Goal: Task Accomplishment & Management: Manage account settings

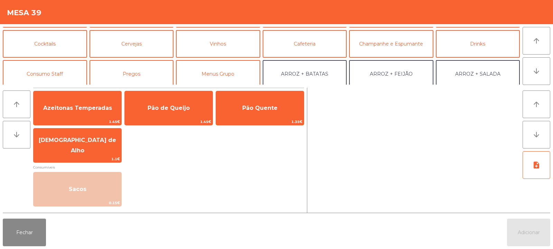
scroll to position [32, 0]
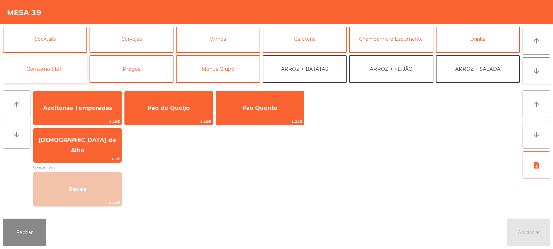
click at [55, 68] on button "Consumo Staff" at bounding box center [45, 69] width 84 height 28
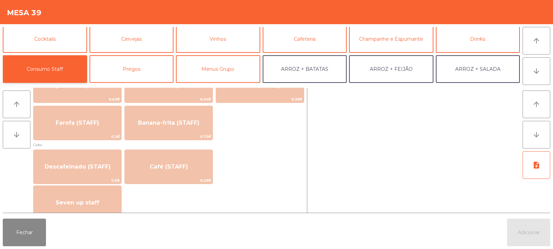
scroll to position [349, 0]
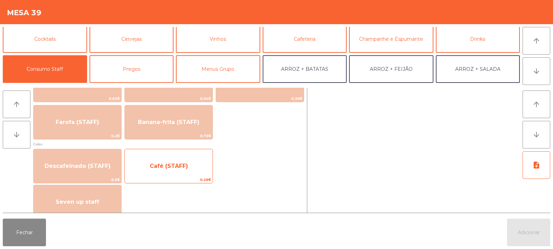
click at [185, 169] on span "Café (STAFF)" at bounding box center [169, 166] width 88 height 19
click at [189, 168] on span "Café (STAFF)" at bounding box center [169, 166] width 88 height 19
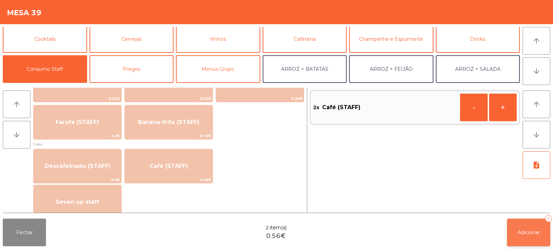
click at [544, 239] on button "Adicionar 2" at bounding box center [528, 233] width 43 height 28
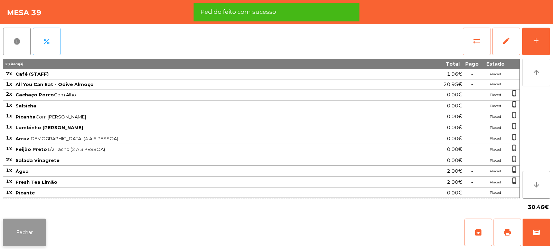
click at [25, 244] on button "Fechar" at bounding box center [24, 233] width 43 height 28
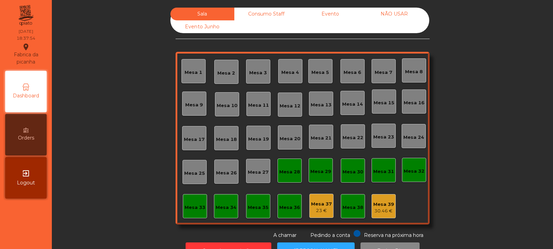
scroll to position [23, 0]
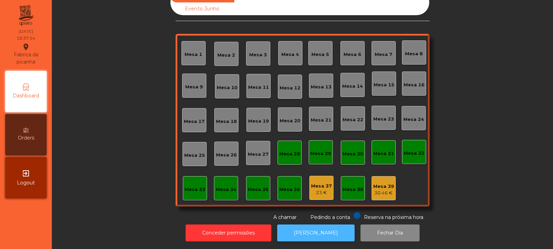
click at [316, 233] on button "[PERSON_NAME]" at bounding box center [315, 233] width 77 height 17
click at [293, 225] on button "[PERSON_NAME]" at bounding box center [315, 233] width 77 height 17
click at [382, 190] on div "30.46 €" at bounding box center [383, 193] width 21 height 7
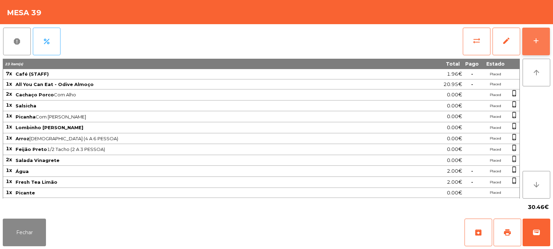
click at [534, 43] on div "add" at bounding box center [536, 41] width 8 height 8
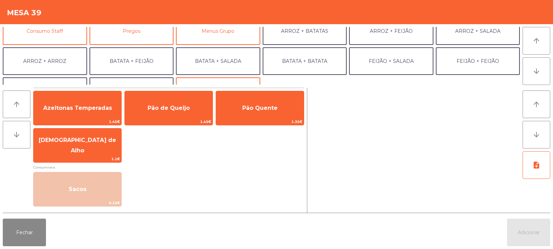
scroll to position [69, 0]
click at [60, 34] on button "Consumo Staff" at bounding box center [45, 32] width 84 height 28
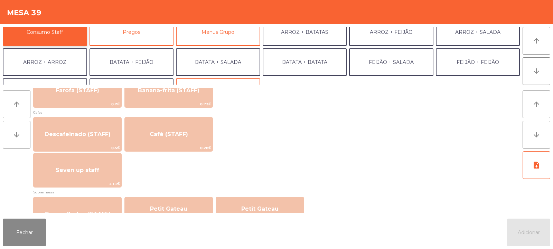
scroll to position [383, 0]
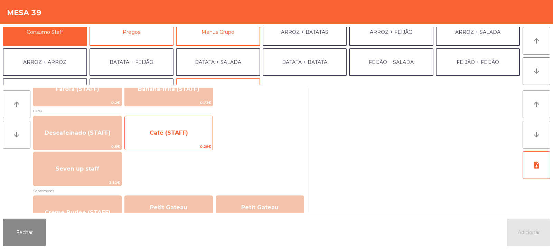
click at [179, 133] on span "Café (STAFF)" at bounding box center [169, 133] width 38 height 7
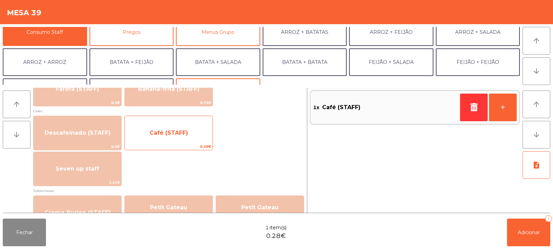
click at [174, 141] on span "Café (STAFF)" at bounding box center [169, 133] width 88 height 19
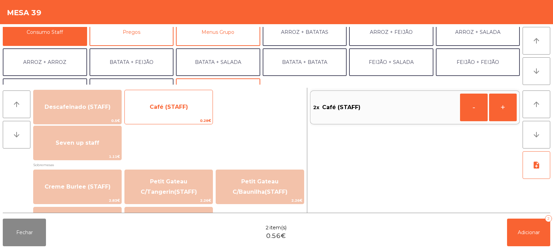
scroll to position [408, 0]
click at [197, 112] on span "Café (STAFF)" at bounding box center [169, 108] width 88 height 19
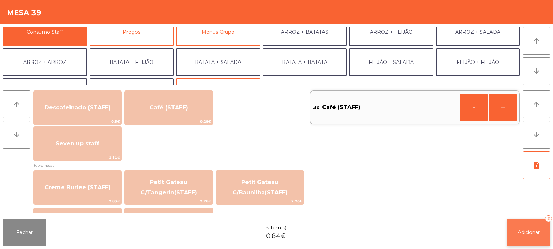
click at [526, 231] on span "Adicionar" at bounding box center [529, 233] width 22 height 6
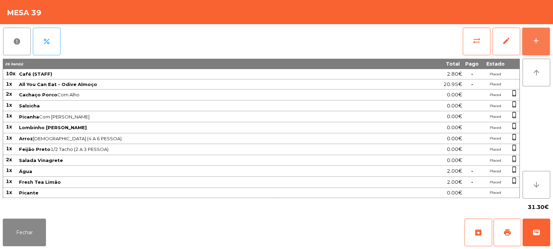
click at [544, 39] on button "add" at bounding box center [536, 42] width 28 height 28
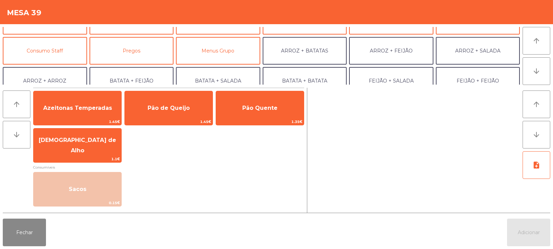
scroll to position [50, 0]
click at [55, 43] on button "Consumo Staff" at bounding box center [45, 51] width 84 height 28
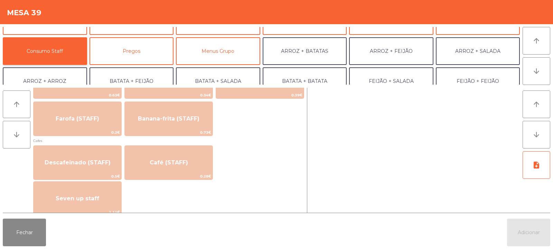
scroll to position [376, 0]
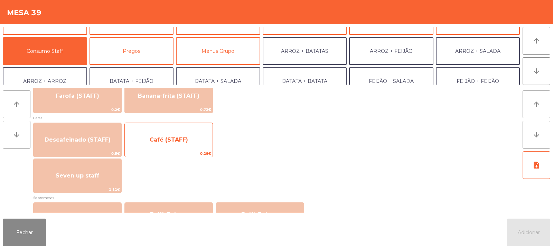
click at [195, 148] on span "Café (STAFF)" at bounding box center [169, 140] width 88 height 19
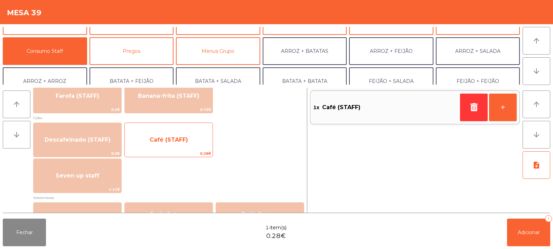
click at [186, 142] on span "Café (STAFF)" at bounding box center [169, 140] width 38 height 7
click at [183, 139] on span "Café (STAFF)" at bounding box center [169, 140] width 38 height 7
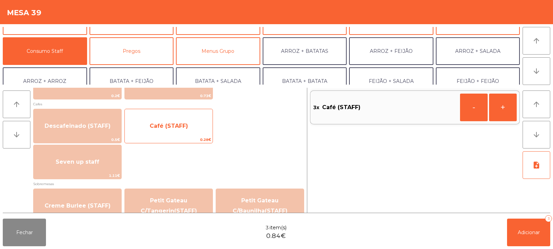
scroll to position [389, 0]
click at [192, 129] on span "Café (STAFF)" at bounding box center [169, 126] width 88 height 19
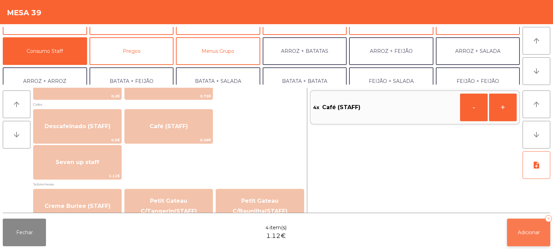
click at [543, 229] on button "Adicionar 4" at bounding box center [528, 233] width 43 height 28
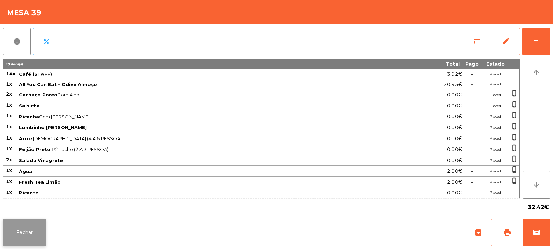
click at [43, 234] on button "Fechar" at bounding box center [24, 233] width 43 height 28
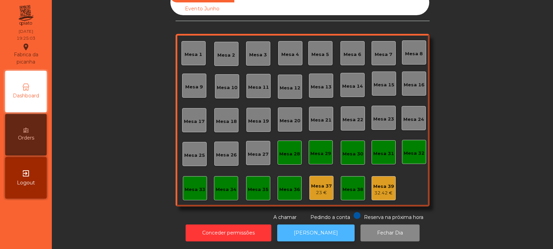
click at [302, 232] on button "[PERSON_NAME]" at bounding box center [315, 233] width 77 height 17
click at [258, 85] on div "Mesa 11" at bounding box center [258, 87] width 21 height 7
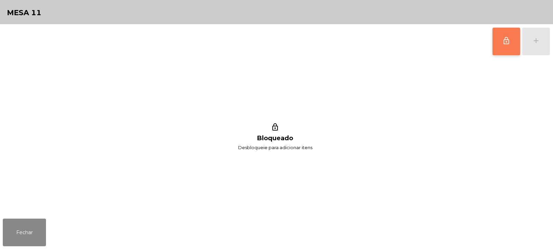
click at [507, 42] on span "lock_outline" at bounding box center [506, 41] width 8 height 8
click at [534, 41] on div "add" at bounding box center [536, 41] width 8 height 8
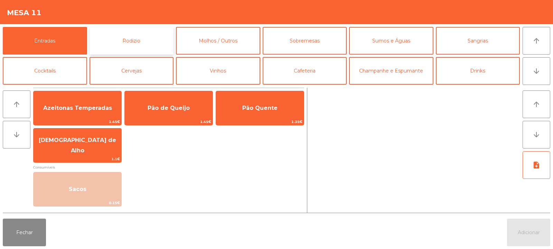
click at [143, 39] on button "Rodizio" at bounding box center [132, 41] width 84 height 28
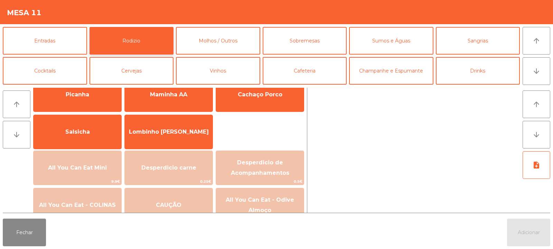
scroll to position [30, 0]
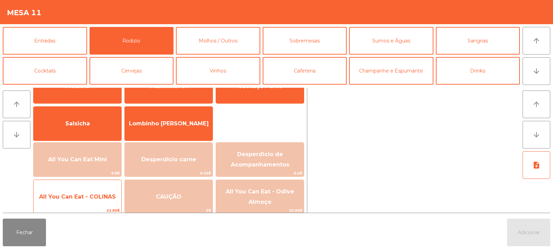
click at [102, 201] on span "All You Can Eat - COLINAS" at bounding box center [78, 197] width 88 height 19
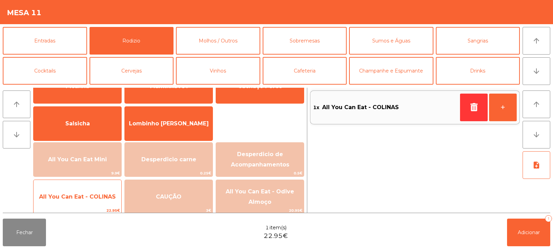
click at [102, 203] on span "All You Can Eat - COLINAS" at bounding box center [78, 197] width 88 height 19
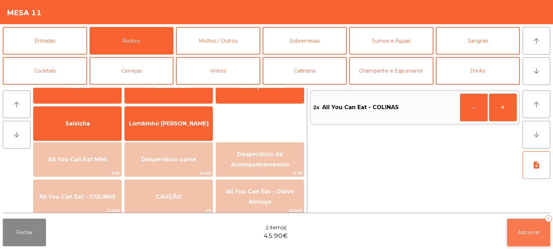
click at [531, 221] on button "Adicionar 2" at bounding box center [528, 233] width 43 height 28
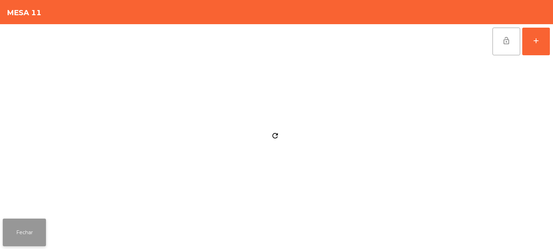
click at [44, 221] on button "Fechar" at bounding box center [24, 233] width 43 height 28
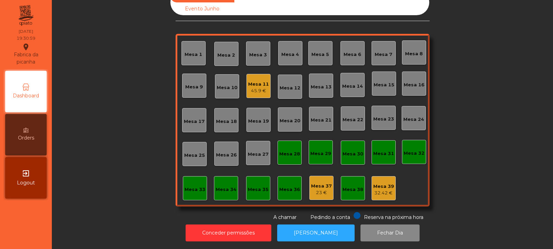
click at [282, 51] on div "Mesa 4" at bounding box center [290, 54] width 18 height 7
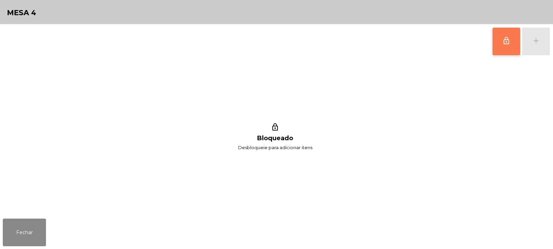
click at [496, 40] on button "lock_outline" at bounding box center [507, 42] width 28 height 28
click at [535, 40] on div "add" at bounding box center [536, 41] width 8 height 8
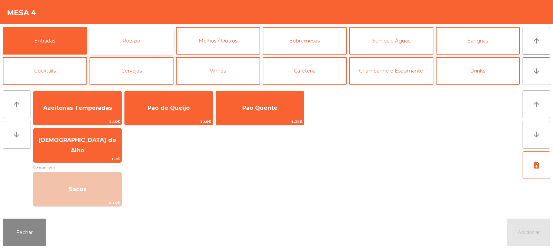
click at [128, 37] on button "Rodizio" at bounding box center [132, 41] width 84 height 28
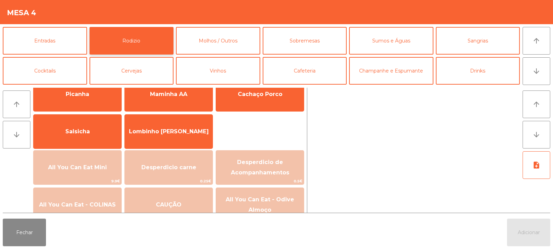
scroll to position [28, 0]
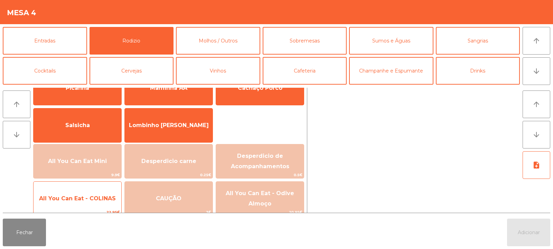
click at [88, 200] on span "All You Can Eat - COLINAS" at bounding box center [77, 198] width 77 height 7
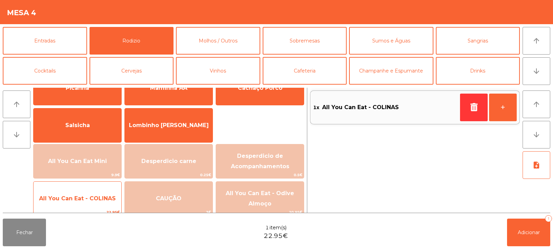
click at [87, 201] on span "All You Can Eat - COLINAS" at bounding box center [77, 198] width 77 height 7
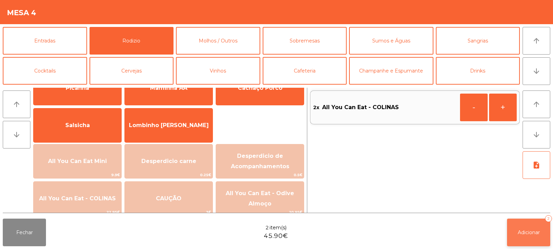
click at [516, 234] on button "Adicionar 2" at bounding box center [528, 233] width 43 height 28
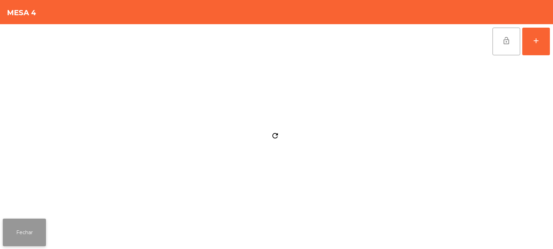
click at [39, 236] on button "Fechar" at bounding box center [24, 233] width 43 height 28
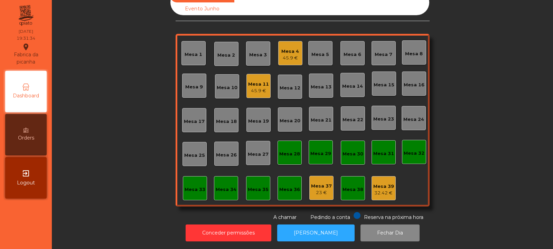
click at [351, 51] on div "Mesa 6" at bounding box center [353, 54] width 18 height 7
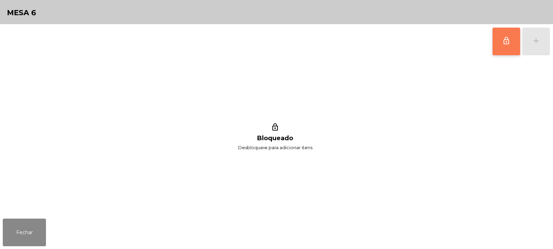
click at [514, 45] on button "lock_outline" at bounding box center [507, 42] width 28 height 28
click at [531, 42] on button "add" at bounding box center [536, 42] width 28 height 28
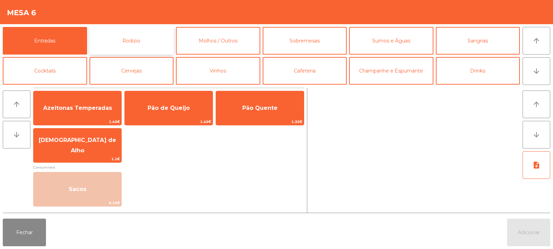
click at [134, 50] on button "Rodizio" at bounding box center [132, 41] width 84 height 28
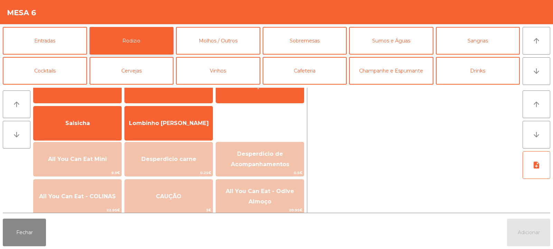
scroll to position [40, 0]
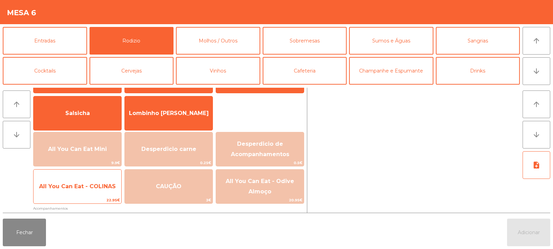
click at [97, 190] on span "All You Can Eat - COLINAS" at bounding box center [78, 186] width 88 height 19
click at [98, 190] on span "All You Can Eat - COLINAS" at bounding box center [78, 186] width 88 height 19
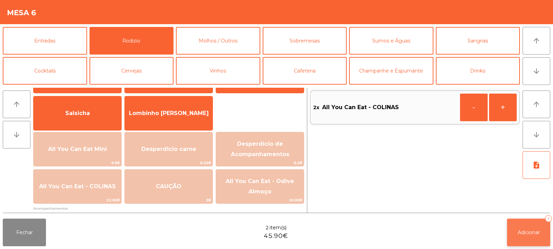
click at [531, 236] on button "Adicionar 2" at bounding box center [528, 233] width 43 height 28
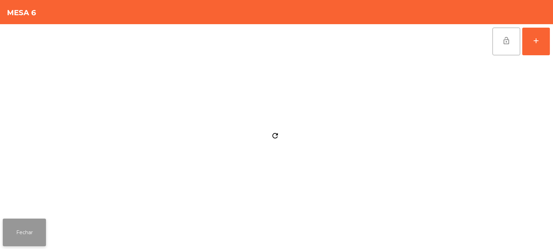
click at [43, 227] on button "Fechar" at bounding box center [24, 233] width 43 height 28
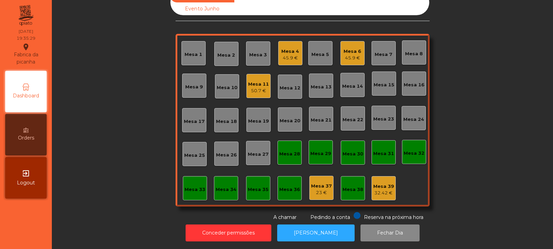
click at [185, 193] on div "Mesa 33" at bounding box center [195, 188] width 24 height 24
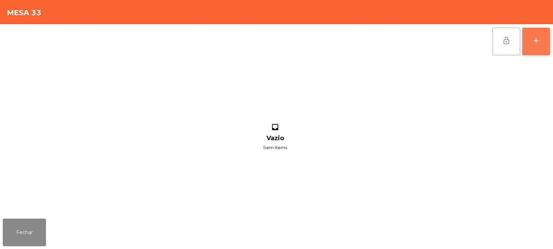
click at [532, 40] on div "add" at bounding box center [536, 41] width 8 height 8
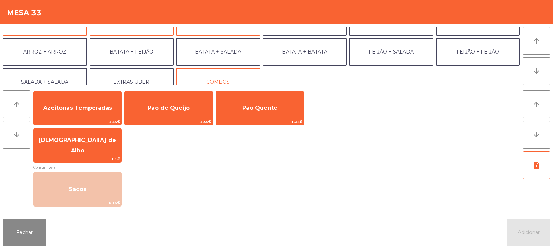
scroll to position [90, 0]
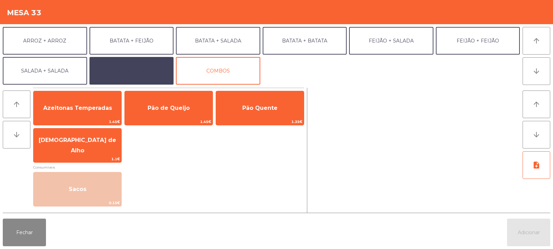
click at [147, 74] on button "EXTRAS UBER" at bounding box center [132, 71] width 84 height 28
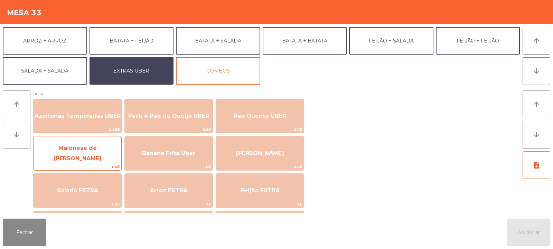
click at [88, 161] on span "Maionese de [PERSON_NAME]" at bounding box center [78, 153] width 88 height 29
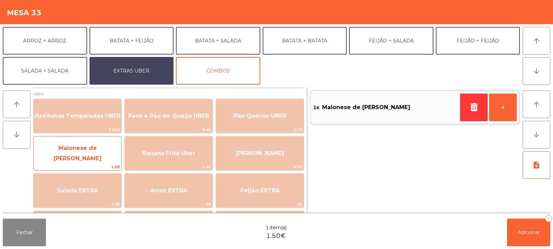
click at [94, 156] on span "Maionese de [PERSON_NAME]" at bounding box center [78, 153] width 48 height 17
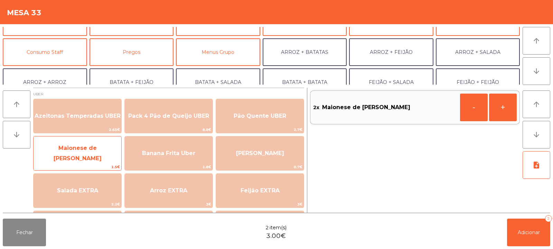
scroll to position [34, 0]
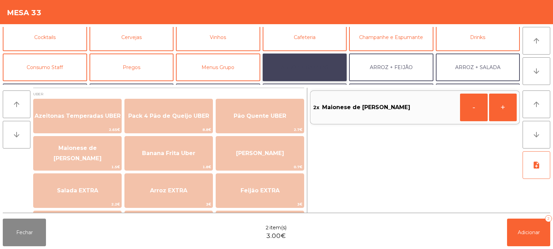
click at [320, 70] on button "ARROZ + BATATAS" at bounding box center [305, 68] width 84 height 28
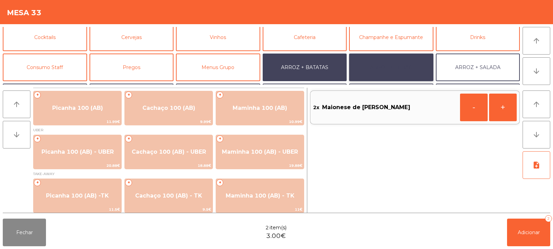
click at [382, 72] on button "ARROZ + FEIJÃO" at bounding box center [391, 68] width 84 height 28
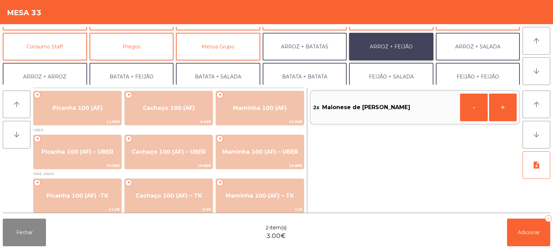
scroll to position [68, 0]
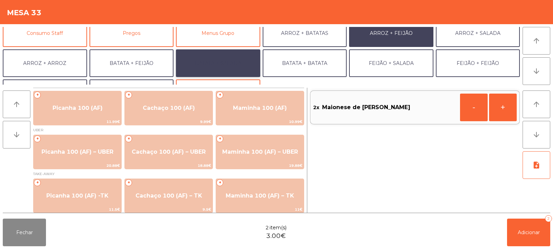
click at [228, 66] on button "BATATA + SALADA" at bounding box center [218, 63] width 84 height 28
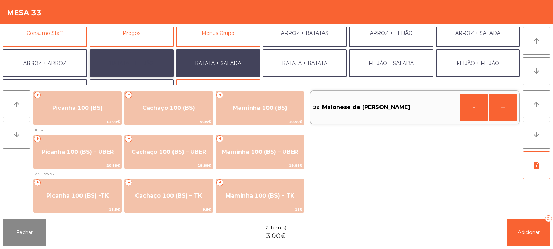
click at [144, 65] on button "BATATA + FEIJÃO" at bounding box center [132, 63] width 84 height 28
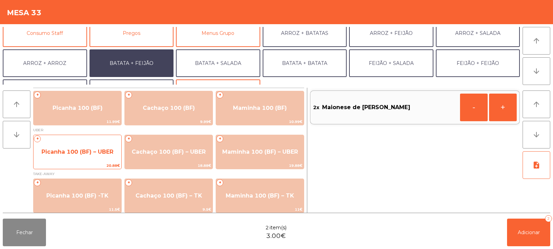
click at [91, 156] on span "Picanha 100 (BF) – UBER" at bounding box center [78, 152] width 88 height 19
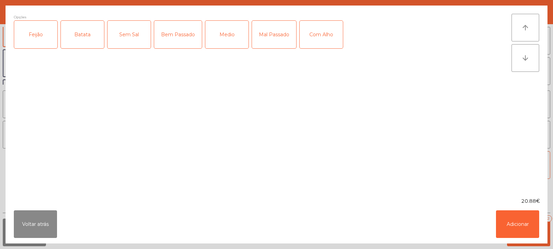
click at [43, 30] on div "Feijão" at bounding box center [35, 35] width 43 height 28
click at [85, 28] on div "Batata" at bounding box center [82, 35] width 43 height 28
click at [223, 37] on div "Medio" at bounding box center [226, 35] width 43 height 28
click at [313, 62] on div "Opções (Feijão, Batata, Medio) Feijão Batata Sem Sal Bem Passado Medio Mal Pass…" at bounding box center [263, 102] width 498 height 176
click at [325, 36] on div "Com Alho" at bounding box center [321, 35] width 43 height 28
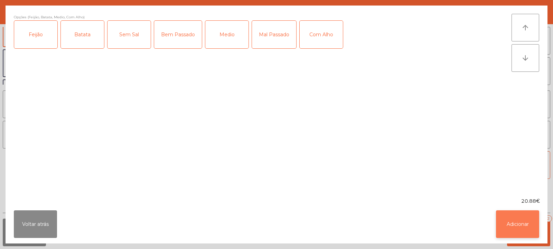
click at [516, 230] on button "Adicionar" at bounding box center [517, 225] width 43 height 28
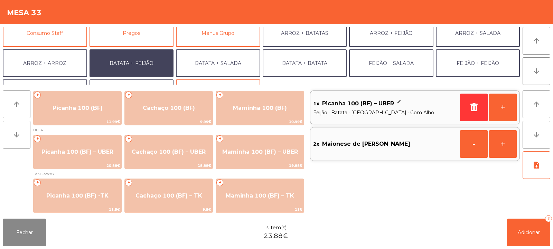
scroll to position [90, 0]
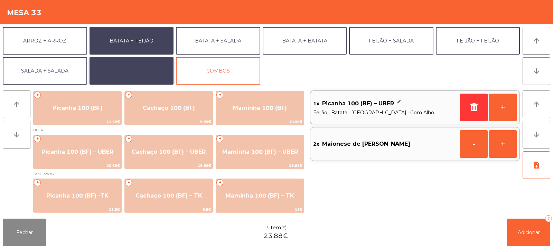
click at [133, 71] on button "EXTRAS UBER" at bounding box center [132, 71] width 84 height 28
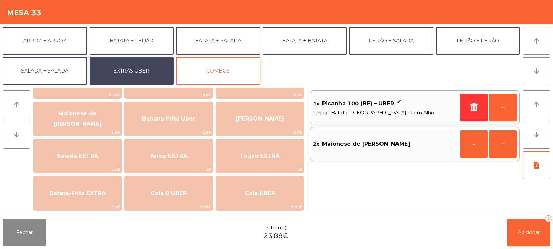
scroll to position [27, 0]
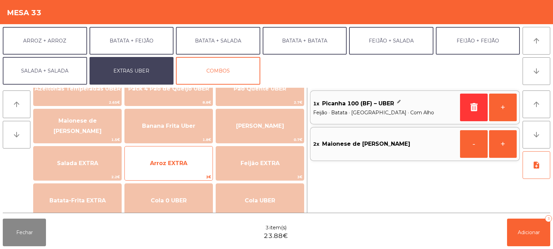
click at [175, 155] on span "Arroz EXTRA" at bounding box center [169, 163] width 88 height 19
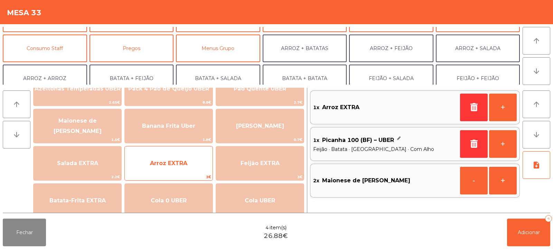
scroll to position [54, 0]
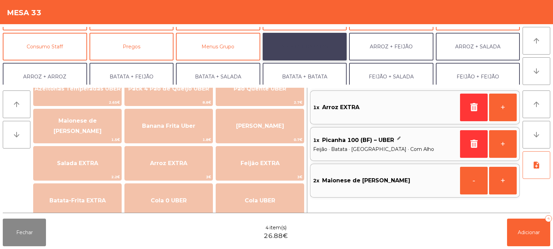
click at [315, 50] on button "ARROZ + BATATAS" at bounding box center [305, 47] width 84 height 28
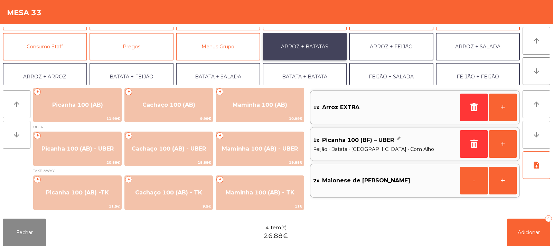
scroll to position [3, 0]
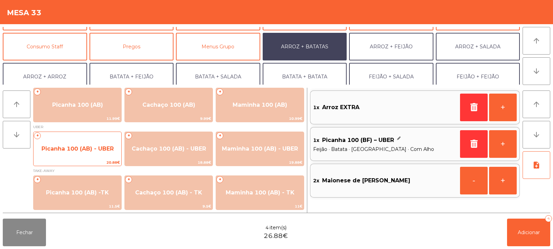
click at [83, 149] on span "Picanha 100 (AB) - UBER" at bounding box center [77, 149] width 72 height 7
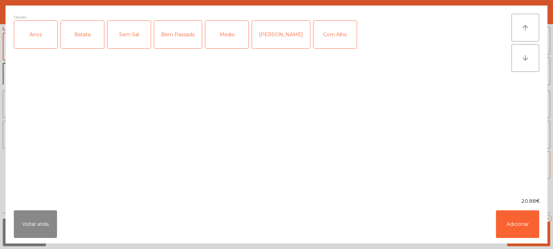
click at [43, 43] on div "Arroz" at bounding box center [35, 35] width 43 height 28
click at [75, 38] on div "Batata" at bounding box center [82, 35] width 43 height 28
click at [177, 36] on div "Bem Passado" at bounding box center [178, 35] width 48 height 28
click at [325, 38] on div "Com Alho" at bounding box center [335, 35] width 43 height 28
click at [517, 223] on button "Adicionar" at bounding box center [517, 225] width 43 height 28
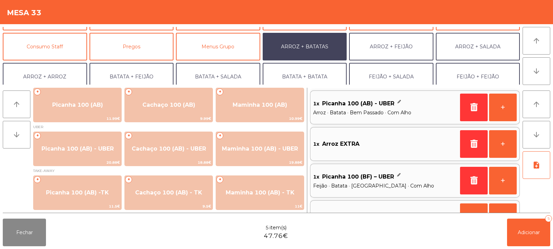
scroll to position [90, 0]
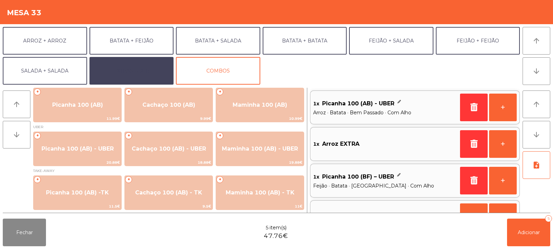
click at [144, 75] on button "EXTRAS UBER" at bounding box center [132, 71] width 84 height 28
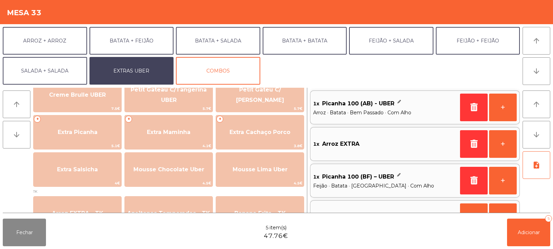
scroll to position [171, 0]
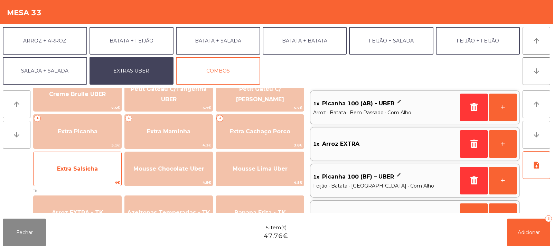
click at [94, 178] on span "Extra Salsicha" at bounding box center [78, 169] width 88 height 19
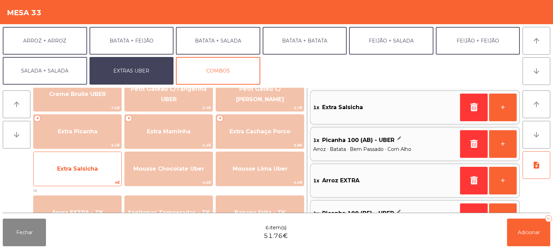
click at [95, 178] on span "Extra Salsicha" at bounding box center [78, 169] width 88 height 19
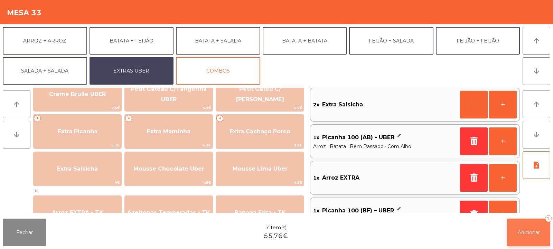
click at [533, 240] on button "Adicionar 7" at bounding box center [528, 233] width 43 height 28
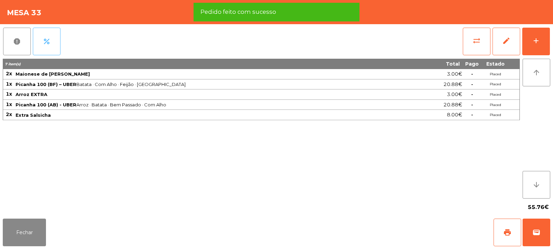
click at [50, 50] on button "percent" at bounding box center [47, 42] width 28 height 28
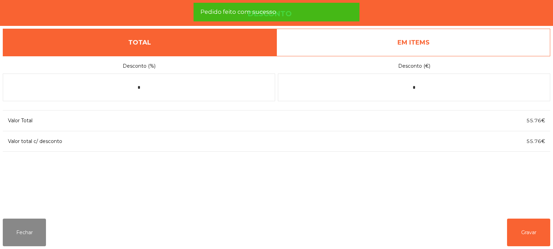
click at [426, 51] on link "EM ITEMS" at bounding box center [414, 43] width 274 height 28
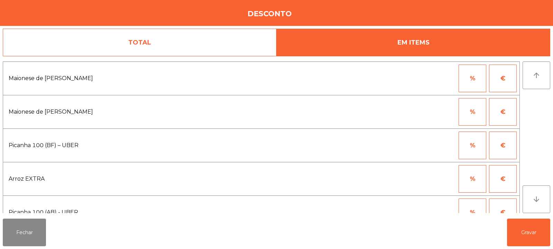
click at [475, 138] on button "%" at bounding box center [473, 146] width 28 height 28
click at [433, 137] on input "*" at bounding box center [438, 146] width 35 height 28
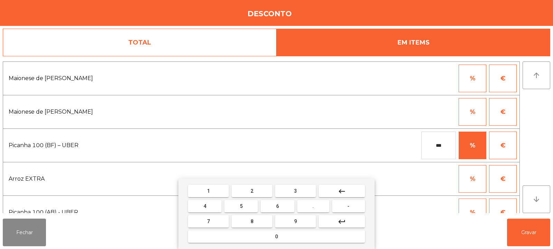
type input "***"
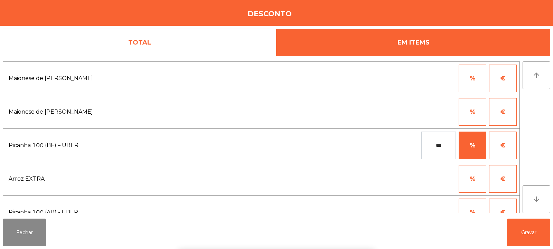
click at [531, 231] on div "1 2 3 keyboard_backspace 4 5 6 . - 7 8 9 keyboard_return 0" at bounding box center [276, 214] width 553 height 71
click at [536, 236] on button "Gravar" at bounding box center [528, 233] width 43 height 28
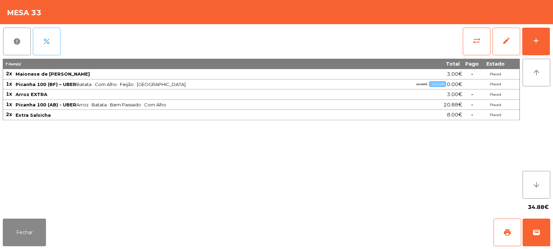
click at [48, 40] on span "percent" at bounding box center [47, 41] width 8 height 8
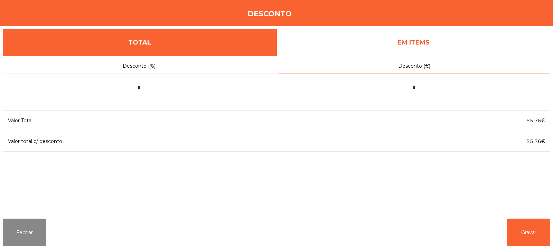
click at [425, 88] on input "*" at bounding box center [414, 88] width 272 height 28
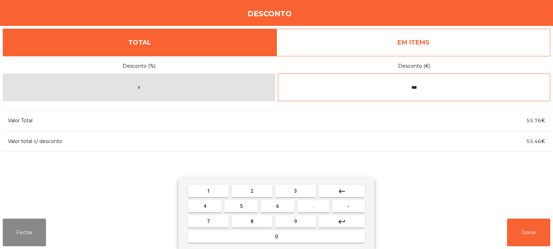
type input "***"
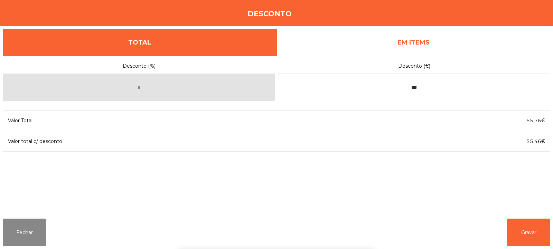
click at [522, 237] on div "1 2 3 keyboard_backspace 4 5 6 . - 7 8 9 keyboard_return 0" at bounding box center [276, 214] width 553 height 71
click at [513, 236] on button "Gravar" at bounding box center [528, 233] width 43 height 28
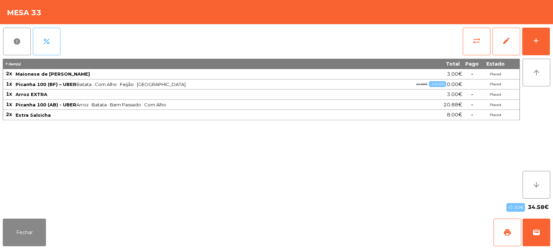
click at [47, 39] on span "percent" at bounding box center [47, 41] width 8 height 8
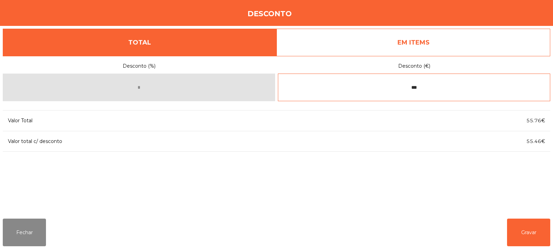
click at [428, 85] on input "***" at bounding box center [414, 88] width 272 height 28
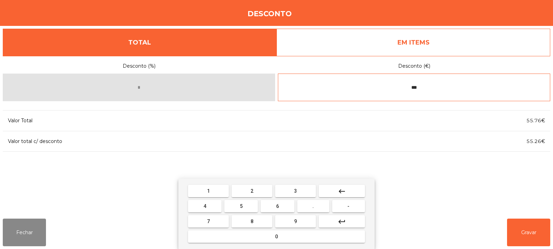
type input "***"
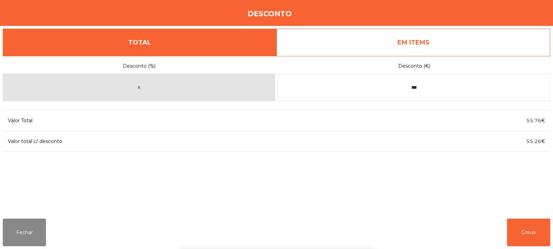
click at [525, 234] on div "1 2 3 keyboard_backspace 4 5 6 . - 7 8 9 keyboard_return 0" at bounding box center [276, 214] width 553 height 71
click at [538, 228] on button "Gravar" at bounding box center [528, 233] width 43 height 28
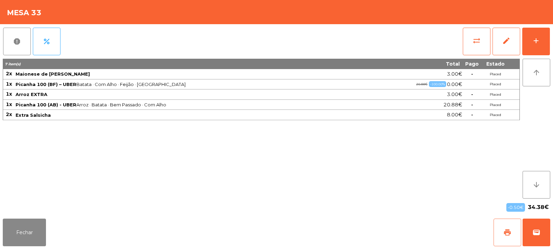
click at [508, 231] on span "print" at bounding box center [507, 232] width 8 height 8
click at [541, 232] on button "wallet" at bounding box center [537, 233] width 28 height 28
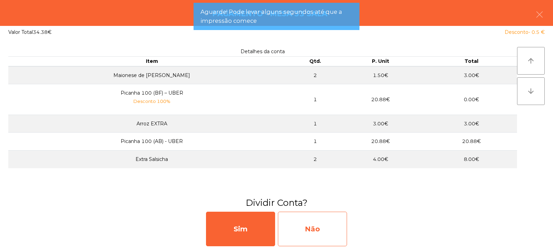
click at [321, 224] on div "Não" at bounding box center [312, 229] width 69 height 35
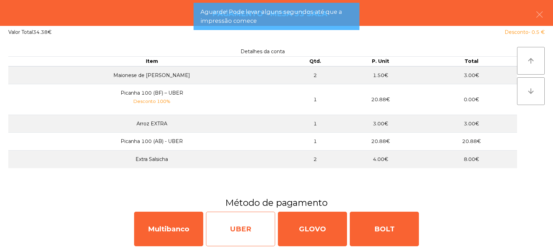
click at [227, 234] on div "UBER" at bounding box center [240, 229] width 69 height 35
select select "**"
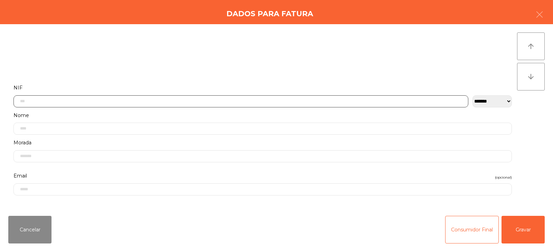
click at [220, 102] on input "text" at bounding box center [240, 101] width 455 height 12
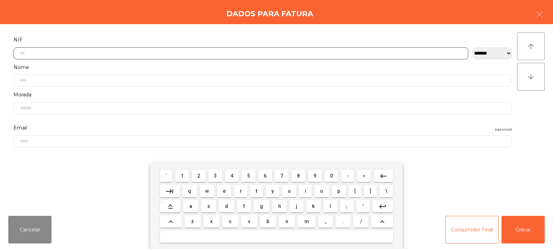
scroll to position [50, 0]
type input "*********"
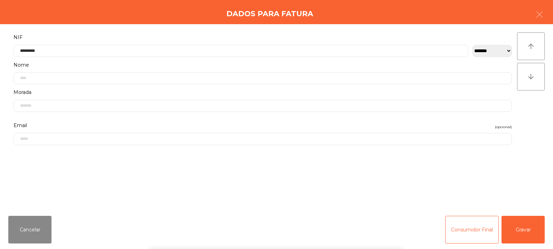
click at [527, 221] on div "` 1 2 3 4 5 6 7 8 9 0 - = keyboard_backspace keyboard_tab q w e r t y u i o p […" at bounding box center [276, 207] width 553 height 86
click at [529, 237] on button "Gravar" at bounding box center [523, 230] width 43 height 28
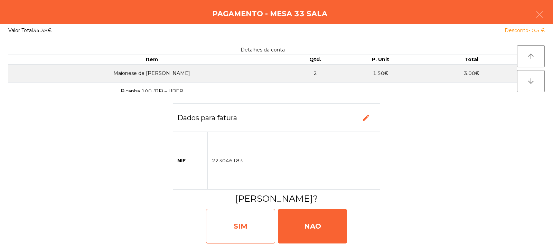
click at [237, 237] on div "SIM" at bounding box center [240, 226] width 69 height 35
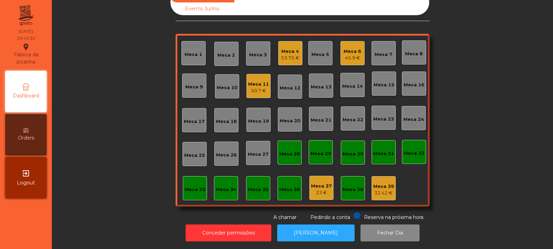
click at [254, 148] on div "Mesa 27" at bounding box center [258, 153] width 21 height 10
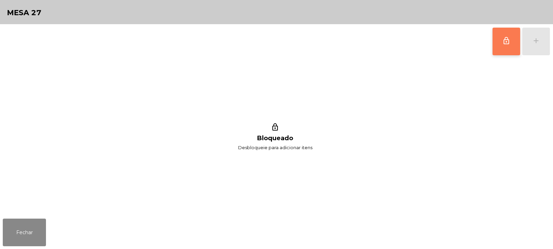
click at [505, 39] on span "lock_outline" at bounding box center [506, 41] width 8 height 8
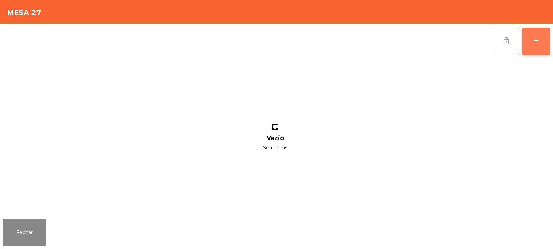
click at [540, 41] on div "add" at bounding box center [536, 41] width 8 height 8
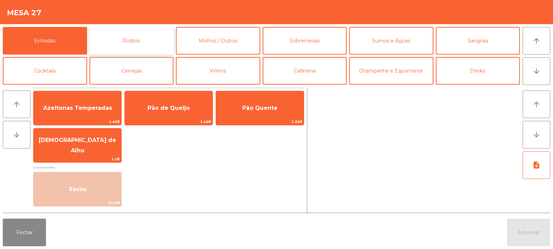
click at [129, 38] on button "Rodizio" at bounding box center [132, 41] width 84 height 28
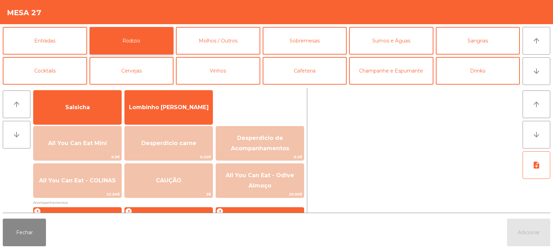
scroll to position [50, 0]
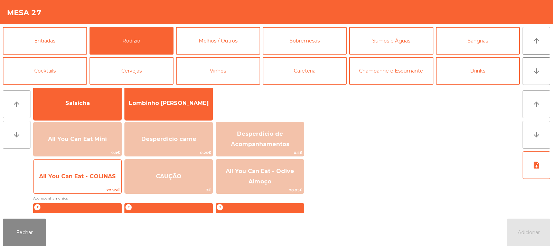
click at [87, 176] on span "All You Can Eat - COLINAS" at bounding box center [77, 176] width 77 height 7
click at [82, 173] on span "All You Can Eat - COLINAS" at bounding box center [77, 176] width 77 height 7
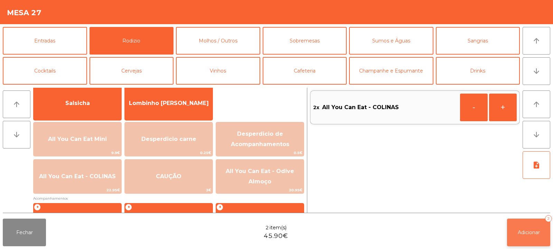
click at [529, 237] on button "Adicionar 2" at bounding box center [528, 233] width 43 height 28
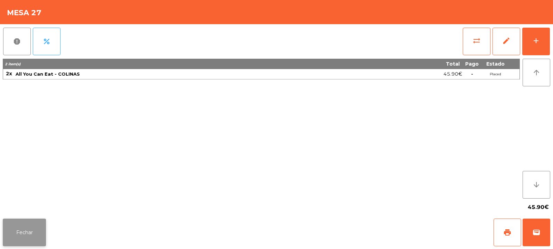
click at [29, 229] on button "Fechar" at bounding box center [24, 233] width 43 height 28
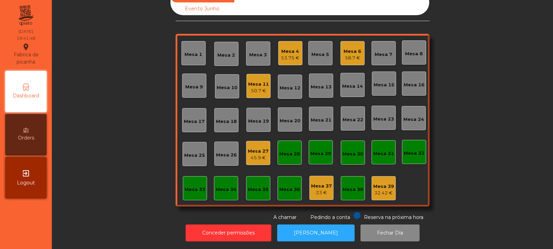
click at [387, 84] on div "Mesa 15" at bounding box center [384, 84] width 24 height 24
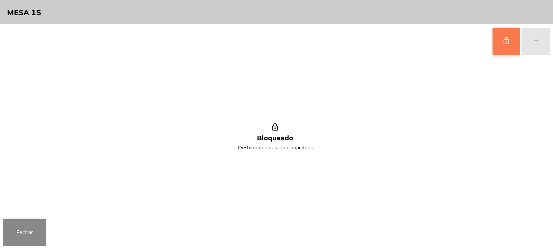
click at [500, 42] on button "lock_outline" at bounding box center [507, 42] width 28 height 28
click at [533, 46] on button "add" at bounding box center [536, 42] width 28 height 28
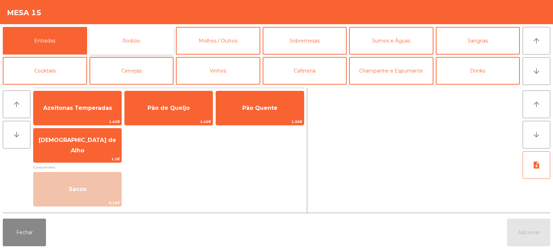
click at [121, 47] on button "Rodizio" at bounding box center [132, 41] width 84 height 28
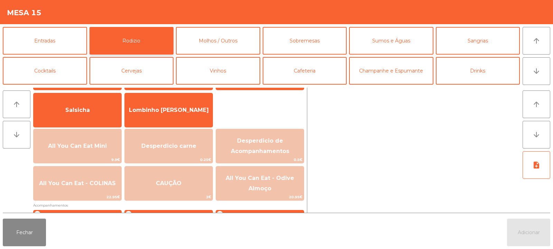
scroll to position [40, 0]
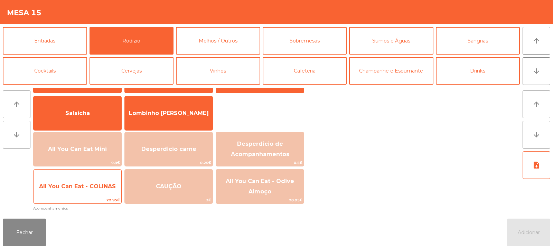
click at [90, 190] on span "All You Can Eat - COLINAS" at bounding box center [78, 186] width 88 height 19
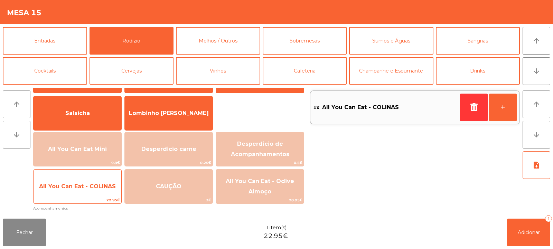
click at [84, 194] on span "All You Can Eat - COLINAS" at bounding box center [78, 186] width 88 height 19
click at [83, 189] on span "All You Can Eat - COLINAS" at bounding box center [77, 186] width 77 height 7
click at [78, 192] on span "All You Can Eat - COLINAS" at bounding box center [78, 186] width 88 height 19
click at [81, 188] on span "All You Can Eat - COLINAS" at bounding box center [77, 186] width 77 height 7
click at [83, 191] on span "All You Can Eat - COLINAS" at bounding box center [78, 186] width 88 height 19
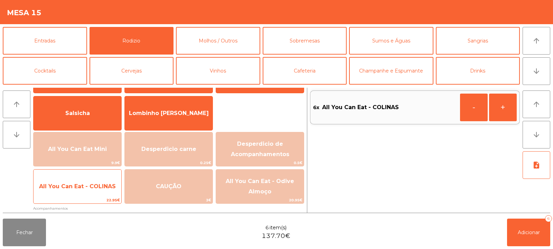
click at [90, 189] on span "All You Can Eat - COLINAS" at bounding box center [77, 186] width 77 height 7
click at [88, 192] on span "All You Can Eat - COLINAS" at bounding box center [78, 186] width 88 height 19
click at [87, 192] on span "All You Can Eat - COLINAS" at bounding box center [78, 186] width 88 height 19
click at [100, 187] on span "All You Can Eat - COLINAS" at bounding box center [77, 186] width 77 height 7
click at [101, 189] on span "All You Can Eat - COLINAS" at bounding box center [77, 186] width 77 height 7
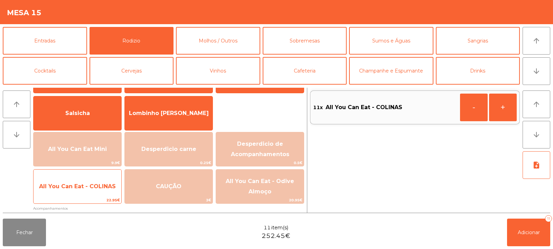
click at [103, 190] on span "All You Can Eat - COLINAS" at bounding box center [78, 186] width 88 height 19
click at [101, 188] on span "All You Can Eat - COLINAS" at bounding box center [77, 186] width 77 height 7
click at [108, 191] on span "All You Can Eat - COLINAS" at bounding box center [78, 186] width 88 height 19
click at [111, 191] on span "All You Can Eat - COLINAS" at bounding box center [78, 186] width 88 height 19
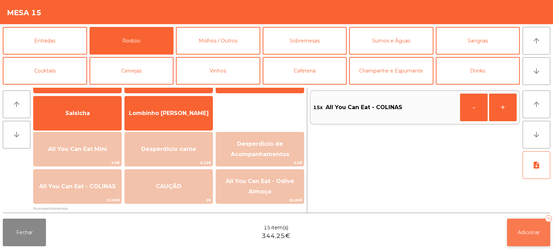
click at [513, 233] on button "Adicionar 15" at bounding box center [528, 233] width 43 height 28
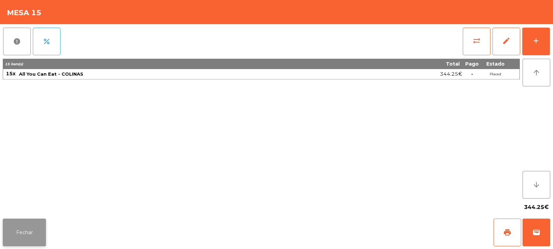
click at [21, 231] on button "Fechar" at bounding box center [24, 233] width 43 height 28
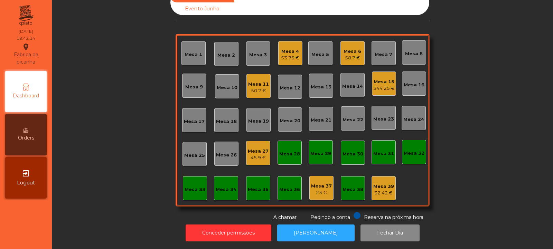
click at [377, 85] on div "344.25 €" at bounding box center [383, 88] width 21 height 7
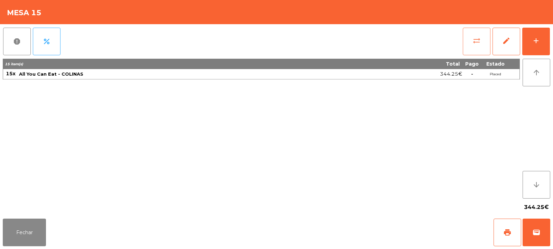
click at [476, 45] on button "sync_alt" at bounding box center [477, 42] width 28 height 28
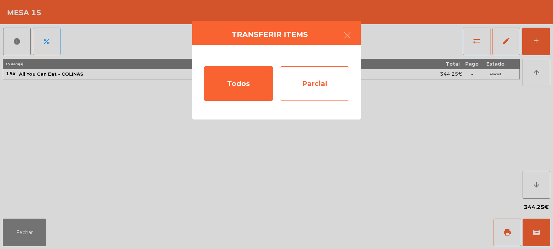
click at [306, 91] on div "Parcial" at bounding box center [314, 83] width 69 height 35
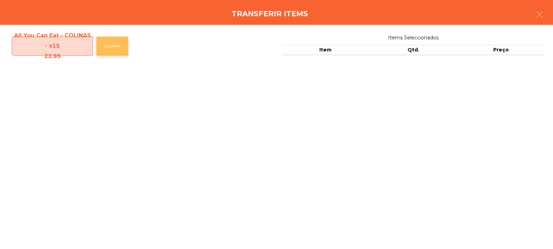
click at [120, 55] on button "Escolher" at bounding box center [112, 46] width 32 height 19
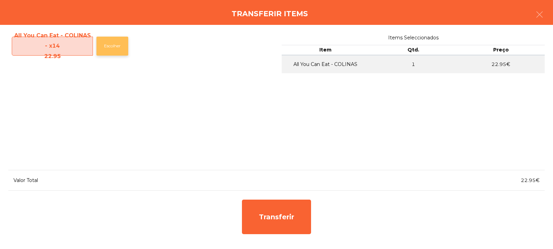
click at [120, 53] on button "Escolher" at bounding box center [112, 46] width 32 height 19
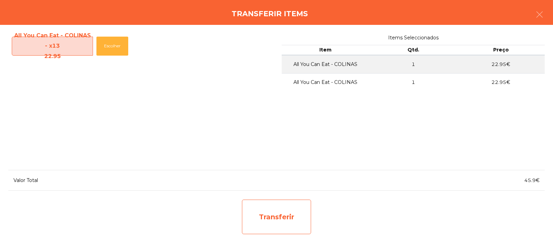
click at [264, 215] on div "Transferir" at bounding box center [276, 217] width 69 height 35
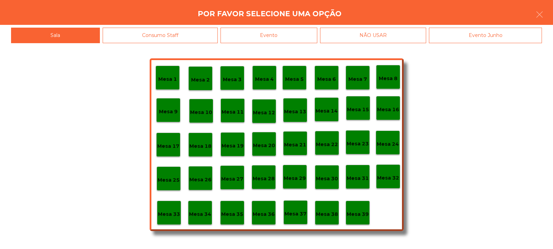
click at [296, 213] on p "Mesa 37" at bounding box center [296, 214] width 22 height 8
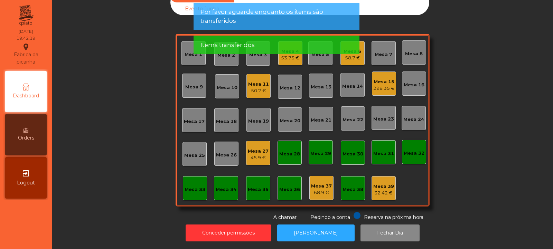
click at [388, 85] on div "298.35 €" at bounding box center [383, 88] width 21 height 7
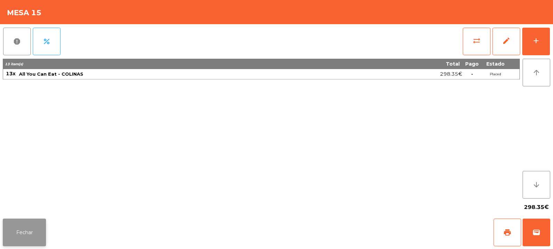
click at [24, 228] on button "Fechar" at bounding box center [24, 233] width 43 height 28
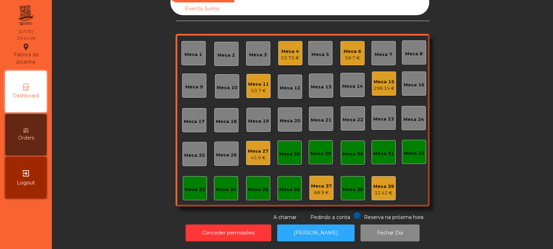
click at [373, 85] on div "298.35 €" at bounding box center [383, 88] width 21 height 7
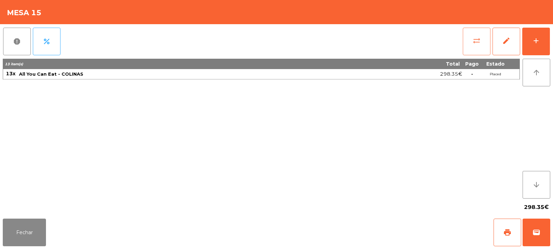
click at [472, 49] on button "sync_alt" at bounding box center [477, 42] width 28 height 28
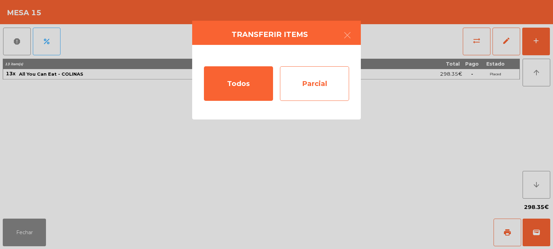
click at [326, 82] on div "Parcial" at bounding box center [314, 83] width 69 height 35
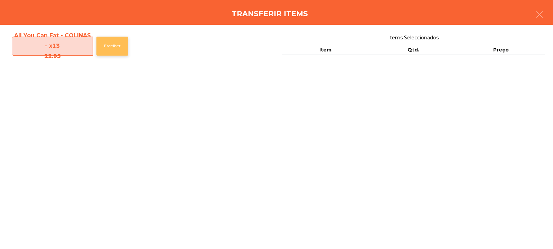
click at [128, 41] on button "Escolher" at bounding box center [112, 46] width 32 height 19
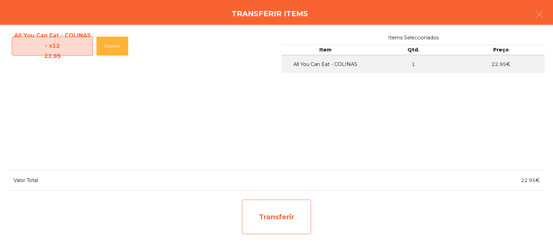
click at [289, 217] on div "Transferir" at bounding box center [276, 217] width 69 height 35
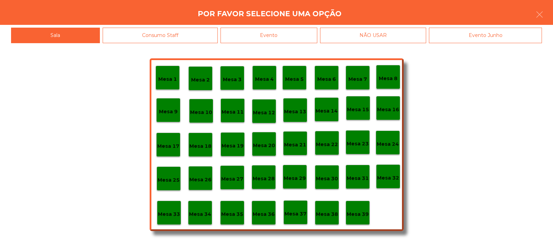
click at [301, 211] on p "Mesa 37" at bounding box center [296, 214] width 22 height 8
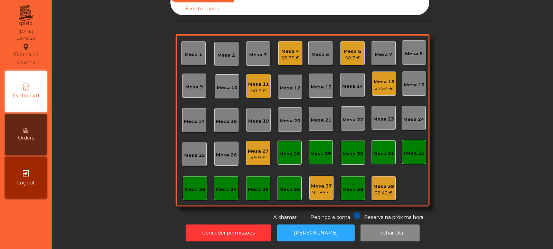
click at [289, 48] on div "Mesa 4" at bounding box center [290, 51] width 18 height 7
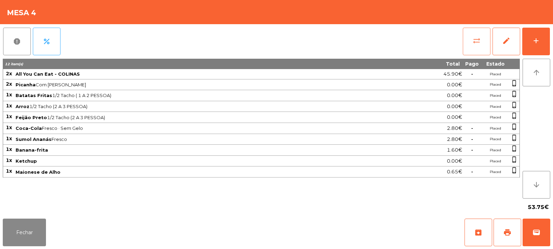
click at [483, 41] on button "sync_alt" at bounding box center [477, 42] width 28 height 28
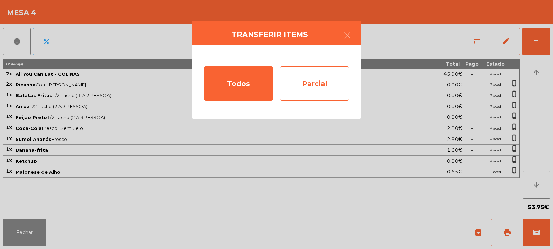
click at [330, 90] on div "Parcial" at bounding box center [314, 83] width 69 height 35
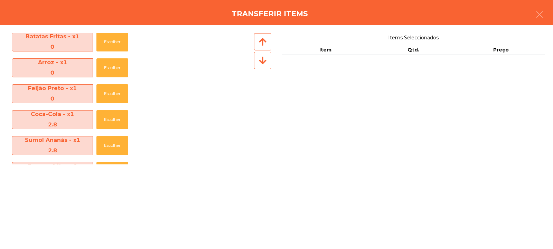
scroll to position [0, 0]
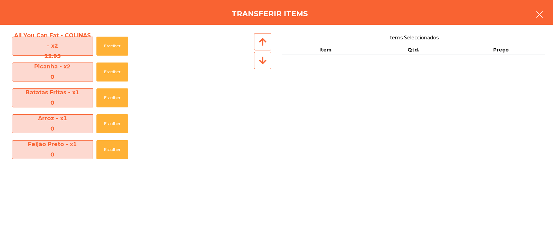
click at [533, 10] on button "button" at bounding box center [539, 15] width 19 height 21
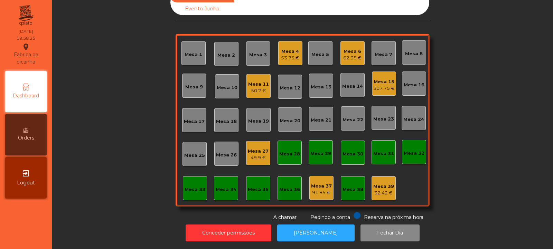
click at [224, 43] on div "Mesa 2" at bounding box center [226, 54] width 24 height 24
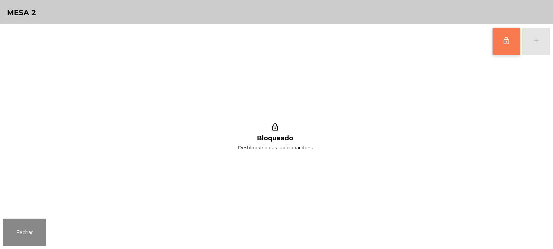
click at [508, 46] on button "lock_outline" at bounding box center [507, 42] width 28 height 28
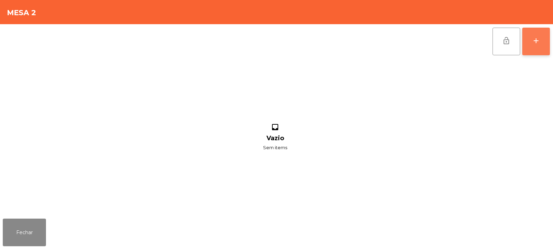
click at [538, 42] on div "add" at bounding box center [536, 41] width 8 height 8
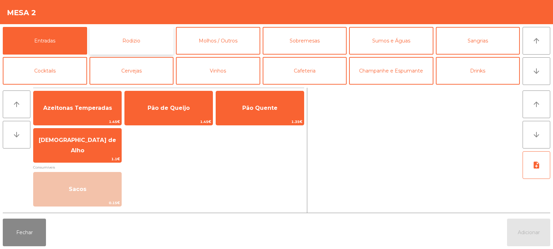
click at [145, 43] on button "Rodizio" at bounding box center [132, 41] width 84 height 28
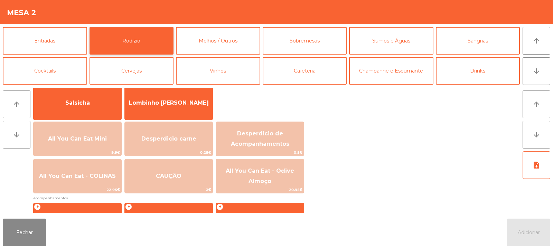
scroll to position [53, 0]
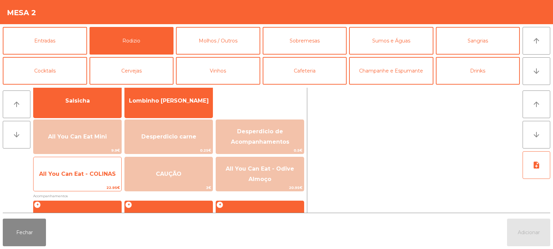
click at [86, 176] on span "All You Can Eat - COLINAS" at bounding box center [77, 174] width 77 height 7
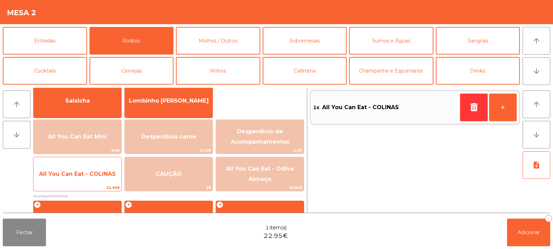
click at [78, 177] on span "All You Can Eat - COLINAS" at bounding box center [77, 174] width 77 height 7
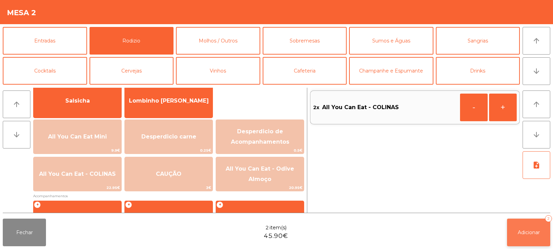
click at [530, 232] on span "Adicionar" at bounding box center [529, 233] width 22 height 6
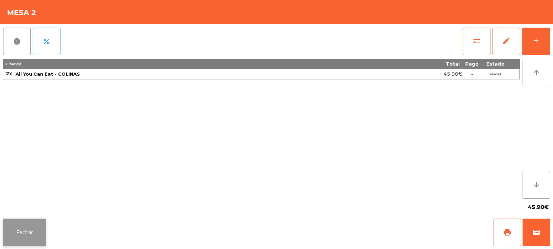
click at [28, 228] on button "Fechar" at bounding box center [24, 233] width 43 height 28
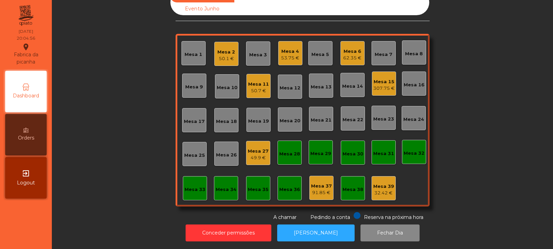
click at [373, 85] on div "307.75 €" at bounding box center [383, 88] width 21 height 7
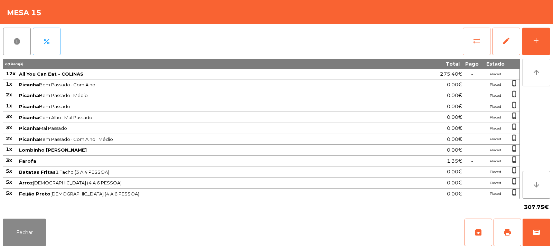
click at [489, 46] on button "sync_alt" at bounding box center [477, 42] width 28 height 28
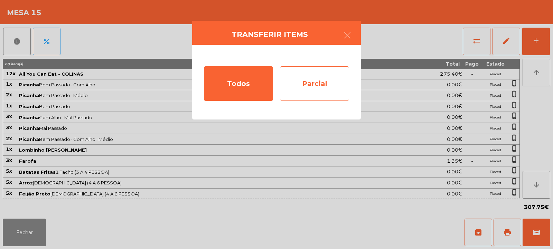
click at [323, 78] on div "Parcial" at bounding box center [314, 83] width 69 height 35
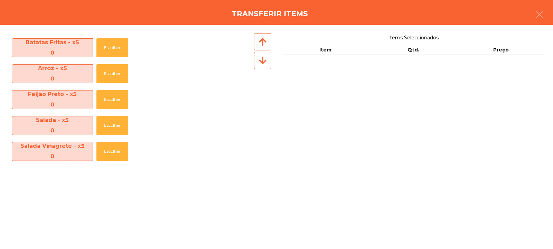
scroll to position [232, 0]
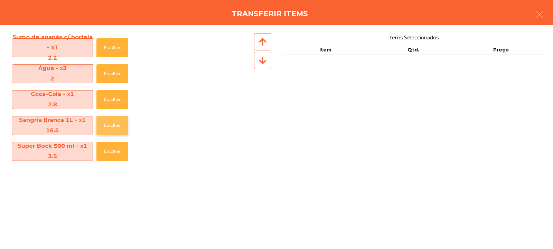
click at [110, 123] on button "Escolher" at bounding box center [112, 125] width 32 height 19
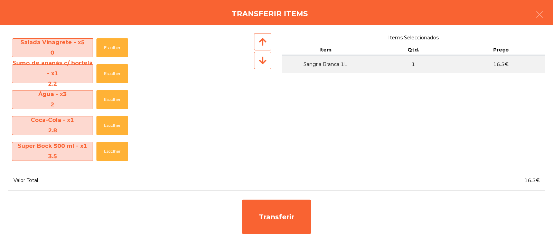
scroll to position [206, 0]
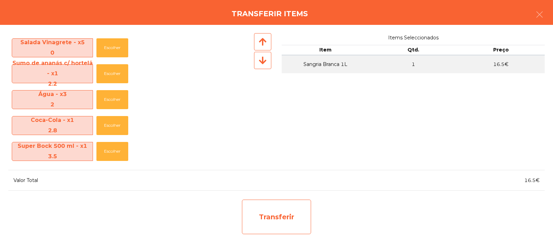
click at [283, 220] on div "Transferir" at bounding box center [276, 217] width 69 height 35
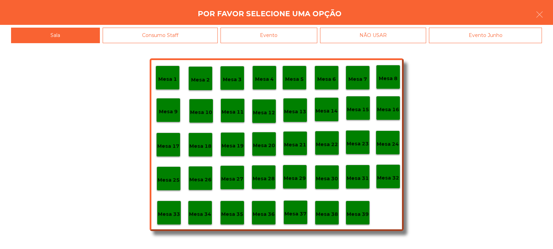
click at [298, 209] on div "Mesa 37" at bounding box center [296, 212] width 22 height 11
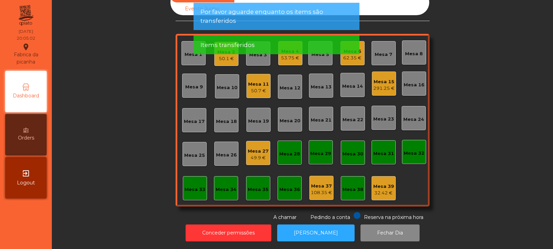
click at [376, 86] on div "291.25 €" at bounding box center [383, 88] width 21 height 7
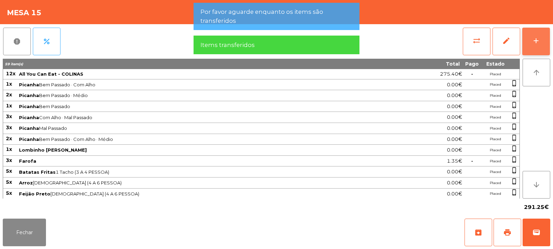
click at [535, 40] on div "add" at bounding box center [536, 41] width 8 height 8
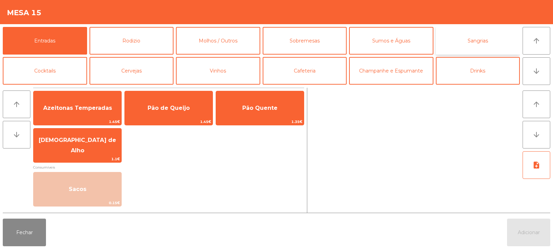
click at [459, 39] on button "Sangrias" at bounding box center [478, 41] width 84 height 28
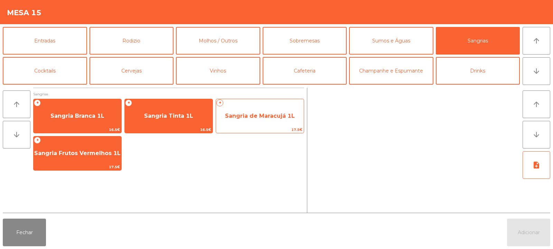
click at [251, 122] on span "Sangria de Maracujá 1L" at bounding box center [260, 116] width 88 height 19
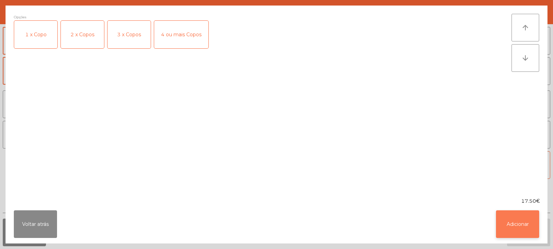
click at [527, 238] on button "Adicionar" at bounding box center [517, 225] width 43 height 28
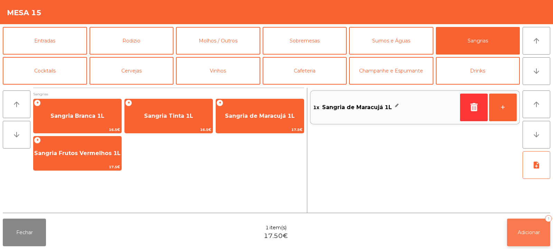
click at [522, 228] on button "Adicionar 1" at bounding box center [528, 233] width 43 height 28
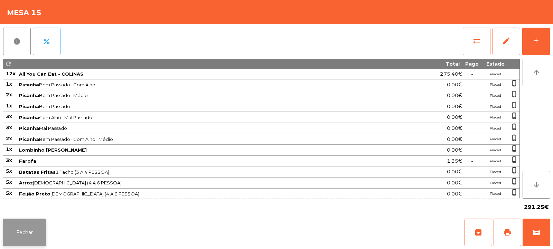
click at [27, 234] on button "Fechar" at bounding box center [24, 233] width 43 height 28
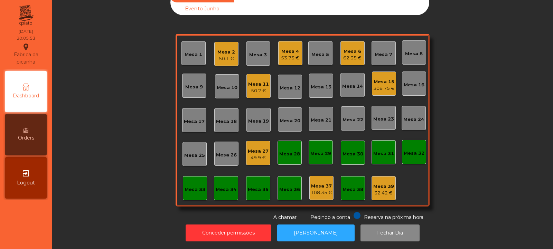
click at [379, 53] on div "Mesa 7" at bounding box center [384, 54] width 18 height 7
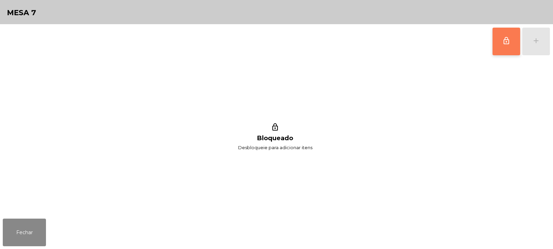
click at [504, 40] on span "lock_outline" at bounding box center [506, 41] width 8 height 8
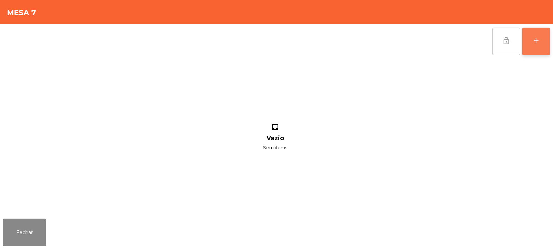
click at [544, 43] on button "add" at bounding box center [536, 42] width 28 height 28
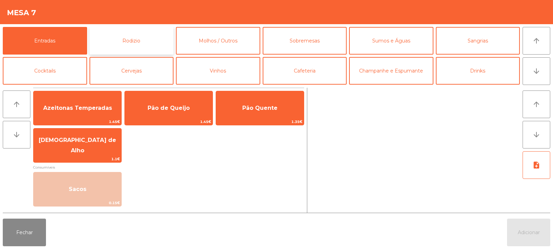
click at [124, 40] on button "Rodizio" at bounding box center [132, 41] width 84 height 28
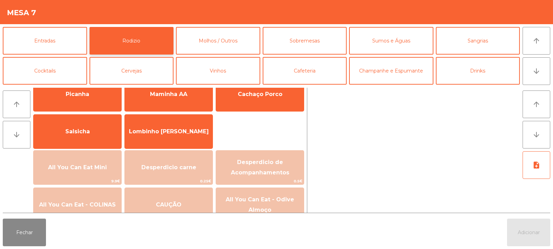
scroll to position [45, 0]
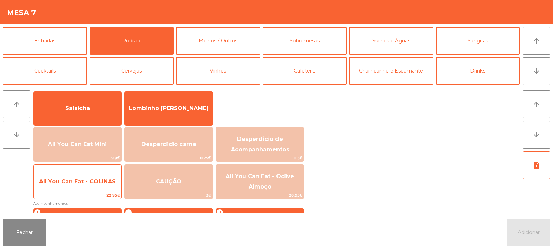
click at [86, 181] on span "All You Can Eat - COLINAS" at bounding box center [77, 181] width 77 height 7
click at [84, 176] on span "All You Can Eat - COLINAS" at bounding box center [78, 181] width 88 height 19
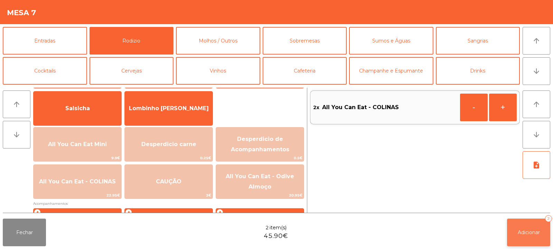
click at [541, 227] on button "Adicionar 2" at bounding box center [528, 233] width 43 height 28
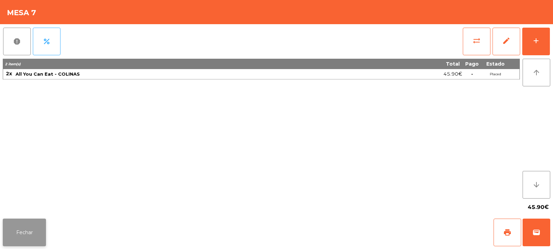
click at [27, 224] on button "Fechar" at bounding box center [24, 233] width 43 height 28
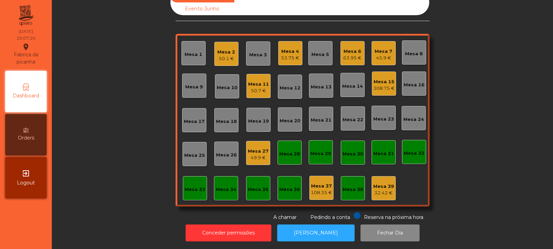
click at [348, 116] on div "Mesa 22" at bounding box center [353, 119] width 21 height 7
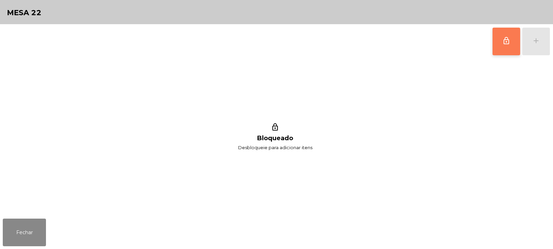
click at [504, 45] on span "lock_outline" at bounding box center [506, 41] width 8 height 8
click at [535, 45] on button "add" at bounding box center [536, 42] width 28 height 28
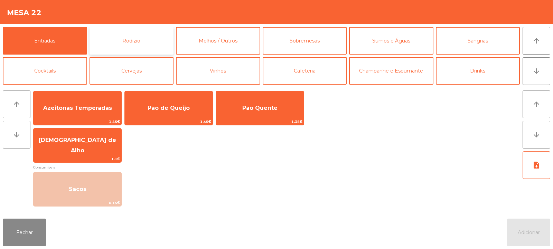
click at [119, 35] on button "Rodizio" at bounding box center [132, 41] width 84 height 28
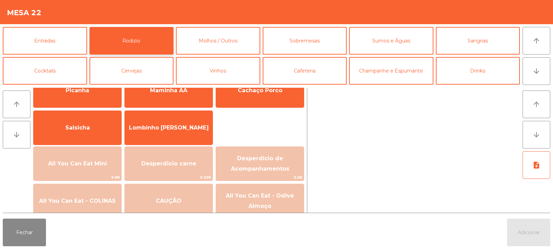
scroll to position [37, 0]
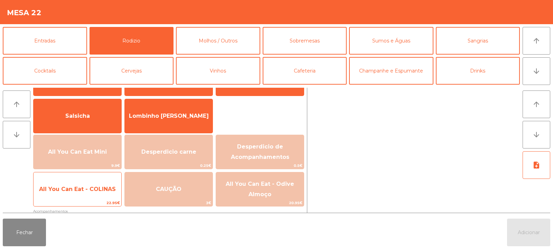
click at [97, 194] on span "All You Can Eat - COLINAS" at bounding box center [78, 189] width 88 height 19
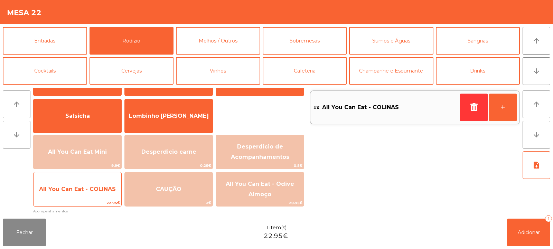
click at [99, 194] on span "All You Can Eat - COLINAS" at bounding box center [78, 189] width 88 height 19
click at [95, 199] on span "All You Can Eat - COLINAS" at bounding box center [78, 189] width 88 height 19
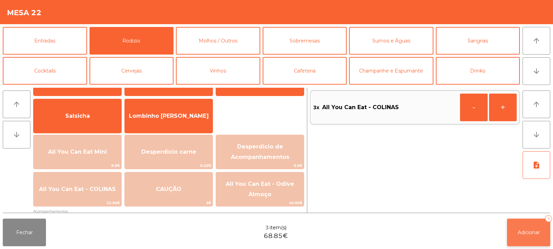
click at [520, 230] on span "Adicionar" at bounding box center [529, 233] width 22 height 6
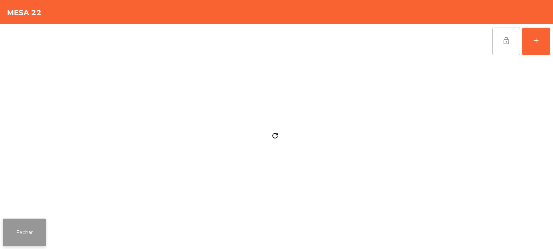
click at [31, 225] on button "Fechar" at bounding box center [24, 233] width 43 height 28
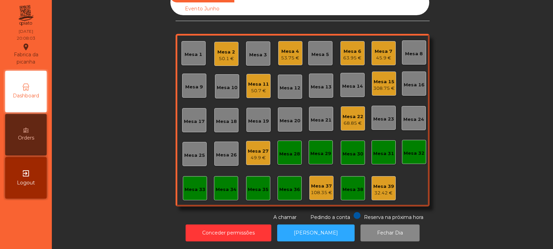
click at [407, 113] on div "Mesa 24" at bounding box center [413, 118] width 21 height 10
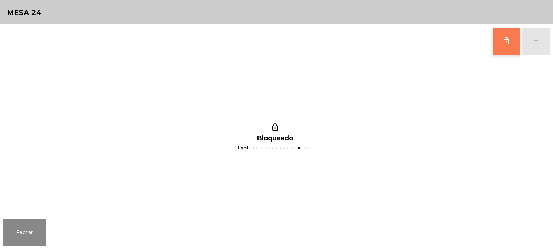
click at [513, 48] on button "lock_outline" at bounding box center [507, 42] width 28 height 28
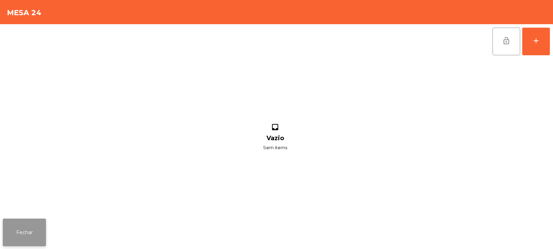
click at [27, 240] on button "Fechar" at bounding box center [24, 233] width 43 height 28
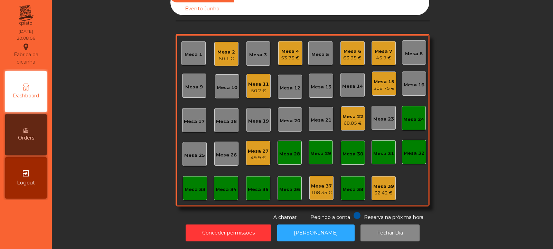
click at [379, 45] on div "Mesa 7 45.9 €" at bounding box center [384, 53] width 18 height 16
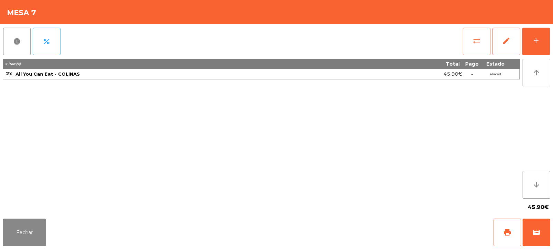
click at [474, 48] on button "sync_alt" at bounding box center [477, 42] width 28 height 28
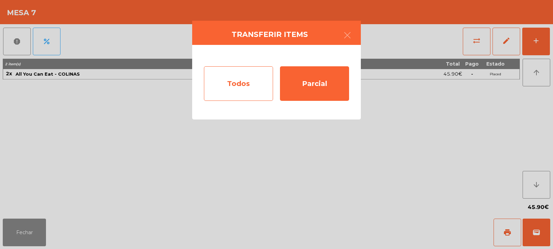
click at [240, 79] on div "Todos" at bounding box center [238, 83] width 69 height 35
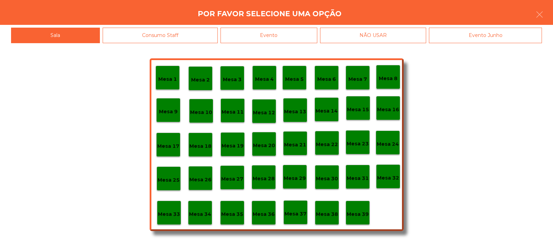
click at [391, 141] on p "Mesa 24" at bounding box center [388, 144] width 22 height 8
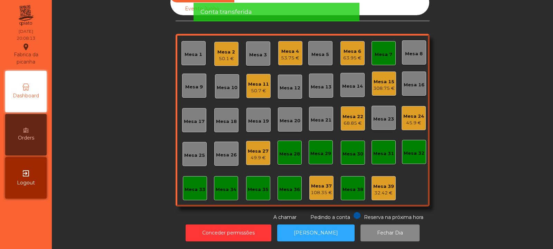
click at [381, 51] on div "Mesa 7" at bounding box center [384, 54] width 18 height 7
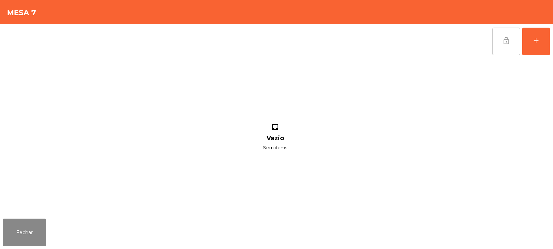
click at [508, 39] on span "lock_open" at bounding box center [506, 41] width 8 height 8
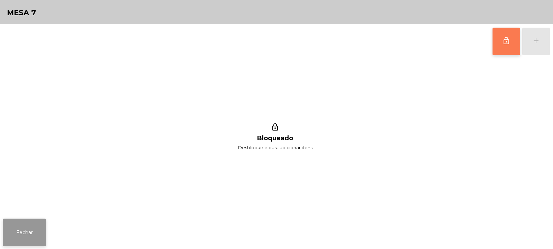
click at [17, 220] on button "Fechar" at bounding box center [24, 233] width 43 height 28
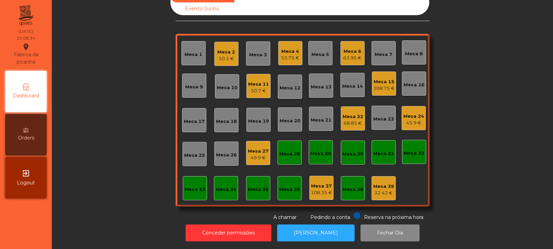
click at [380, 51] on div "Mesa 7" at bounding box center [384, 54] width 18 height 7
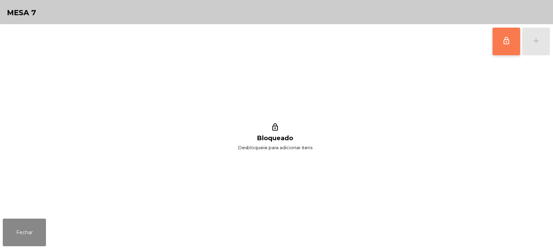
click at [505, 41] on span "lock_outline" at bounding box center [506, 41] width 8 height 8
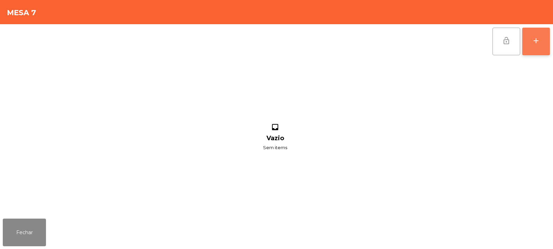
click at [535, 41] on div "add" at bounding box center [536, 41] width 8 height 8
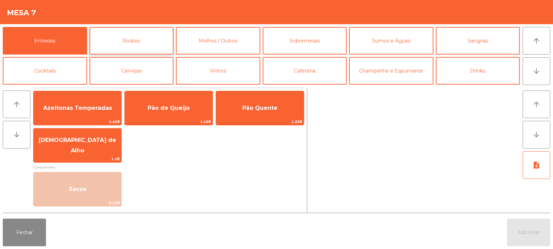
click at [122, 40] on button "Rodizio" at bounding box center [132, 41] width 84 height 28
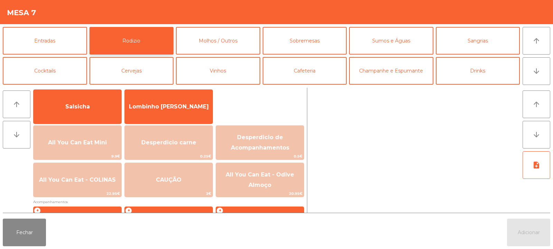
scroll to position [50, 0]
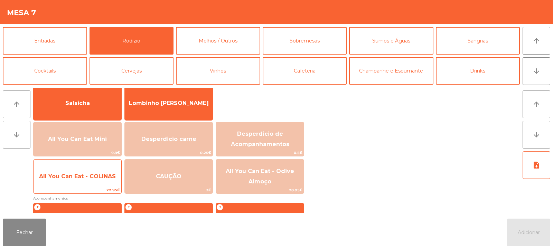
click at [84, 182] on span "All You Can Eat - COLINAS" at bounding box center [78, 176] width 88 height 19
click at [89, 178] on span "All You Can Eat - COLINAS" at bounding box center [77, 176] width 77 height 7
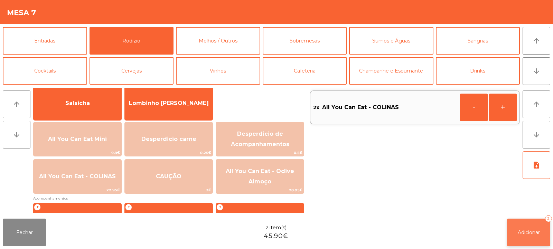
click at [526, 241] on button "Adicionar 2" at bounding box center [528, 233] width 43 height 28
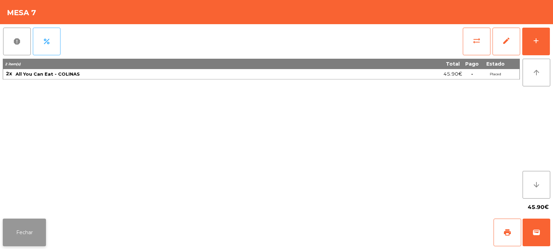
click at [22, 230] on button "Fechar" at bounding box center [24, 233] width 43 height 28
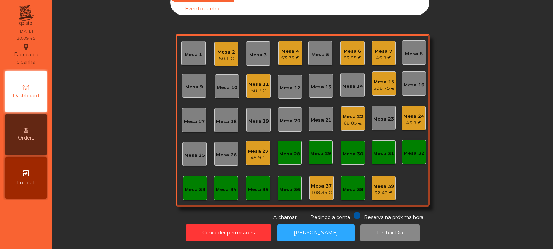
click at [292, 118] on div "Mesa 20" at bounding box center [290, 121] width 21 height 7
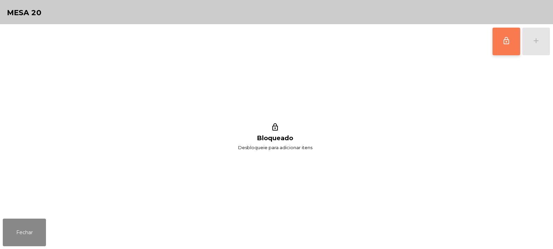
click at [493, 47] on button "lock_outline" at bounding box center [507, 42] width 28 height 28
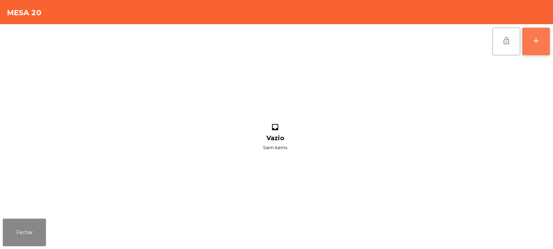
click at [533, 49] on button "add" at bounding box center [536, 42] width 28 height 28
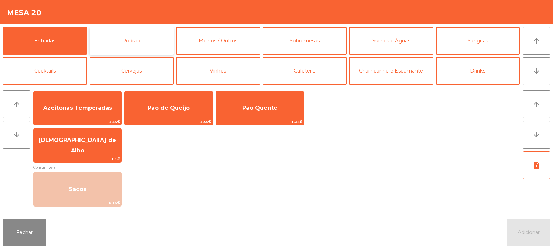
click at [162, 46] on button "Rodizio" at bounding box center [132, 41] width 84 height 28
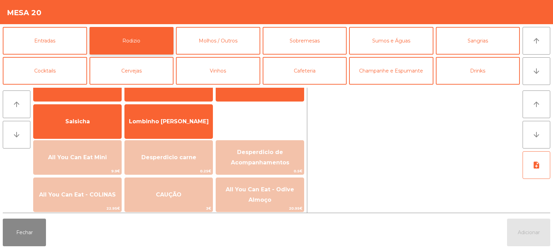
scroll to position [34, 0]
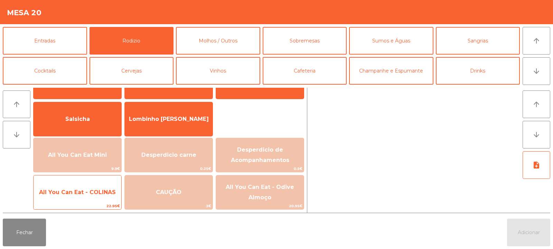
click at [97, 204] on span "22.95€" at bounding box center [78, 206] width 88 height 7
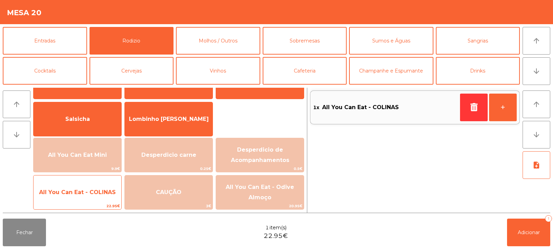
click at [84, 202] on div "All You Can Eat - COLINAS 22.95€" at bounding box center [77, 192] width 88 height 35
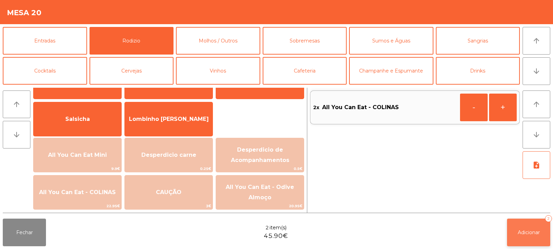
click at [513, 224] on button "Adicionar 2" at bounding box center [528, 233] width 43 height 28
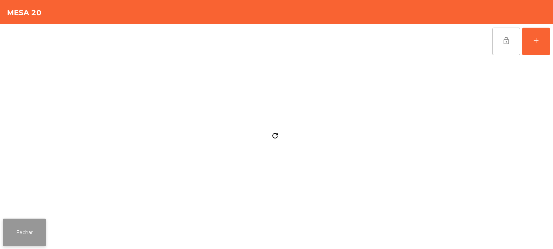
click at [46, 228] on button "Fechar" at bounding box center [24, 233] width 43 height 28
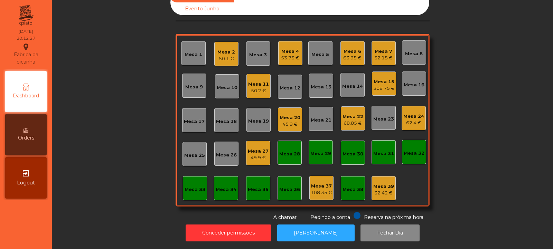
click at [220, 152] on div "Mesa 26" at bounding box center [226, 155] width 21 height 7
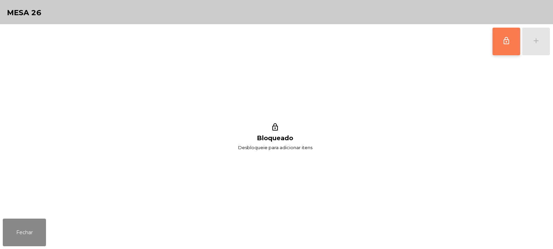
click at [494, 47] on button "lock_outline" at bounding box center [507, 42] width 28 height 28
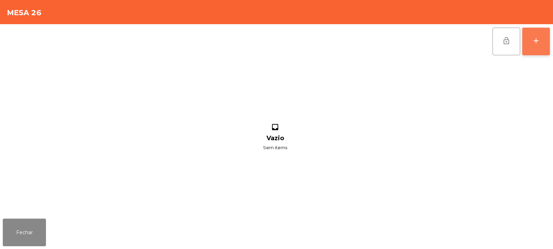
click at [532, 41] on button "add" at bounding box center [536, 42] width 28 height 28
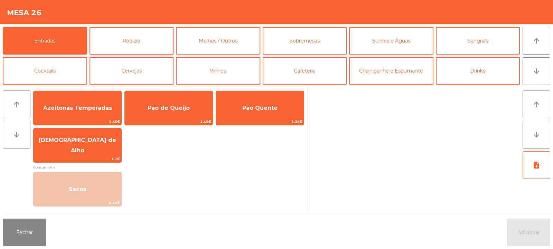
click at [130, 43] on button "Rodizio" at bounding box center [132, 41] width 84 height 28
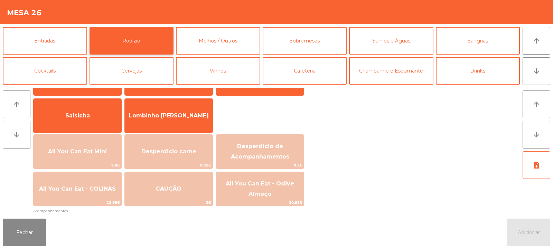
scroll to position [43, 0]
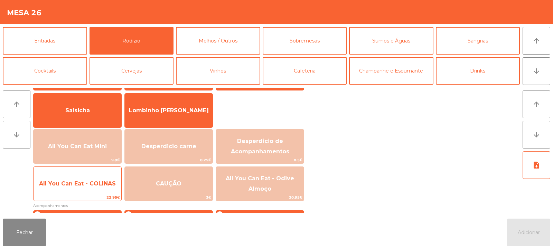
click at [93, 197] on span "22.95€" at bounding box center [78, 197] width 88 height 7
click at [91, 195] on span "22.95€" at bounding box center [78, 197] width 88 height 7
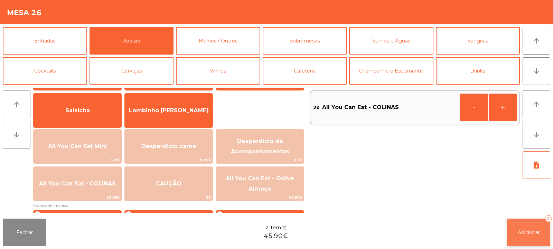
click at [529, 221] on button "Adicionar 2" at bounding box center [528, 233] width 43 height 28
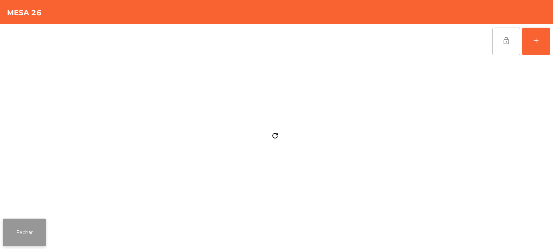
click at [24, 221] on button "Fechar" at bounding box center [24, 233] width 43 height 28
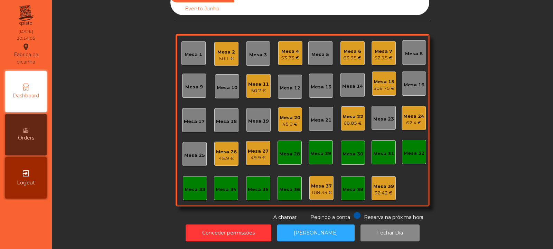
click at [380, 48] on div "Mesa 7" at bounding box center [383, 51] width 18 height 7
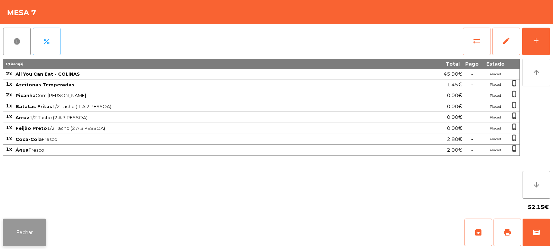
click at [36, 232] on button "Fechar" at bounding box center [24, 233] width 43 height 28
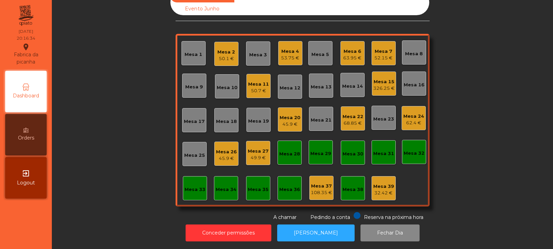
click at [256, 118] on div "Mesa 19" at bounding box center [258, 121] width 21 height 7
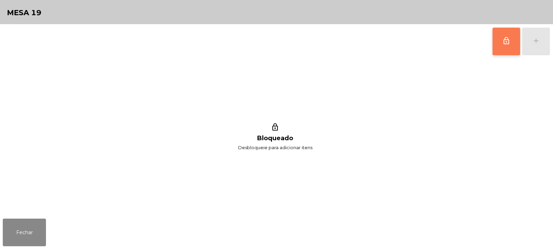
click at [511, 43] on button "lock_outline" at bounding box center [507, 42] width 28 height 28
click at [530, 44] on div "lock_outline add" at bounding box center [521, 41] width 58 height 35
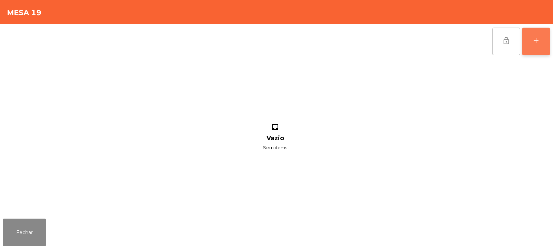
click at [530, 44] on button "add" at bounding box center [536, 42] width 28 height 28
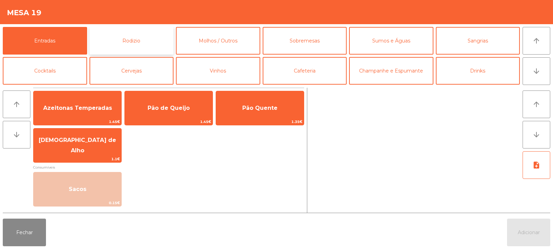
click at [136, 42] on button "Rodizio" at bounding box center [132, 41] width 84 height 28
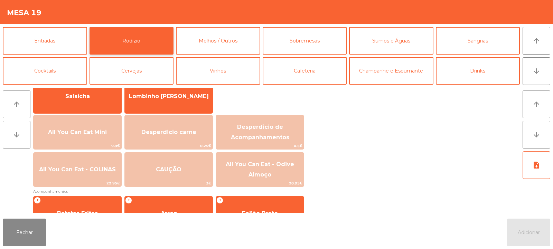
scroll to position [58, 0]
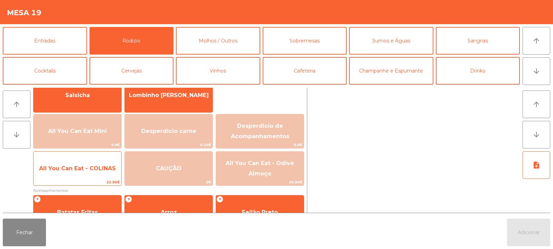
click at [88, 165] on span "All You Can Eat - COLINAS" at bounding box center [77, 168] width 77 height 7
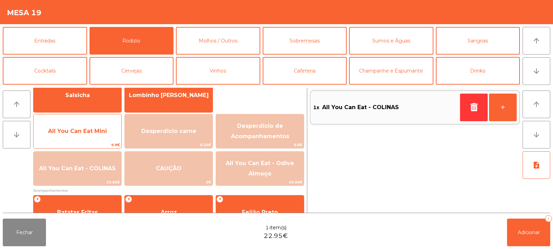
click at [85, 128] on span "All You Can Eat Mini" at bounding box center [77, 131] width 59 height 7
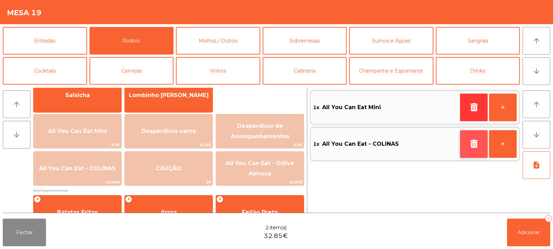
click at [470, 145] on icon "button" at bounding box center [474, 144] width 10 height 8
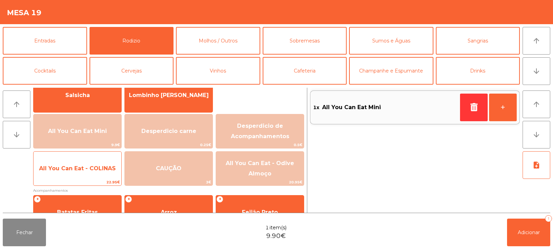
click at [85, 167] on span "All You Can Eat - COLINAS" at bounding box center [77, 168] width 77 height 7
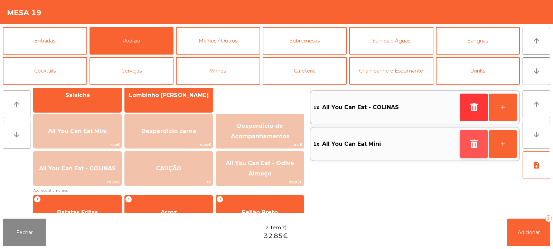
click at [469, 144] on icon "button" at bounding box center [474, 144] width 10 height 8
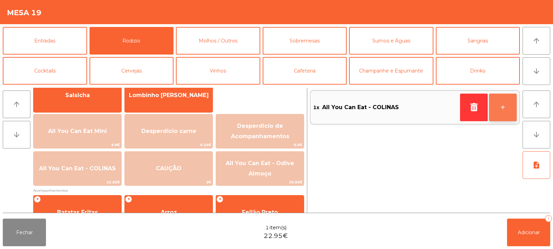
click at [503, 107] on button "+" at bounding box center [503, 108] width 28 height 28
click at [501, 108] on button "+" at bounding box center [503, 108] width 28 height 28
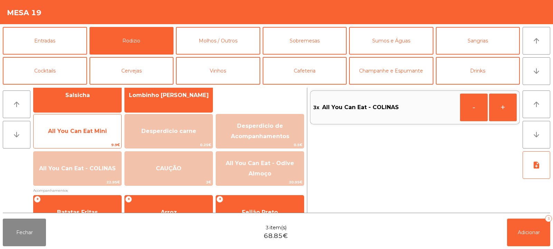
click at [85, 132] on span "All You Can Eat Mini" at bounding box center [77, 131] width 59 height 7
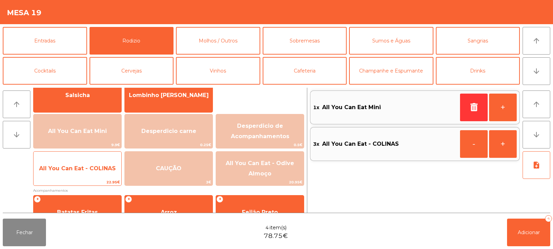
click at [93, 170] on span "All You Can Eat - COLINAS" at bounding box center [77, 168] width 77 height 7
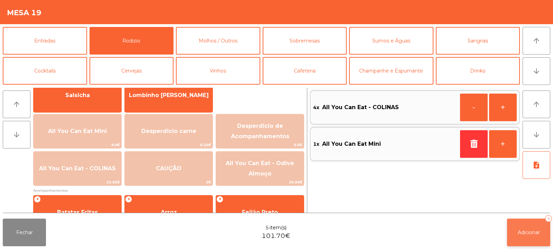
click at [526, 233] on span "Adicionar" at bounding box center [529, 233] width 22 height 6
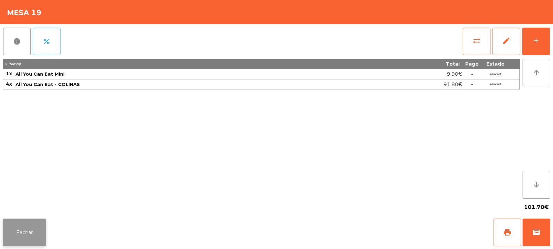
click at [31, 227] on button "Fechar" at bounding box center [24, 233] width 43 height 28
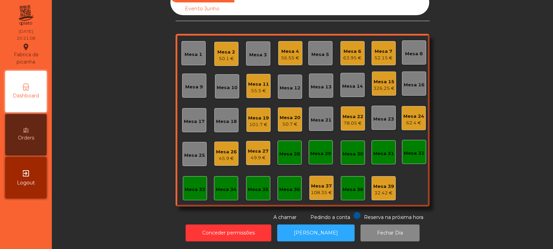
click at [189, 152] on div "Mesa 25" at bounding box center [194, 155] width 21 height 7
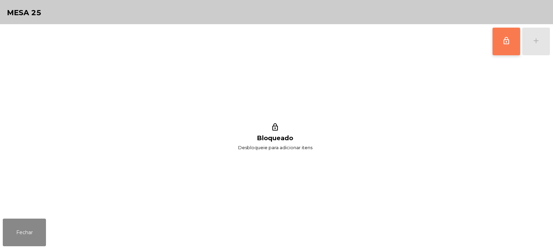
click at [501, 35] on button "lock_outline" at bounding box center [507, 42] width 28 height 28
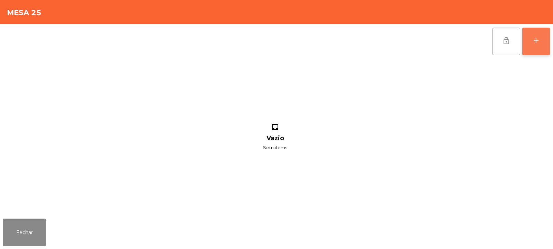
click at [540, 42] on div "add" at bounding box center [536, 41] width 8 height 8
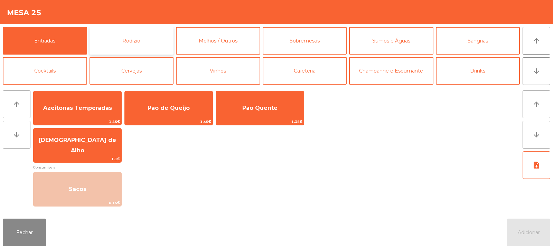
click at [117, 45] on button "Rodizio" at bounding box center [132, 41] width 84 height 28
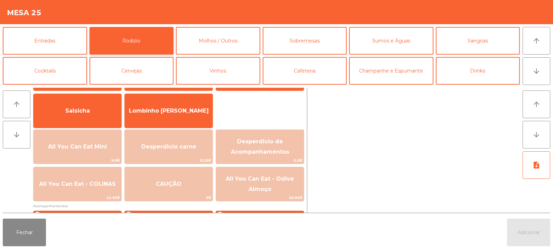
scroll to position [43, 0]
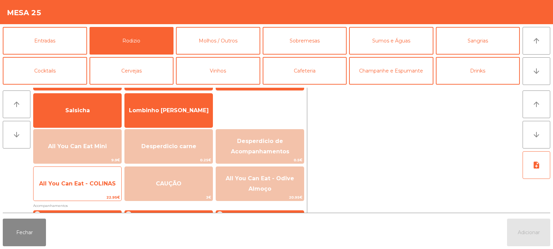
click at [98, 190] on span "All You Can Eat - COLINAS" at bounding box center [78, 184] width 88 height 19
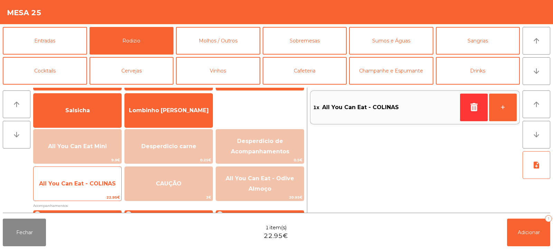
click at [98, 188] on span "All You Can Eat - COLINAS" at bounding box center [78, 184] width 88 height 19
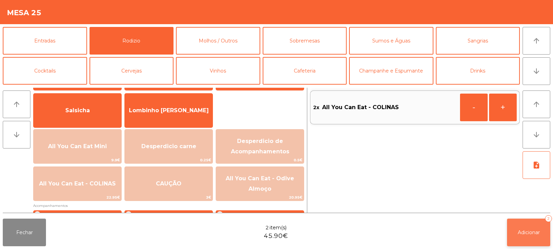
click at [528, 227] on button "Adicionar 2" at bounding box center [528, 233] width 43 height 28
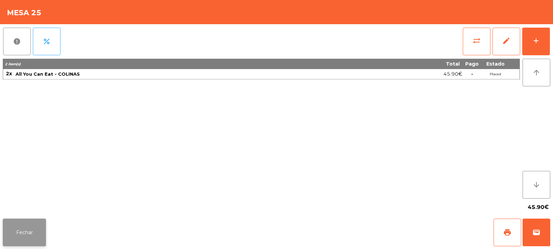
click at [33, 239] on button "Fechar" at bounding box center [24, 233] width 43 height 28
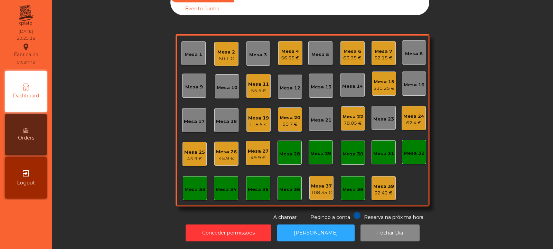
click at [182, 47] on div "Mesa 1" at bounding box center [193, 53] width 24 height 24
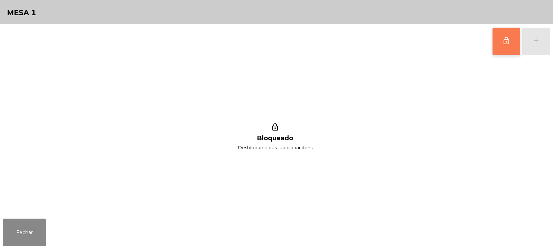
click at [509, 46] on button "lock_outline" at bounding box center [507, 42] width 28 height 28
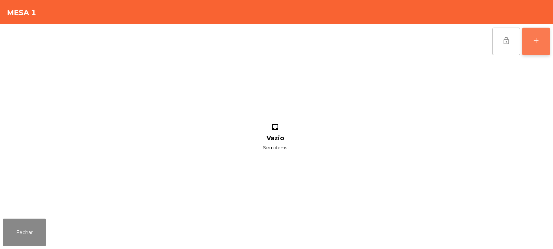
click at [529, 44] on button "add" at bounding box center [536, 42] width 28 height 28
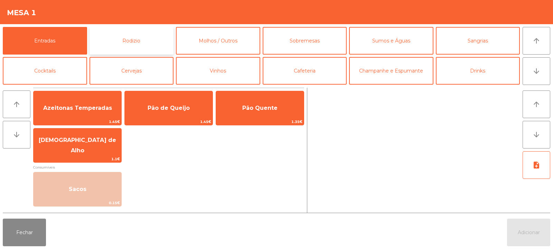
click at [128, 34] on button "Rodizio" at bounding box center [132, 41] width 84 height 28
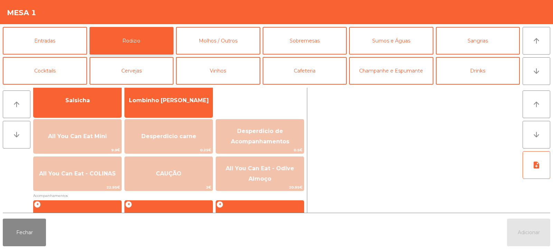
scroll to position [54, 0]
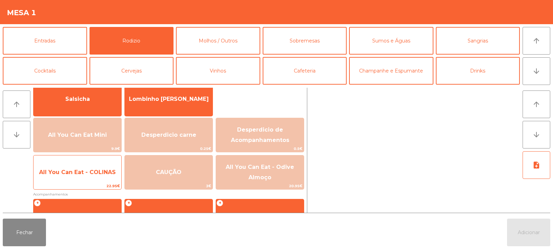
click at [94, 178] on span "All You Can Eat - COLINAS" at bounding box center [78, 172] width 88 height 19
click at [92, 179] on span "All You Can Eat - COLINAS" at bounding box center [78, 172] width 88 height 19
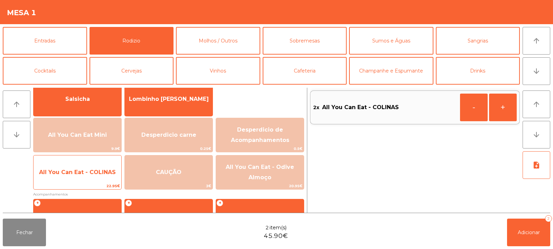
click at [95, 179] on span "All You Can Eat - COLINAS" at bounding box center [78, 172] width 88 height 19
click at [83, 169] on span "All You Can Eat - COLINAS" at bounding box center [77, 172] width 77 height 7
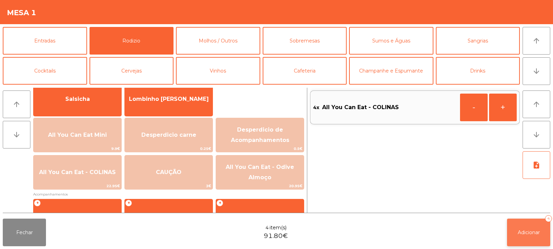
click at [520, 221] on button "Adicionar 4" at bounding box center [528, 233] width 43 height 28
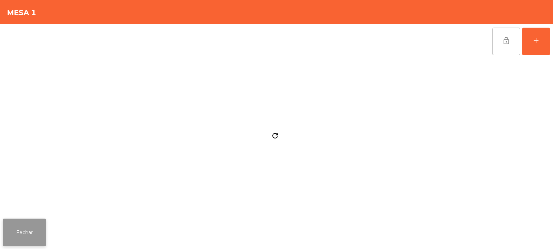
click at [22, 228] on button "Fechar" at bounding box center [24, 233] width 43 height 28
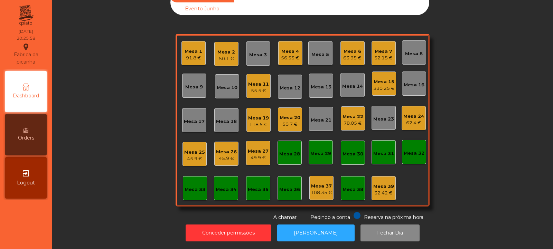
click at [265, 150] on div "Mesa 27 49.9 €" at bounding box center [258, 153] width 24 height 24
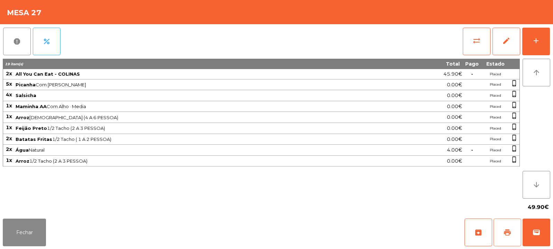
click at [510, 225] on button "print" at bounding box center [508, 233] width 28 height 28
click at [503, 235] on span "print" at bounding box center [507, 232] width 8 height 8
click at [533, 237] on button "wallet" at bounding box center [537, 233] width 28 height 28
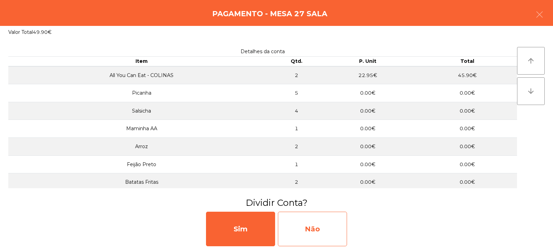
click at [319, 225] on div "Não" at bounding box center [312, 229] width 69 height 35
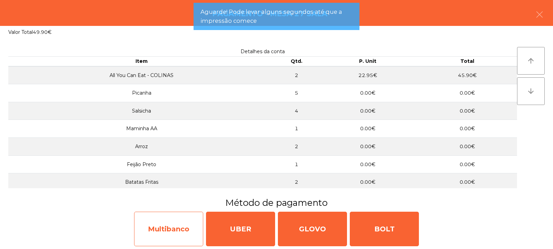
click at [144, 235] on div "Multibanco" at bounding box center [168, 229] width 69 height 35
select select "**"
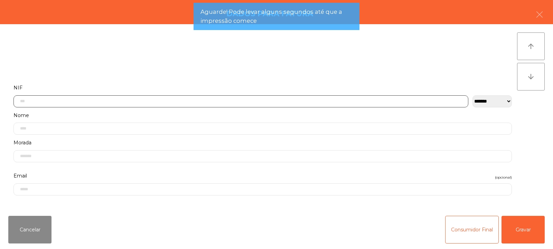
click at [158, 103] on input "text" at bounding box center [240, 101] width 455 height 12
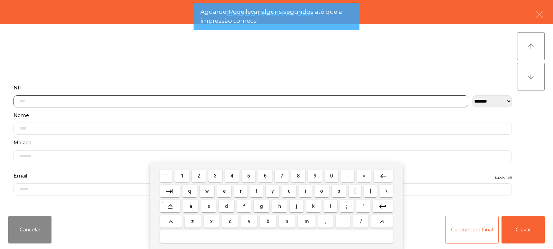
scroll to position [50, 0]
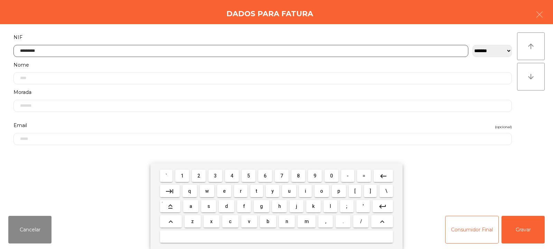
type input "*********"
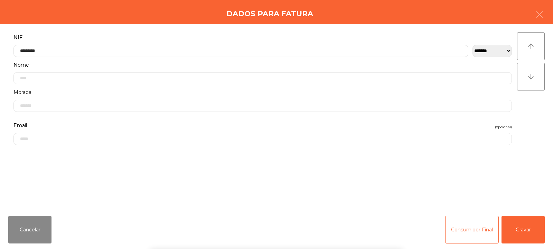
click at [523, 232] on div "` 1 2 3 4 5 6 7 8 9 0 - = keyboard_backspace keyboard_tab q w e r t y u i o p […" at bounding box center [276, 207] width 553 height 86
click at [525, 229] on button "Gravar" at bounding box center [523, 230] width 43 height 28
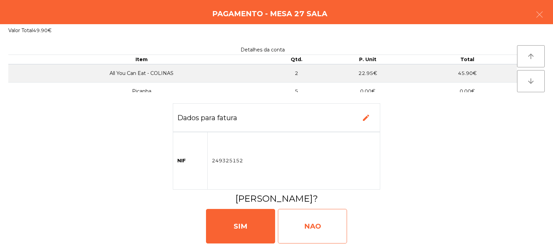
click at [320, 222] on div "NAO" at bounding box center [312, 226] width 69 height 35
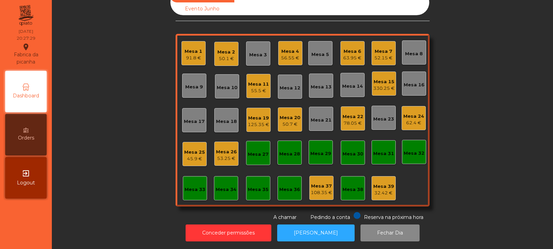
click at [192, 90] on div "Mesa 9" at bounding box center [194, 86] width 24 height 24
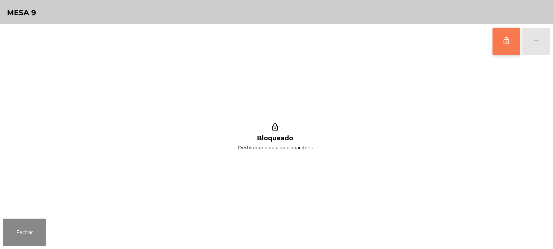
click at [509, 39] on span "lock_outline" at bounding box center [506, 41] width 8 height 8
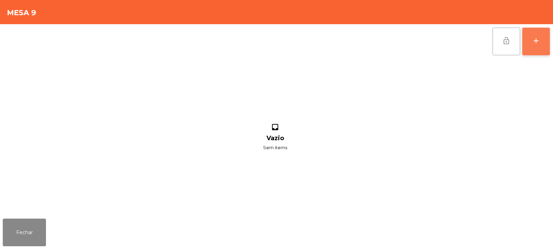
click at [538, 46] on button "add" at bounding box center [536, 42] width 28 height 28
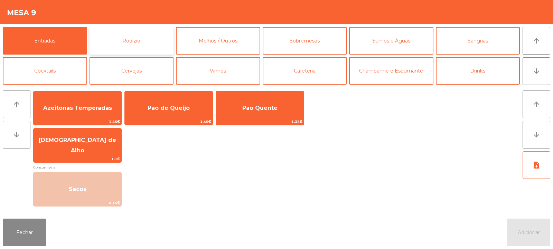
click at [140, 42] on button "Rodizio" at bounding box center [132, 41] width 84 height 28
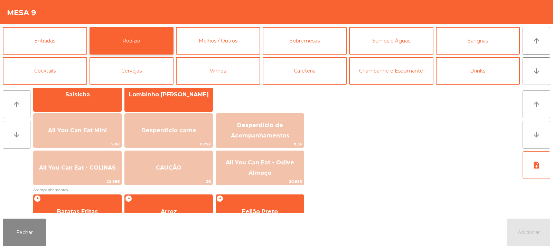
scroll to position [59, 0]
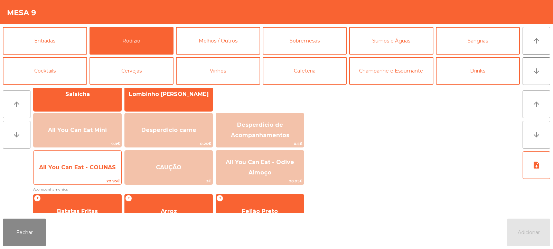
click at [99, 164] on span "All You Can Eat - COLINAS" at bounding box center [78, 167] width 88 height 19
click at [95, 167] on span "All You Can Eat - COLINAS" at bounding box center [77, 167] width 77 height 7
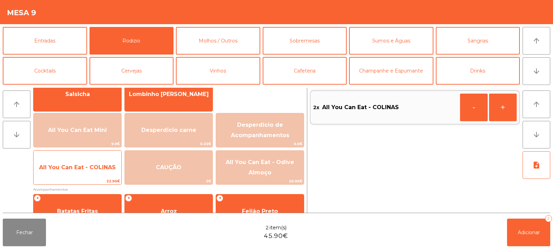
click at [92, 167] on span "All You Can Eat - COLINAS" at bounding box center [77, 167] width 77 height 7
click at [94, 159] on span "All You Can Eat - COLINAS" at bounding box center [78, 167] width 88 height 19
click at [93, 164] on span "All You Can Eat - COLINAS" at bounding box center [78, 167] width 88 height 19
click at [89, 160] on span "All You Can Eat - COLINAS" at bounding box center [78, 167] width 88 height 19
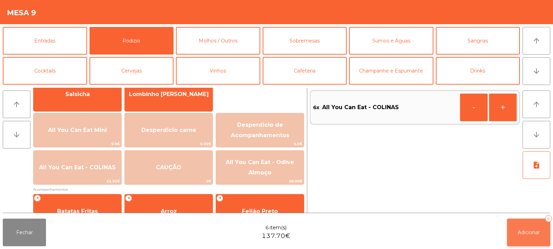
click at [529, 234] on span "Adicionar" at bounding box center [529, 233] width 22 height 6
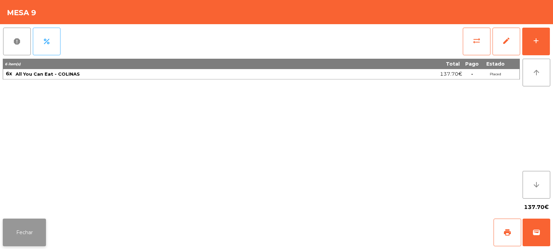
click at [28, 219] on button "Fechar" at bounding box center [24, 233] width 43 height 28
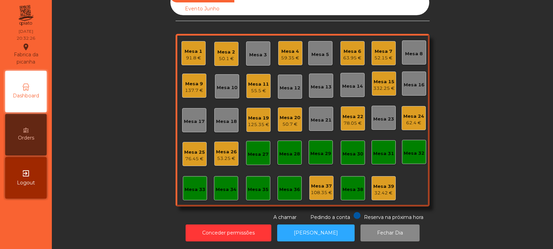
click at [260, 151] on div "Mesa 27" at bounding box center [258, 154] width 21 height 7
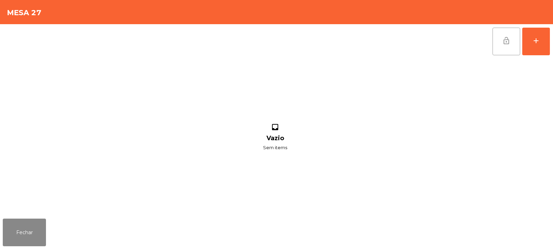
click at [507, 47] on button "lock_open" at bounding box center [507, 42] width 28 height 28
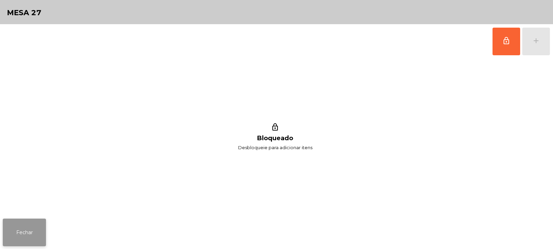
click at [43, 223] on button "Fechar" at bounding box center [24, 233] width 43 height 28
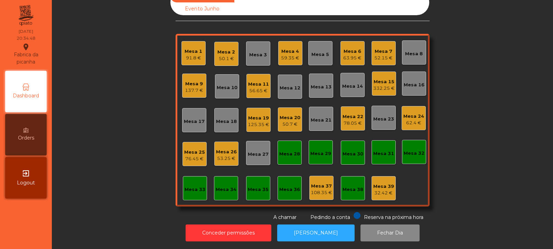
click at [260, 121] on div "125.35 €" at bounding box center [258, 124] width 21 height 7
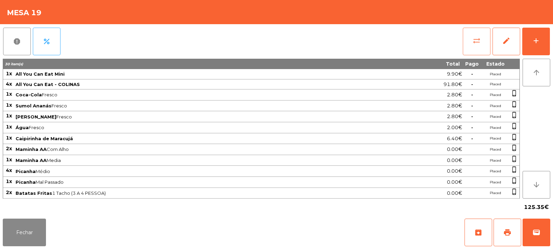
click at [473, 44] on span "sync_alt" at bounding box center [477, 41] width 8 height 8
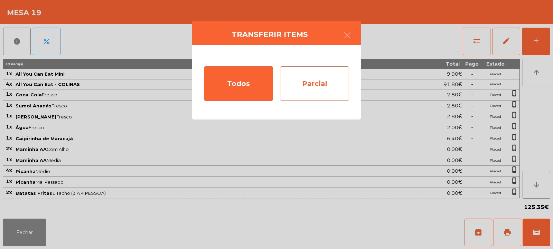
click at [309, 77] on div "Parcial" at bounding box center [314, 83] width 69 height 35
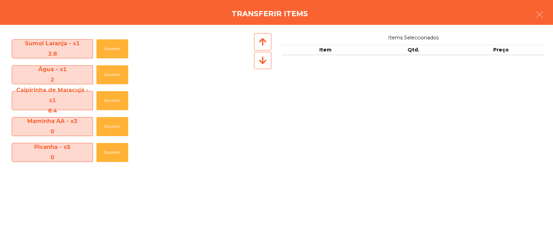
scroll to position [96, 0]
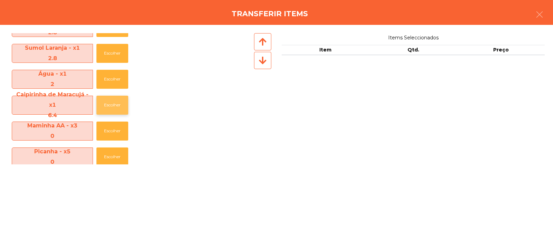
click at [109, 107] on button "Escolher" at bounding box center [112, 105] width 32 height 19
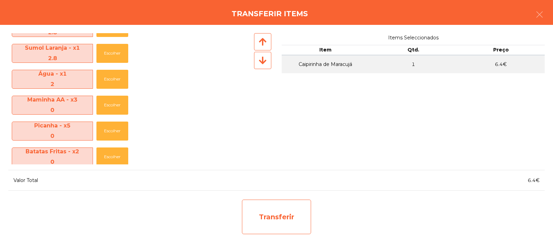
click at [285, 210] on div "Transferir" at bounding box center [276, 217] width 69 height 35
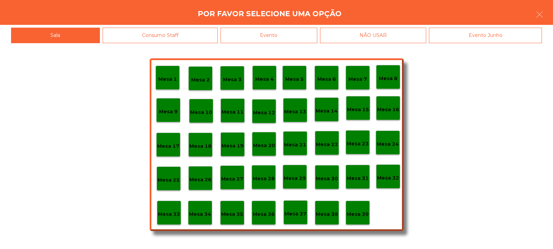
click at [298, 215] on p "Mesa 37" at bounding box center [296, 214] width 22 height 8
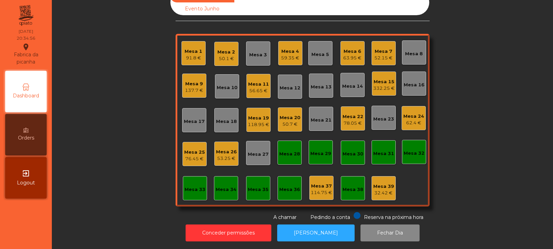
click at [293, 114] on div "Mesa 20" at bounding box center [290, 117] width 21 height 7
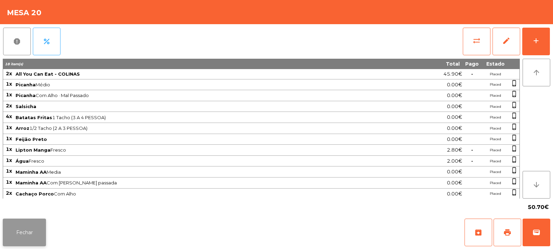
click at [28, 231] on button "Fechar" at bounding box center [24, 233] width 43 height 28
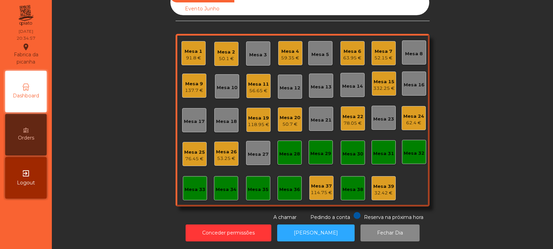
click at [256, 121] on div "118.95 €" at bounding box center [258, 124] width 21 height 7
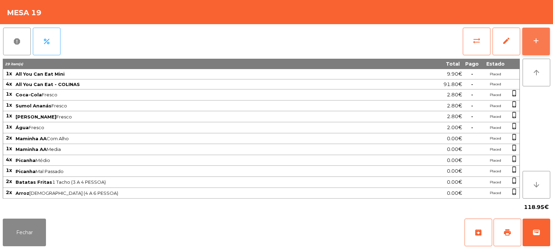
click at [535, 43] on div "add" at bounding box center [536, 41] width 8 height 8
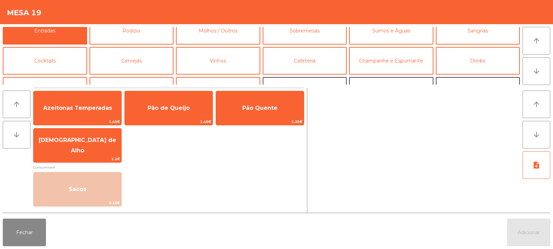
scroll to position [0, 0]
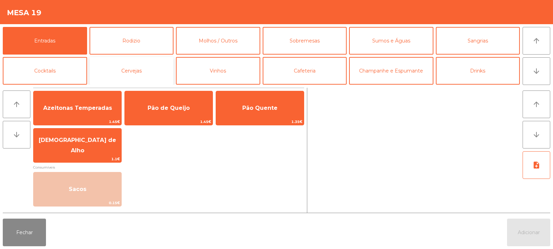
click at [133, 75] on button "Cervejas" at bounding box center [132, 71] width 84 height 28
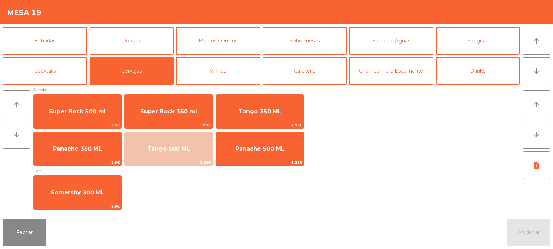
scroll to position [3, 0]
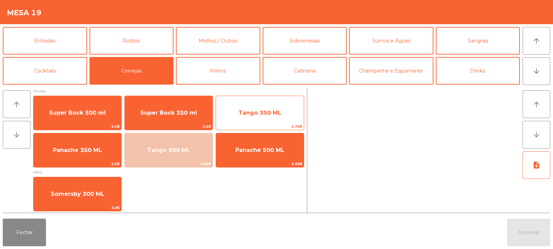
click at [250, 112] on span "Tango 350 ML" at bounding box center [260, 113] width 43 height 7
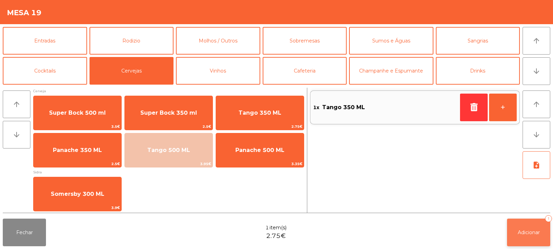
click at [531, 220] on button "Adicionar 1" at bounding box center [528, 233] width 43 height 28
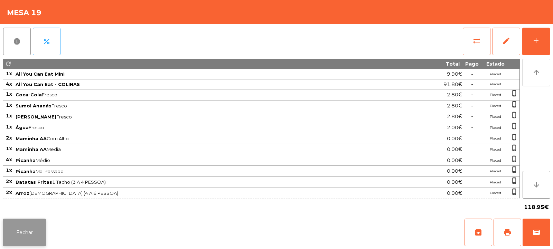
click at [31, 224] on button "Fechar" at bounding box center [24, 233] width 43 height 28
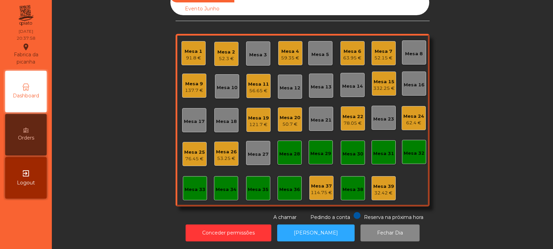
click at [251, 154] on div "Mesa 27" at bounding box center [258, 153] width 24 height 24
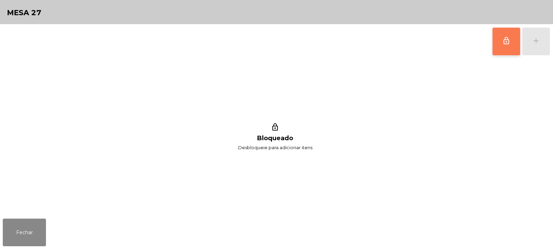
click at [510, 40] on span "lock_outline" at bounding box center [506, 41] width 8 height 8
click at [536, 44] on div "add" at bounding box center [536, 41] width 8 height 8
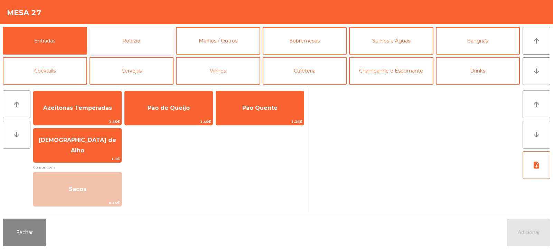
click at [122, 40] on button "Rodizio" at bounding box center [132, 41] width 84 height 28
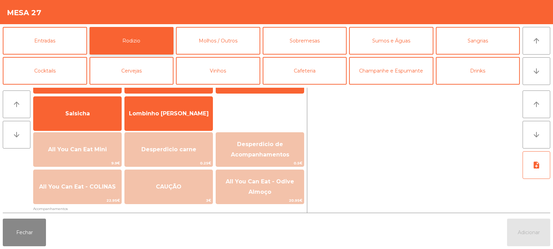
scroll to position [44, 0]
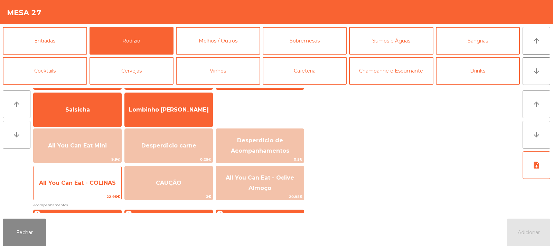
click at [91, 191] on span "All You Can Eat - COLINAS" at bounding box center [78, 183] width 88 height 19
click at [90, 190] on span "All You Can Eat - COLINAS" at bounding box center [78, 183] width 88 height 19
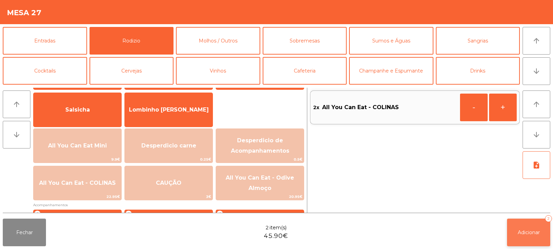
click at [522, 225] on button "Adicionar 2" at bounding box center [528, 233] width 43 height 28
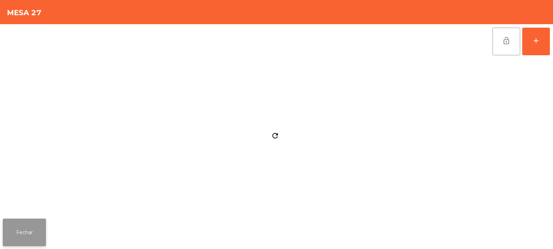
click at [22, 221] on button "Fechar" at bounding box center [24, 233] width 43 height 28
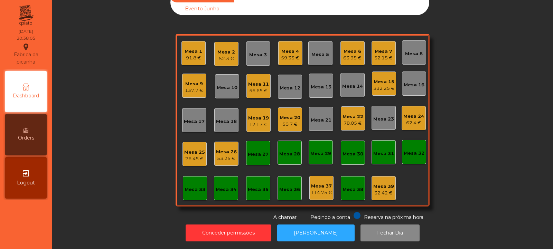
click at [356, 48] on div "Mesa 6" at bounding box center [352, 51] width 18 height 7
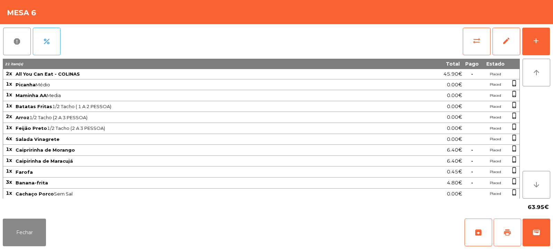
click at [507, 242] on button "print" at bounding box center [508, 233] width 28 height 28
click at [17, 233] on button "Fechar" at bounding box center [24, 233] width 43 height 28
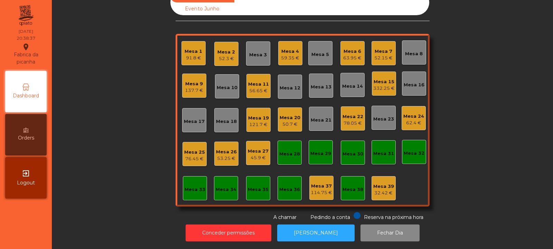
click at [346, 55] on div "63.95 €" at bounding box center [352, 58] width 18 height 7
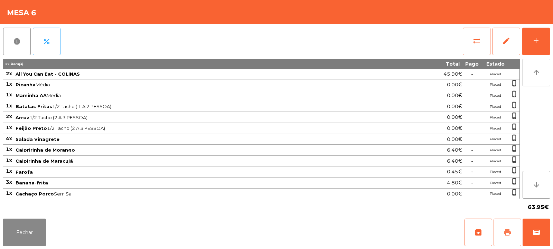
click at [504, 228] on button "print" at bounding box center [508, 233] width 28 height 28
click at [534, 230] on span "wallet" at bounding box center [536, 232] width 8 height 8
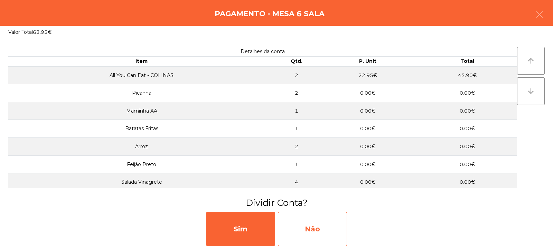
click at [315, 227] on div "Não" at bounding box center [312, 229] width 69 height 35
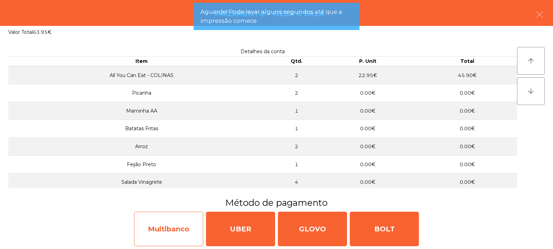
click at [146, 231] on div "Multibanco" at bounding box center [168, 229] width 69 height 35
select select "**"
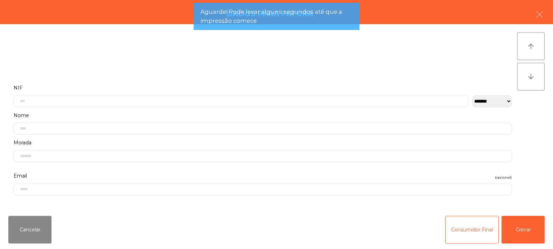
click at [169, 89] on label "NIF" at bounding box center [262, 87] width 498 height 9
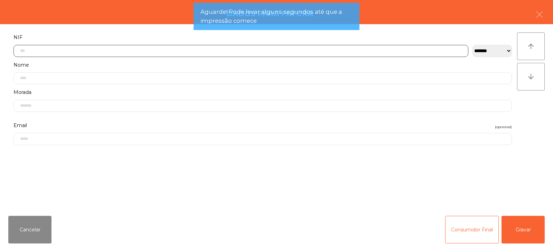
click at [122, 53] on input "text" at bounding box center [240, 51] width 455 height 12
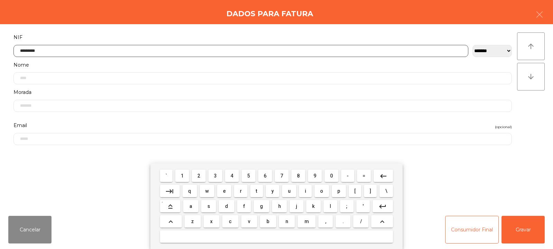
type input "*********"
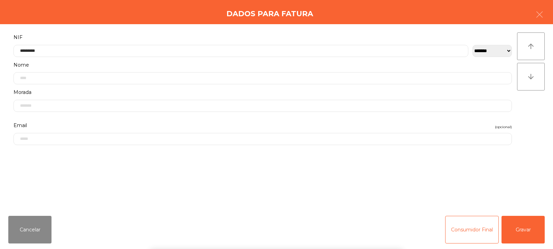
click at [526, 234] on div "` 1 2 3 4 5 6 7 8 9 0 - = keyboard_backspace keyboard_tab q w e r t y u i o p […" at bounding box center [276, 207] width 553 height 86
click at [528, 231] on button "Gravar" at bounding box center [523, 230] width 43 height 28
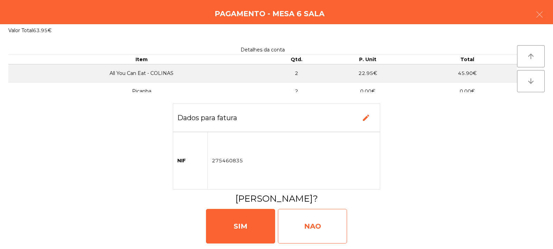
click at [317, 237] on div "NAO" at bounding box center [312, 226] width 69 height 35
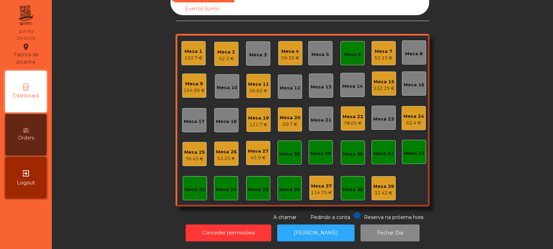
click at [341, 82] on div "Mesa 14" at bounding box center [353, 85] width 24 height 24
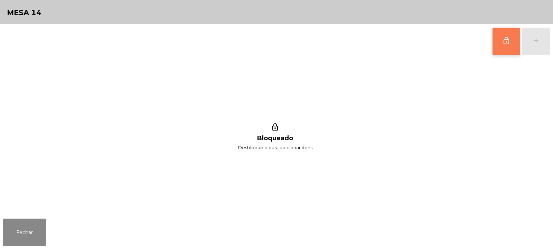
click at [493, 46] on button "lock_outline" at bounding box center [507, 42] width 28 height 28
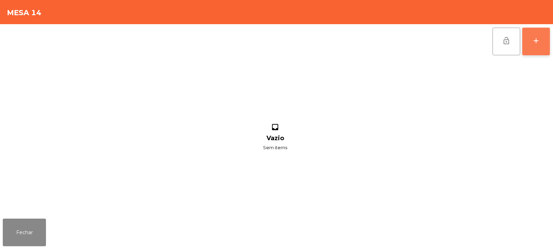
click at [540, 41] on div "add" at bounding box center [536, 41] width 8 height 8
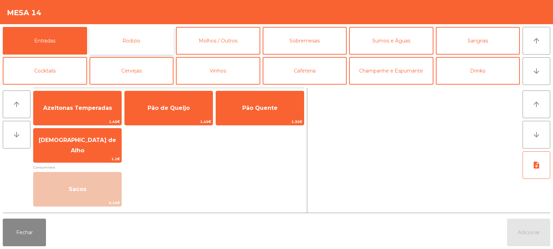
click at [133, 37] on button "Rodizio" at bounding box center [132, 41] width 84 height 28
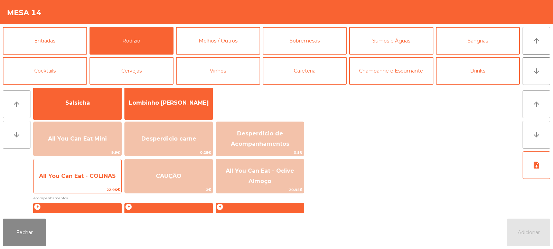
click at [103, 191] on span "22.95€" at bounding box center [78, 190] width 88 height 7
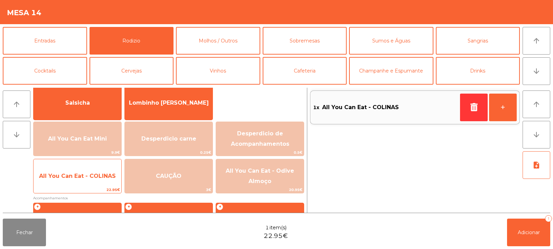
click at [103, 191] on span "22.95€" at bounding box center [78, 190] width 88 height 7
click at [102, 189] on span "22.95€" at bounding box center [78, 190] width 88 height 7
click at [101, 192] on span "22.95€" at bounding box center [78, 190] width 88 height 7
click at [98, 188] on span "22.95€" at bounding box center [78, 190] width 88 height 7
click at [92, 181] on span "All You Can Eat - COLINAS" at bounding box center [78, 176] width 88 height 19
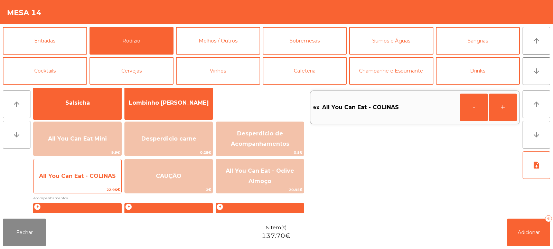
click at [87, 189] on span "22.95€" at bounding box center [78, 190] width 88 height 7
click at [95, 182] on span "All You Can Eat - COLINAS" at bounding box center [78, 176] width 88 height 19
click at [83, 184] on span "All You Can Eat - COLINAS" at bounding box center [78, 176] width 88 height 19
click at [92, 180] on span "All You Can Eat - COLINAS" at bounding box center [78, 176] width 88 height 19
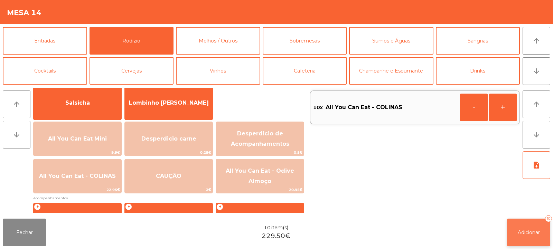
click at [542, 228] on button "Adicionar 10" at bounding box center [528, 233] width 43 height 28
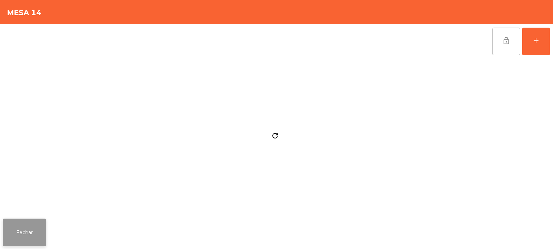
click at [22, 229] on button "Fechar" at bounding box center [24, 233] width 43 height 28
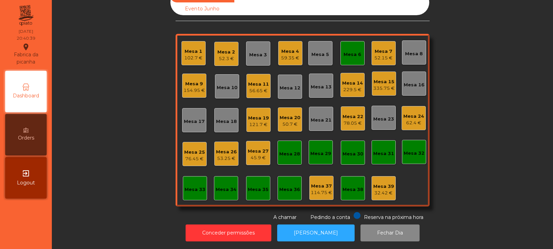
click at [252, 87] on div "56.65 €" at bounding box center [258, 90] width 21 height 7
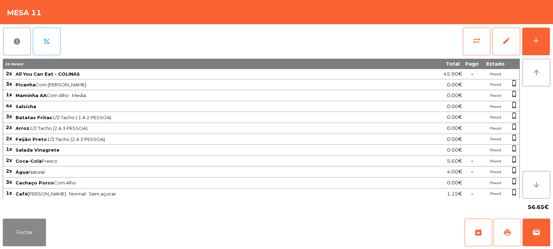
click at [507, 233] on span "print" at bounding box center [507, 232] width 8 height 8
click at [471, 38] on button "sync_alt" at bounding box center [477, 42] width 28 height 28
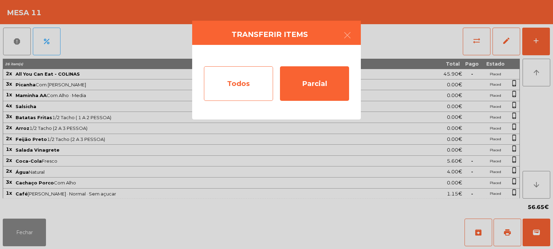
click at [227, 68] on div "Todos" at bounding box center [238, 83] width 69 height 35
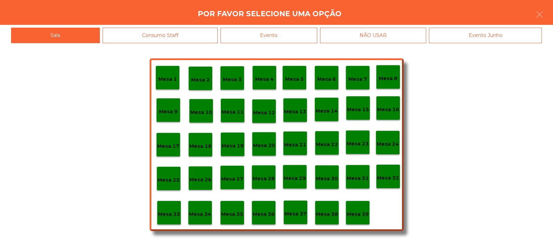
click at [281, 38] on div "Evento" at bounding box center [269, 36] width 97 height 16
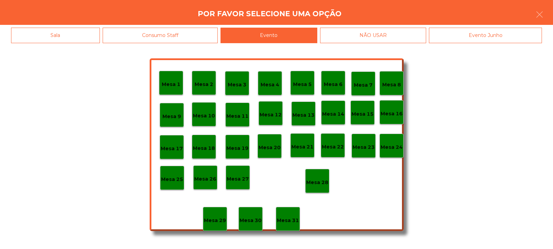
click at [320, 184] on p "Mesa 28" at bounding box center [317, 183] width 22 height 8
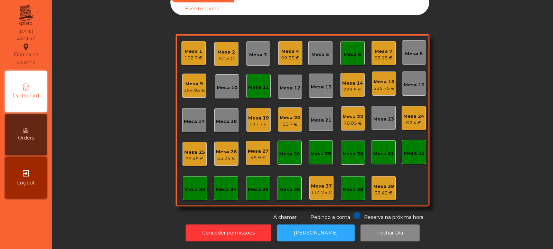
click at [260, 81] on div "Mesa 11" at bounding box center [258, 86] width 21 height 10
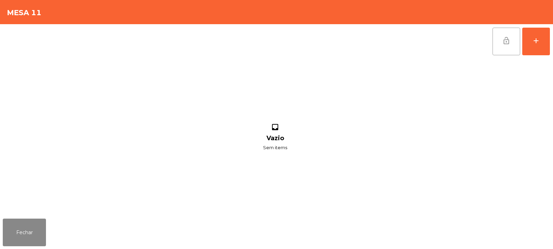
click at [494, 43] on button "lock_open" at bounding box center [507, 42] width 28 height 28
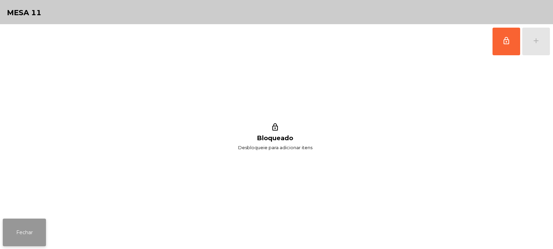
click at [40, 239] on button "Fechar" at bounding box center [24, 233] width 43 height 28
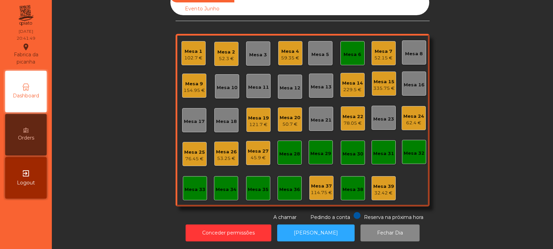
click at [358, 51] on div "Mesa 6" at bounding box center [353, 54] width 18 height 7
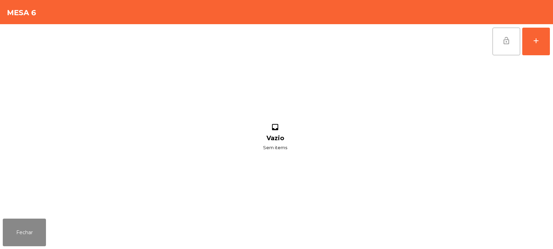
click at [500, 47] on button "lock_open" at bounding box center [507, 42] width 28 height 28
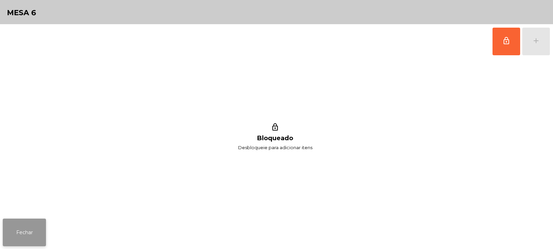
click at [31, 233] on button "Fechar" at bounding box center [24, 233] width 43 height 28
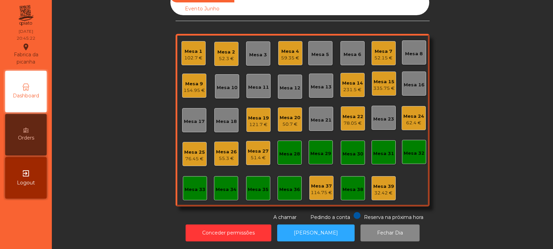
click at [315, 117] on div "Mesa 21" at bounding box center [321, 120] width 21 height 7
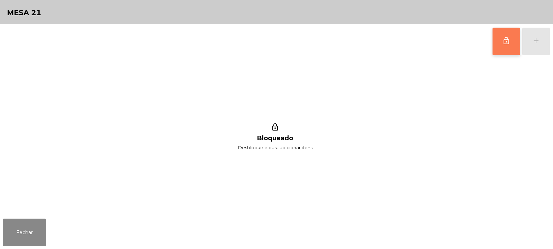
click at [507, 43] on span "lock_outline" at bounding box center [506, 41] width 8 height 8
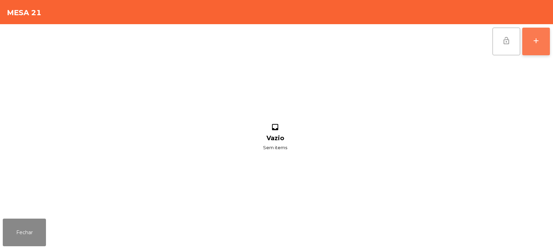
click at [528, 43] on button "add" at bounding box center [536, 42] width 28 height 28
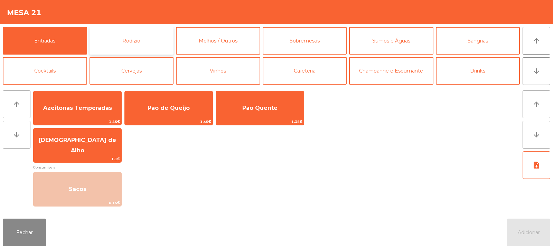
click at [134, 41] on button "Rodizio" at bounding box center [132, 41] width 84 height 28
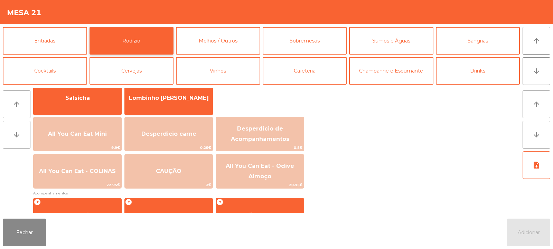
scroll to position [55, 0]
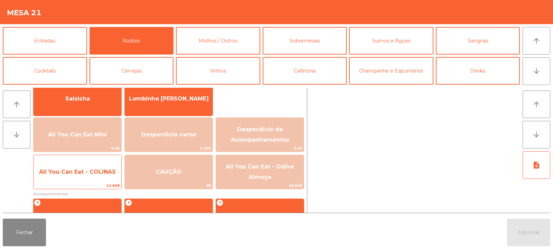
click at [93, 178] on span "All You Can Eat - COLINAS" at bounding box center [78, 172] width 88 height 19
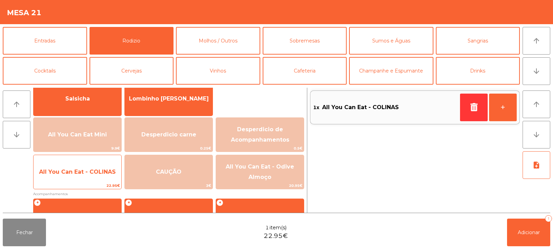
click at [92, 180] on span "All You Can Eat - COLINAS" at bounding box center [78, 172] width 88 height 19
click at [86, 177] on span "All You Can Eat - COLINAS" at bounding box center [78, 172] width 88 height 19
click at [87, 177] on span "All You Can Eat - COLINAS" at bounding box center [78, 172] width 88 height 19
click at [89, 170] on span "All You Can Eat - COLINAS" at bounding box center [77, 172] width 77 height 7
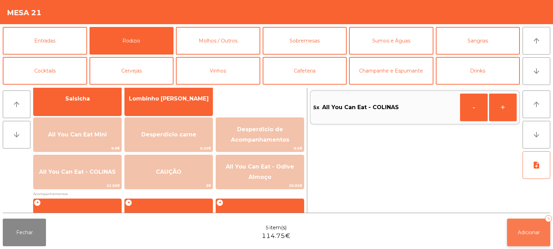
click at [529, 231] on span "Adicionar" at bounding box center [529, 233] width 22 height 6
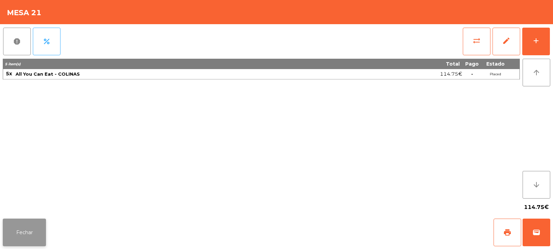
click at [21, 227] on button "Fechar" at bounding box center [24, 233] width 43 height 28
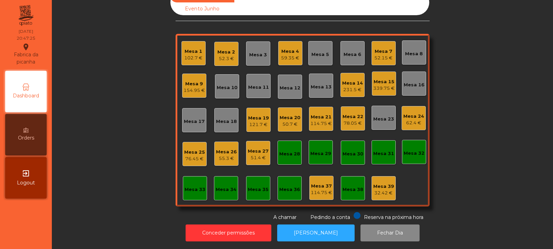
click at [188, 186] on div "Mesa 33" at bounding box center [195, 189] width 21 height 7
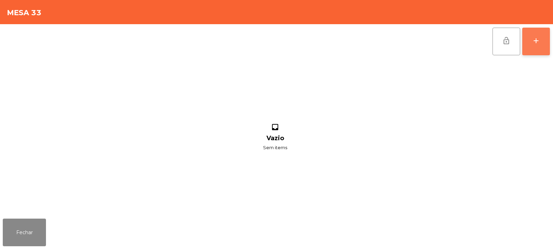
click at [543, 48] on button "add" at bounding box center [536, 42] width 28 height 28
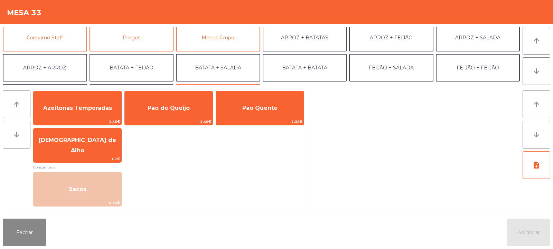
scroll to position [68, 0]
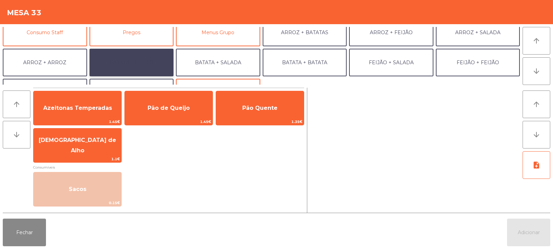
click at [147, 62] on button "BATATA + FEIJÃO" at bounding box center [132, 63] width 84 height 28
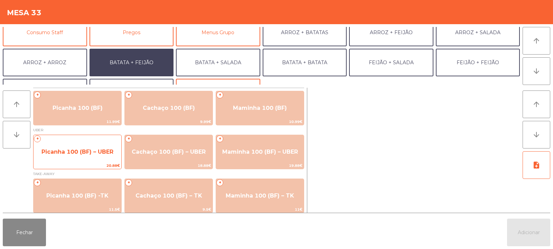
click at [80, 157] on span "Picanha 100 (BF) – UBER" at bounding box center [78, 152] width 88 height 19
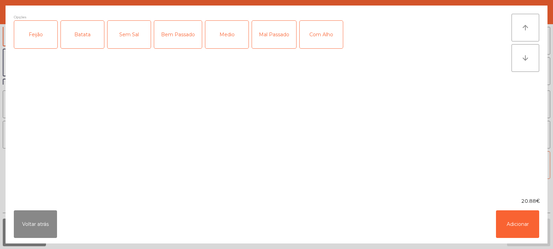
click at [29, 38] on div "Feijão" at bounding box center [35, 35] width 43 height 28
click at [70, 38] on div "Batata" at bounding box center [82, 35] width 43 height 28
click at [270, 37] on div "Mal Passado" at bounding box center [274, 35] width 44 height 28
click at [320, 34] on div "Com Alho" at bounding box center [321, 35] width 43 height 28
click at [528, 228] on button "Adicionar" at bounding box center [517, 225] width 43 height 28
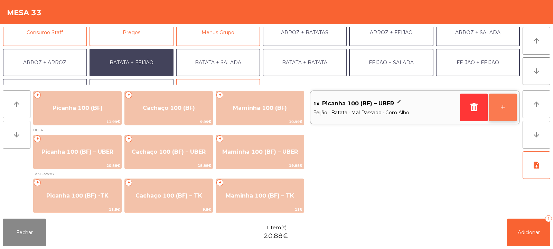
click at [515, 101] on button "+" at bounding box center [503, 108] width 28 height 28
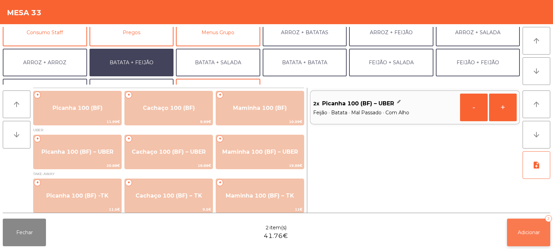
click at [531, 232] on span "Adicionar" at bounding box center [529, 233] width 22 height 6
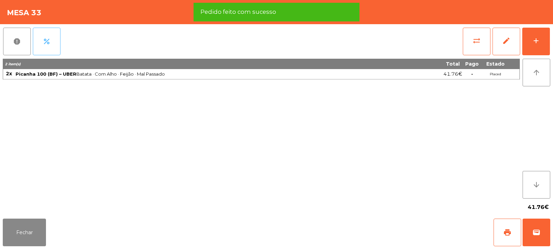
click at [45, 47] on button "percent" at bounding box center [47, 42] width 28 height 28
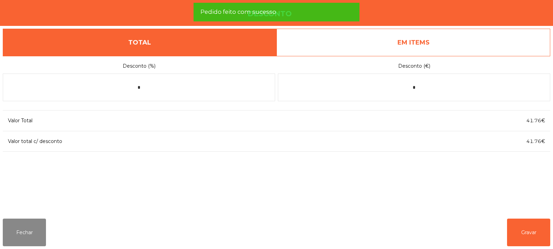
click at [446, 48] on link "EM ITEMS" at bounding box center [414, 43] width 274 height 28
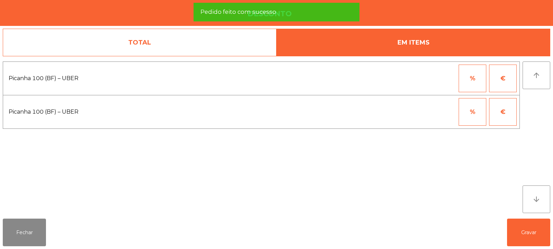
click at [469, 79] on button "%" at bounding box center [473, 79] width 28 height 28
click at [438, 79] on input "*" at bounding box center [438, 79] width 35 height 28
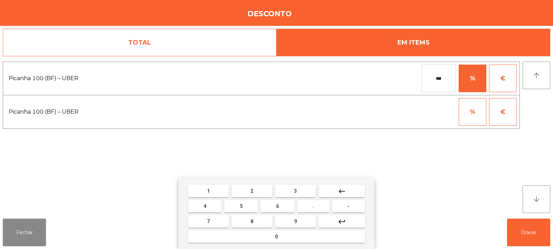
type input "***"
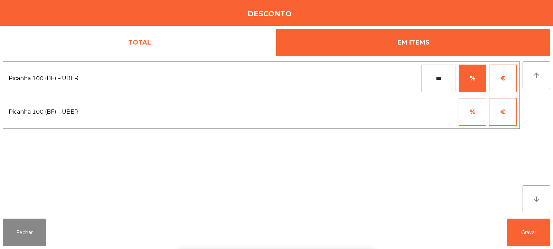
click at [525, 236] on div "1 2 3 keyboard_backspace 4 5 6 . - 7 8 9 keyboard_return 0" at bounding box center [276, 214] width 553 height 71
click at [526, 232] on button "Gravar" at bounding box center [528, 233] width 43 height 28
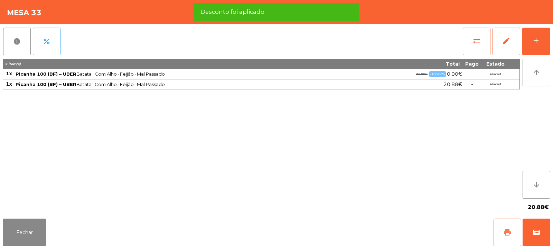
click at [503, 233] on button "print" at bounding box center [508, 233] width 28 height 28
click at [541, 231] on button "wallet" at bounding box center [537, 233] width 28 height 28
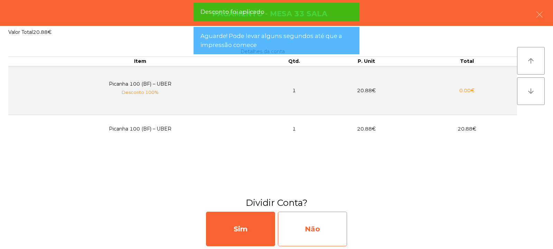
click at [309, 220] on div "Não" at bounding box center [312, 229] width 69 height 35
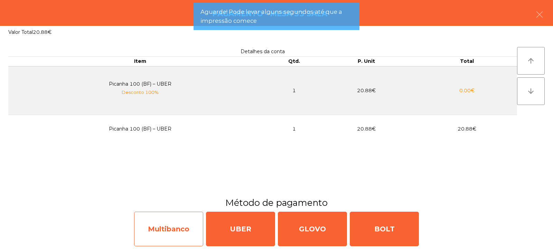
click at [169, 228] on div "Multibanco" at bounding box center [168, 229] width 69 height 35
select select "**"
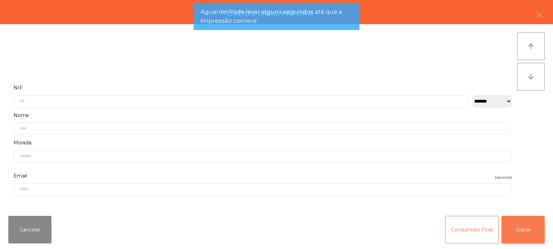
click at [525, 225] on button "Gravar" at bounding box center [523, 230] width 43 height 28
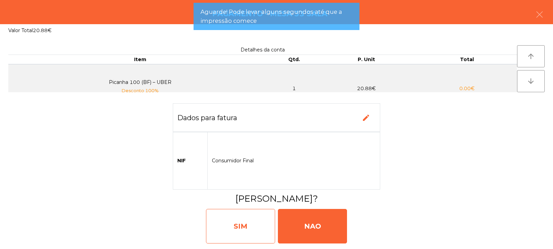
click at [239, 225] on div "SIM" at bounding box center [240, 226] width 69 height 35
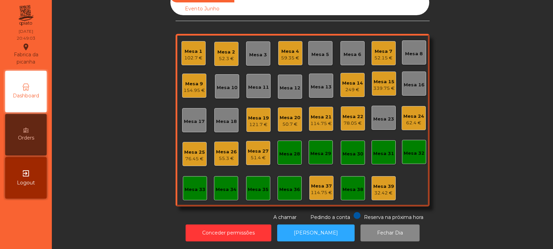
click at [283, 55] on div "59.35 €" at bounding box center [290, 58] width 18 height 7
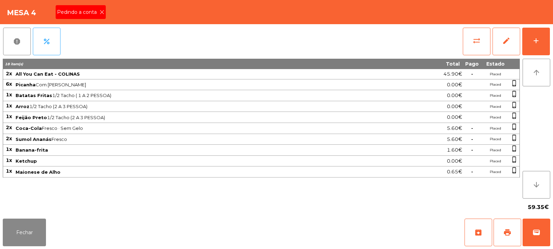
click at [91, 10] on span "Pedindo a conta" at bounding box center [78, 12] width 43 height 7
click at [519, 236] on button "print" at bounding box center [508, 233] width 28 height 28
click at [512, 226] on button "print" at bounding box center [508, 233] width 28 height 28
click at [475, 50] on button "sync_alt" at bounding box center [477, 42] width 28 height 28
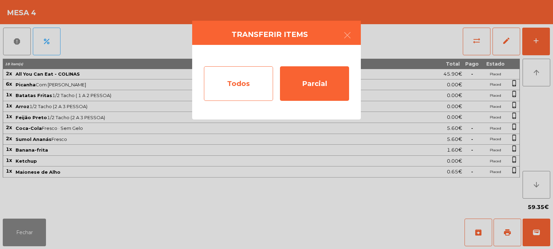
click at [243, 82] on div "Todos" at bounding box center [238, 83] width 69 height 35
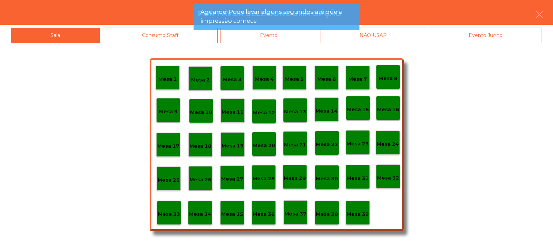
click at [237, 35] on app-alert "Aguarde! Pode levar alguns segundos até que a impressão comece" at bounding box center [277, 19] width 166 height 33
click at [278, 43] on div "Mesa 1 Mesa 2 Mesa 3 Mesa 4 Mesa 5 Mesa 6 Mesa 7 Mesa 8 Mesa 9 Mesa 10 Mesa 11 …" at bounding box center [276, 146] width 553 height 206
click at [298, 42] on div "Evento" at bounding box center [269, 36] width 97 height 16
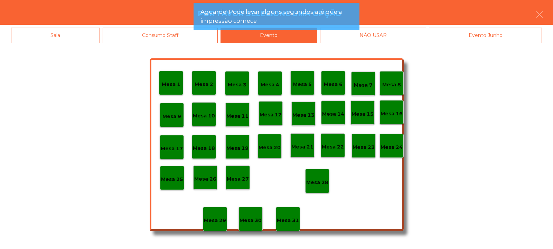
click at [322, 187] on div "Mesa 28" at bounding box center [317, 181] width 24 height 24
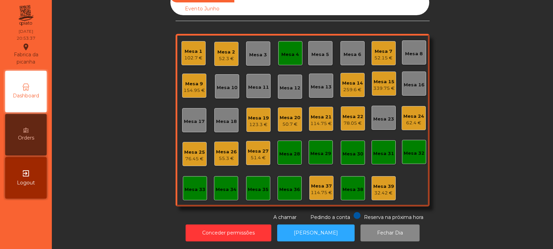
click at [220, 49] on div "Mesa 2" at bounding box center [226, 52] width 18 height 7
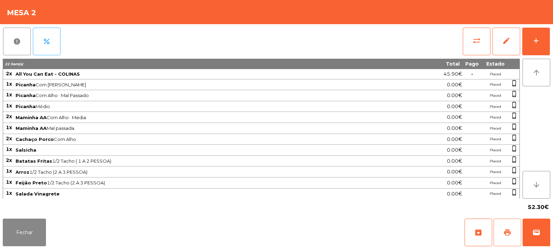
click at [506, 235] on span "print" at bounding box center [507, 232] width 8 height 8
click at [500, 232] on button "print" at bounding box center [508, 233] width 28 height 28
click at [466, 38] on button "sync_alt" at bounding box center [477, 42] width 28 height 28
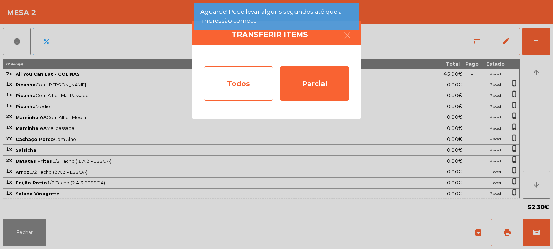
click at [232, 93] on div "Todos" at bounding box center [238, 83] width 69 height 35
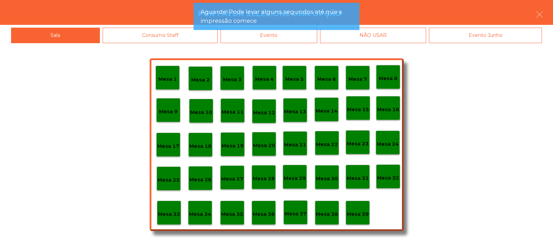
click at [278, 33] on app-alert "Aguarde! Pode levar alguns segundos até que a impressão comece" at bounding box center [277, 19] width 166 height 33
click at [282, 34] on app-alert "Aguarde! Pode levar alguns segundos até que a impressão comece" at bounding box center [277, 19] width 166 height 33
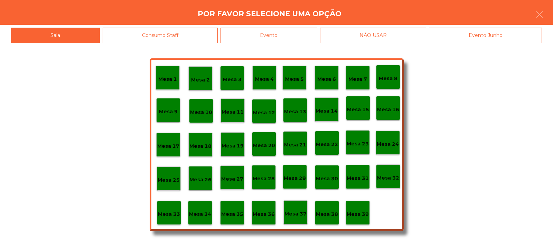
click at [275, 37] on div "Evento" at bounding box center [269, 36] width 97 height 16
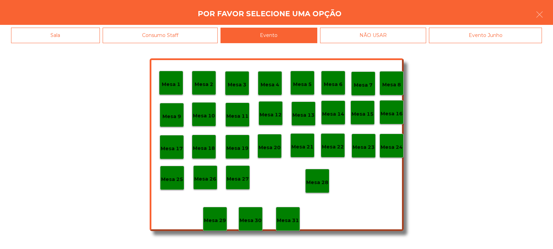
click at [315, 191] on div "Mesa 28" at bounding box center [317, 181] width 24 height 24
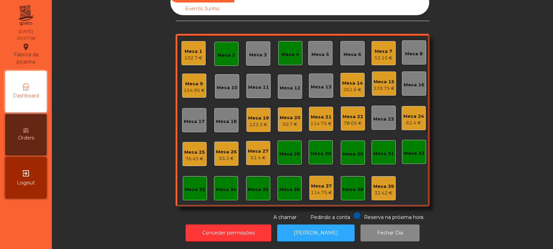
click at [231, 42] on div "Mesa 2" at bounding box center [226, 54] width 24 height 24
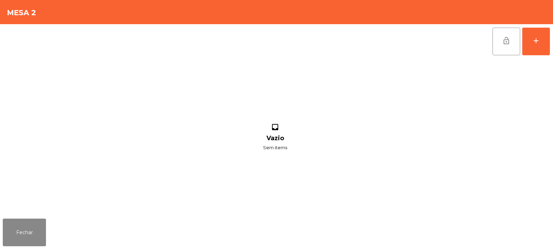
click at [501, 46] on button "lock_open" at bounding box center [507, 42] width 28 height 28
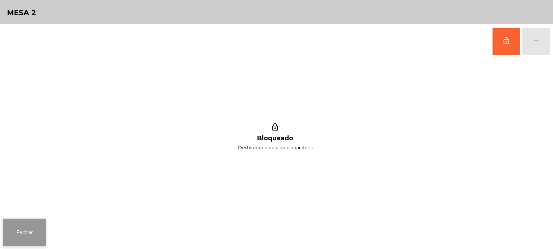
click at [24, 241] on button "Fechar" at bounding box center [24, 233] width 43 height 28
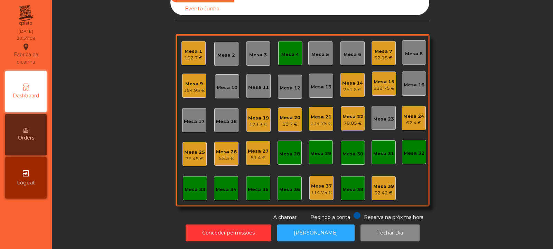
click at [284, 51] on div "Mesa 4" at bounding box center [290, 54] width 18 height 7
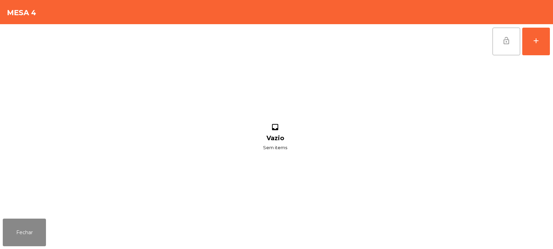
click at [505, 43] on span "lock_open" at bounding box center [506, 41] width 8 height 8
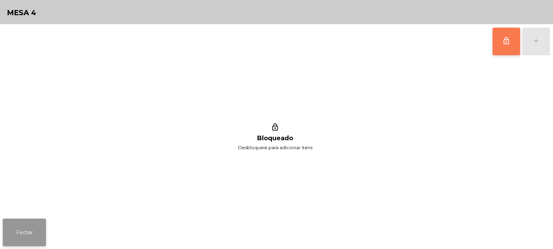
click at [26, 227] on button "Fechar" at bounding box center [24, 233] width 43 height 28
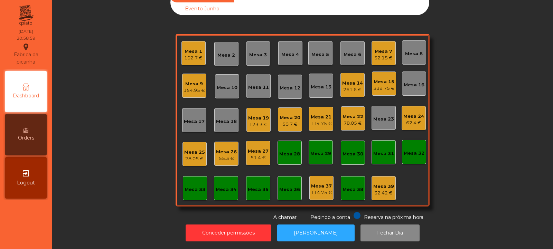
click at [385, 48] on div "Mesa 7" at bounding box center [383, 51] width 18 height 7
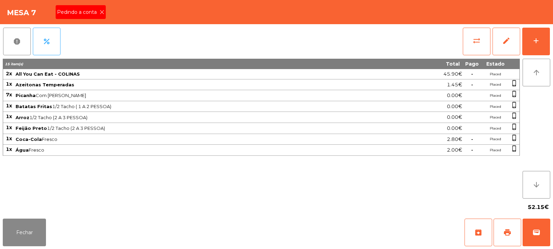
click at [101, 12] on icon at bounding box center [102, 12] width 5 height 5
click at [501, 232] on button "print" at bounding box center [508, 233] width 28 height 28
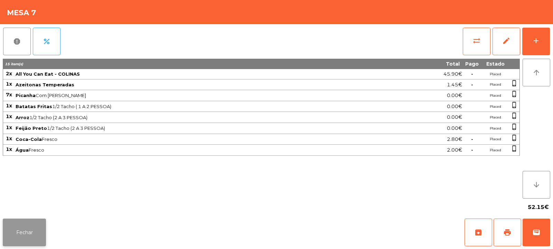
click at [34, 225] on button "Fechar" at bounding box center [24, 233] width 43 height 28
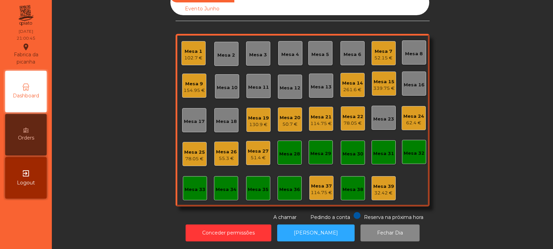
click at [382, 55] on div "52.15 €" at bounding box center [383, 58] width 18 height 7
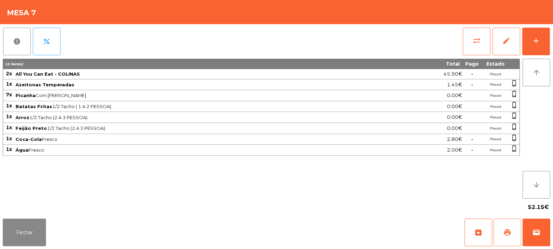
click at [505, 241] on button "print" at bounding box center [508, 233] width 28 height 28
click at [475, 43] on span "sync_alt" at bounding box center [477, 41] width 8 height 8
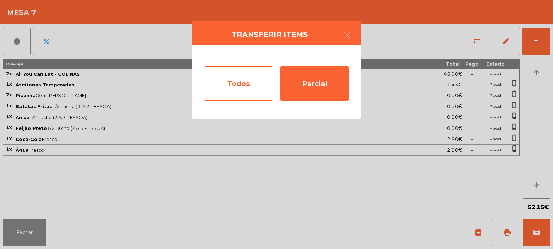
click at [244, 81] on div "Todos" at bounding box center [238, 83] width 69 height 35
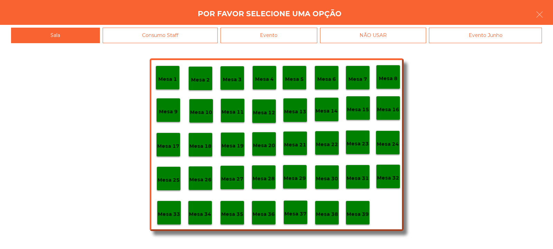
click at [276, 31] on div "Evento" at bounding box center [269, 36] width 97 height 16
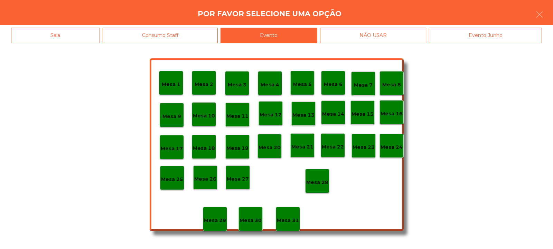
click at [313, 184] on p "Mesa 28" at bounding box center [317, 183] width 22 height 8
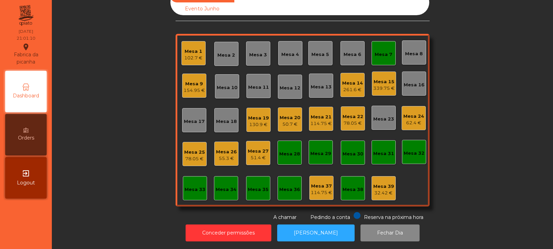
click at [386, 52] on div "Mesa 7" at bounding box center [384, 54] width 18 height 7
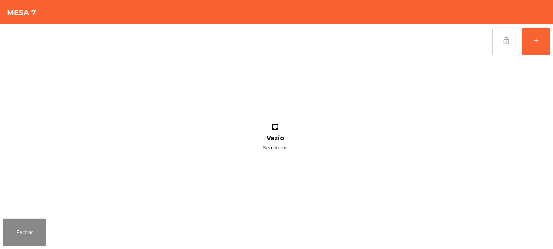
click at [498, 41] on button "lock_open" at bounding box center [507, 42] width 28 height 28
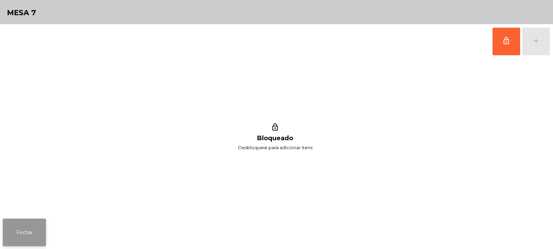
click at [32, 243] on button "Fechar" at bounding box center [24, 233] width 43 height 28
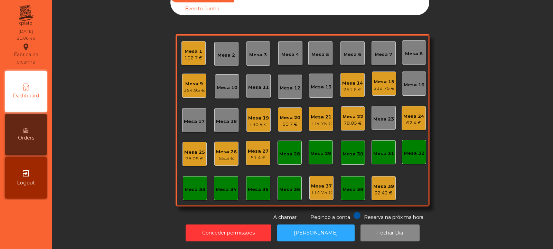
click at [184, 41] on div "Mesa 1 102.7 €" at bounding box center [193, 53] width 24 height 24
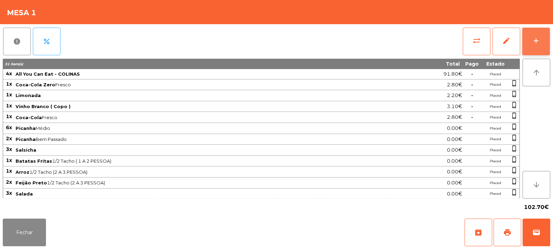
click at [540, 38] on button "add" at bounding box center [536, 42] width 28 height 28
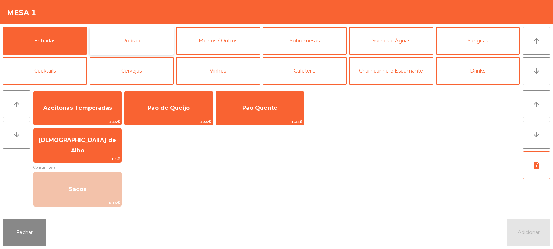
click at [139, 37] on button "Rodizio" at bounding box center [132, 41] width 84 height 28
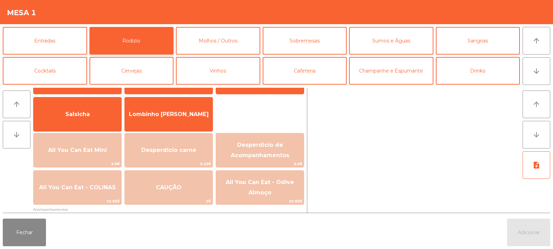
scroll to position [0, 0]
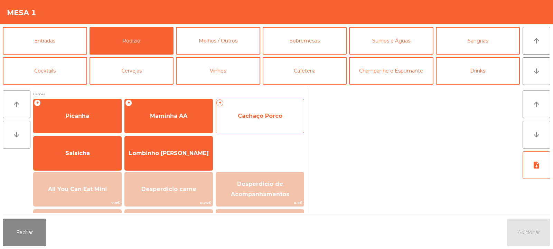
click at [266, 107] on span "Cachaço Porco" at bounding box center [260, 116] width 88 height 19
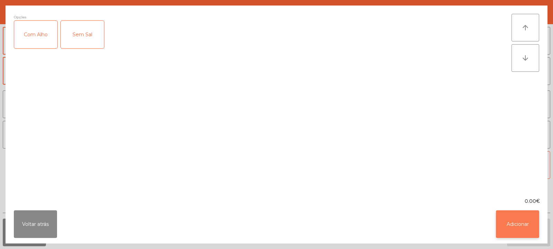
click at [520, 213] on button "Adicionar" at bounding box center [517, 225] width 43 height 28
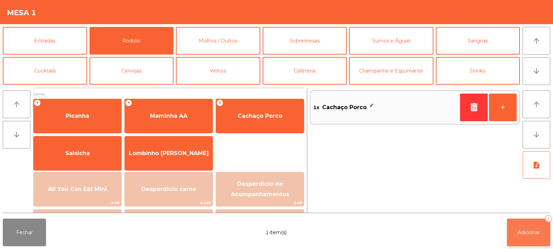
click at [523, 231] on span "Adicionar" at bounding box center [529, 233] width 22 height 6
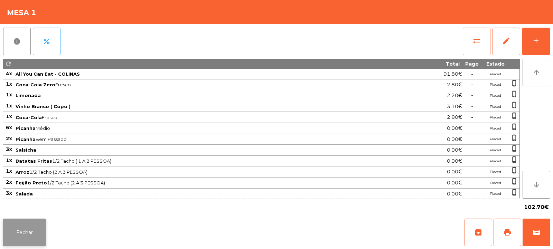
click at [31, 229] on button "Fechar" at bounding box center [24, 233] width 43 height 28
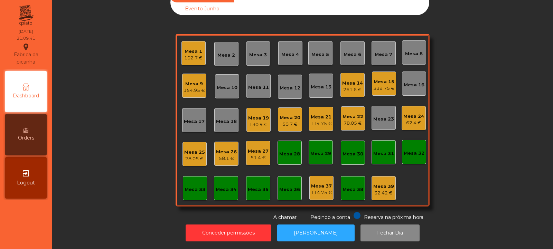
click at [220, 49] on div "Mesa 2" at bounding box center [226, 54] width 18 height 10
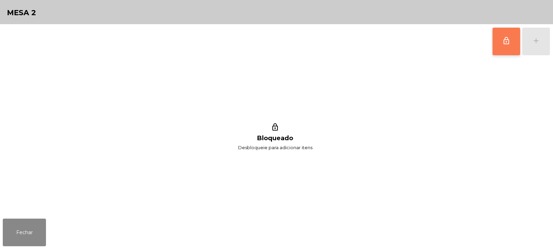
click at [499, 45] on button "lock_outline" at bounding box center [507, 42] width 28 height 28
click at [541, 44] on button "add" at bounding box center [536, 42] width 28 height 28
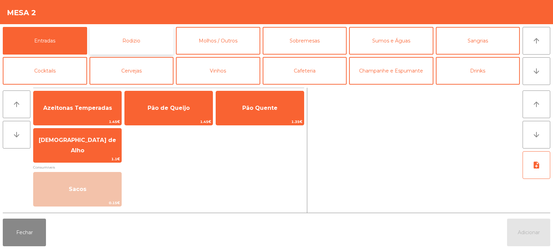
click at [144, 43] on button "Rodizio" at bounding box center [132, 41] width 84 height 28
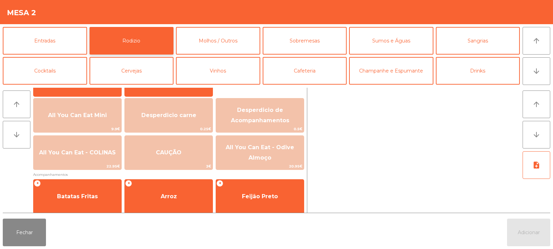
scroll to position [74, 0]
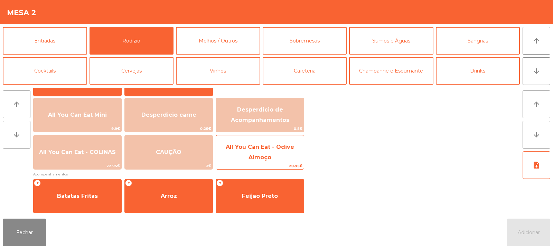
click at [268, 158] on span "All You Can Eat - Odive Almoço" at bounding box center [260, 152] width 68 height 17
click at [269, 155] on span "All You Can Eat - Odive Almoço" at bounding box center [260, 152] width 68 height 17
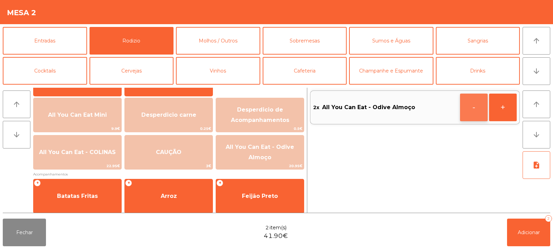
click at [470, 105] on button "-" at bounding box center [474, 108] width 28 height 28
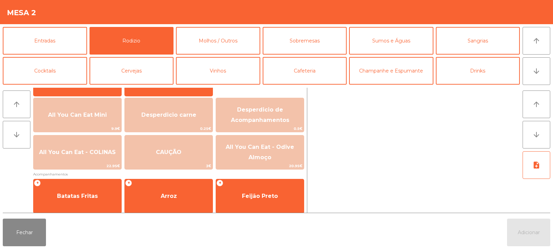
click at [473, 108] on div at bounding box center [415, 150] width 210 height 125
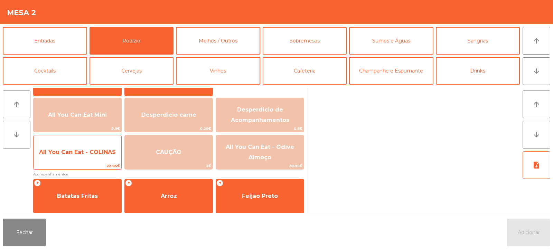
click at [54, 163] on span "22.95€" at bounding box center [78, 166] width 88 height 7
click at [64, 155] on span "All You Can Eat - COLINAS" at bounding box center [77, 152] width 77 height 7
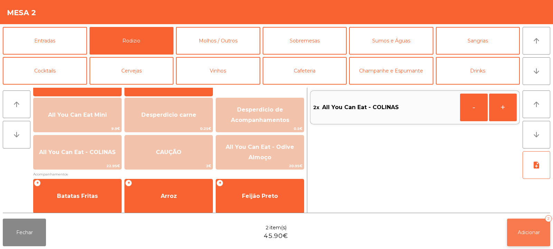
click at [526, 230] on span "Adicionar" at bounding box center [529, 233] width 22 height 6
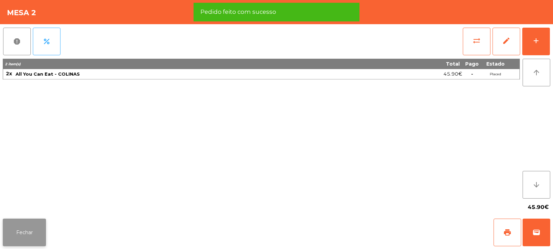
click at [26, 225] on button "Fechar" at bounding box center [24, 233] width 43 height 28
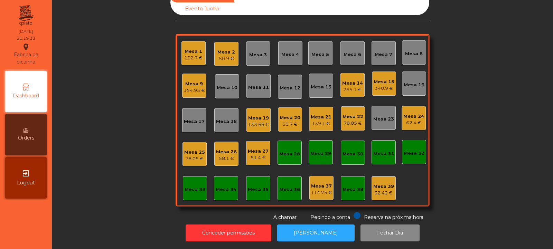
click at [375, 51] on div "Mesa 7" at bounding box center [384, 54] width 18 height 7
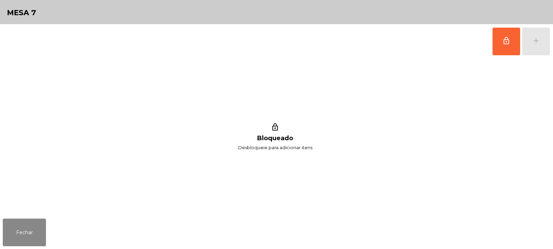
click at [496, 45] on button "lock_outline" at bounding box center [507, 42] width 28 height 28
click at [529, 46] on button "add" at bounding box center [536, 42] width 28 height 28
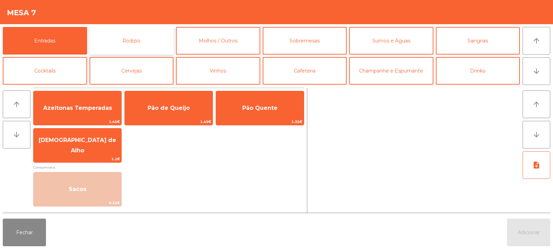
click at [128, 42] on button "Rodizio" at bounding box center [132, 41] width 84 height 28
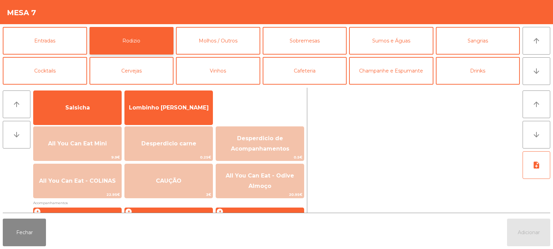
scroll to position [45, 0]
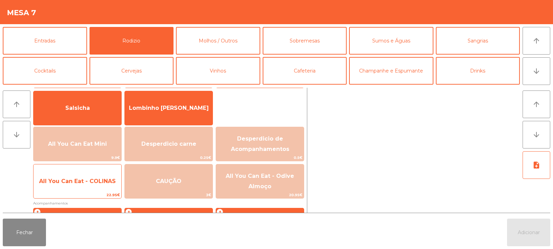
click at [82, 186] on span "All You Can Eat - COLINAS" at bounding box center [78, 181] width 88 height 19
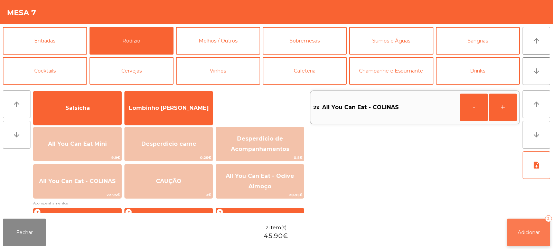
click at [508, 226] on button "Adicionar 2" at bounding box center [528, 233] width 43 height 28
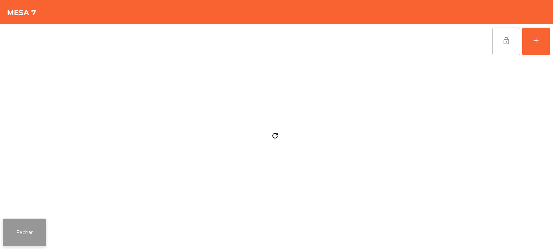
click at [43, 226] on button "Fechar" at bounding box center [24, 233] width 43 height 28
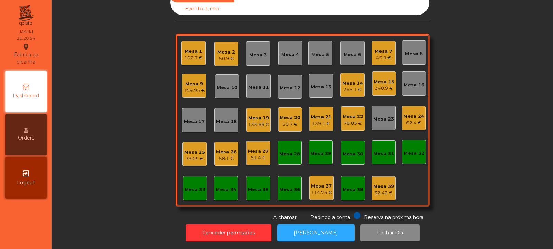
click at [383, 85] on div "340.9 €" at bounding box center [384, 88] width 21 height 7
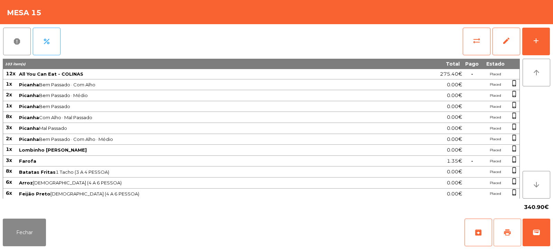
click at [512, 232] on button "print" at bounding box center [508, 233] width 28 height 28
click at [20, 231] on button "Fechar" at bounding box center [24, 233] width 43 height 28
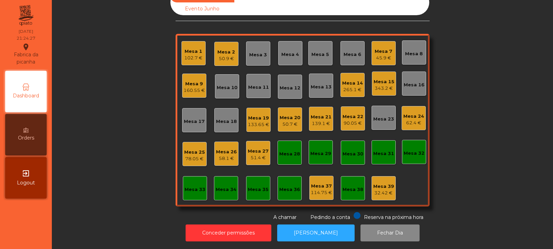
click at [405, 48] on div "Mesa 8" at bounding box center [414, 53] width 18 height 10
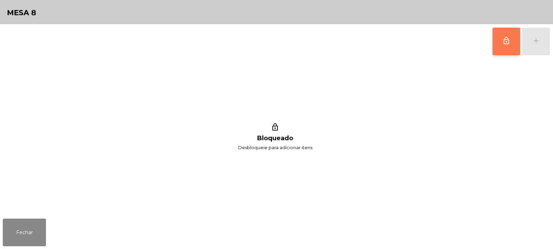
click at [508, 39] on span "lock_outline" at bounding box center [506, 41] width 8 height 8
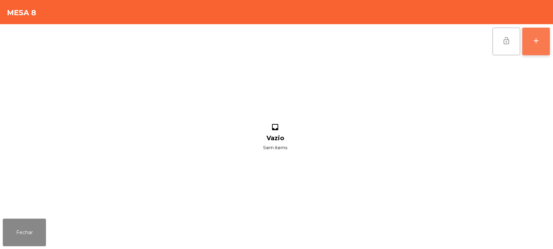
click at [542, 45] on button "add" at bounding box center [536, 42] width 28 height 28
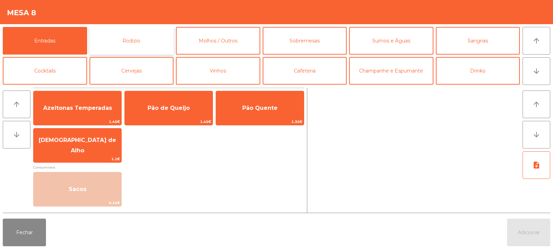
click at [133, 38] on button "Rodizio" at bounding box center [132, 41] width 84 height 28
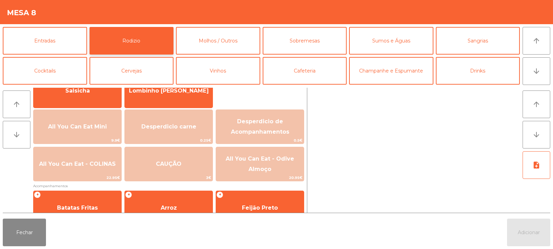
scroll to position [62, 0]
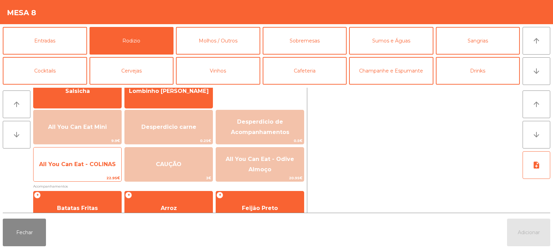
click at [95, 169] on span "All You Can Eat - COLINAS" at bounding box center [78, 164] width 88 height 19
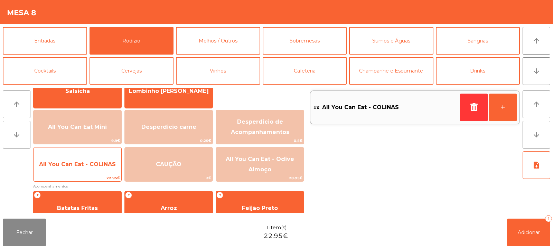
click at [87, 164] on span "All You Can Eat - COLINAS" at bounding box center [77, 164] width 77 height 7
click at [92, 169] on span "All You Can Eat - COLINAS" at bounding box center [78, 164] width 88 height 19
click at [87, 160] on span "All You Can Eat - COLINAS" at bounding box center [78, 164] width 88 height 19
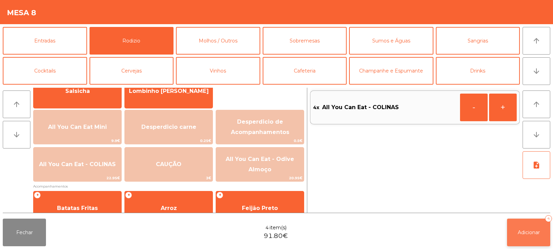
click at [526, 232] on span "Adicionar" at bounding box center [529, 233] width 22 height 6
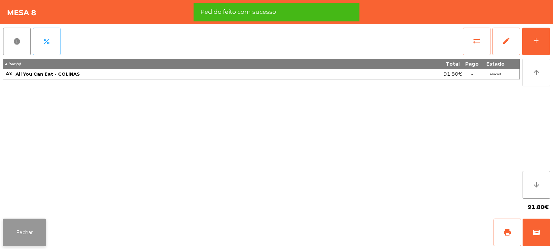
click at [28, 233] on button "Fechar" at bounding box center [24, 233] width 43 height 28
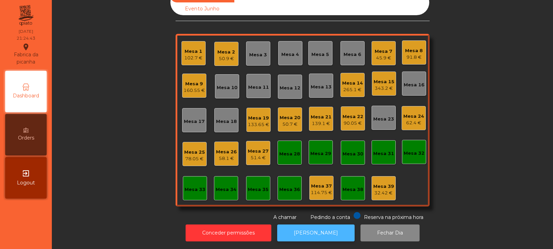
click at [305, 226] on button "[PERSON_NAME]" at bounding box center [315, 233] width 77 height 17
click at [372, 79] on div "Mesa 15 343.2 €" at bounding box center [384, 84] width 24 height 24
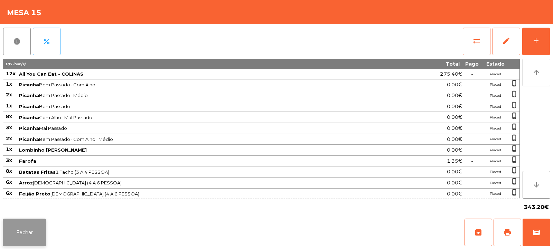
click at [17, 232] on button "Fechar" at bounding box center [24, 233] width 43 height 28
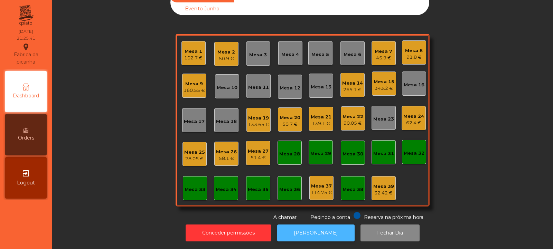
click at [315, 225] on button "[PERSON_NAME]" at bounding box center [315, 233] width 77 height 17
click at [309, 225] on button "[PERSON_NAME]" at bounding box center [315, 233] width 77 height 17
click at [377, 87] on div "Mesa 15 343.2 €" at bounding box center [384, 84] width 24 height 24
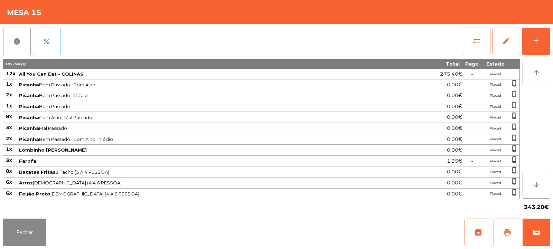
click at [506, 230] on span "print" at bounding box center [507, 232] width 8 height 8
click at [531, 229] on button "wallet" at bounding box center [537, 233] width 28 height 28
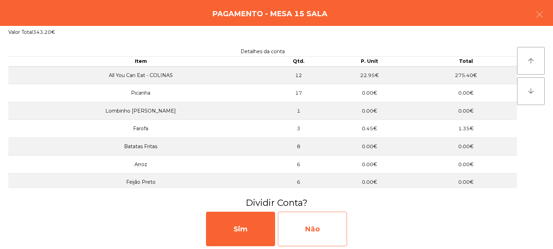
click at [300, 220] on div "Não" at bounding box center [312, 229] width 69 height 35
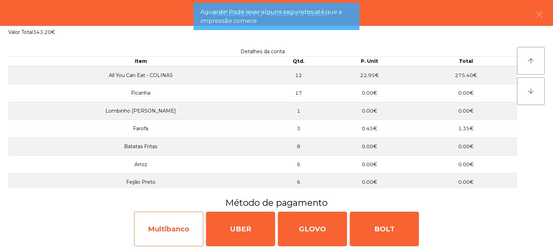
click at [152, 239] on div "Multibanco" at bounding box center [168, 229] width 69 height 35
select select "**"
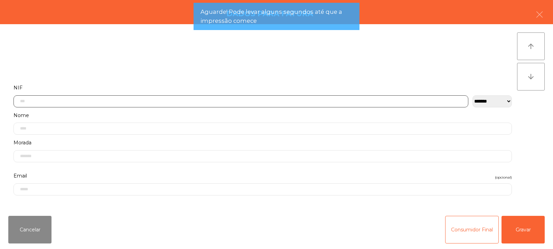
click at [131, 95] on input "text" at bounding box center [240, 101] width 455 height 12
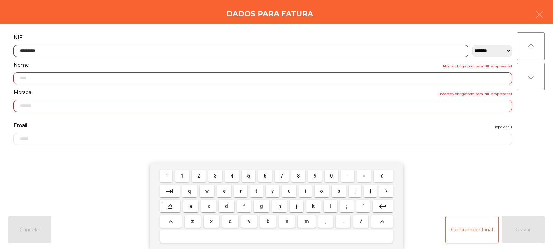
type input "*********"
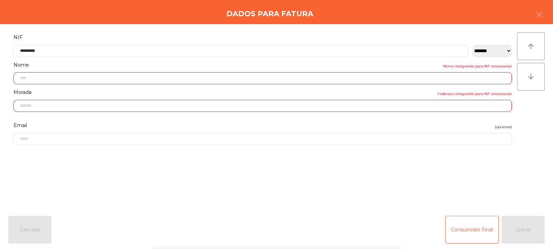
click at [522, 226] on div "` 1 2 3 4 5 6 7 8 9 0 - = keyboard_backspace keyboard_tab q w e r t y u i o p […" at bounding box center [276, 207] width 553 height 86
type input "**********"
click at [532, 228] on button "Gravar" at bounding box center [523, 230] width 43 height 28
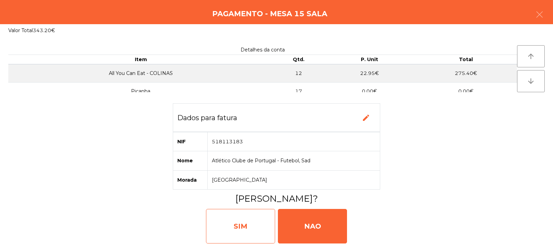
click at [244, 215] on div "SIM" at bounding box center [240, 226] width 69 height 35
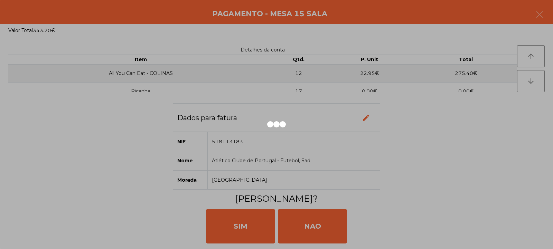
click at [233, 224] on div at bounding box center [276, 124] width 553 height 249
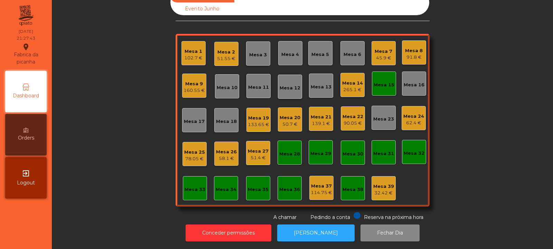
click at [286, 114] on div "Mesa 20" at bounding box center [290, 117] width 21 height 7
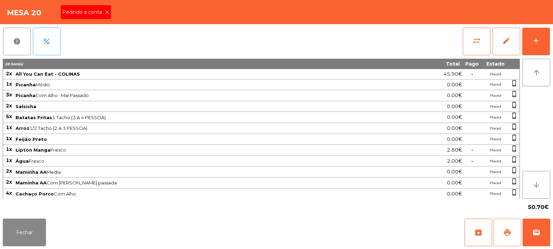
click at [503, 232] on button "print" at bounding box center [508, 233] width 28 height 28
click at [110, 16] on div "Pedindo a conta" at bounding box center [86, 12] width 50 height 14
click at [483, 46] on button "sync_alt" at bounding box center [477, 42] width 28 height 28
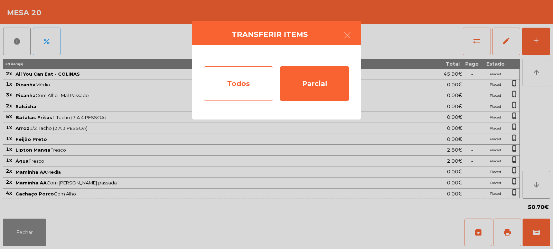
click at [241, 76] on div "Todos" at bounding box center [238, 83] width 69 height 35
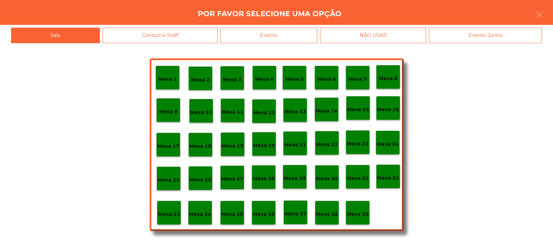
click at [269, 35] on div "Evento" at bounding box center [269, 36] width 97 height 16
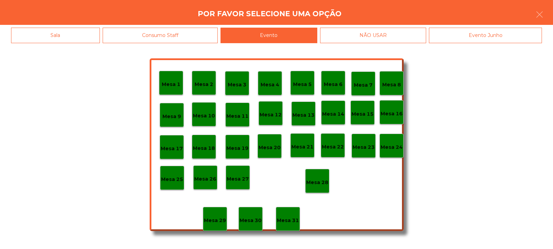
click at [308, 181] on p "Mesa 28" at bounding box center [317, 183] width 22 height 8
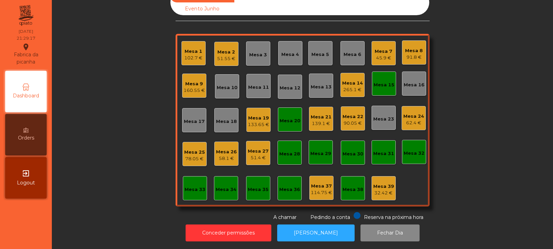
click at [226, 155] on div "58.1 €" at bounding box center [226, 158] width 21 height 7
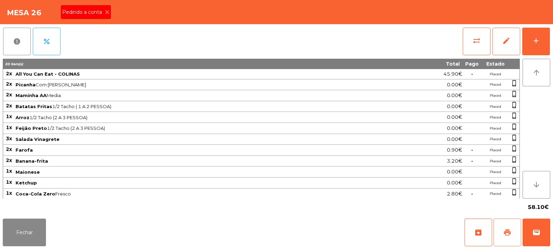
click at [514, 231] on button "print" at bounding box center [508, 233] width 28 height 28
click at [22, 226] on button "Fechar" at bounding box center [24, 233] width 43 height 28
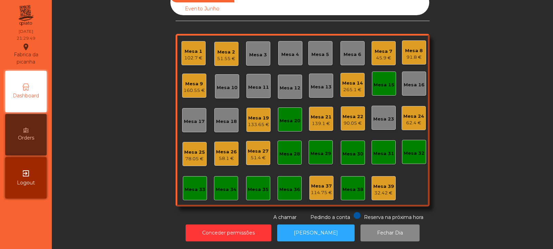
click at [375, 55] on div "45.9 €" at bounding box center [384, 58] width 18 height 7
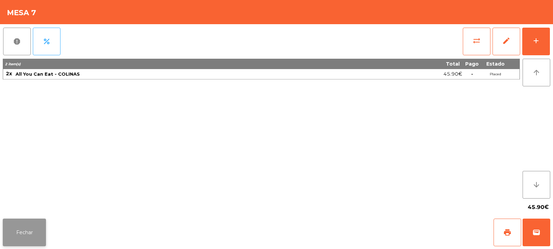
click at [25, 234] on button "Fechar" at bounding box center [24, 233] width 43 height 28
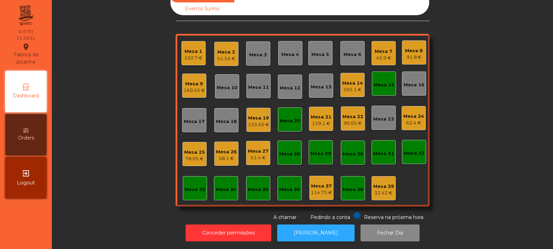
click at [350, 52] on div "Mesa 6" at bounding box center [353, 54] width 18 height 7
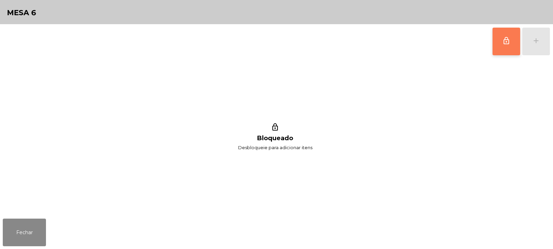
click at [502, 43] on button "lock_outline" at bounding box center [507, 42] width 28 height 28
click at [544, 44] on button "add" at bounding box center [536, 42] width 28 height 28
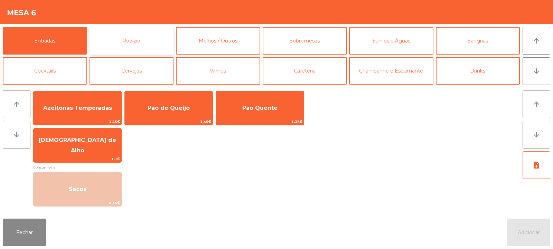
click at [120, 39] on button "Rodizio" at bounding box center [132, 41] width 84 height 28
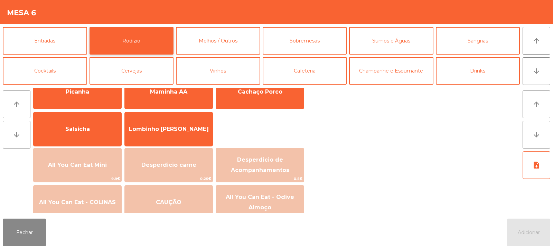
scroll to position [38, 0]
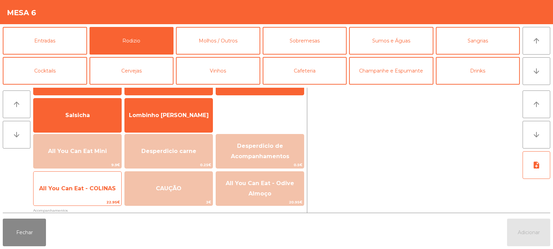
click at [97, 195] on span "All You Can Eat - COLINAS" at bounding box center [78, 188] width 88 height 19
click at [95, 198] on span "All You Can Eat - COLINAS" at bounding box center [78, 188] width 88 height 19
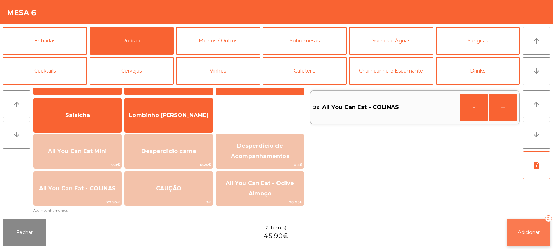
click at [522, 236] on button "Adicionar 2" at bounding box center [528, 233] width 43 height 28
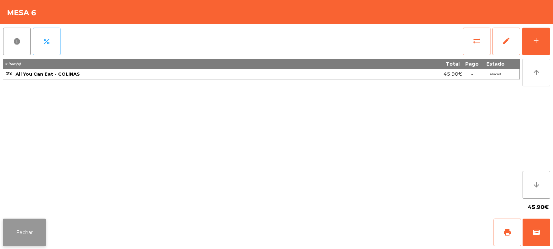
click at [32, 238] on button "Fechar" at bounding box center [24, 233] width 43 height 28
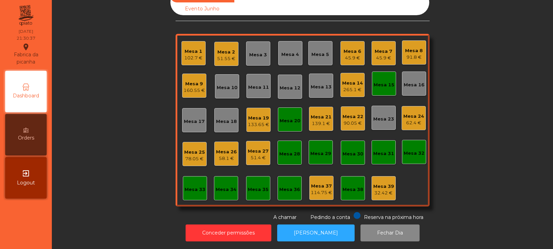
click at [255, 81] on div "Mesa 11" at bounding box center [258, 86] width 21 height 10
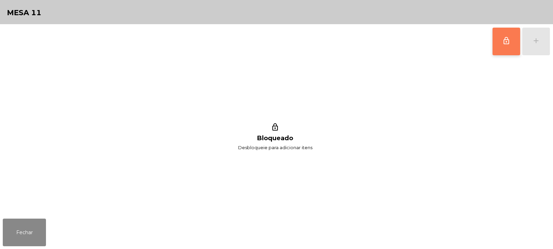
click at [500, 42] on button "lock_outline" at bounding box center [507, 42] width 28 height 28
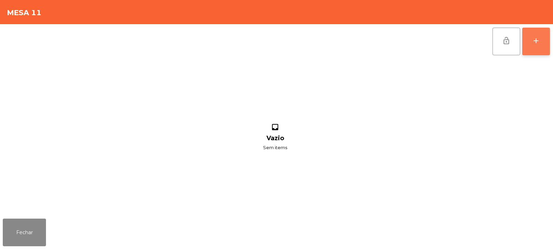
click at [536, 44] on div "add" at bounding box center [536, 41] width 8 height 8
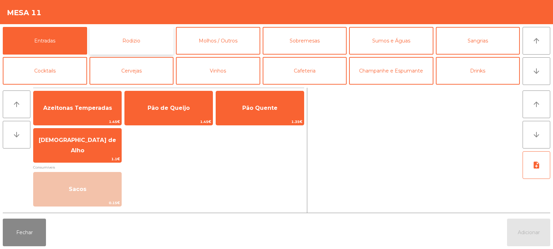
click at [122, 37] on button "Rodizio" at bounding box center [132, 41] width 84 height 28
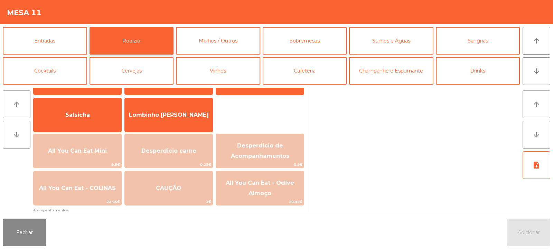
scroll to position [39, 0]
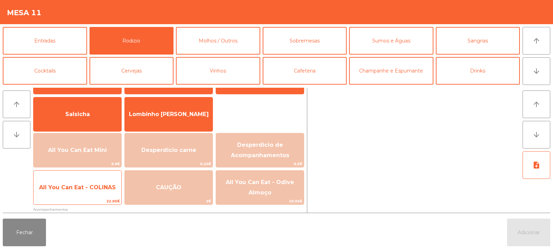
click at [96, 197] on span "All You Can Eat - COLINAS" at bounding box center [78, 187] width 88 height 19
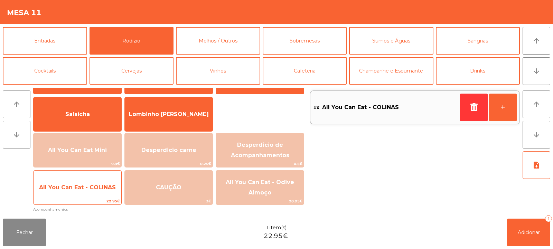
click at [96, 196] on span "All You Can Eat - COLINAS" at bounding box center [78, 187] width 88 height 19
click at [95, 194] on span "All You Can Eat - COLINAS" at bounding box center [78, 187] width 88 height 19
click at [85, 193] on span "All You Can Eat - COLINAS" at bounding box center [78, 187] width 88 height 19
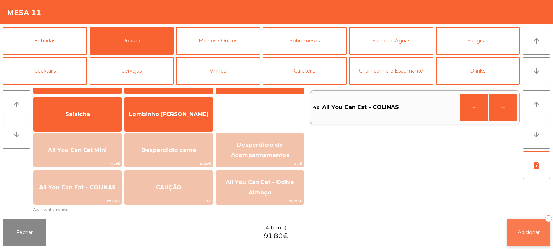
click at [507, 220] on button "Adicionar 4" at bounding box center [528, 233] width 43 height 28
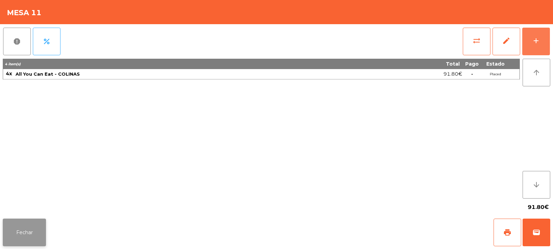
click at [36, 221] on button "Fechar" at bounding box center [24, 233] width 43 height 28
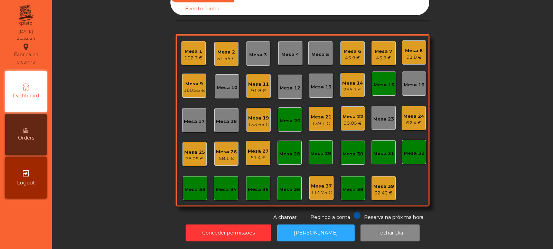
click at [281, 51] on div "Mesa 4" at bounding box center [290, 54] width 18 height 7
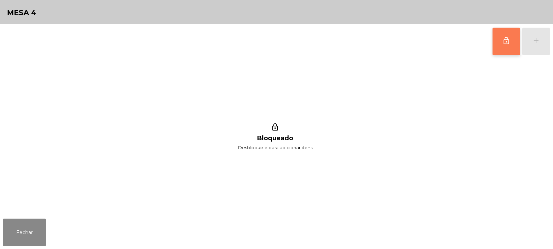
click at [503, 40] on span "lock_outline" at bounding box center [506, 41] width 8 height 8
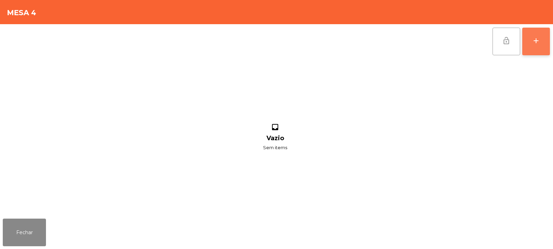
click at [535, 45] on div "add" at bounding box center [536, 41] width 8 height 8
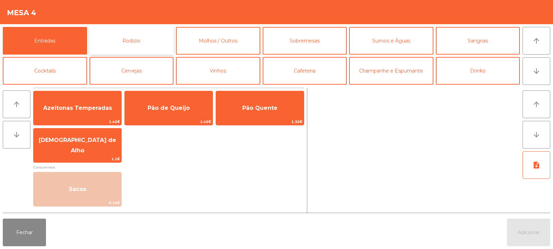
click at [128, 41] on button "Rodizio" at bounding box center [132, 41] width 84 height 28
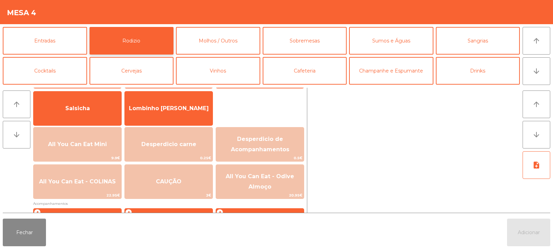
scroll to position [46, 0]
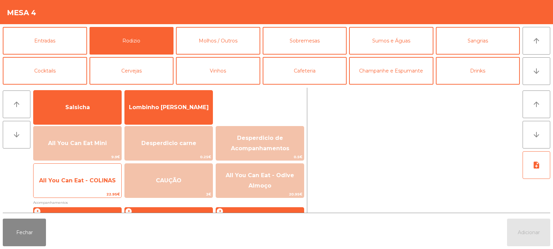
click at [101, 196] on span "22.95€" at bounding box center [78, 194] width 88 height 7
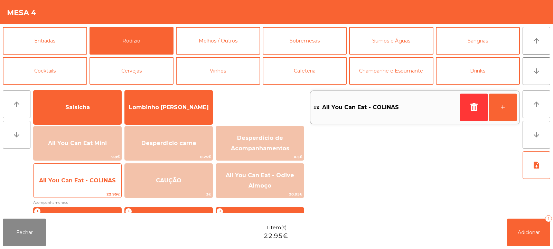
click at [99, 195] on span "22.95€" at bounding box center [78, 194] width 88 height 7
click at [96, 189] on span "All You Can Eat - COLINAS" at bounding box center [78, 180] width 88 height 19
click at [91, 191] on span "22.95€" at bounding box center [78, 194] width 88 height 7
click at [87, 182] on span "All You Can Eat - COLINAS" at bounding box center [77, 180] width 77 height 7
click at [81, 184] on span "All You Can Eat - COLINAS" at bounding box center [77, 180] width 77 height 7
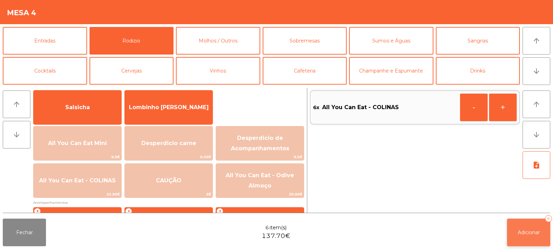
click at [513, 231] on button "Adicionar 6" at bounding box center [528, 233] width 43 height 28
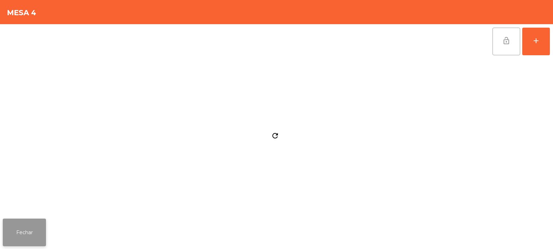
click at [35, 230] on button "Fechar" at bounding box center [24, 233] width 43 height 28
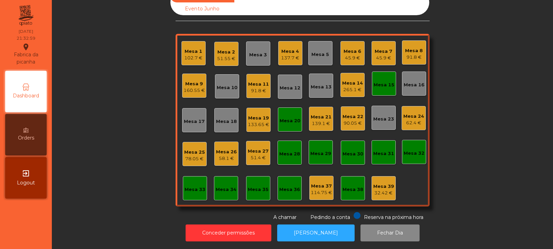
click at [218, 149] on div "Mesa 26" at bounding box center [226, 152] width 21 height 7
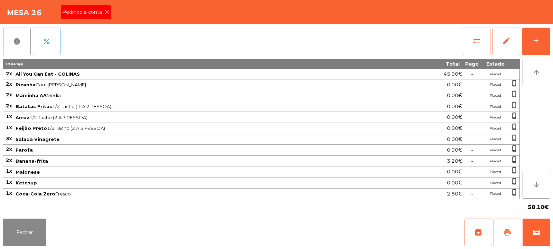
click at [510, 235] on span "print" at bounding box center [507, 232] width 8 height 8
click at [540, 233] on span "wallet" at bounding box center [536, 232] width 8 height 8
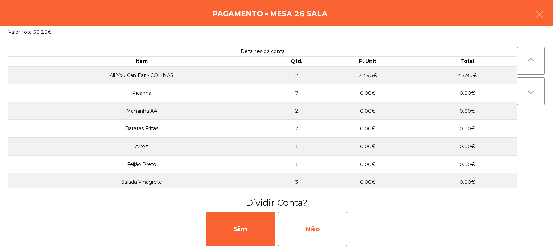
click at [316, 219] on div "Não" at bounding box center [312, 229] width 69 height 35
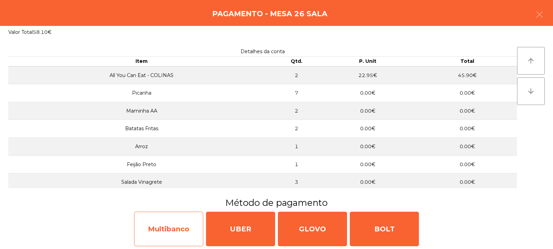
click at [174, 226] on div "Multibanco" at bounding box center [168, 229] width 69 height 35
select select "**"
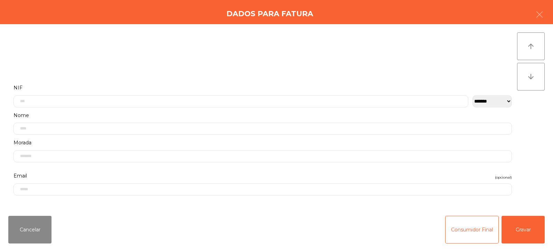
click at [137, 112] on label "Nome" at bounding box center [262, 115] width 498 height 9
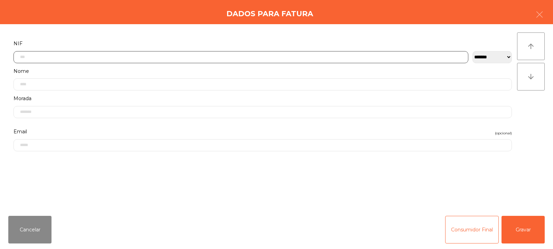
click at [117, 55] on input "text" at bounding box center [240, 57] width 455 height 12
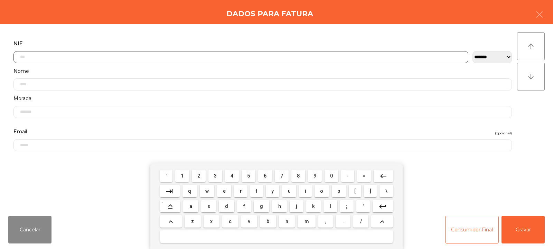
scroll to position [50, 0]
type input "*********"
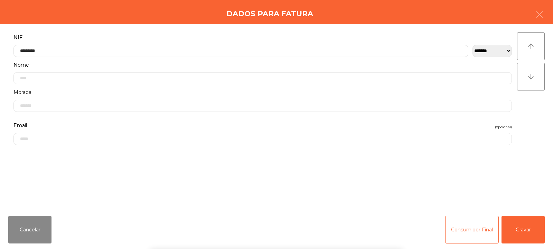
click at [525, 230] on div "` 1 2 3 4 5 6 7 8 9 0 - = keyboard_backspace keyboard_tab q w e r t y u i o p […" at bounding box center [276, 207] width 553 height 86
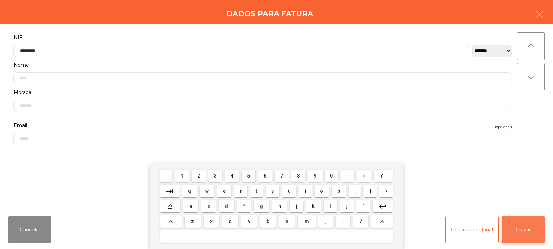
click at [534, 234] on button "Gravar" at bounding box center [523, 230] width 43 height 28
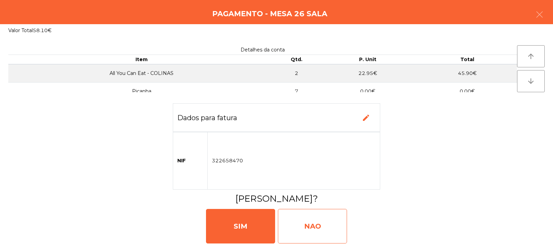
click at [311, 228] on div "NAO" at bounding box center [312, 226] width 69 height 35
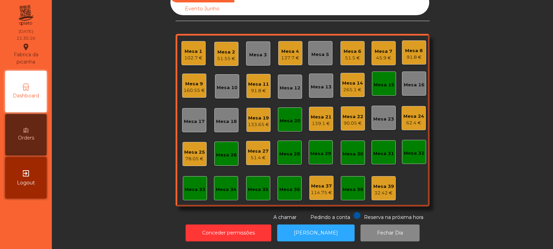
click at [216, 118] on div "Mesa 18" at bounding box center [226, 121] width 21 height 7
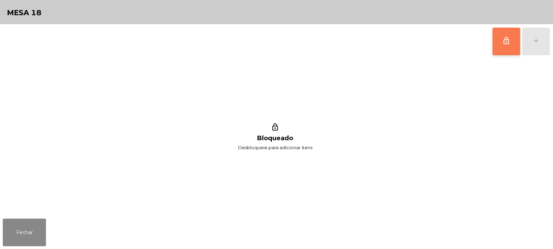
click at [507, 38] on span "lock_outline" at bounding box center [506, 41] width 8 height 8
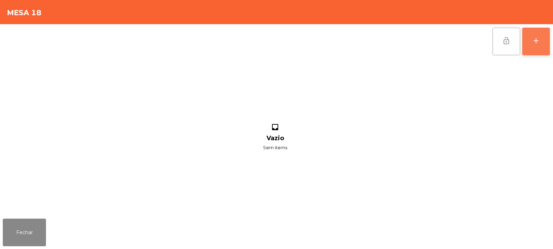
click at [529, 40] on button "add" at bounding box center [536, 42] width 28 height 28
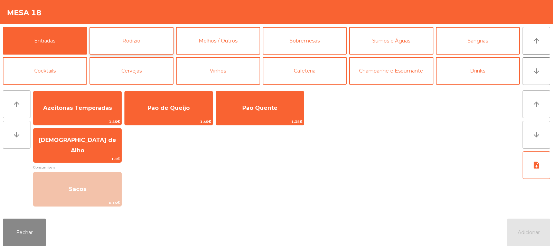
click at [122, 35] on button "Rodizio" at bounding box center [132, 41] width 84 height 28
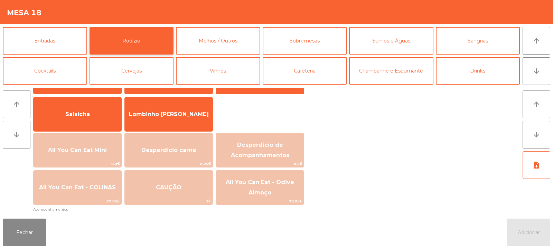
scroll to position [56, 0]
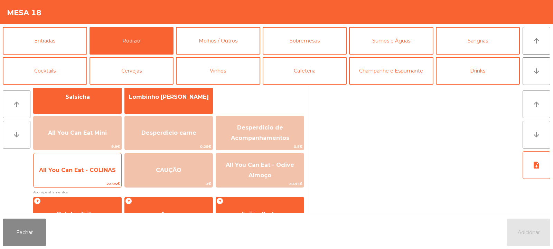
click at [99, 181] on span "22.95€" at bounding box center [78, 184] width 88 height 7
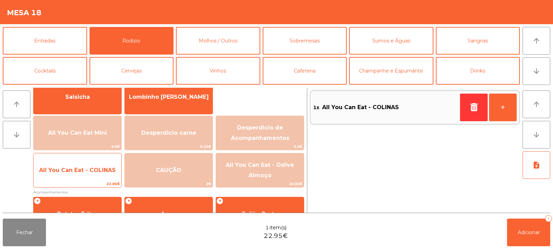
click at [95, 182] on span "22.95€" at bounding box center [78, 184] width 88 height 7
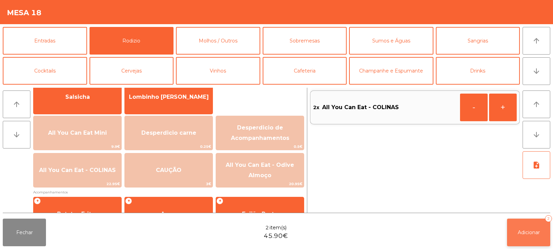
click at [507, 222] on button "Adicionar 2" at bounding box center [528, 233] width 43 height 28
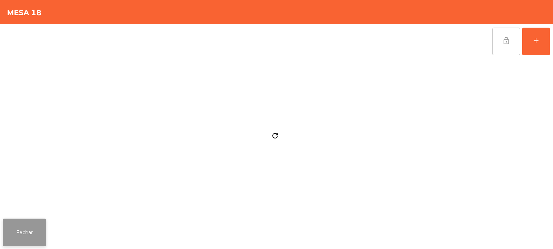
click at [46, 223] on button "Fechar" at bounding box center [24, 233] width 43 height 28
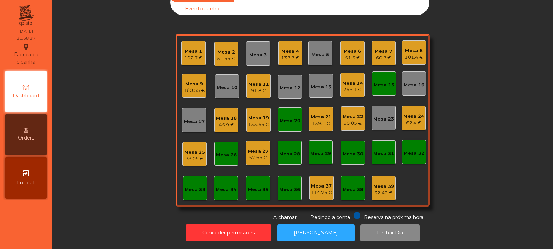
click at [414, 83] on div "Mesa 16" at bounding box center [414, 85] width 21 height 7
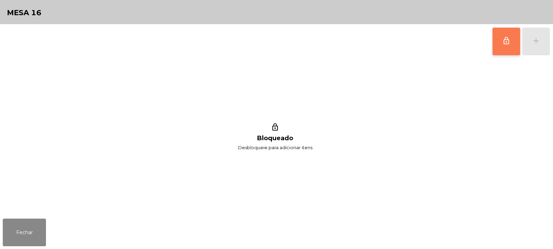
click at [507, 43] on span "lock_outline" at bounding box center [506, 41] width 8 height 8
click at [532, 45] on div "add" at bounding box center [536, 41] width 8 height 8
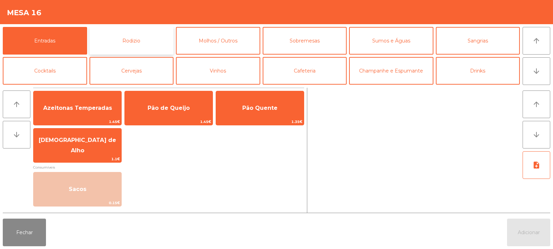
click at [122, 48] on button "Rodizio" at bounding box center [132, 41] width 84 height 28
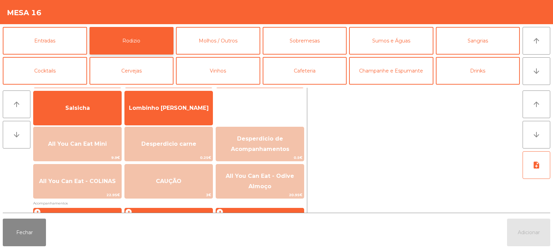
scroll to position [46, 0]
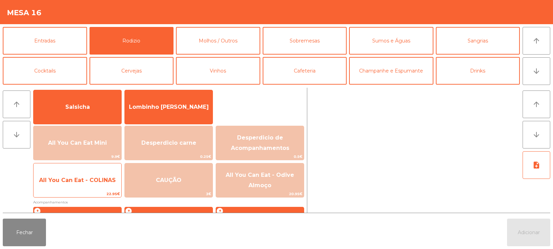
click at [99, 189] on span "All You Can Eat - COLINAS" at bounding box center [78, 180] width 88 height 19
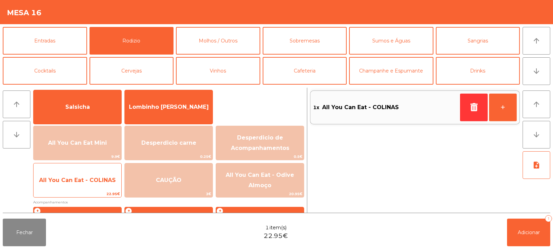
click at [96, 188] on span "All You Can Eat - COLINAS" at bounding box center [78, 180] width 88 height 19
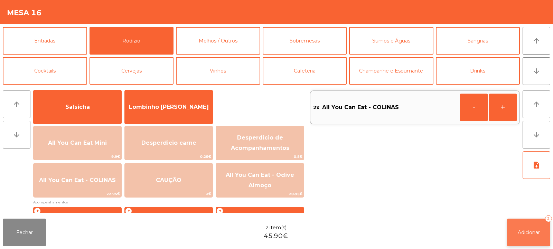
click at [526, 233] on span "Adicionar" at bounding box center [529, 233] width 22 height 6
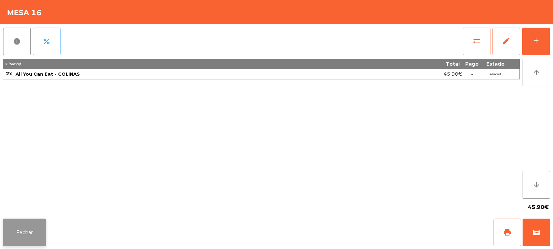
click at [23, 229] on button "Fechar" at bounding box center [24, 233] width 43 height 28
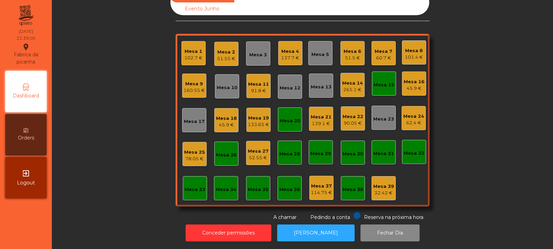
click at [346, 120] on div "90.05 €" at bounding box center [353, 123] width 21 height 7
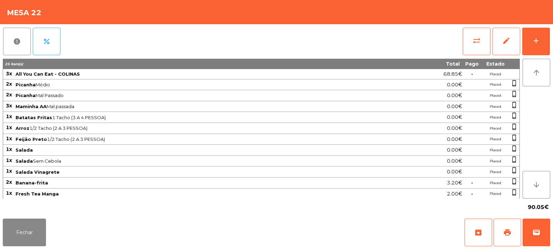
scroll to position [55, 0]
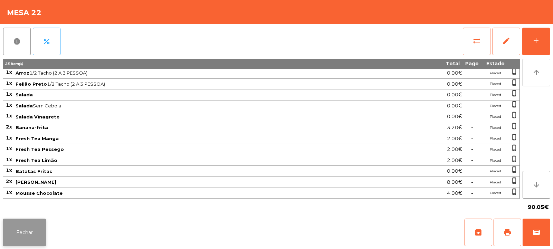
click at [29, 220] on button "Fechar" at bounding box center [24, 233] width 43 height 28
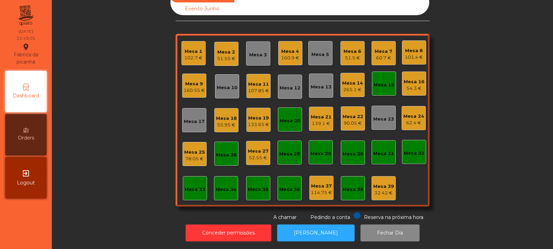
click at [361, 78] on div "Mesa 14 265.1 €" at bounding box center [353, 85] width 24 height 24
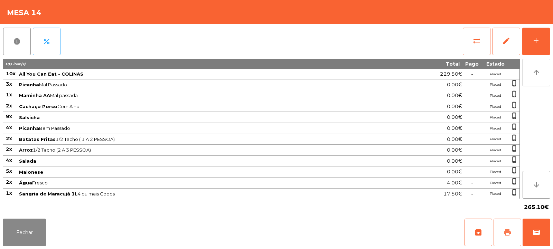
click at [499, 225] on button "print" at bounding box center [508, 233] width 28 height 28
click at [27, 229] on button "Fechar" at bounding box center [24, 233] width 43 height 28
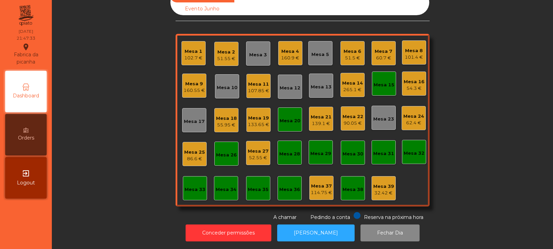
click at [189, 87] on div "160.55 €" at bounding box center [194, 90] width 21 height 7
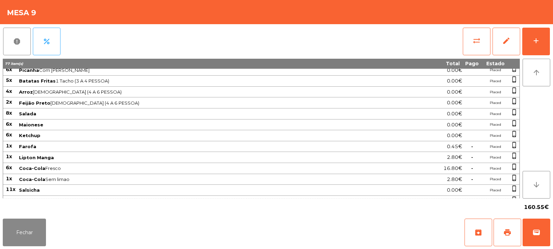
scroll to position [34, 0]
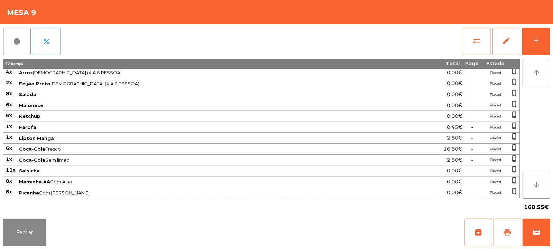
click at [513, 230] on button "print" at bounding box center [508, 233] width 28 height 28
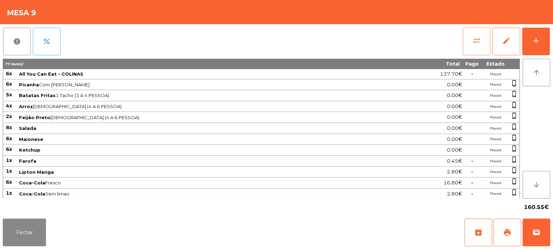
click at [482, 51] on button "sync_alt" at bounding box center [477, 42] width 28 height 28
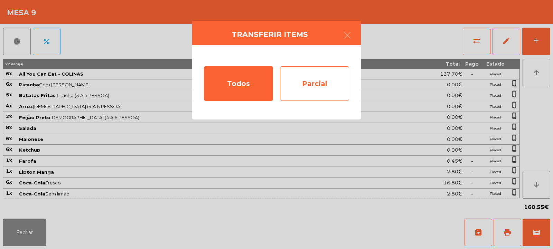
click at [327, 90] on div "Parcial" at bounding box center [314, 83] width 69 height 35
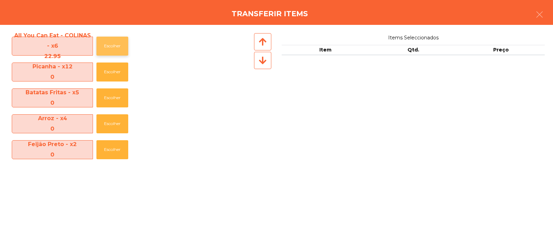
click at [117, 47] on button "Escolher" at bounding box center [112, 46] width 32 height 19
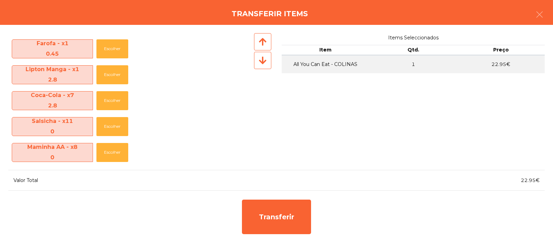
scroll to position [206, 0]
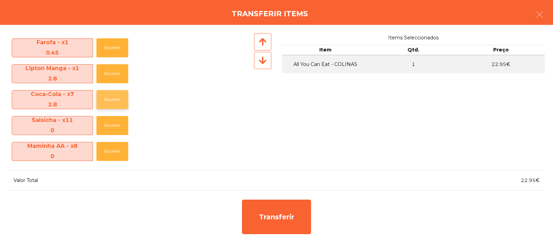
click at [112, 102] on button "Escolher" at bounding box center [112, 99] width 32 height 19
click at [111, 106] on button "Escolher" at bounding box center [112, 99] width 32 height 19
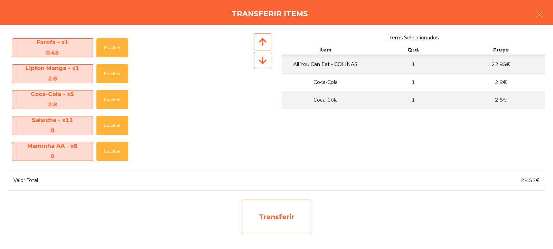
click at [283, 216] on div "Transferir" at bounding box center [276, 217] width 69 height 35
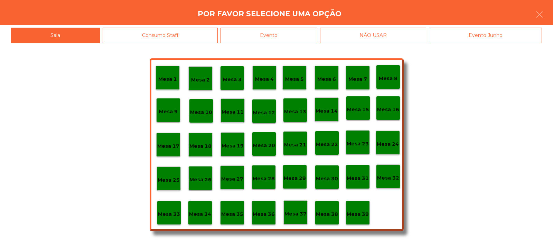
click at [176, 209] on div "Mesa 33" at bounding box center [169, 213] width 22 height 11
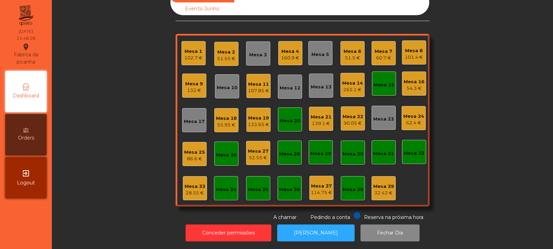
click at [195, 88] on div "132 €" at bounding box center [194, 90] width 18 height 7
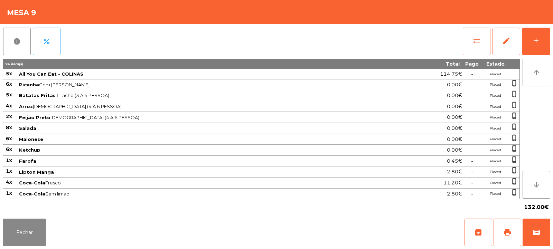
click at [465, 45] on button "sync_alt" at bounding box center [477, 42] width 28 height 28
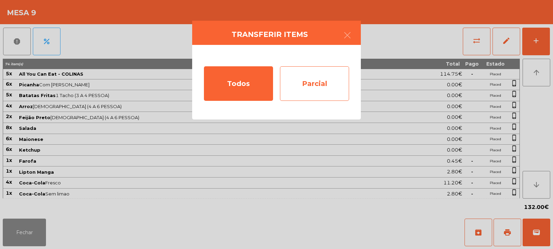
click at [324, 91] on div "Parcial" at bounding box center [314, 83] width 69 height 35
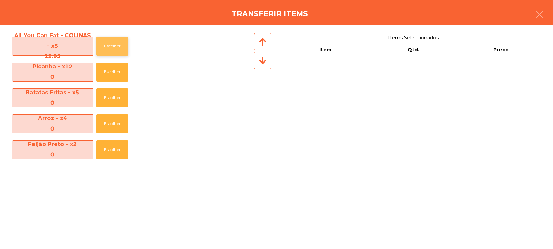
click at [119, 45] on button "Escolher" at bounding box center [112, 46] width 32 height 19
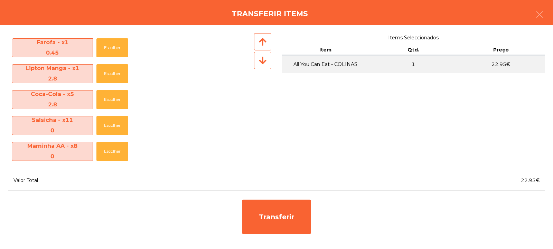
scroll to position [202, 0]
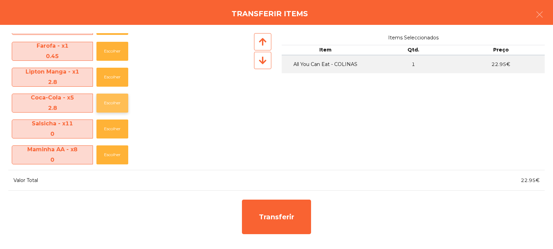
click at [114, 105] on button "Escolher" at bounding box center [112, 103] width 32 height 19
click at [115, 105] on button "Escolher" at bounding box center [112, 103] width 32 height 19
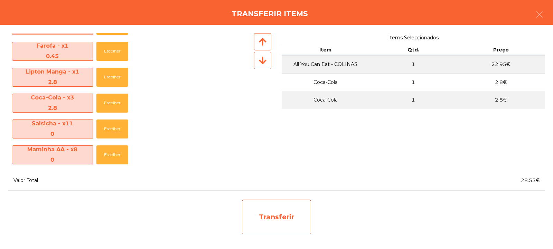
click at [292, 212] on div "Transferir" at bounding box center [276, 217] width 69 height 35
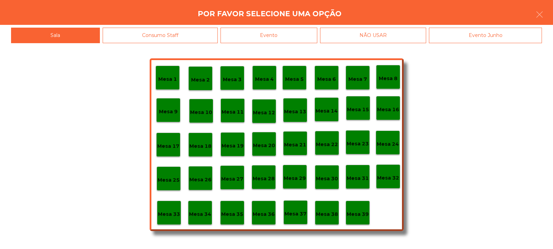
click at [168, 208] on div "Mesa 33" at bounding box center [169, 213] width 22 height 11
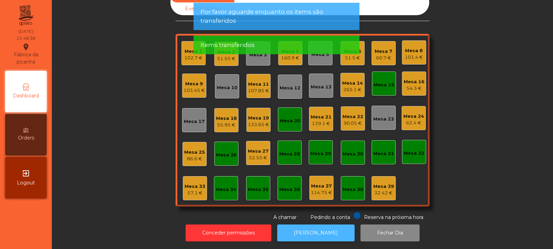
click at [324, 235] on button "[PERSON_NAME]" at bounding box center [315, 233] width 77 height 17
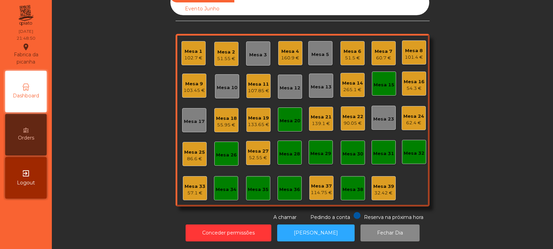
click at [195, 81] on div "Mesa 9" at bounding box center [194, 84] width 21 height 7
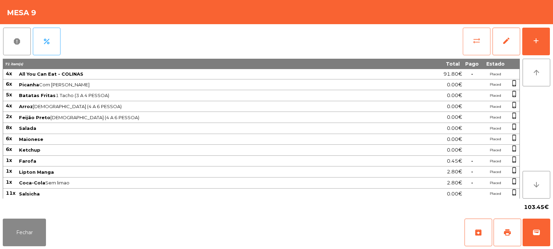
click at [478, 47] on button "sync_alt" at bounding box center [477, 42] width 28 height 28
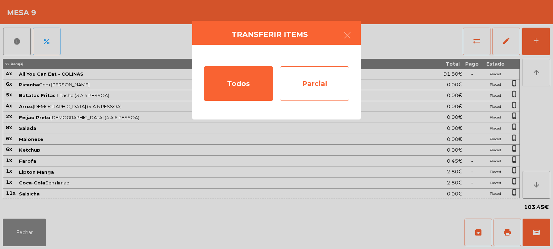
click at [332, 87] on div "Parcial" at bounding box center [314, 83] width 69 height 35
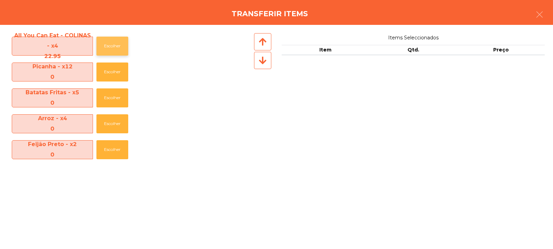
click at [113, 47] on button "Escolher" at bounding box center [112, 46] width 32 height 19
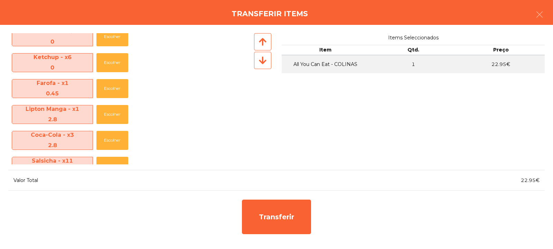
scroll to position [172, 0]
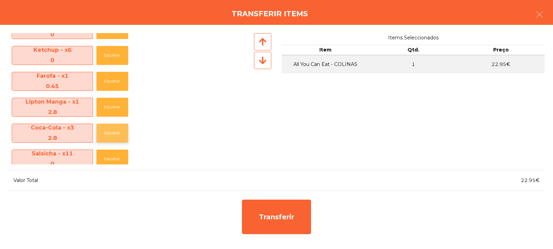
click at [109, 134] on button "Escolher" at bounding box center [112, 133] width 32 height 19
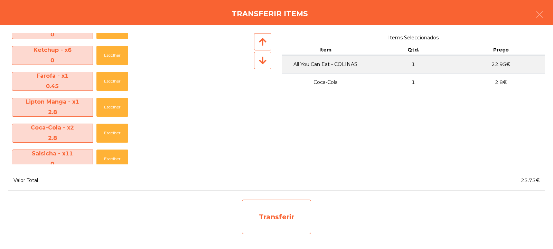
click at [271, 230] on div "Transferir" at bounding box center [276, 217] width 69 height 35
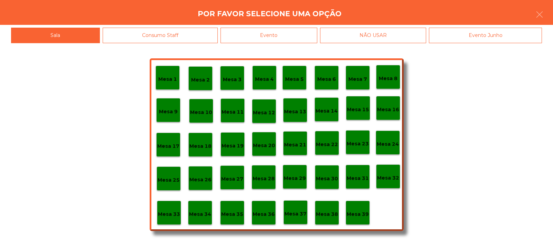
click at [171, 221] on div "Mesa 33" at bounding box center [169, 213] width 24 height 24
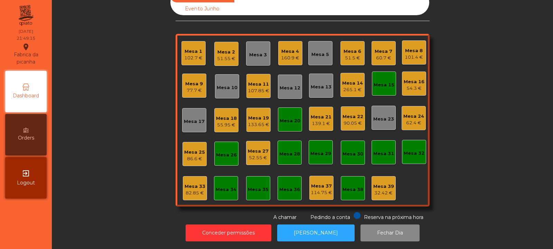
click at [193, 87] on div "77.7 €" at bounding box center [194, 90] width 18 height 7
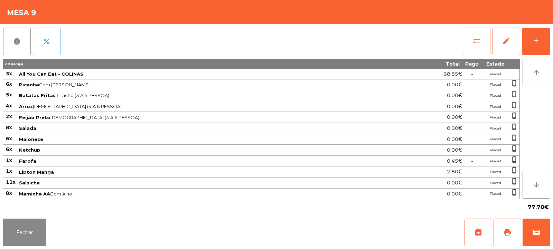
click at [471, 44] on button "sync_alt" at bounding box center [477, 42] width 28 height 28
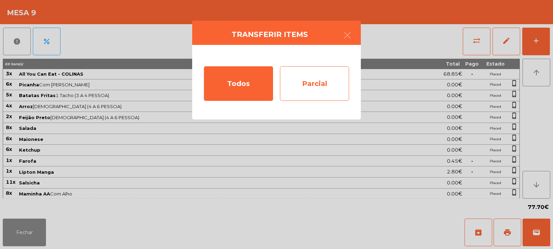
click at [336, 86] on div "Parcial" at bounding box center [314, 83] width 69 height 35
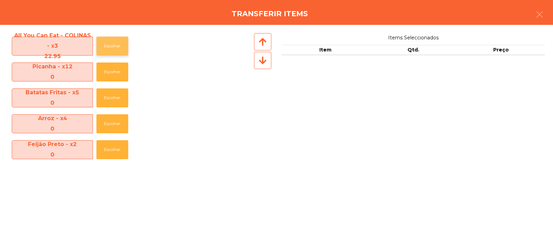
click at [106, 50] on button "Escolher" at bounding box center [112, 46] width 32 height 19
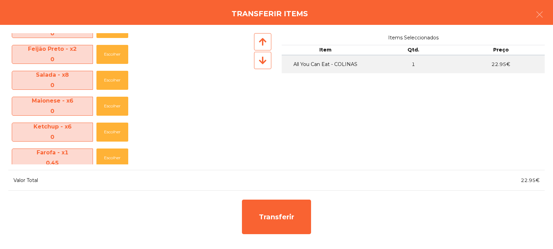
scroll to position [147, 0]
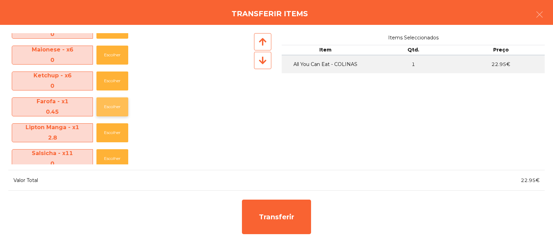
click at [112, 106] on button "Escolher" at bounding box center [112, 106] width 32 height 19
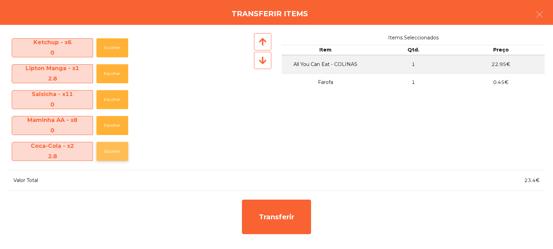
click at [114, 148] on button "Escolher" at bounding box center [112, 151] width 32 height 19
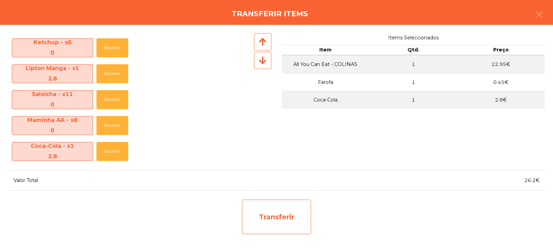
click at [293, 228] on div "Transferir" at bounding box center [276, 217] width 69 height 35
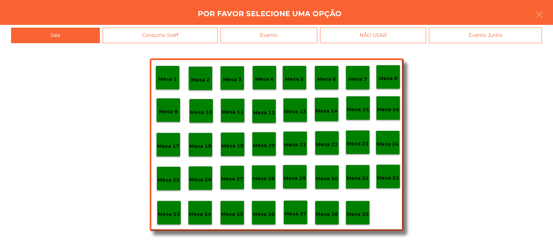
click at [159, 207] on div "Mesa 33" at bounding box center [169, 213] width 24 height 24
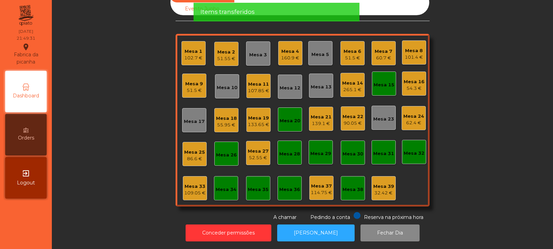
click at [190, 81] on div "Mesa 9" at bounding box center [194, 84] width 18 height 7
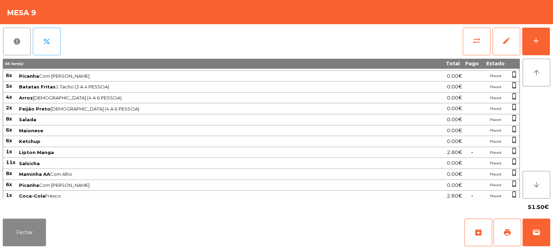
scroll to position [12, 0]
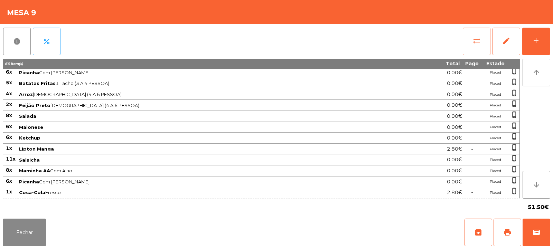
click at [476, 41] on span "sync_alt" at bounding box center [477, 41] width 8 height 8
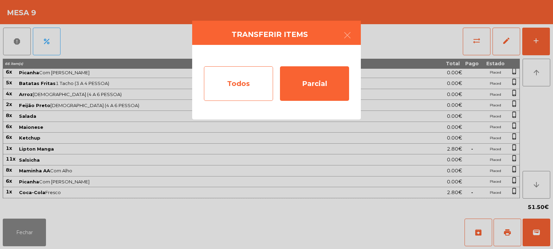
click at [229, 89] on div "Todos" at bounding box center [238, 83] width 69 height 35
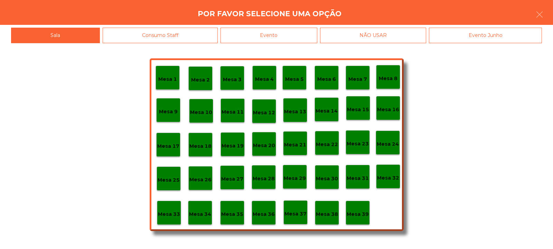
click at [167, 215] on p "Mesa 33" at bounding box center [169, 215] width 22 height 8
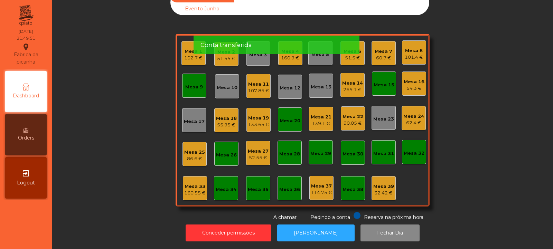
click at [197, 190] on div "160.55 €" at bounding box center [194, 193] width 21 height 7
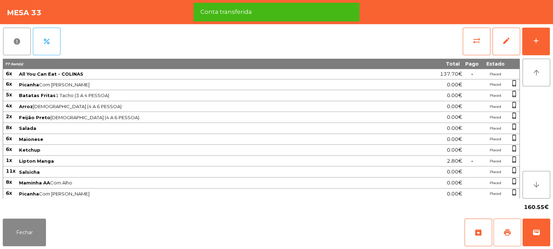
click at [509, 231] on span "print" at bounding box center [507, 232] width 8 height 8
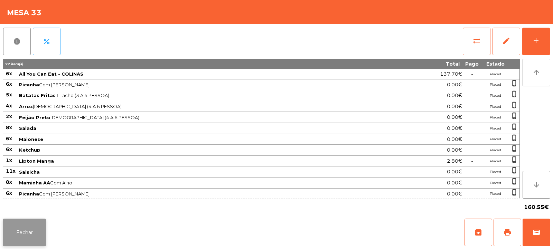
click at [21, 244] on button "Fechar" at bounding box center [24, 233] width 43 height 28
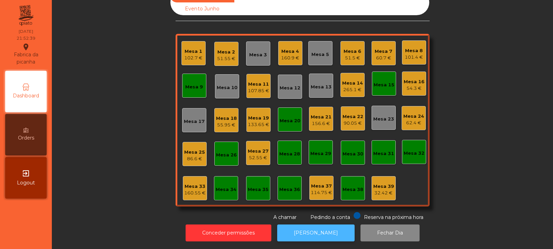
click at [319, 236] on button "[PERSON_NAME]" at bounding box center [315, 233] width 77 height 17
click at [356, 86] on div "265.1 €" at bounding box center [352, 89] width 21 height 7
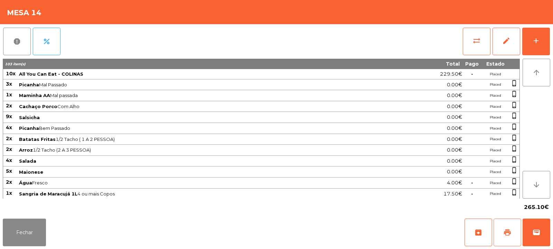
click at [498, 237] on button "print" at bounding box center [508, 233] width 28 height 28
click at [20, 231] on button "Fechar" at bounding box center [24, 233] width 43 height 28
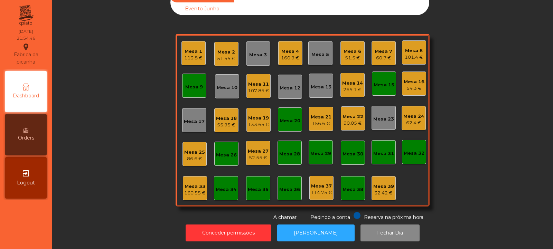
click at [408, 113] on div "Mesa 24" at bounding box center [413, 116] width 21 height 7
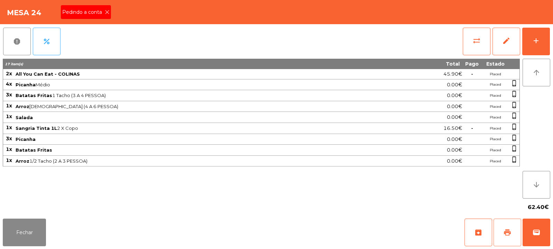
click at [517, 227] on button "print" at bounding box center [508, 233] width 28 height 28
click at [508, 229] on span "print" at bounding box center [507, 232] width 8 height 8
click at [470, 38] on button "sync_alt" at bounding box center [477, 42] width 28 height 28
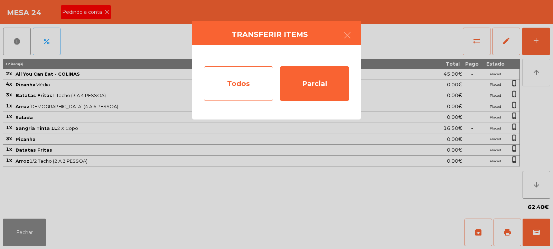
click at [230, 87] on div "Todos" at bounding box center [238, 83] width 69 height 35
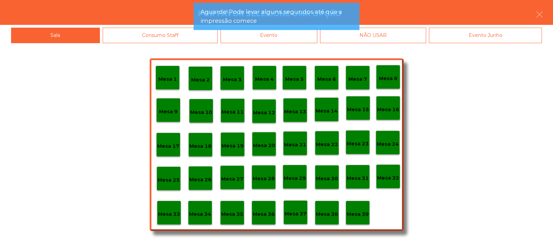
click at [276, 38] on div "Evento" at bounding box center [269, 36] width 97 height 16
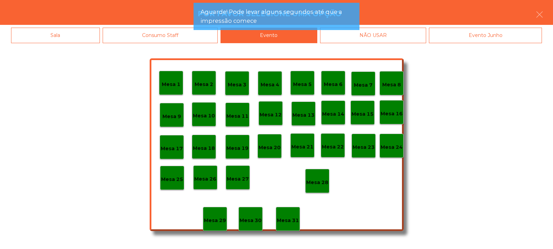
click at [314, 182] on p "Mesa 28" at bounding box center [317, 183] width 22 height 8
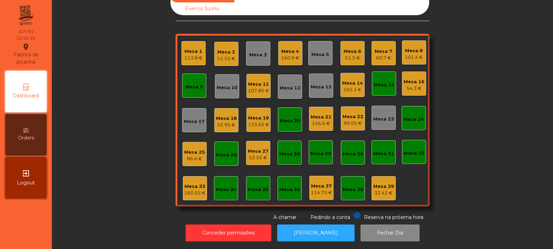
click at [251, 121] on div "133.65 €" at bounding box center [258, 124] width 21 height 7
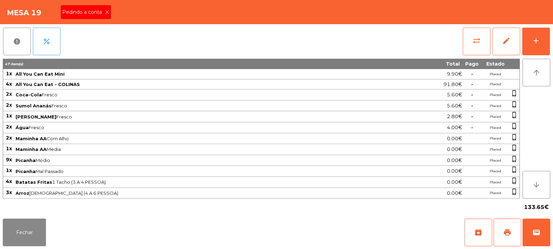
click at [100, 11] on span "Pedindo a conta" at bounding box center [83, 12] width 43 height 7
click at [496, 228] on button "print" at bounding box center [508, 233] width 28 height 28
click at [507, 238] on button "print" at bounding box center [508, 233] width 28 height 28
click at [473, 37] on span "sync_alt" at bounding box center [477, 41] width 8 height 8
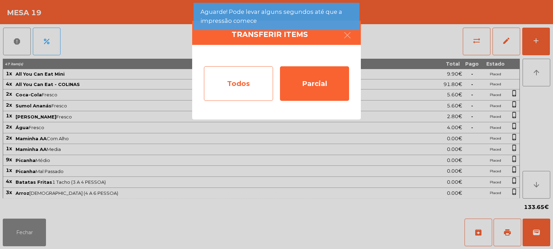
click at [232, 82] on div "Todos" at bounding box center [238, 83] width 69 height 35
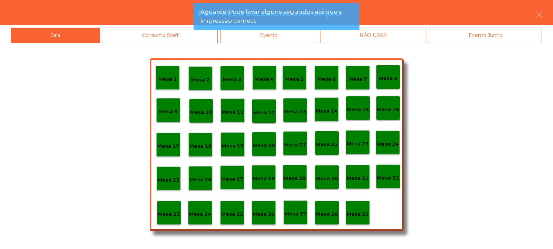
click at [257, 34] on app-alert "Aguarde! Pode levar alguns segundos até que a impressão comece" at bounding box center [277, 19] width 166 height 33
click at [284, 40] on div "Evento" at bounding box center [269, 36] width 97 height 16
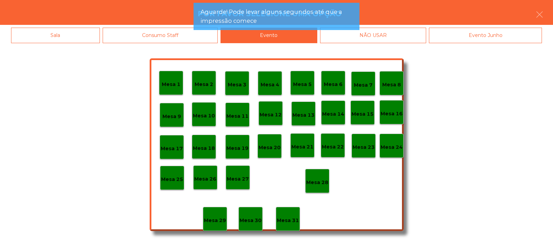
click at [324, 179] on p "Mesa 28" at bounding box center [317, 183] width 22 height 8
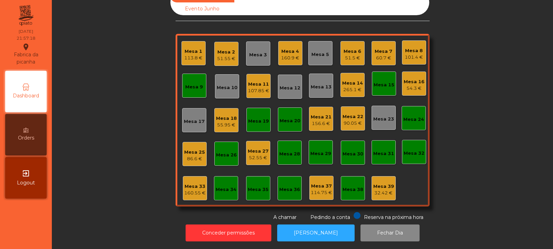
click at [260, 148] on div "Mesa 27" at bounding box center [258, 151] width 21 height 7
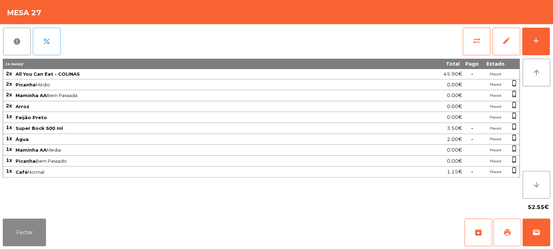
click at [509, 236] on span "print" at bounding box center [507, 232] width 8 height 8
click at [541, 231] on button "wallet" at bounding box center [537, 233] width 28 height 28
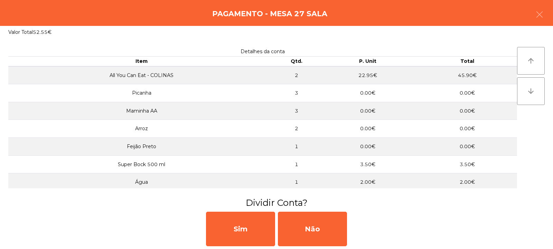
click at [165, 223] on div "Sim Não" at bounding box center [276, 229] width 553 height 40
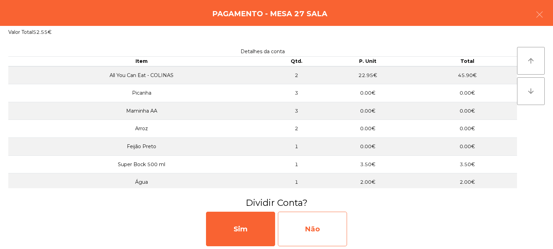
click at [336, 234] on div "Não" at bounding box center [312, 229] width 69 height 35
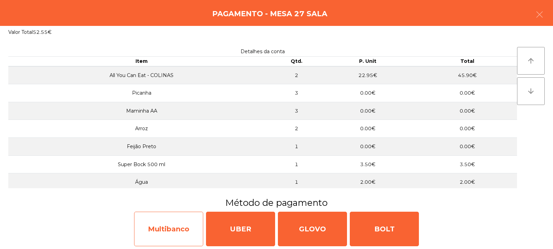
click at [164, 227] on div "Multibanco" at bounding box center [168, 229] width 69 height 35
select select "**"
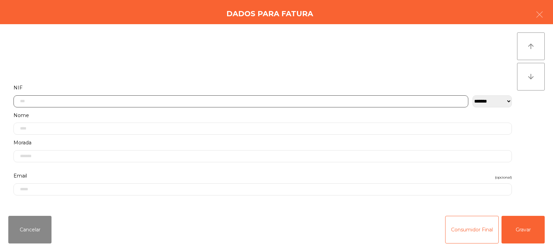
click at [109, 101] on input "text" at bounding box center [240, 101] width 455 height 12
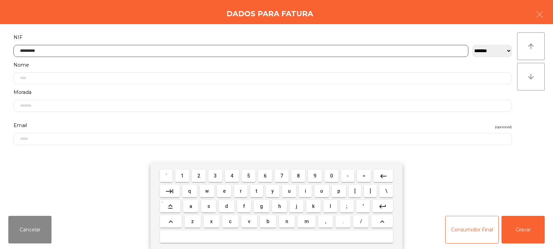
type input "*********"
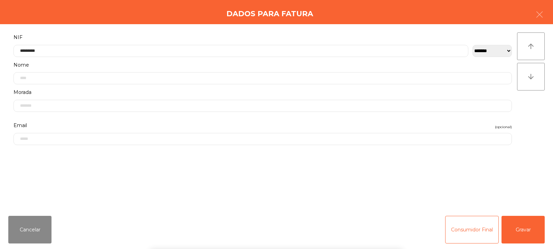
click at [523, 230] on div "` 1 2 3 4 5 6 7 8 9 0 - = keyboard_backspace keyboard_tab q w e r t y u i o p […" at bounding box center [276, 207] width 553 height 86
click at [531, 230] on button "Gravar" at bounding box center [523, 230] width 43 height 28
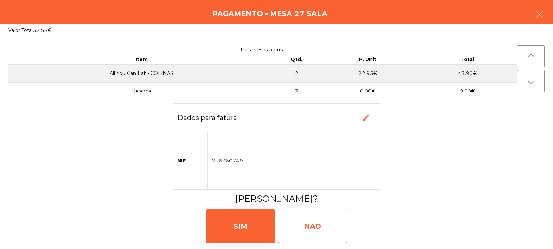
click at [323, 225] on div "NAO" at bounding box center [312, 226] width 69 height 35
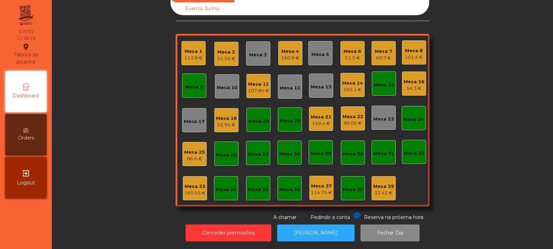
click at [286, 118] on div "Mesa 20" at bounding box center [290, 121] width 21 height 7
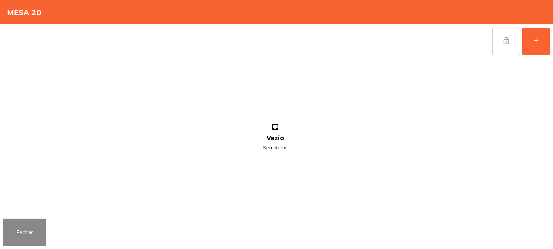
click at [500, 39] on button "lock_open" at bounding box center [507, 42] width 28 height 28
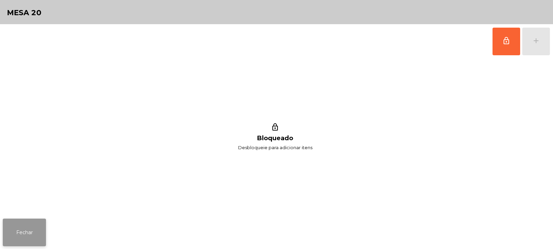
click at [30, 227] on button "Fechar" at bounding box center [24, 233] width 43 height 28
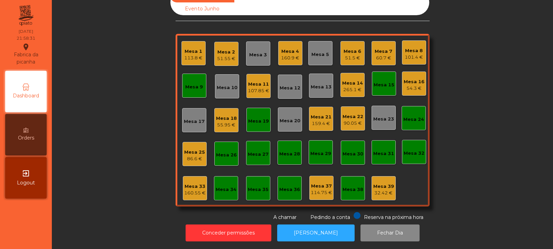
click at [255, 118] on div "Mesa 19" at bounding box center [258, 121] width 21 height 7
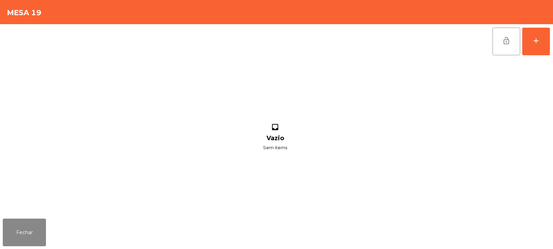
click at [509, 45] on button "lock_open" at bounding box center [507, 42] width 28 height 28
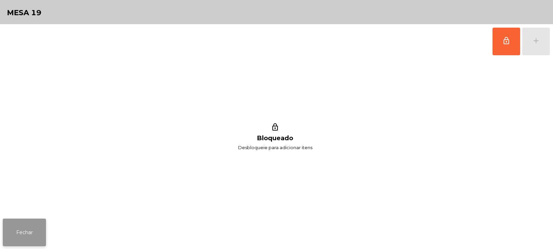
click at [29, 231] on button "Fechar" at bounding box center [24, 233] width 43 height 28
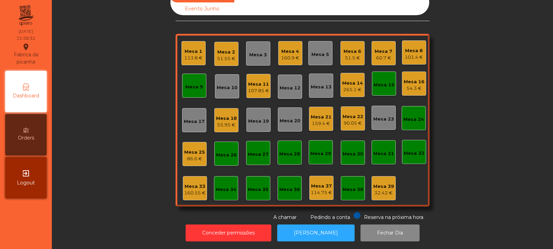
click at [188, 84] on div "Mesa 9" at bounding box center [194, 87] width 18 height 7
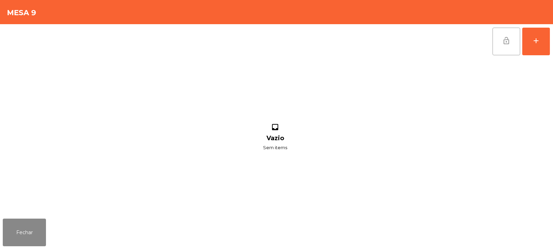
click at [507, 45] on span "lock_open" at bounding box center [506, 41] width 8 height 8
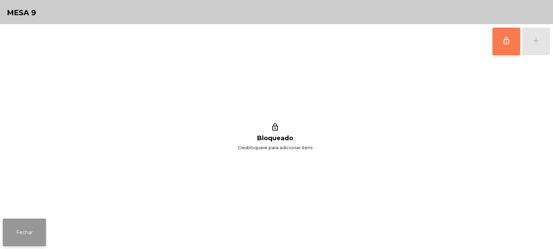
click at [20, 238] on button "Fechar" at bounding box center [24, 233] width 43 height 28
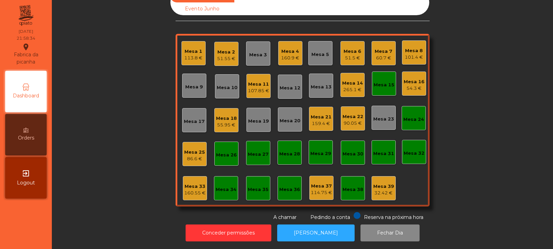
click at [382, 79] on div "Mesa 15" at bounding box center [384, 84] width 21 height 10
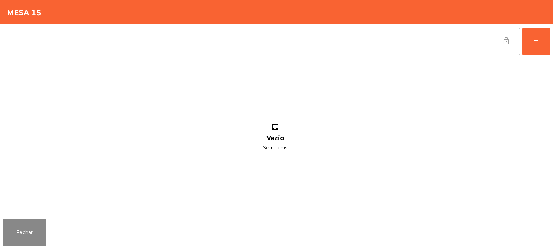
click at [502, 42] on span "lock_open" at bounding box center [506, 41] width 8 height 8
click at [27, 237] on button "Fechar" at bounding box center [24, 233] width 43 height 28
click at [498, 46] on button "lock_open" at bounding box center [507, 42] width 28 height 28
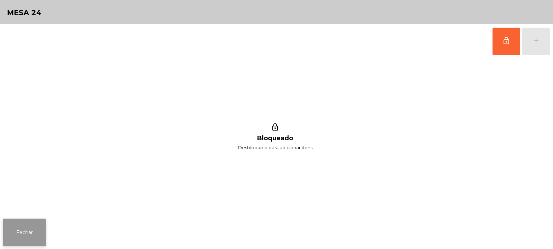
click at [38, 237] on button "Fechar" at bounding box center [24, 233] width 43 height 28
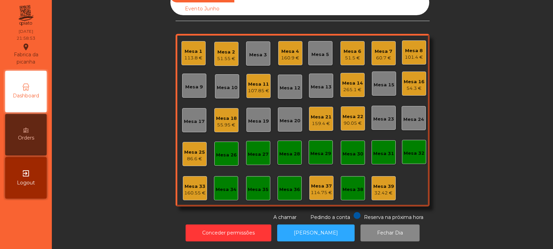
click at [185, 118] on div "Mesa 17" at bounding box center [194, 121] width 21 height 7
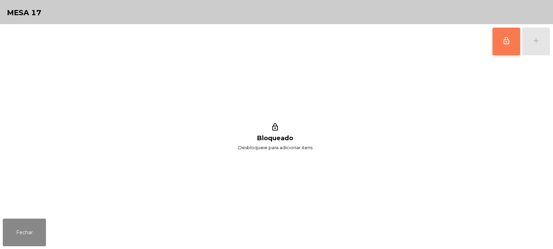
click at [504, 51] on button "lock_outline" at bounding box center [507, 42] width 28 height 28
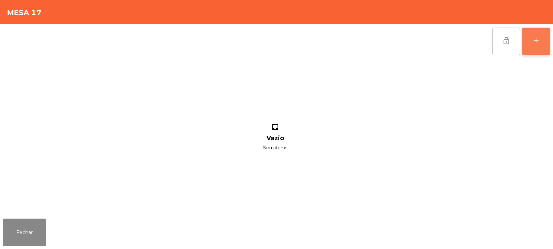
click at [532, 40] on div "add" at bounding box center [536, 41] width 8 height 8
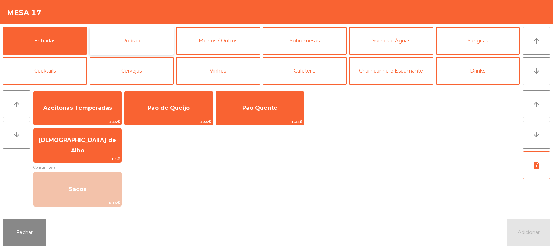
click at [132, 41] on button "Rodizio" at bounding box center [132, 41] width 84 height 28
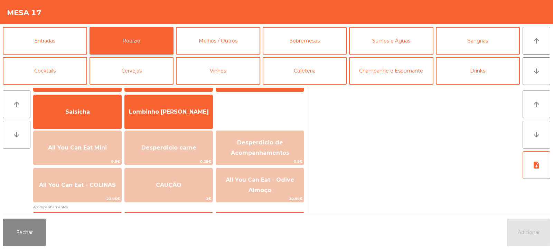
scroll to position [47, 0]
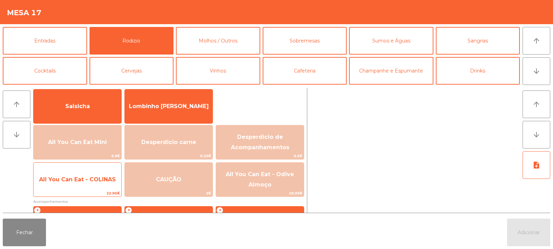
click at [101, 182] on span "All You Can Eat - COLINAS" at bounding box center [77, 179] width 77 height 7
click at [97, 186] on span "All You Can Eat - COLINAS" at bounding box center [78, 179] width 88 height 19
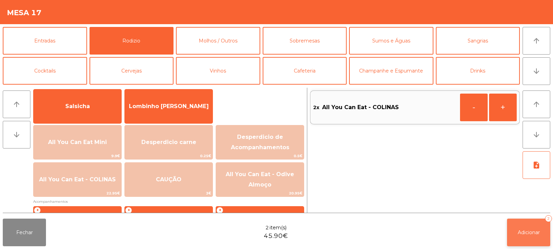
click at [531, 235] on span "Adicionar" at bounding box center [529, 233] width 22 height 6
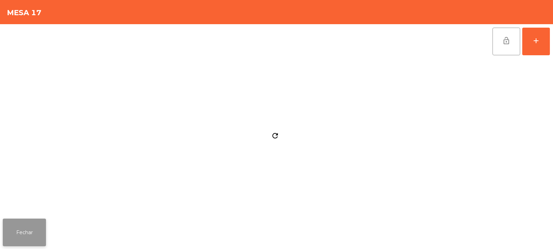
click at [28, 228] on button "Fechar" at bounding box center [24, 233] width 43 height 28
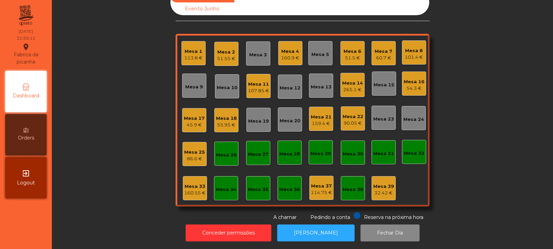
click at [186, 183] on div "Mesa 33" at bounding box center [194, 186] width 21 height 7
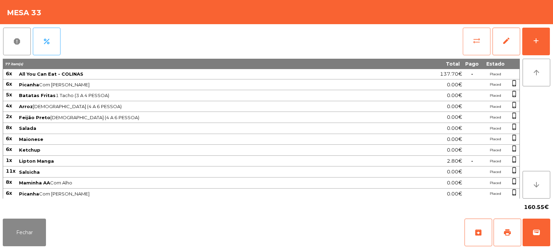
click at [475, 40] on span "sync_alt" at bounding box center [477, 41] width 8 height 8
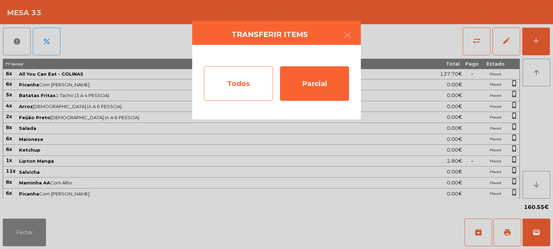
click at [257, 88] on div "Todos" at bounding box center [238, 83] width 69 height 35
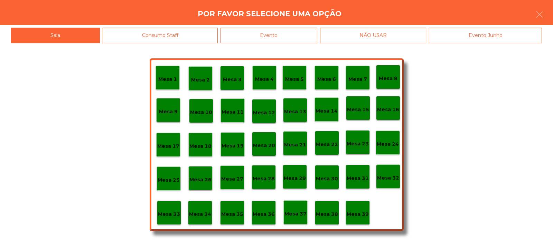
click at [280, 40] on div "Evento" at bounding box center [269, 36] width 97 height 16
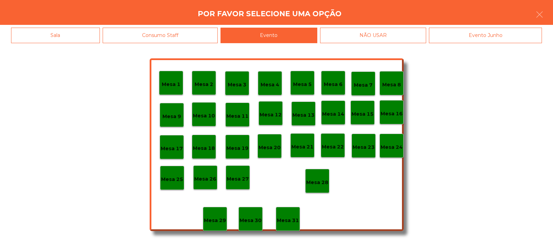
click at [309, 170] on div "Mesa 28" at bounding box center [317, 181] width 24 height 24
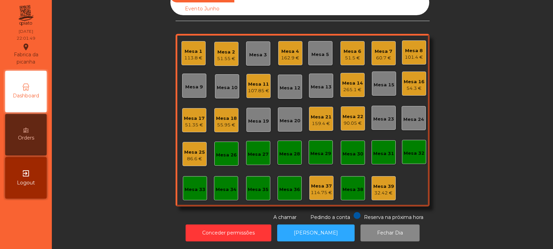
click at [196, 87] on div "Mesa 9" at bounding box center [194, 86] width 24 height 24
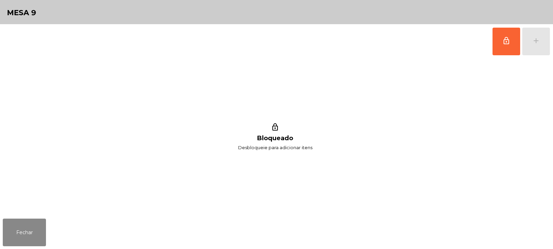
click at [509, 40] on span "lock_outline" at bounding box center [506, 41] width 8 height 8
click at [533, 47] on button "add" at bounding box center [536, 42] width 28 height 28
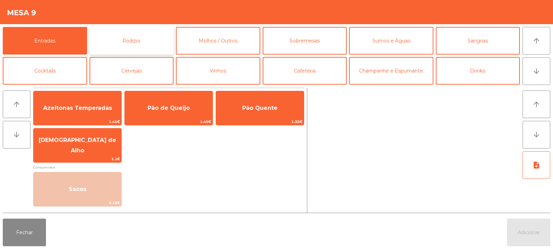
click at [142, 47] on button "Rodizio" at bounding box center [132, 41] width 84 height 28
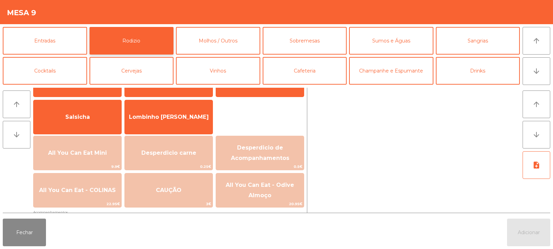
scroll to position [37, 0]
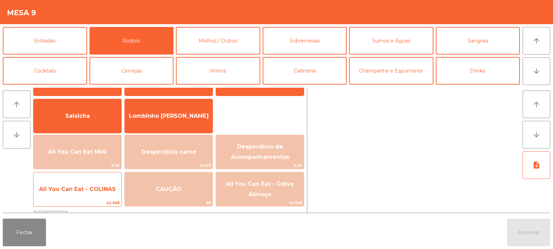
click at [99, 190] on span "All You Can Eat - COLINAS" at bounding box center [77, 189] width 77 height 7
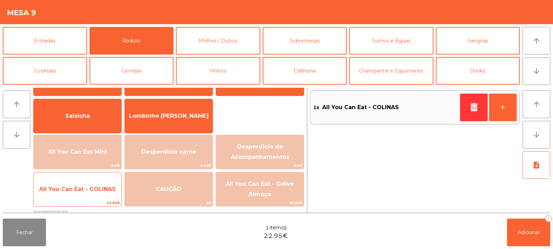
click at [85, 196] on span "All You Can Eat - COLINAS" at bounding box center [78, 189] width 88 height 19
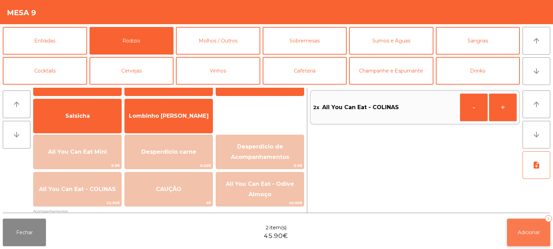
click at [533, 221] on button "Adicionar 2" at bounding box center [528, 233] width 43 height 28
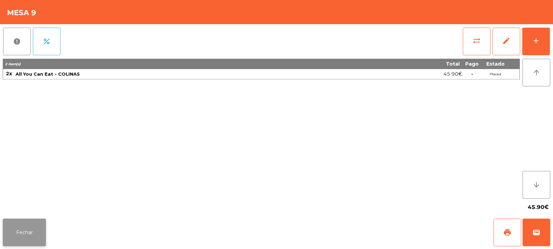
click at [24, 235] on button "Fechar" at bounding box center [24, 233] width 43 height 28
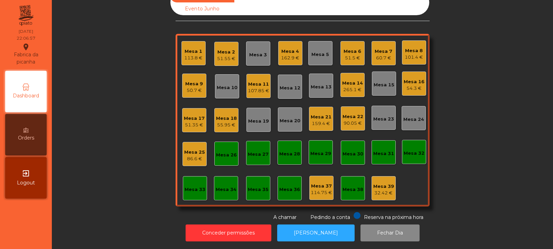
click at [190, 156] on div "86.6 €" at bounding box center [194, 159] width 21 height 7
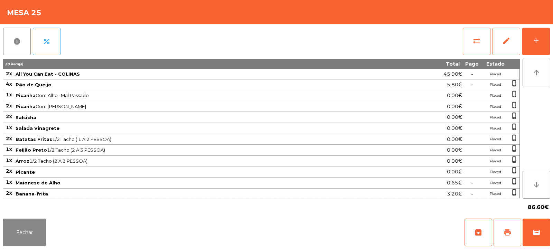
click at [505, 231] on span "print" at bounding box center [507, 232] width 8 height 8
click at [534, 234] on span "wallet" at bounding box center [536, 232] width 8 height 8
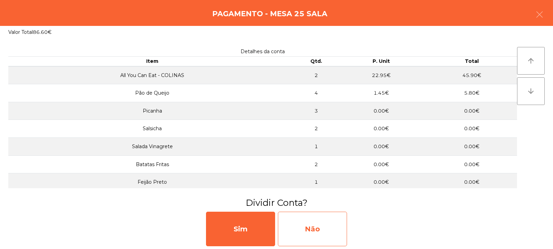
click at [302, 225] on div "Não" at bounding box center [312, 229] width 69 height 35
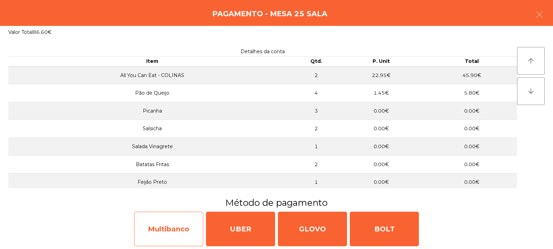
click at [169, 232] on div "Multibanco" at bounding box center [168, 229] width 69 height 35
select select "**"
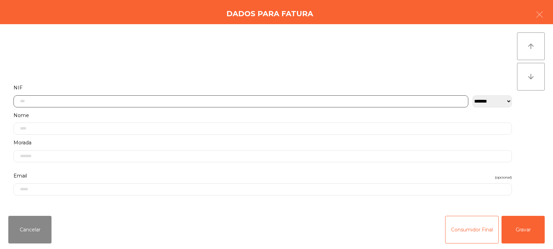
click at [104, 102] on input "text" at bounding box center [240, 101] width 455 height 12
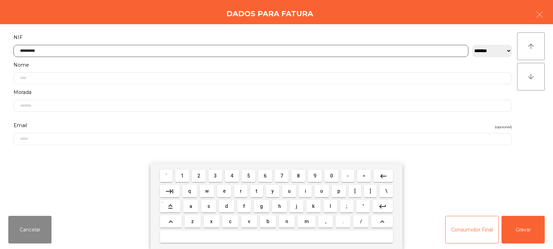
type input "*********"
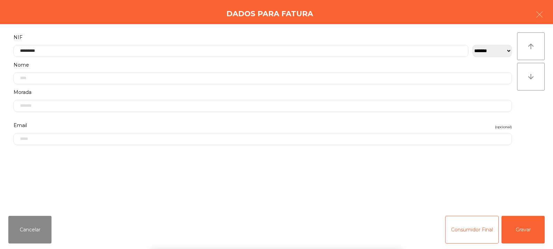
click at [534, 110] on div "arrow_upward arrow_downward" at bounding box center [531, 117] width 28 height 170
click at [531, 226] on button "Gravar" at bounding box center [523, 230] width 43 height 28
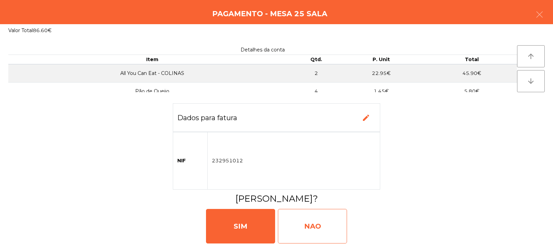
click at [321, 212] on div "NAO" at bounding box center [312, 226] width 69 height 35
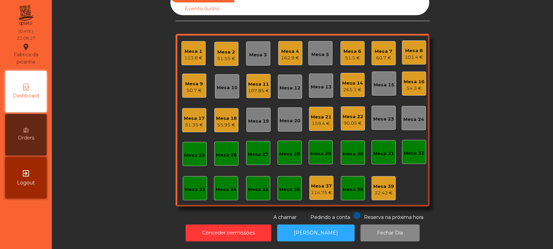
click at [193, 153] on div "Mesa 25" at bounding box center [194, 155] width 21 height 7
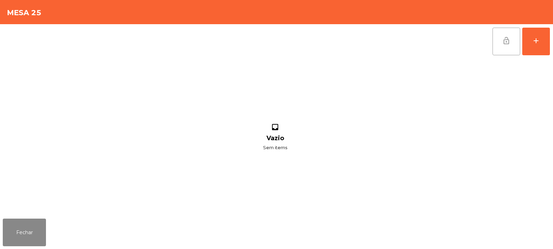
click at [507, 49] on button "lock_open" at bounding box center [507, 42] width 28 height 28
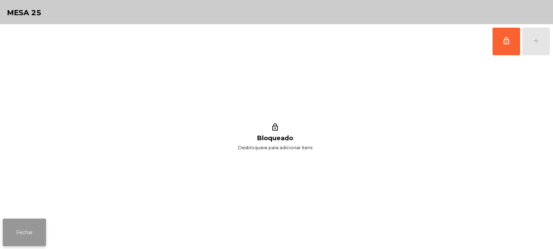
click at [37, 224] on button "Fechar" at bounding box center [24, 233] width 43 height 28
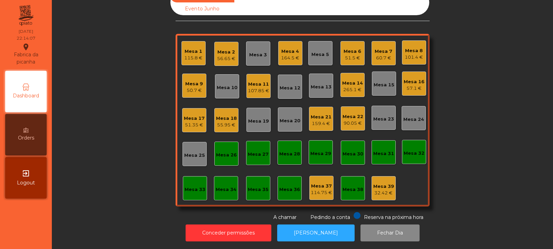
click at [422, 55] on div "Mesa 8 101.4 €" at bounding box center [414, 52] width 24 height 24
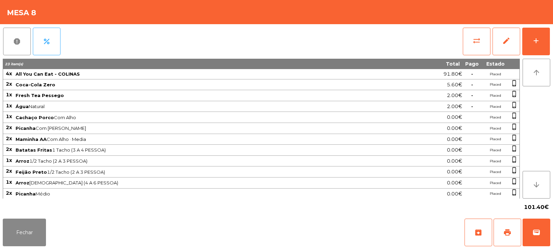
click at [410, 47] on div "report percent sync_alt edit add" at bounding box center [277, 41] width 548 height 35
click at [523, 40] on button "add" at bounding box center [536, 42] width 28 height 28
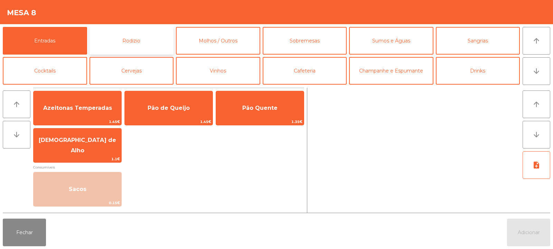
click at [131, 43] on button "Rodizio" at bounding box center [132, 41] width 84 height 28
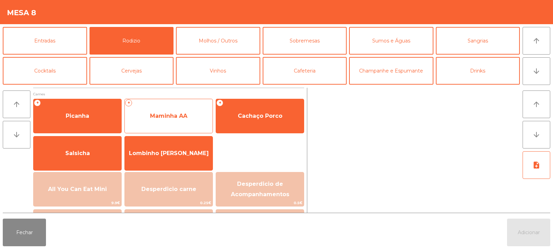
click at [177, 116] on span "Maminha AA" at bounding box center [168, 116] width 37 height 7
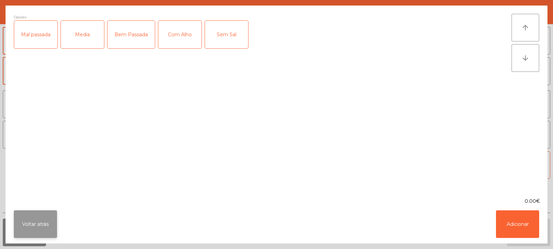
click at [44, 224] on button "Voltar atrás" at bounding box center [35, 225] width 43 height 28
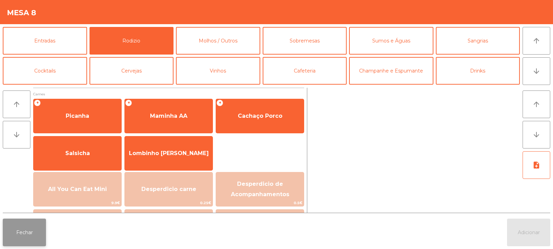
click at [40, 234] on button "Fechar" at bounding box center [24, 233] width 43 height 28
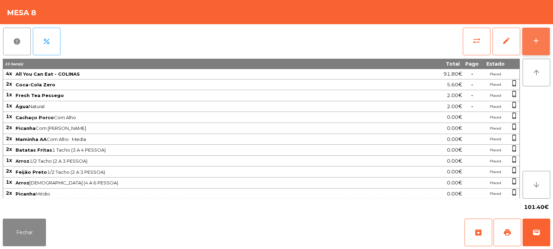
click at [536, 40] on div "add" at bounding box center [536, 41] width 8 height 8
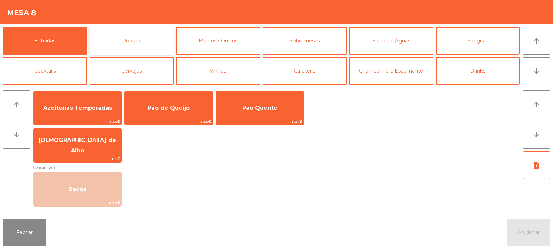
click at [139, 37] on button "Rodizio" at bounding box center [132, 41] width 84 height 28
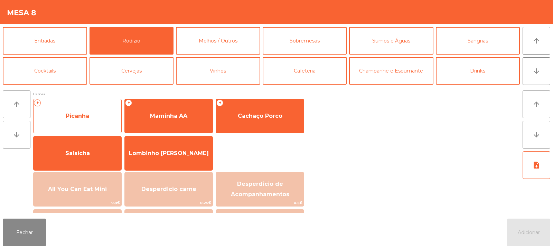
click at [106, 120] on span "Picanha" at bounding box center [78, 116] width 88 height 19
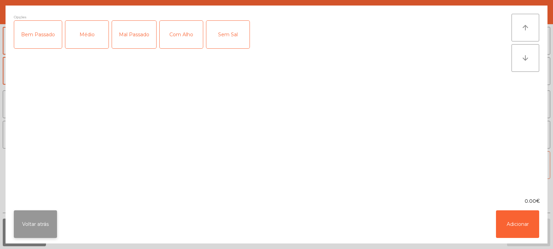
click at [52, 218] on button "Voltar atrás" at bounding box center [35, 225] width 43 height 28
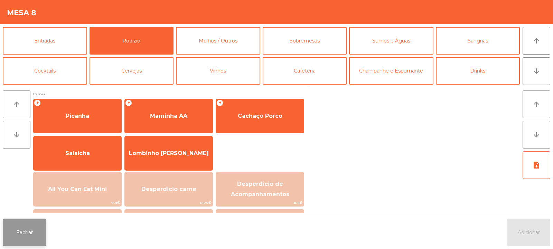
click at [42, 225] on button "Fechar" at bounding box center [24, 233] width 43 height 28
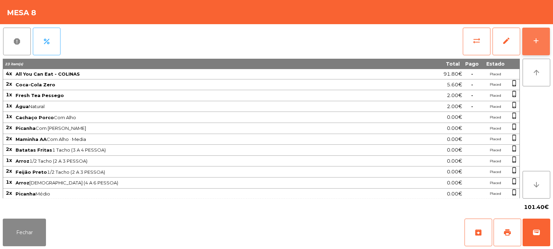
click at [548, 32] on button "add" at bounding box center [536, 42] width 28 height 28
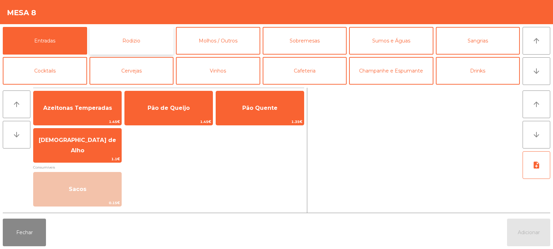
click at [137, 44] on button "Rodizio" at bounding box center [132, 41] width 84 height 28
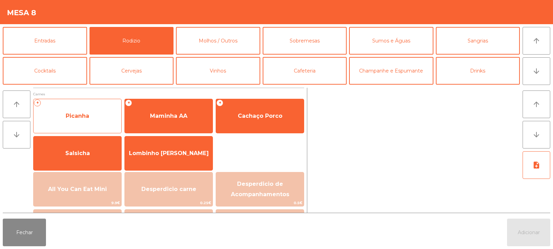
click at [107, 122] on span "Picanha" at bounding box center [78, 116] width 88 height 19
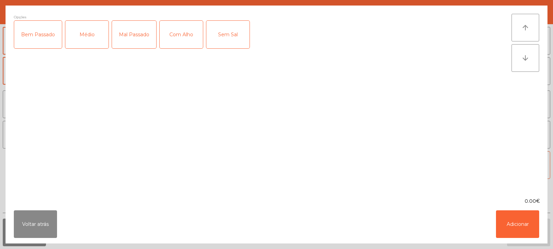
click at [88, 38] on div "Médio" at bounding box center [86, 35] width 43 height 28
click at [187, 38] on div "Com Alho" at bounding box center [181, 35] width 43 height 28
click at [521, 217] on button "Adicionar" at bounding box center [517, 225] width 43 height 28
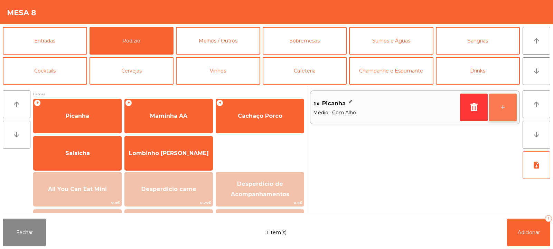
click at [502, 113] on button "+" at bounding box center [503, 108] width 28 height 28
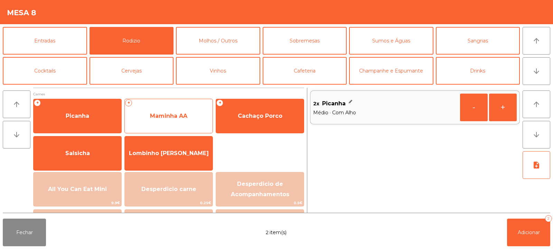
click at [189, 122] on span "Maminha AA" at bounding box center [169, 116] width 88 height 19
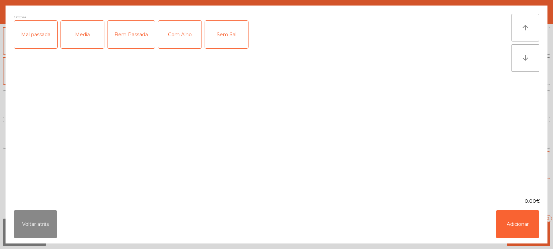
click at [88, 37] on div "Media" at bounding box center [82, 35] width 43 height 28
click at [184, 36] on div "Com Alho" at bounding box center [179, 35] width 43 height 28
click at [519, 224] on button "Adicionar" at bounding box center [517, 225] width 43 height 28
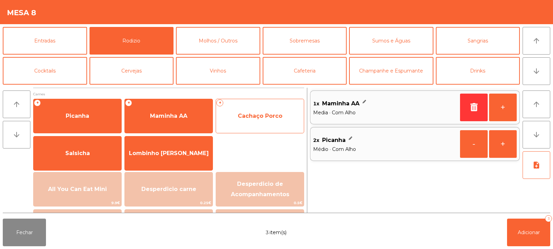
click at [281, 122] on span "Cachaço Porco" at bounding box center [260, 116] width 88 height 19
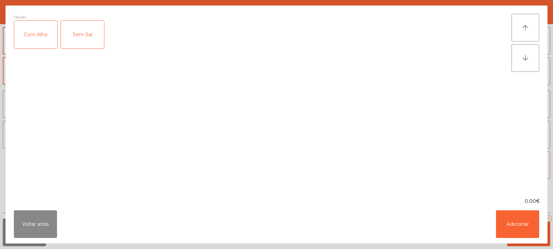
click at [39, 37] on div "Com Alho" at bounding box center [35, 35] width 43 height 28
click at [46, 212] on button "Voltar atrás" at bounding box center [35, 225] width 43 height 28
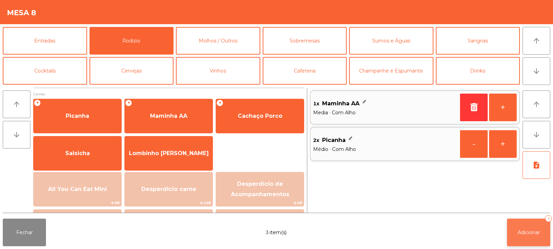
click at [526, 233] on span "Adicionar" at bounding box center [529, 233] width 22 height 6
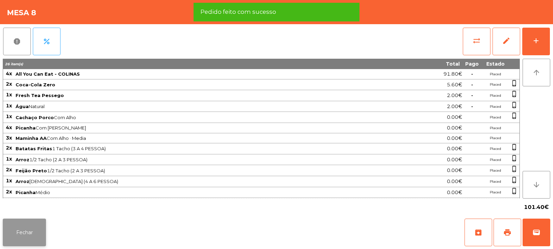
click at [45, 222] on button "Fechar" at bounding box center [24, 233] width 43 height 28
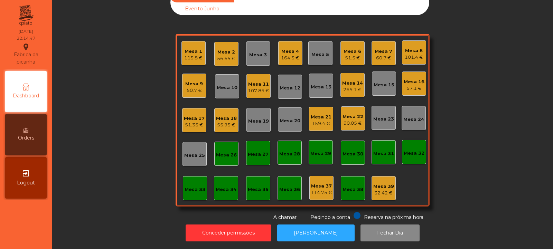
click at [416, 47] on div "Mesa 8" at bounding box center [414, 50] width 18 height 7
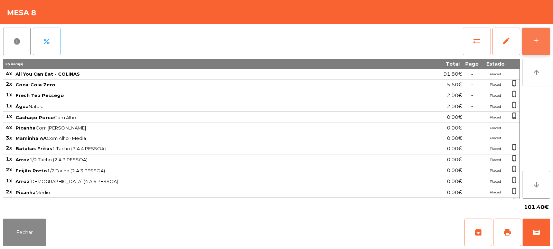
click at [528, 46] on button "add" at bounding box center [536, 42] width 28 height 28
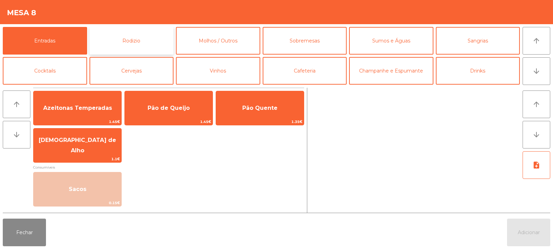
click at [147, 54] on button "Rodizio" at bounding box center [132, 41] width 84 height 28
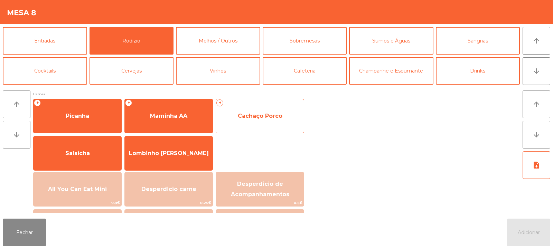
click at [261, 116] on span "Cachaço Porco" at bounding box center [260, 116] width 45 height 7
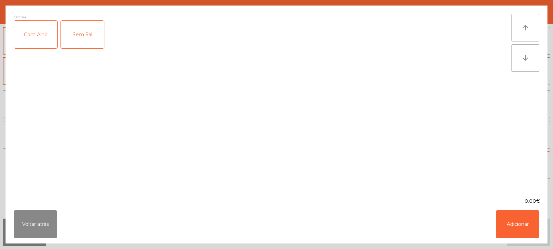
click at [40, 32] on div "Com Alho" at bounding box center [35, 35] width 43 height 28
click at [519, 223] on button "Adicionar" at bounding box center [517, 225] width 43 height 28
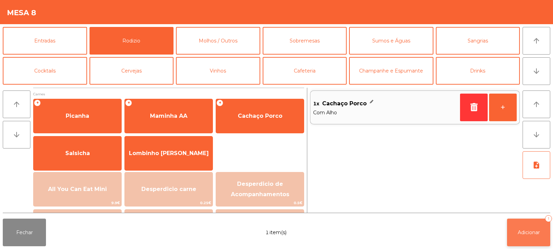
click at [534, 226] on button "Adicionar 1" at bounding box center [528, 233] width 43 height 28
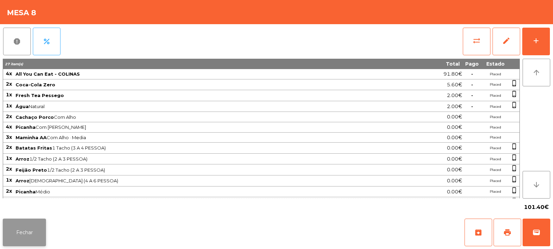
click at [4, 233] on button "Fechar" at bounding box center [24, 233] width 43 height 28
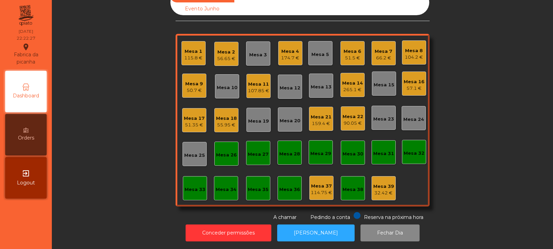
click at [232, 49] on div "Mesa 2" at bounding box center [226, 52] width 18 height 7
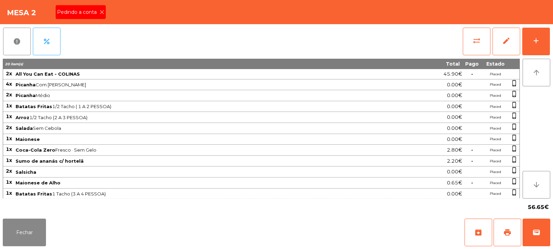
click at [103, 7] on div "Pedindo a conta" at bounding box center [81, 12] width 50 height 14
click at [505, 230] on span "print" at bounding box center [507, 232] width 8 height 8
click at [512, 232] on button "print" at bounding box center [508, 233] width 28 height 28
click at [540, 232] on span "wallet" at bounding box center [536, 232] width 8 height 8
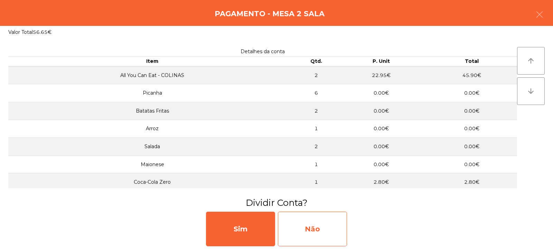
click at [298, 228] on div "Não" at bounding box center [312, 229] width 69 height 35
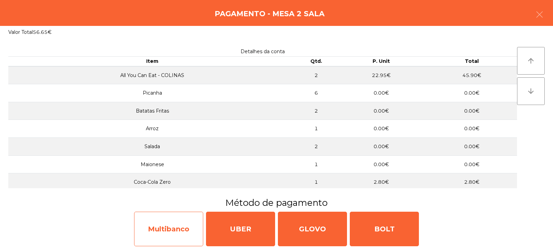
click at [174, 232] on div "Multibanco" at bounding box center [168, 229] width 69 height 35
select select "**"
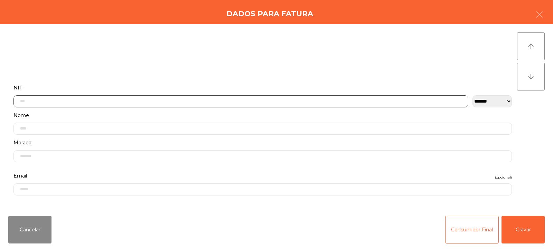
click at [84, 101] on input "text" at bounding box center [240, 101] width 455 height 12
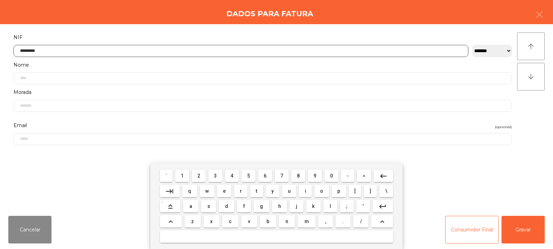
type input "*********"
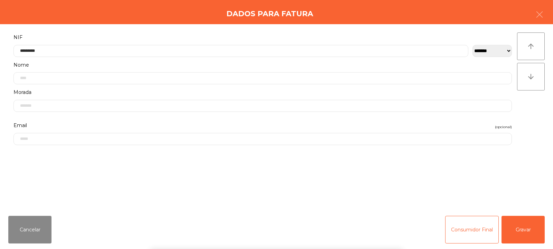
click at [526, 103] on div "arrow_upward arrow_downward" at bounding box center [531, 117] width 28 height 170
click at [523, 232] on button "Gravar" at bounding box center [523, 230] width 43 height 28
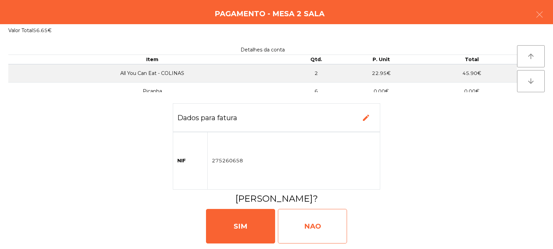
click at [320, 222] on div "NAO" at bounding box center [312, 226] width 69 height 35
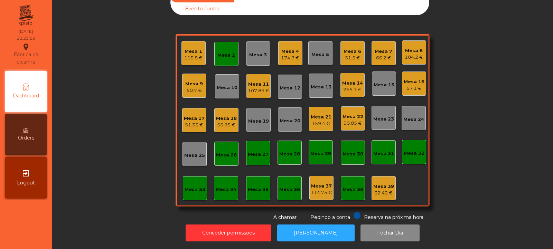
click at [226, 42] on div "Mesa 2" at bounding box center [226, 54] width 24 height 24
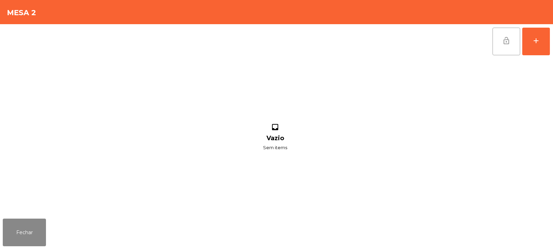
click at [508, 41] on span "lock_open" at bounding box center [506, 41] width 8 height 8
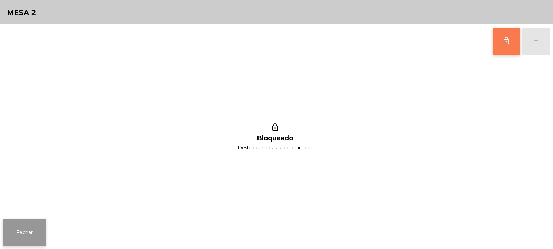
click at [30, 234] on button "Fechar" at bounding box center [24, 233] width 43 height 28
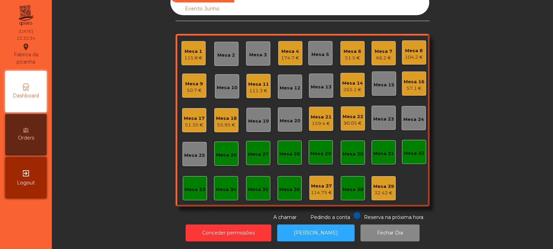
click at [183, 176] on div "Mesa 33" at bounding box center [195, 188] width 24 height 24
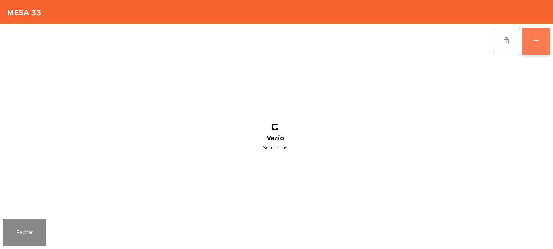
click at [538, 33] on button "add" at bounding box center [536, 42] width 28 height 28
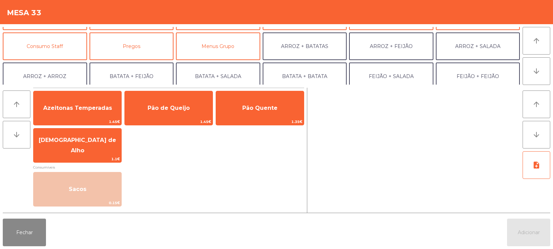
scroll to position [59, 0]
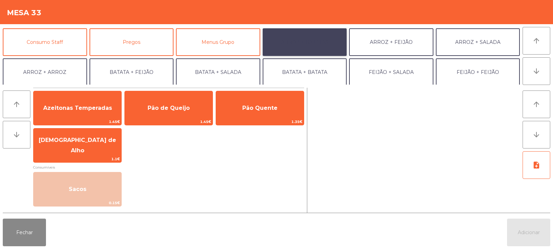
click at [327, 50] on button "ARROZ + BATATAS" at bounding box center [305, 42] width 84 height 28
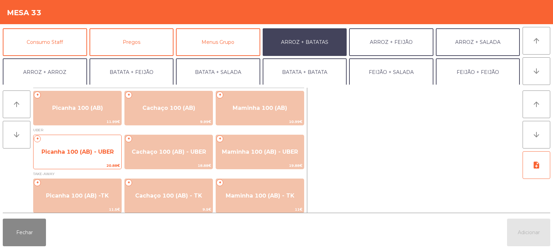
click at [101, 156] on span "Picanha 100 (AB) - UBER" at bounding box center [78, 152] width 88 height 19
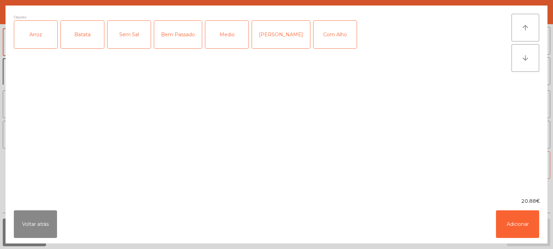
click at [47, 46] on div "Arroz" at bounding box center [35, 35] width 43 height 28
click at [88, 33] on div "Batata" at bounding box center [82, 35] width 43 height 28
click at [228, 43] on div "Medio" at bounding box center [226, 35] width 43 height 28
click at [497, 222] on button "Adicionar" at bounding box center [517, 225] width 43 height 28
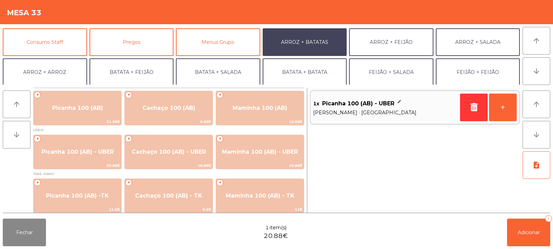
scroll to position [90, 0]
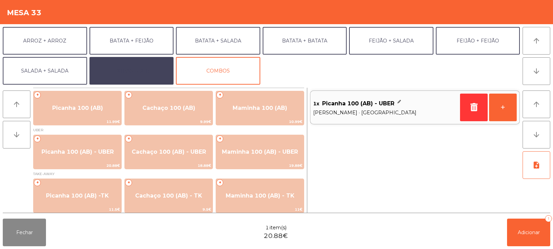
click at [149, 78] on button "EXTRAS UBER" at bounding box center [132, 71] width 84 height 28
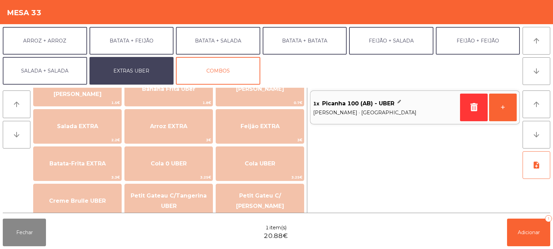
scroll to position [73, 0]
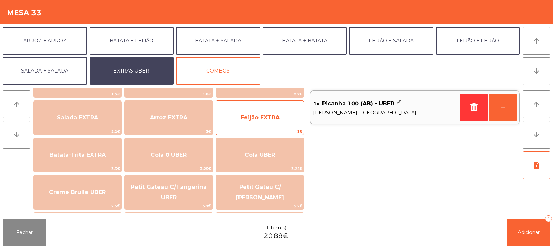
click at [277, 123] on span "Feijão EXTRA" at bounding box center [260, 118] width 88 height 19
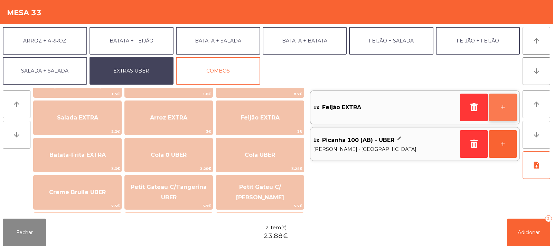
click at [500, 108] on button "+" at bounding box center [503, 108] width 28 height 28
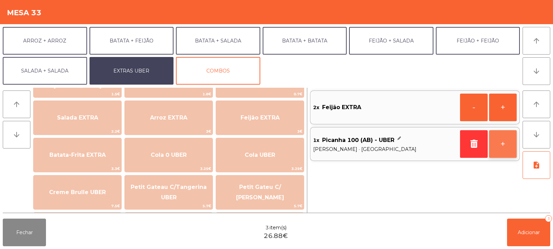
click at [508, 144] on button "+" at bounding box center [503, 144] width 28 height 28
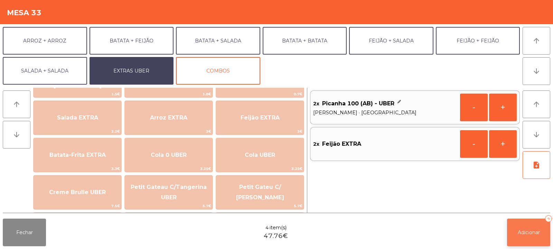
click at [548, 244] on button "Adicionar 4" at bounding box center [528, 233] width 43 height 28
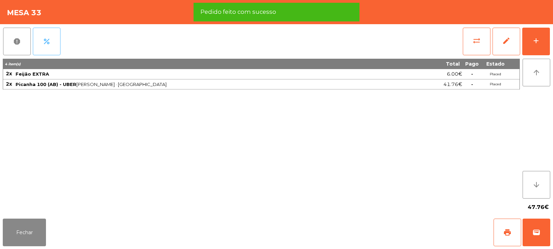
click at [55, 49] on button "percent" at bounding box center [47, 42] width 28 height 28
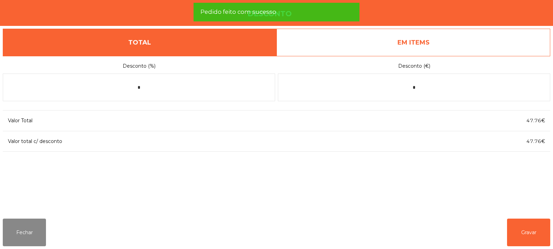
click at [441, 42] on link "EM ITEMS" at bounding box center [414, 43] width 274 height 28
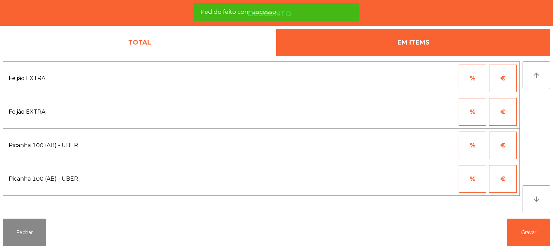
click at [470, 82] on button "%" at bounding box center [473, 79] width 28 height 28
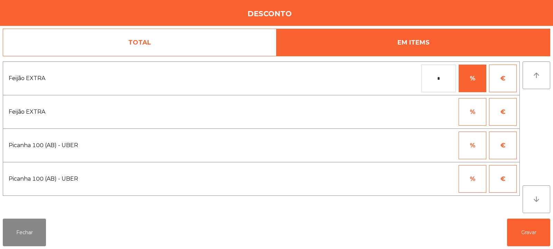
click at [470, 139] on button "%" at bounding box center [473, 146] width 28 height 28
click at [429, 148] on input "*" at bounding box center [438, 146] width 35 height 28
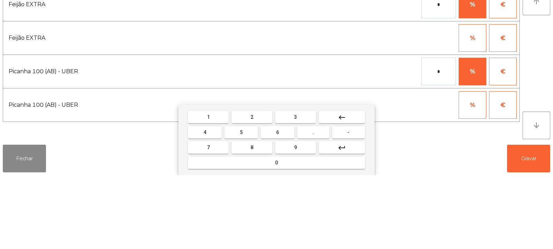
type input "**"
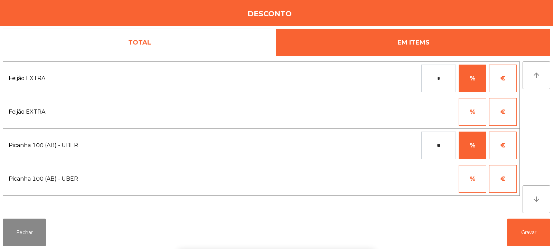
click at [460, 142] on button "%" at bounding box center [473, 146] width 28 height 28
click at [472, 150] on button "%" at bounding box center [473, 146] width 28 height 28
click at [444, 144] on input "*" at bounding box center [438, 146] width 35 height 28
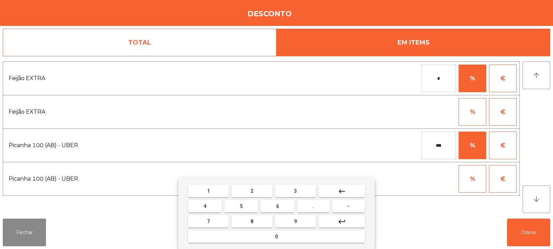
type input "***"
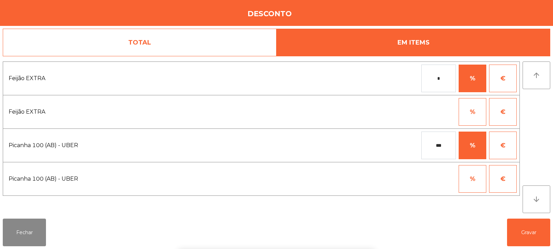
click at [527, 232] on div "1 2 3 keyboard_backspace 4 5 6 . - 7 8 9 keyboard_return 0" at bounding box center [276, 214] width 553 height 71
click at [526, 233] on button "Gravar" at bounding box center [528, 233] width 43 height 28
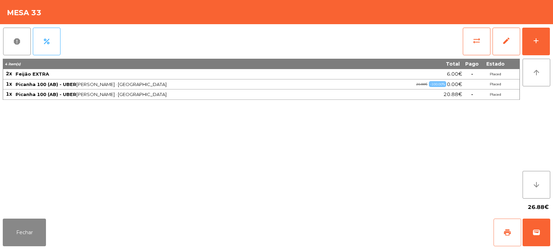
click at [509, 229] on span "print" at bounding box center [507, 232] width 8 height 8
click at [532, 232] on button "wallet" at bounding box center [537, 233] width 28 height 28
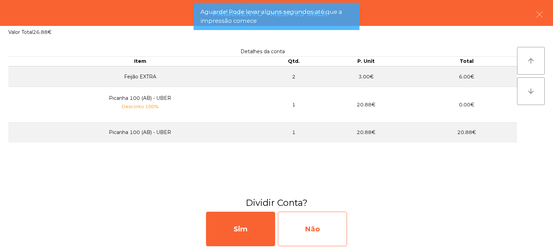
click at [295, 218] on div "Não" at bounding box center [312, 229] width 69 height 35
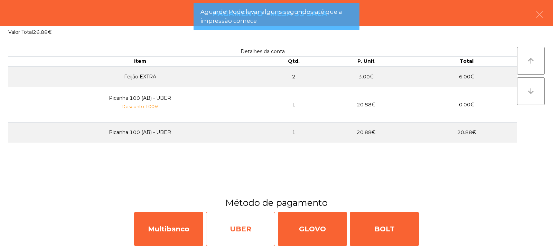
click at [253, 218] on div "UBER" at bounding box center [240, 229] width 69 height 35
select select "**"
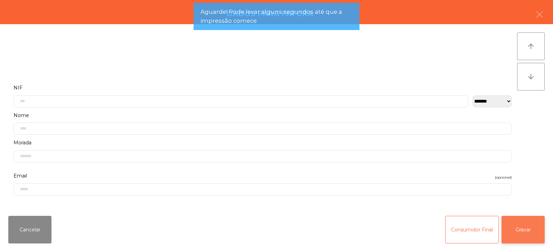
click at [524, 226] on button "Gravar" at bounding box center [523, 230] width 43 height 28
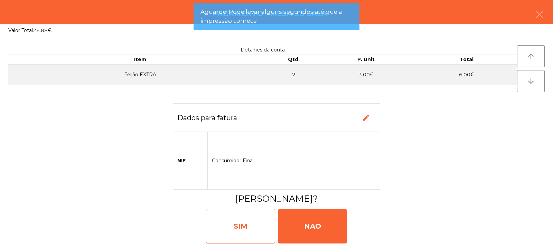
click at [240, 227] on div "SIM" at bounding box center [240, 226] width 69 height 35
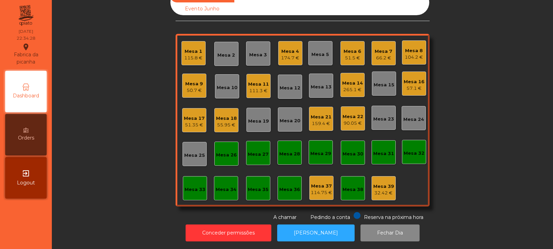
click at [353, 48] on div "Mesa 6" at bounding box center [353, 51] width 18 height 7
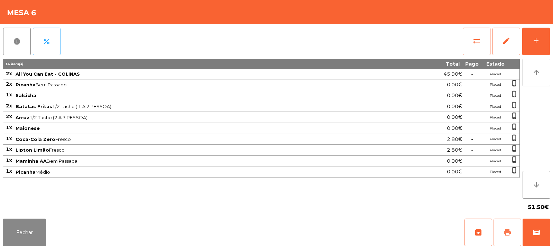
click at [512, 231] on button "print" at bounding box center [508, 233] width 28 height 28
click at [511, 233] on span "print" at bounding box center [507, 232] width 8 height 8
click at [534, 240] on button "wallet" at bounding box center [537, 233] width 28 height 28
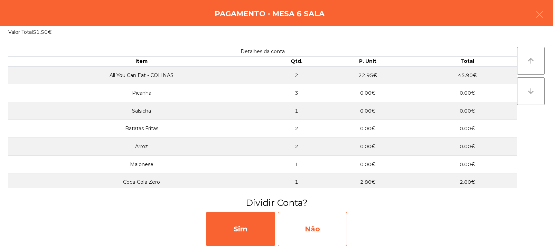
click at [313, 225] on div "Não" at bounding box center [312, 229] width 69 height 35
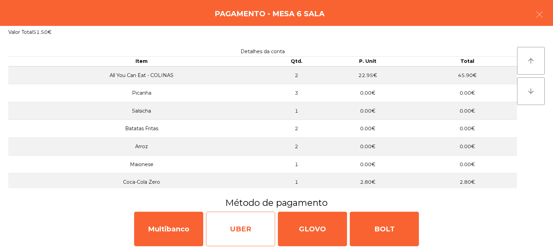
click at [241, 224] on div "UBER" at bounding box center [240, 229] width 69 height 35
select select "**"
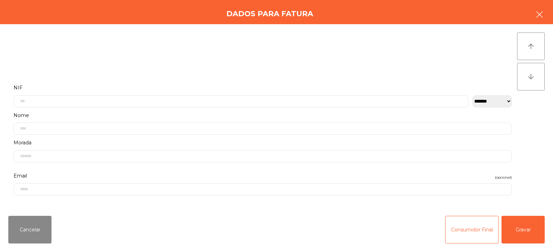
click at [538, 16] on icon "button" at bounding box center [539, 14] width 8 height 8
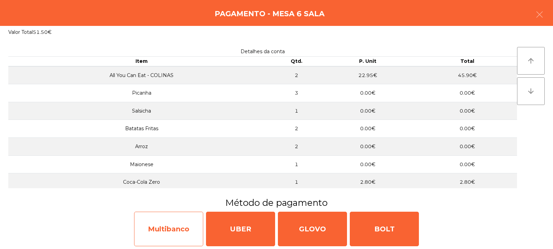
click at [177, 227] on div "Multibanco" at bounding box center [168, 229] width 69 height 35
select select "**"
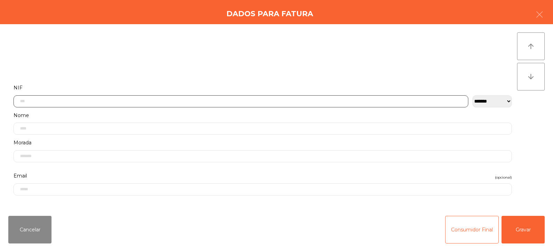
click at [377, 101] on input "text" at bounding box center [240, 101] width 455 height 12
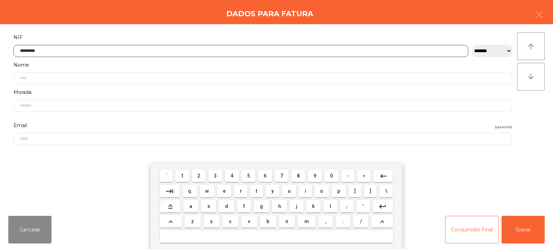
type input "*********"
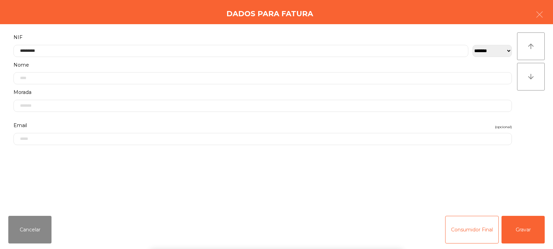
click at [529, 111] on div "arrow_upward arrow_downward" at bounding box center [531, 117] width 28 height 170
click at [530, 231] on button "Gravar" at bounding box center [523, 230] width 43 height 28
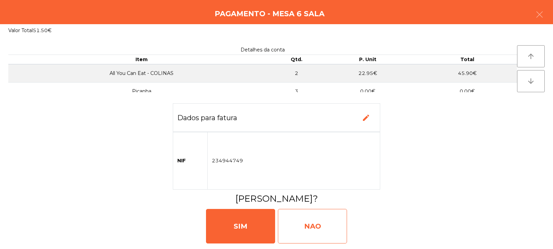
click at [317, 231] on div "NAO" at bounding box center [312, 226] width 69 height 35
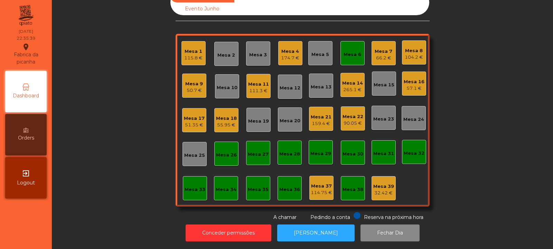
scroll to position [0, 0]
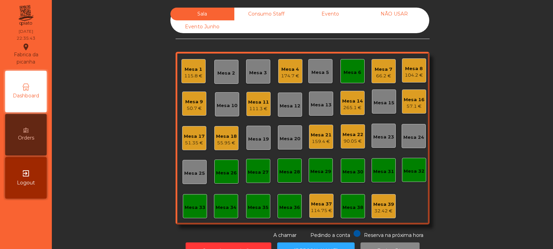
click at [277, 18] on div "Consumo Staff" at bounding box center [266, 14] width 64 height 13
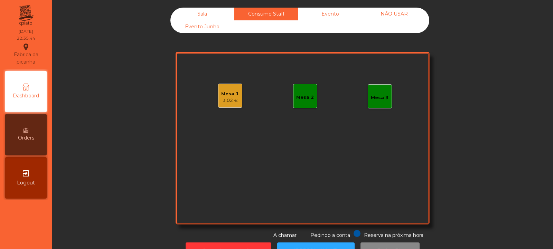
click at [299, 106] on div "Mesa 2" at bounding box center [305, 96] width 24 height 24
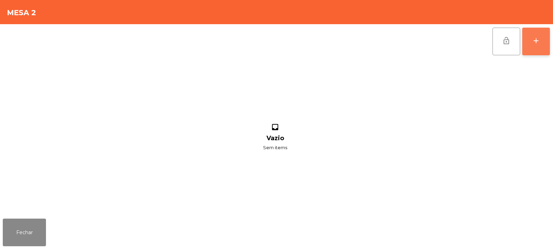
click at [536, 43] on div "add" at bounding box center [536, 41] width 8 height 8
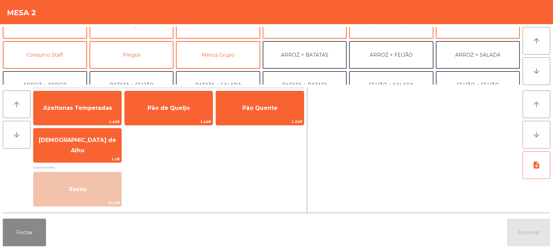
scroll to position [48, 0]
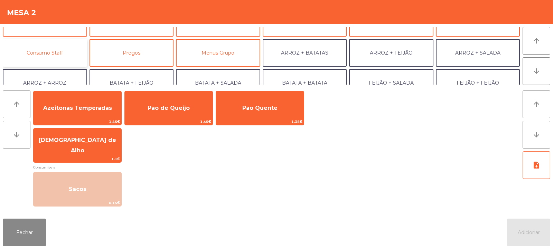
click at [75, 45] on button "Consumo Staff" at bounding box center [45, 53] width 84 height 28
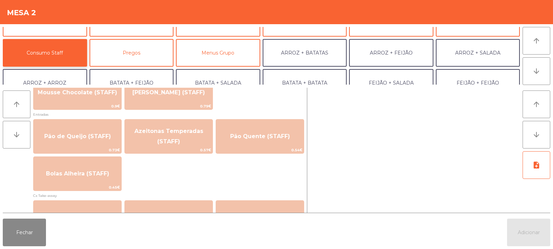
scroll to position [535, 0]
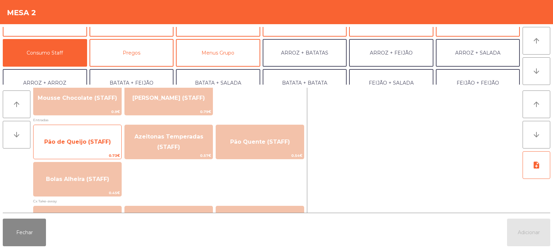
click at [102, 147] on span "Pão de Queijo (STAFF)" at bounding box center [78, 142] width 88 height 19
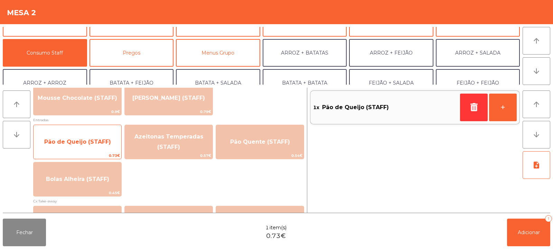
click at [106, 137] on span "Pão de Queijo (STAFF)" at bounding box center [78, 142] width 88 height 19
click at [89, 141] on span "Pão de Queijo (STAFF)" at bounding box center [77, 142] width 67 height 7
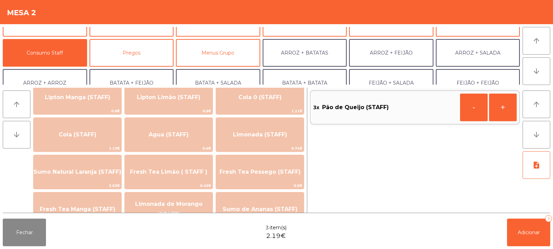
scroll to position [147, 0]
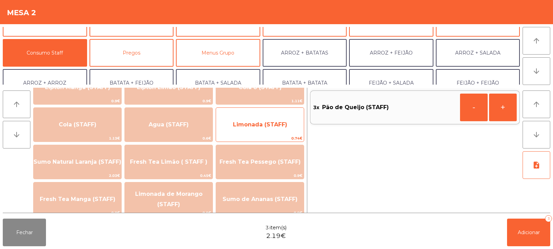
click at [269, 122] on span "Limonada (STAFF)" at bounding box center [260, 124] width 54 height 7
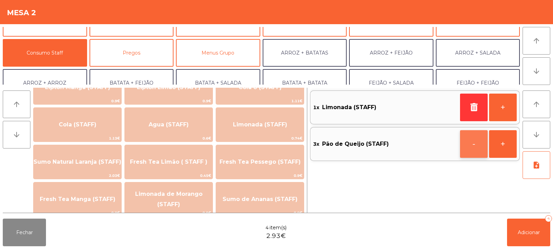
click at [468, 149] on button "-" at bounding box center [474, 144] width 28 height 28
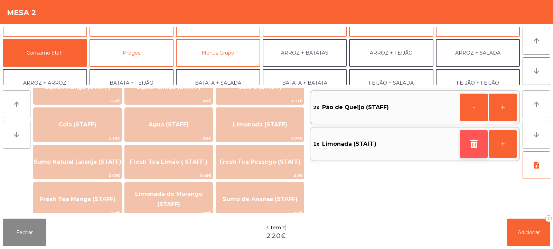
click at [473, 148] on button "button" at bounding box center [474, 144] width 28 height 28
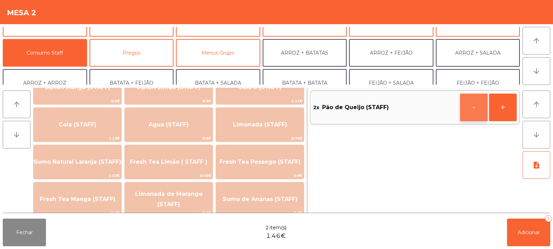
click at [472, 108] on button "-" at bounding box center [474, 108] width 28 height 28
click at [474, 110] on icon "button" at bounding box center [474, 107] width 10 height 8
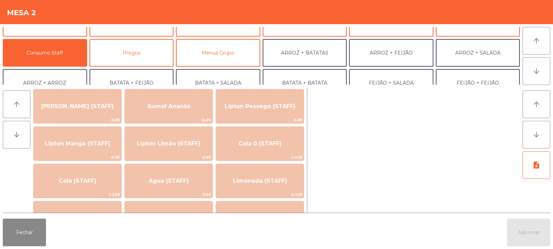
scroll to position [0, 0]
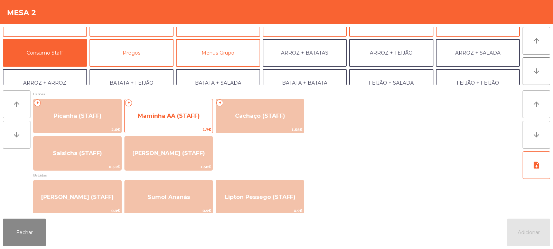
click at [194, 123] on span "Maminha AA (STAFF)" at bounding box center [169, 116] width 88 height 19
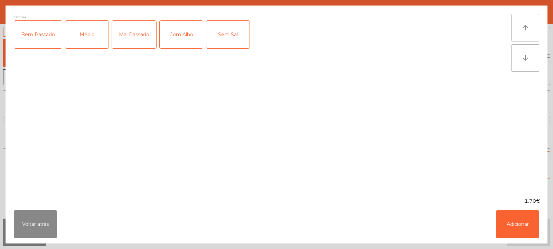
click at [96, 42] on div "Médio" at bounding box center [86, 35] width 43 height 28
click at [176, 41] on div "Com Alho" at bounding box center [181, 35] width 43 height 28
click at [509, 227] on button "Adicionar" at bounding box center [517, 225] width 43 height 28
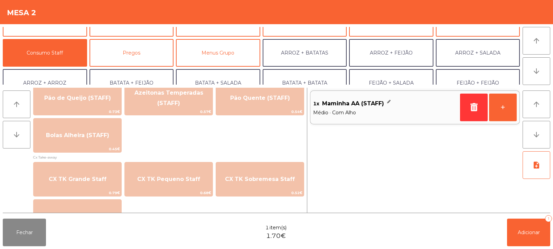
scroll to position [544, 0]
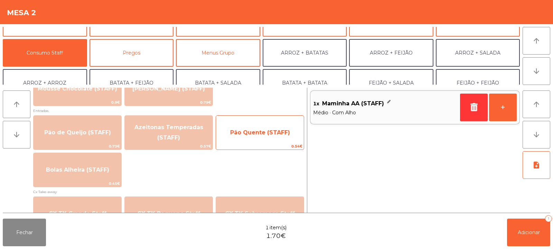
click at [254, 139] on span "Pão Quente (STAFF)" at bounding box center [260, 132] width 88 height 19
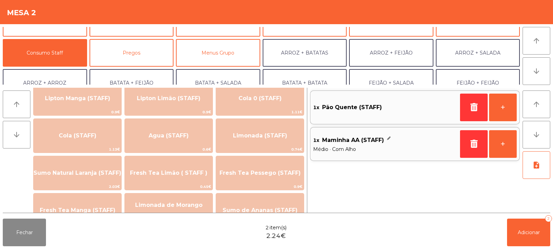
scroll to position [139, 0]
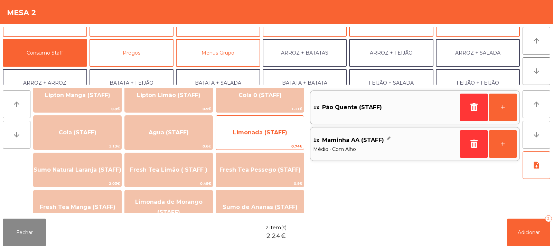
click at [274, 136] on span "Limonada (STAFF)" at bounding box center [260, 132] width 54 height 7
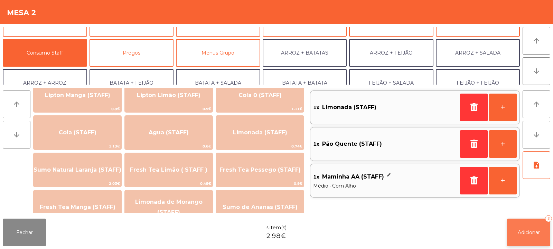
click at [533, 232] on span "Adicionar" at bounding box center [529, 233] width 22 height 6
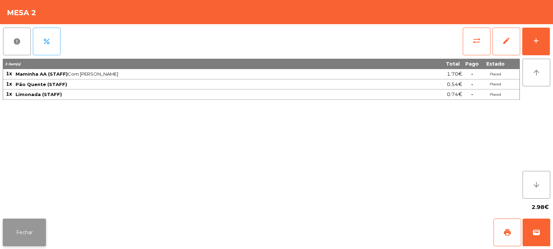
click at [27, 232] on button "Fechar" at bounding box center [24, 233] width 43 height 28
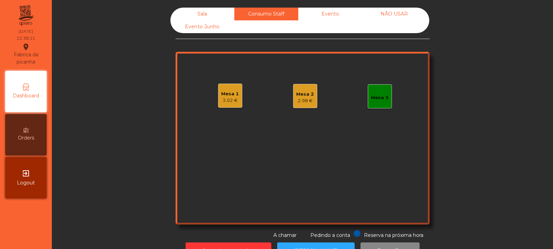
click at [204, 19] on div "Sala" at bounding box center [202, 14] width 64 height 13
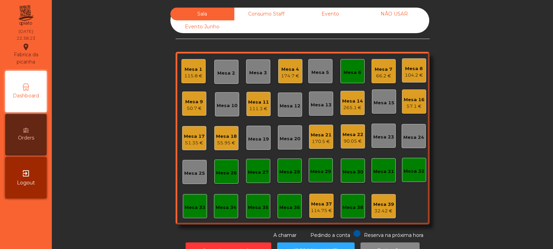
click at [344, 74] on div "Mesa 6" at bounding box center [353, 72] width 18 height 7
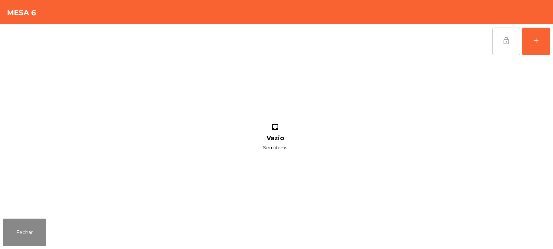
click at [509, 40] on span "lock_open" at bounding box center [506, 41] width 8 height 8
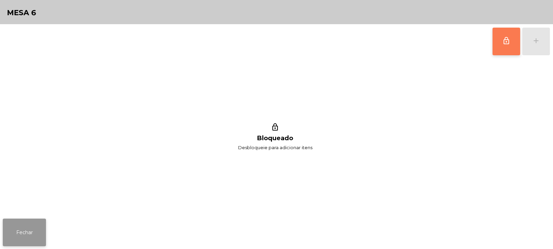
click at [26, 239] on button "Fechar" at bounding box center [24, 233] width 43 height 28
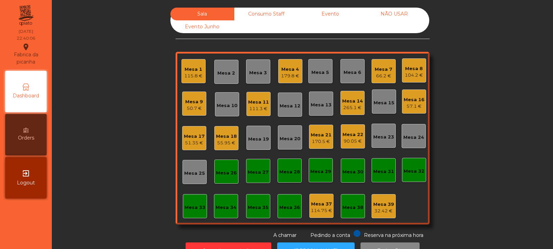
click at [226, 73] on div "Mesa 2" at bounding box center [226, 73] width 18 height 7
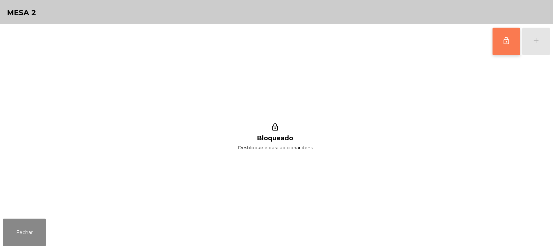
click at [507, 39] on span "lock_outline" at bounding box center [506, 41] width 8 height 8
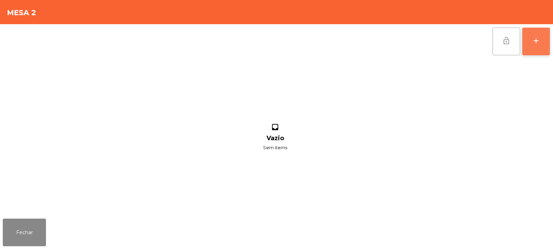
click at [538, 47] on button "add" at bounding box center [536, 42] width 28 height 28
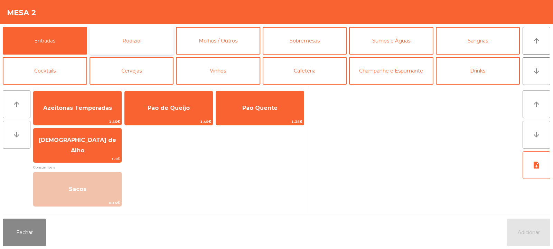
click at [133, 46] on button "Rodizio" at bounding box center [132, 41] width 84 height 28
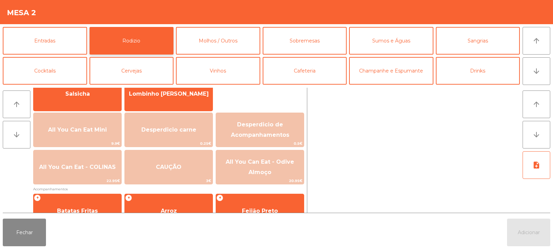
scroll to position [62, 0]
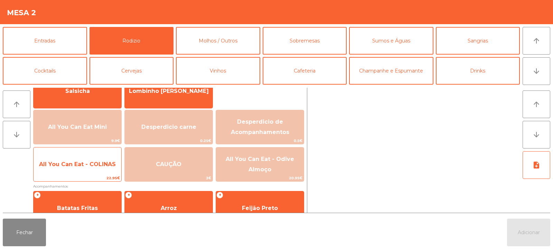
click at [87, 169] on span "All You Can Eat - COLINAS" at bounding box center [78, 164] width 88 height 19
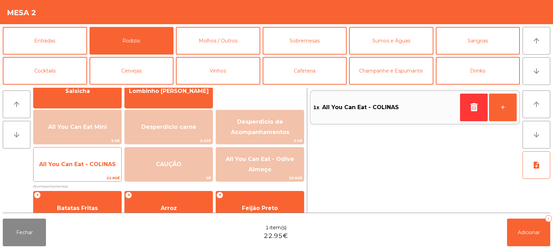
click at [87, 169] on span "All You Can Eat - COLINAS" at bounding box center [78, 164] width 88 height 19
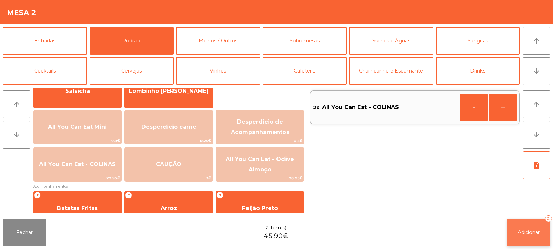
click at [526, 232] on span "Adicionar" at bounding box center [529, 233] width 22 height 6
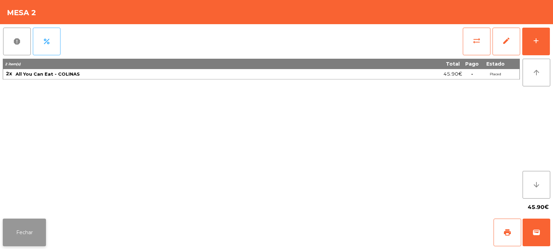
click at [23, 225] on button "Fechar" at bounding box center [24, 233] width 43 height 28
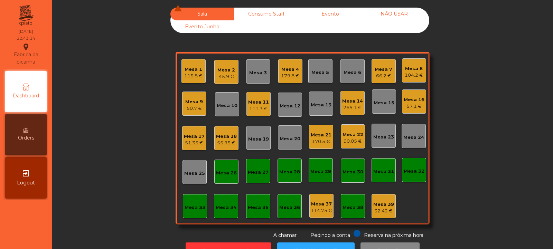
click at [194, 74] on div "115.8 €" at bounding box center [193, 76] width 18 height 7
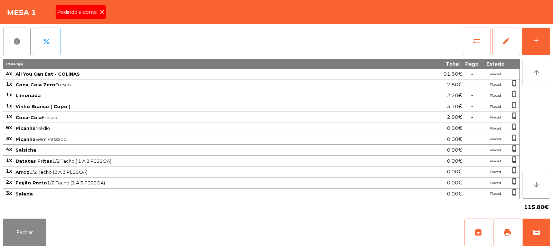
click at [103, 12] on icon at bounding box center [102, 12] width 5 height 5
click at [507, 236] on span "print" at bounding box center [507, 232] width 8 height 8
click at [514, 241] on button "print" at bounding box center [508, 233] width 28 height 28
click at [540, 238] on button "wallet" at bounding box center [537, 233] width 28 height 28
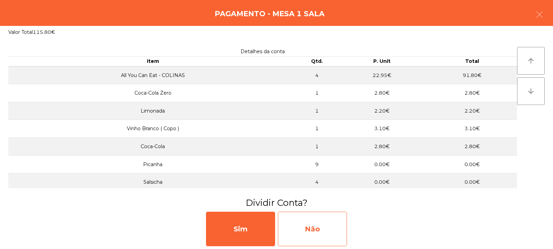
click at [305, 229] on div "Não" at bounding box center [312, 229] width 69 height 35
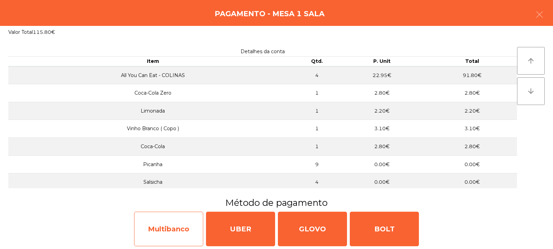
click at [166, 232] on div "Multibanco" at bounding box center [168, 229] width 69 height 35
select select "**"
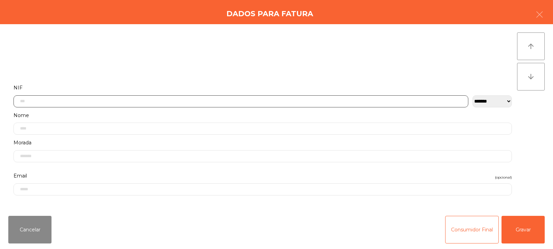
click at [56, 103] on input "text" at bounding box center [240, 101] width 455 height 12
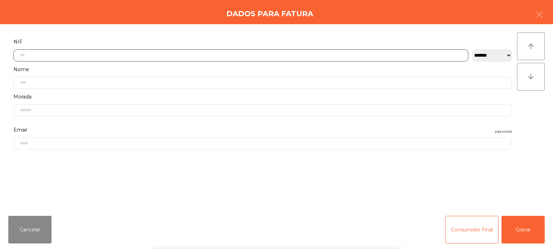
scroll to position [50, 0]
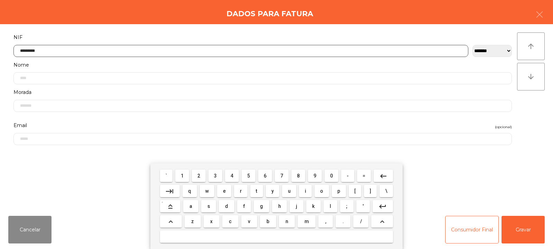
type input "*********"
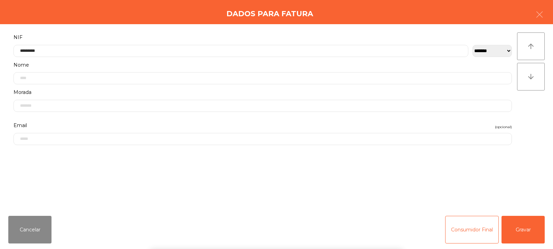
click at [524, 108] on div "arrow_upward arrow_downward" at bounding box center [531, 117] width 28 height 170
click at [521, 228] on button "Gravar" at bounding box center [523, 230] width 43 height 28
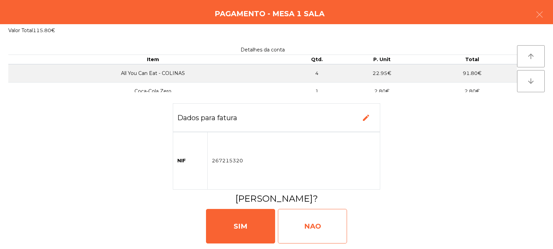
click at [309, 226] on div "NAO" at bounding box center [312, 226] width 69 height 35
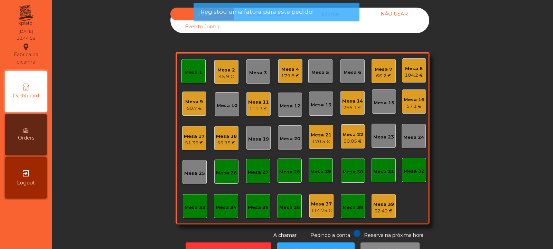
click at [189, 73] on div "Mesa 1" at bounding box center [194, 72] width 18 height 7
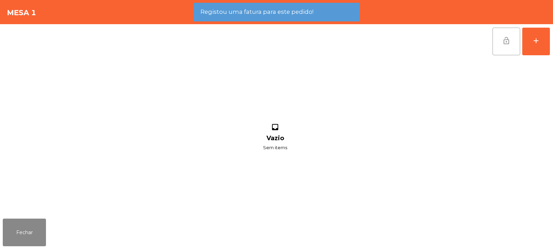
click at [506, 43] on span "lock_open" at bounding box center [506, 41] width 8 height 8
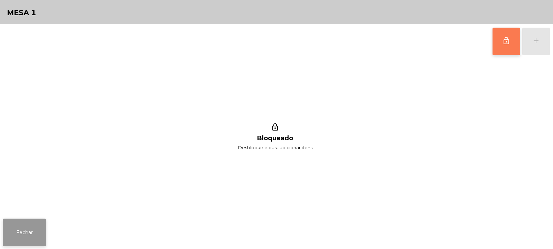
click at [28, 231] on button "Fechar" at bounding box center [24, 233] width 43 height 28
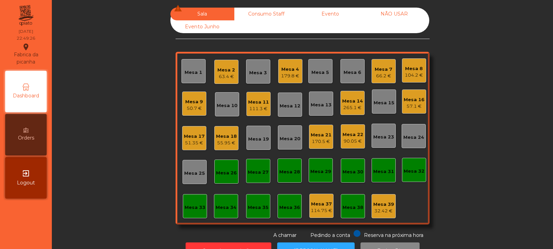
click at [350, 140] on div "90.05 €" at bounding box center [353, 141] width 21 height 7
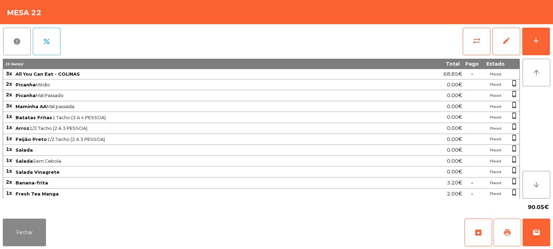
click at [511, 239] on button "print" at bounding box center [508, 233] width 28 height 28
click at [472, 36] on button "sync_alt" at bounding box center [477, 42] width 28 height 28
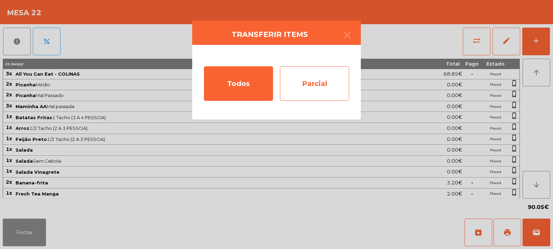
click at [315, 82] on div "Parcial" at bounding box center [314, 83] width 69 height 35
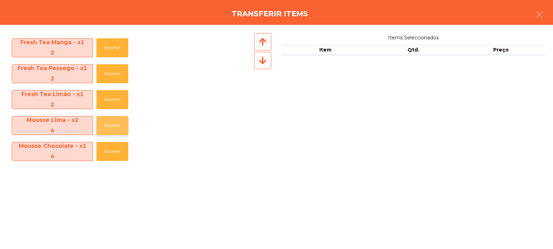
click at [105, 129] on button "Escolher" at bounding box center [112, 125] width 32 height 19
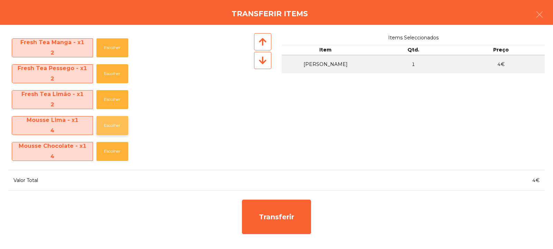
click at [105, 133] on button "Escolher" at bounding box center [112, 125] width 32 height 19
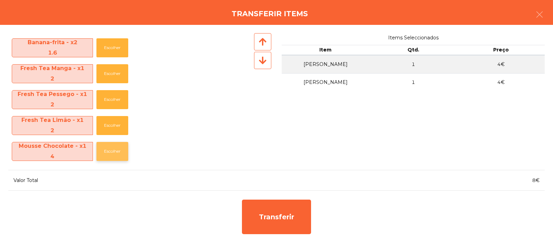
click at [112, 157] on button "Escolher" at bounding box center [112, 151] width 32 height 19
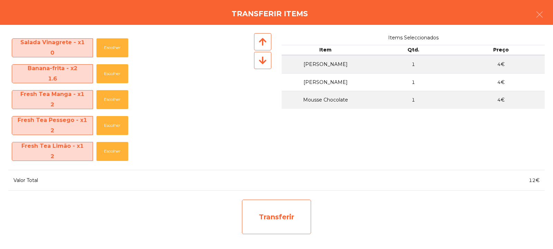
click at [282, 222] on div "Transferir" at bounding box center [276, 217] width 69 height 35
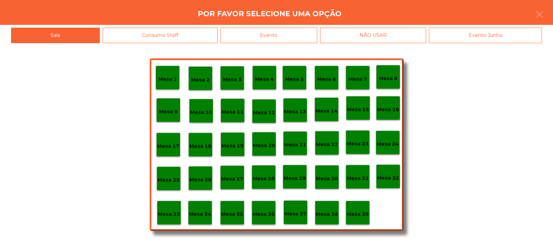
click at [360, 206] on div "Mesa 39" at bounding box center [358, 213] width 24 height 24
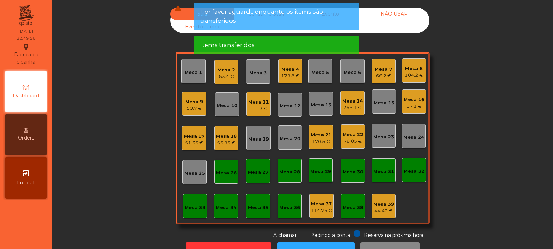
click at [346, 141] on div "78.05 €" at bounding box center [353, 141] width 21 height 7
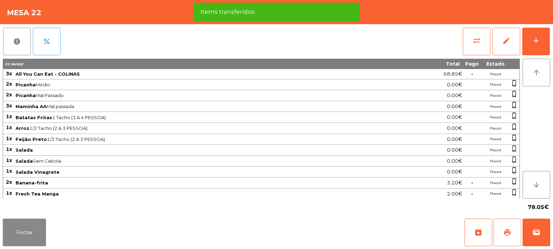
click at [509, 234] on span "print" at bounding box center [507, 232] width 8 height 8
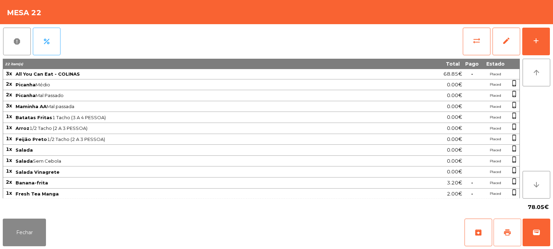
click at [509, 231] on span "print" at bounding box center [507, 232] width 8 height 8
click at [537, 230] on span "wallet" at bounding box center [536, 232] width 8 height 8
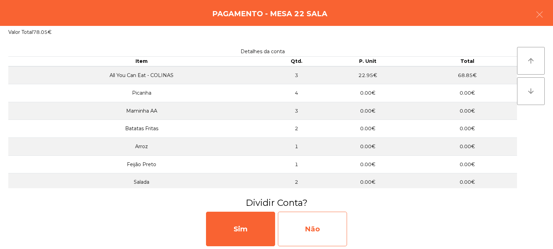
click at [322, 232] on div "Não" at bounding box center [312, 229] width 69 height 35
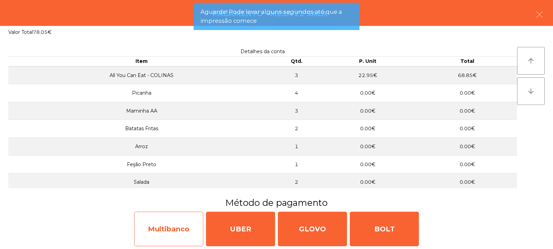
click at [174, 225] on div "Multibanco" at bounding box center [168, 229] width 69 height 35
select select "**"
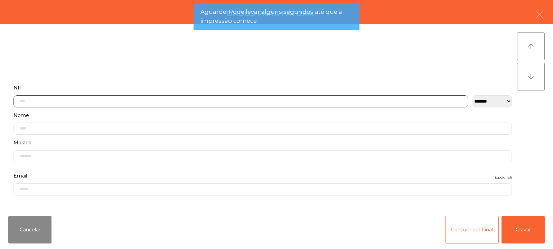
click at [163, 100] on input "text" at bounding box center [240, 101] width 455 height 12
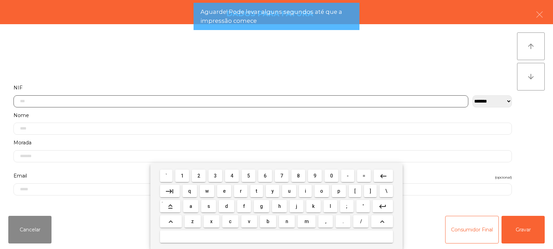
scroll to position [50, 0]
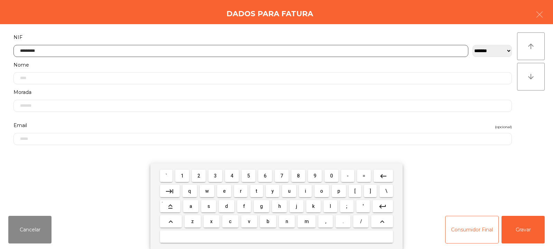
type input "*********"
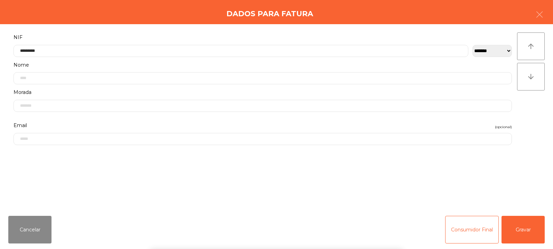
click at [523, 229] on div "` 1 2 3 4 5 6 7 8 9 0 - = keyboard_backspace keyboard_tab q w e r t y u i o p […" at bounding box center [276, 207] width 553 height 86
click at [544, 228] on button "Gravar" at bounding box center [523, 230] width 43 height 28
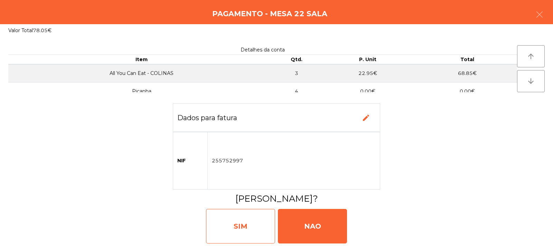
click at [251, 224] on div "SIM" at bounding box center [240, 226] width 69 height 35
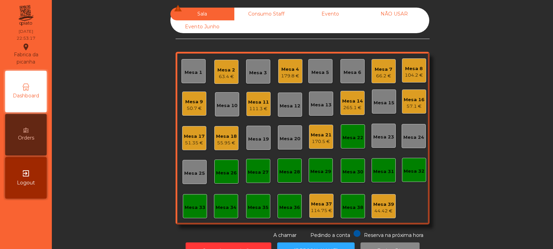
click at [217, 144] on div "55.95 €" at bounding box center [226, 143] width 21 height 7
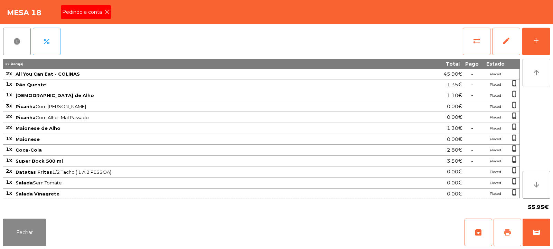
click at [511, 227] on button "print" at bounding box center [508, 233] width 28 height 28
click at [25, 213] on div "55.95€" at bounding box center [277, 207] width 548 height 17
click at [33, 222] on button "Fechar" at bounding box center [24, 233] width 43 height 28
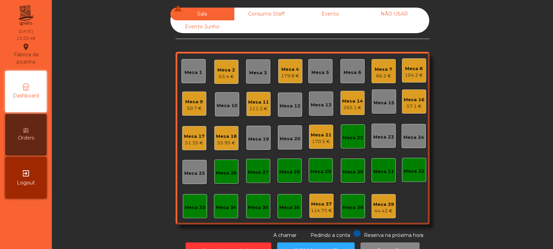
click at [408, 107] on div "57.1 €" at bounding box center [414, 106] width 21 height 7
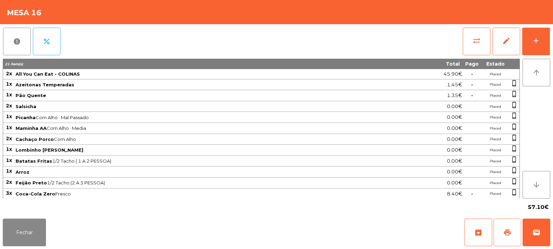
click at [501, 237] on button "print" at bounding box center [508, 233] width 28 height 28
click at [504, 237] on button "print" at bounding box center [508, 233] width 28 height 28
click at [465, 50] on button "sync_alt" at bounding box center [477, 42] width 28 height 28
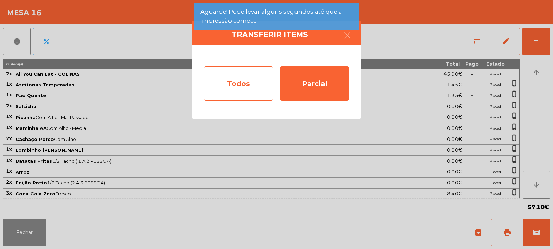
click at [236, 93] on div "Todos" at bounding box center [238, 83] width 69 height 35
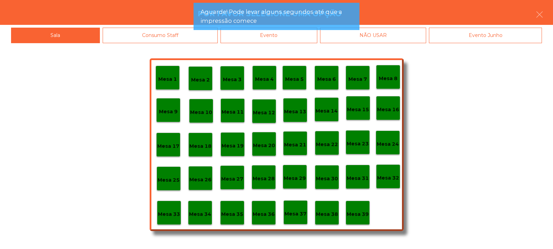
click at [279, 41] on div "Evento" at bounding box center [269, 36] width 97 height 16
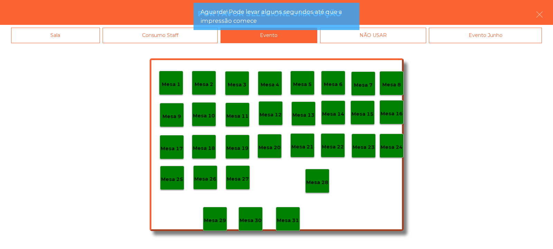
click at [321, 178] on div "Mesa 28" at bounding box center [317, 181] width 22 height 11
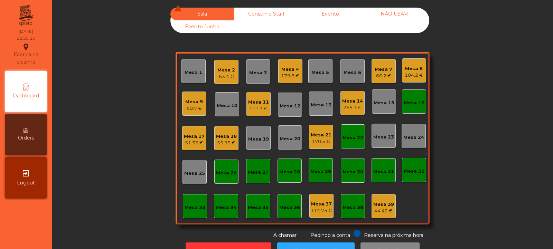
click at [219, 140] on div "55.95 €" at bounding box center [226, 143] width 21 height 7
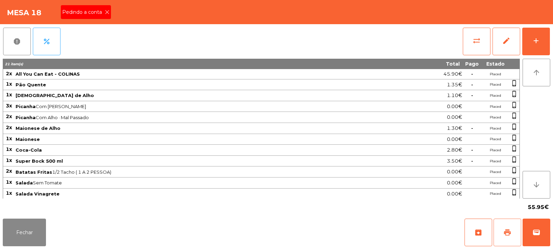
click at [502, 235] on button "print" at bounding box center [508, 233] width 28 height 28
click at [514, 234] on button "print" at bounding box center [508, 233] width 28 height 28
click at [541, 227] on button "wallet" at bounding box center [537, 233] width 28 height 28
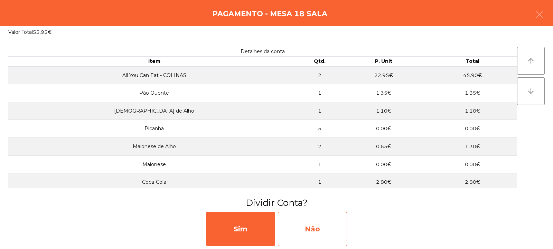
click at [316, 218] on div "Não" at bounding box center [312, 229] width 69 height 35
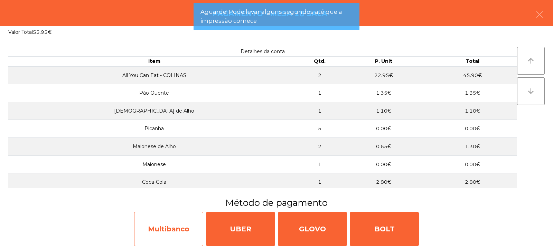
click at [175, 224] on div "Multibanco" at bounding box center [168, 229] width 69 height 35
select select "**"
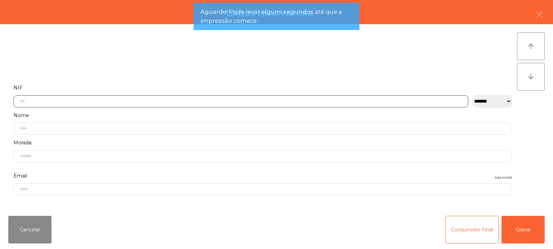
click at [154, 96] on input "text" at bounding box center [240, 101] width 455 height 12
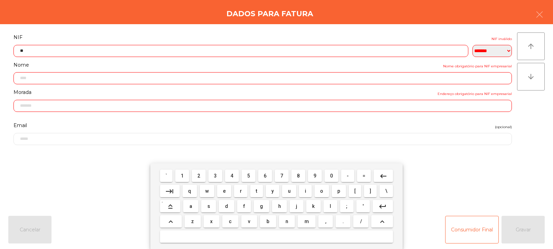
type input "*"
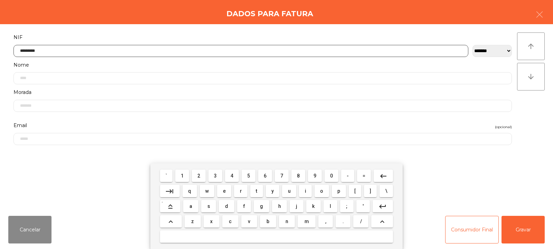
type input "*********"
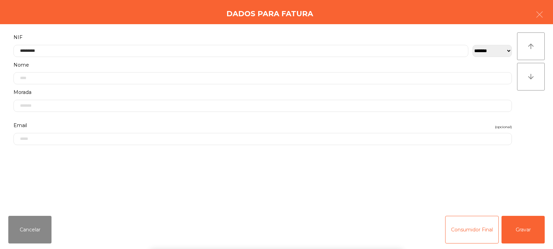
click at [532, 234] on div "` 1 2 3 4 5 6 7 8 9 0 - = keyboard_backspace keyboard_tab q w e r t y u i o p […" at bounding box center [276, 207] width 553 height 86
click at [537, 231] on button "Gravar" at bounding box center [523, 230] width 43 height 28
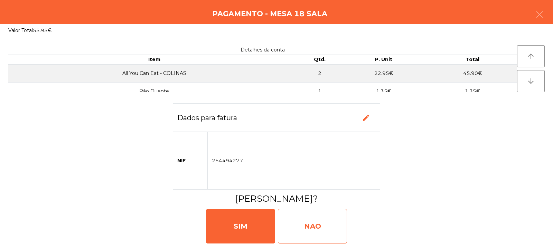
click at [307, 223] on div "NAO" at bounding box center [312, 226] width 69 height 35
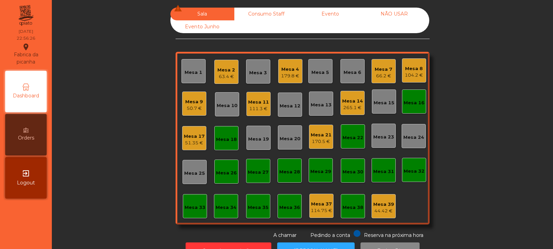
click at [184, 144] on div "51.35 €" at bounding box center [194, 143] width 21 height 7
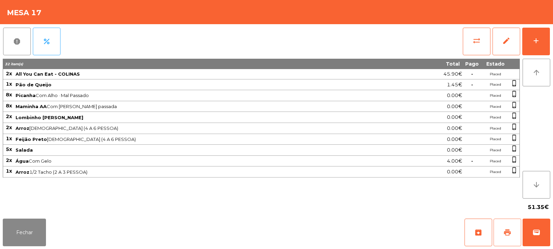
click at [508, 231] on span "print" at bounding box center [507, 232] width 8 height 8
click at [14, 221] on button "Fechar" at bounding box center [24, 233] width 43 height 28
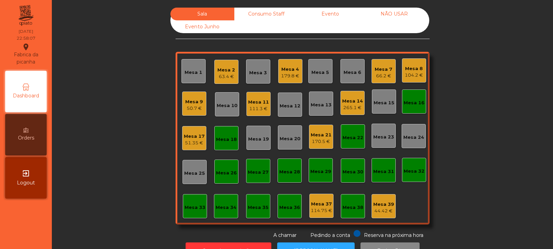
scroll to position [23, 0]
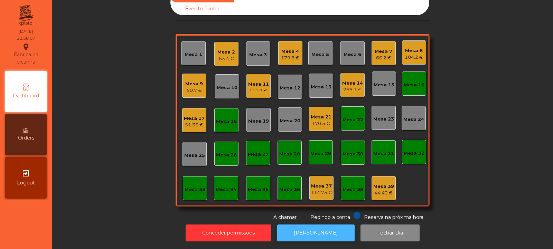
click at [301, 227] on button "[PERSON_NAME]" at bounding box center [315, 233] width 77 height 17
click at [186, 122] on div "51.35 €" at bounding box center [194, 125] width 21 height 7
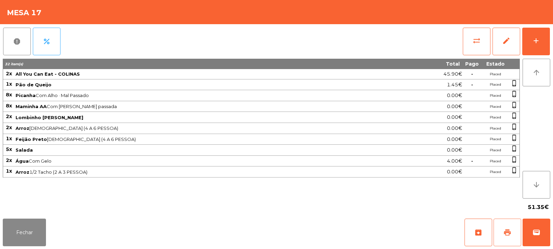
click at [509, 239] on button "print" at bounding box center [508, 233] width 28 height 28
click at [539, 233] on span "wallet" at bounding box center [536, 232] width 8 height 8
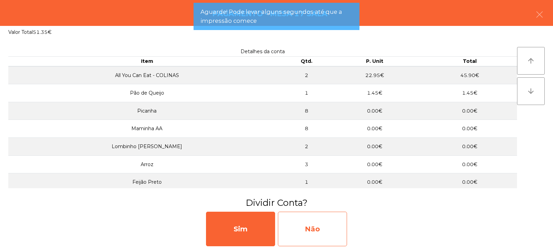
click at [296, 227] on div "Não" at bounding box center [312, 229] width 69 height 35
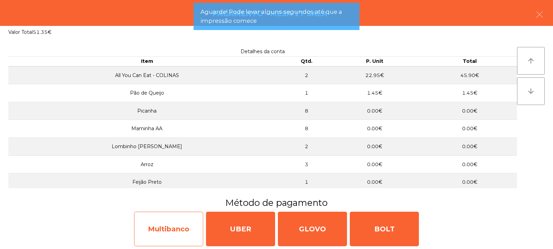
click at [152, 226] on div "Multibanco" at bounding box center [168, 229] width 69 height 35
select select "**"
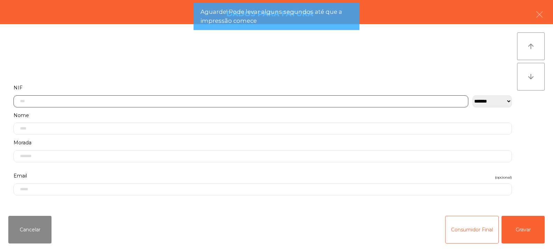
click at [126, 101] on input "text" at bounding box center [240, 101] width 455 height 12
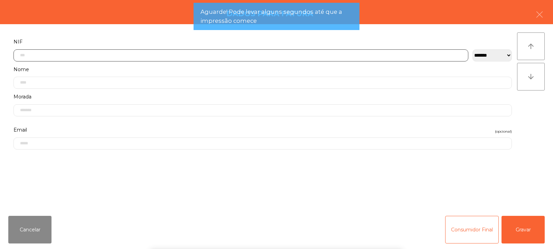
scroll to position [50, 0]
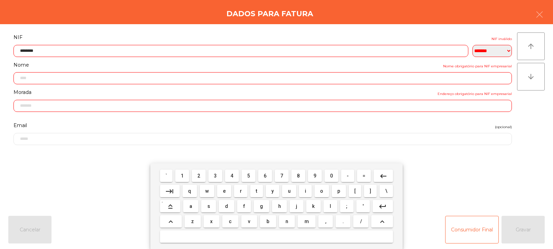
type input "*********"
type input "**********"
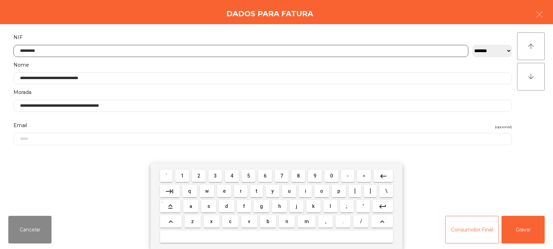
type input "*********"
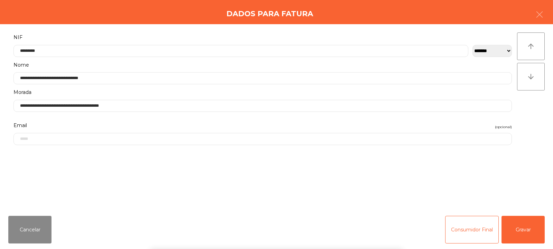
click at [541, 103] on div "**********" at bounding box center [276, 117] width 553 height 186
click at [516, 232] on button "Gravar" at bounding box center [523, 230] width 43 height 28
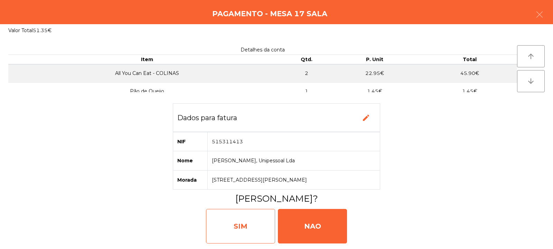
click at [248, 230] on div "SIM" at bounding box center [240, 226] width 69 height 35
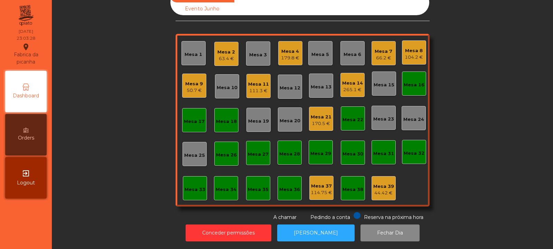
click at [259, 82] on div "Mesa 11" at bounding box center [258, 84] width 21 height 7
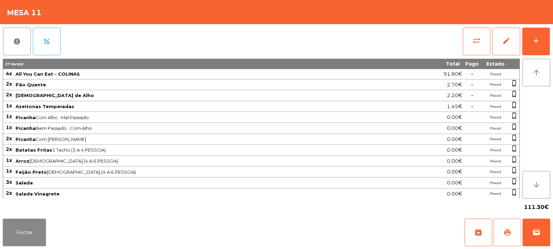
click at [509, 231] on span "print" at bounding box center [507, 232] width 8 height 8
click at [19, 228] on button "Fechar" at bounding box center [24, 233] width 43 height 28
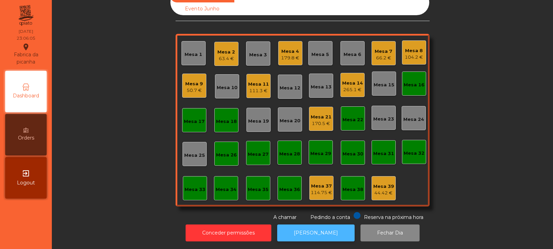
click at [309, 230] on button "[PERSON_NAME]" at bounding box center [315, 233] width 77 height 17
click at [256, 87] on div "111.3 €" at bounding box center [258, 90] width 21 height 7
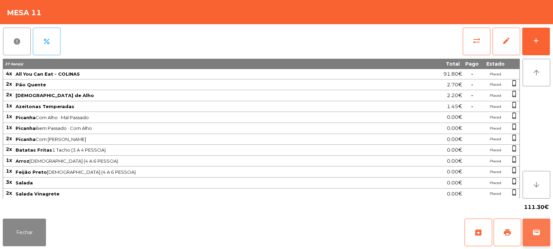
click at [533, 227] on button "wallet" at bounding box center [537, 233] width 28 height 28
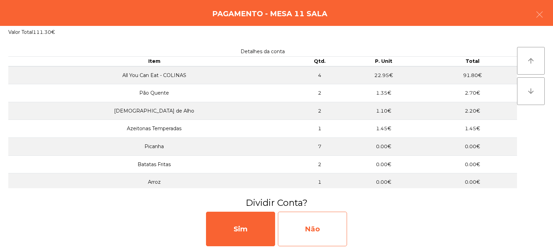
click at [297, 228] on div "Não" at bounding box center [312, 229] width 69 height 35
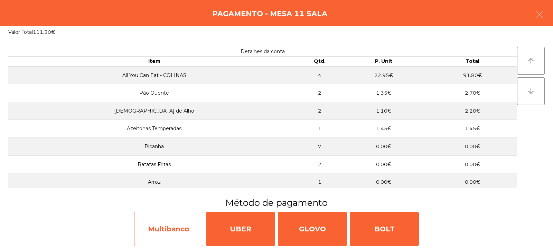
click at [167, 228] on div "Multibanco" at bounding box center [168, 229] width 69 height 35
select select "**"
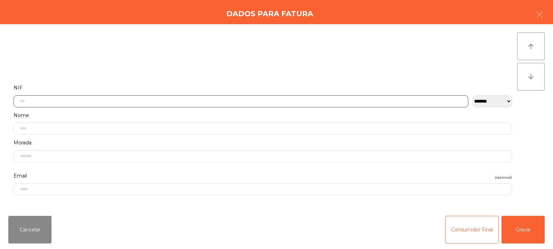
click at [262, 100] on input "text" at bounding box center [240, 101] width 455 height 12
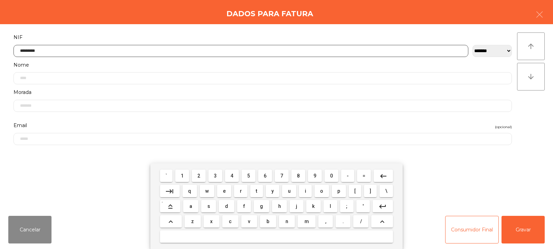
type input "*********"
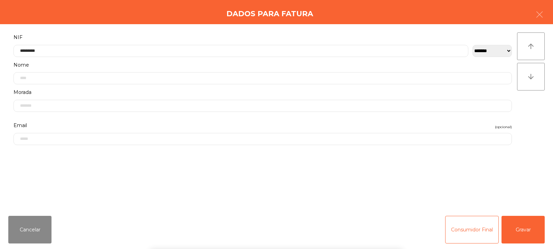
click at [531, 112] on div "arrow_upward arrow_downward" at bounding box center [531, 117] width 28 height 170
click at [519, 226] on button "Gravar" at bounding box center [523, 230] width 43 height 28
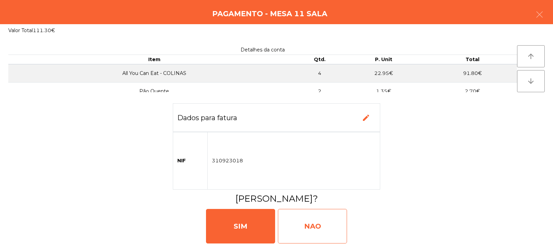
click at [314, 227] on div "NAO" at bounding box center [312, 226] width 69 height 35
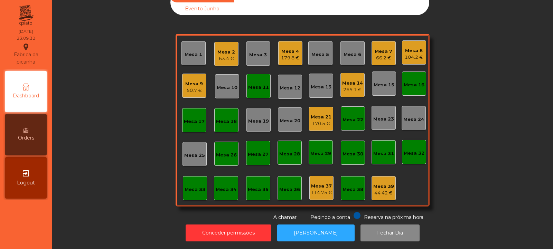
click at [254, 75] on div "Mesa 11" at bounding box center [258, 86] width 24 height 24
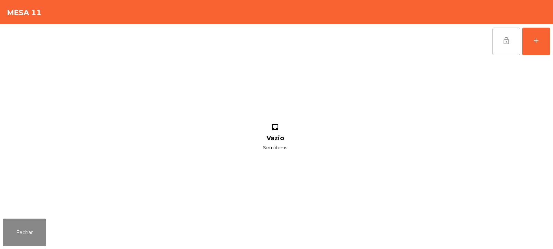
click at [508, 39] on span "lock_open" at bounding box center [506, 41] width 8 height 8
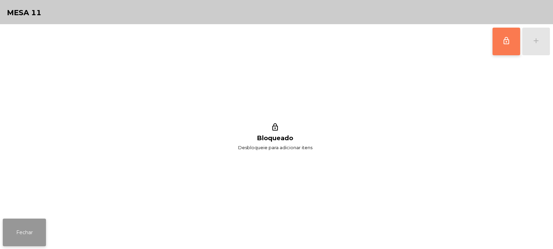
click at [25, 236] on button "Fechar" at bounding box center [24, 233] width 43 height 28
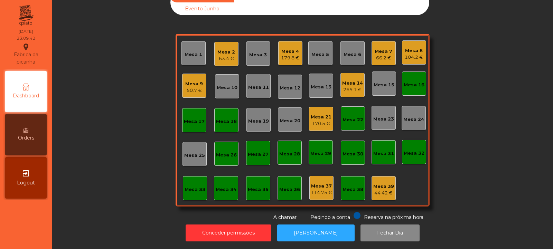
click at [380, 190] on div "44.42 €" at bounding box center [383, 193] width 21 height 7
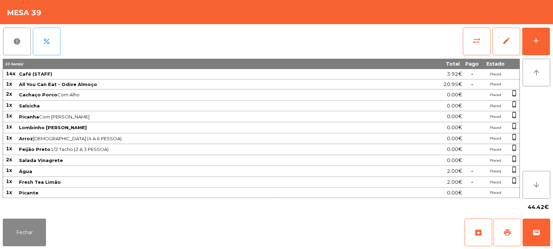
click at [509, 233] on span "print" at bounding box center [507, 232] width 8 height 8
click at [19, 244] on button "Fechar" at bounding box center [24, 233] width 43 height 28
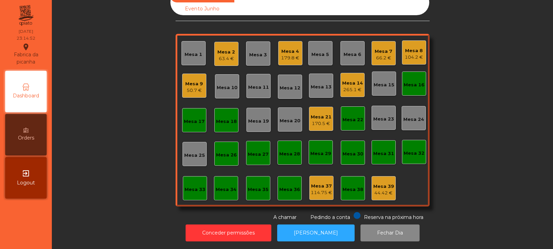
click at [382, 48] on div "Mesa 7" at bounding box center [384, 51] width 18 height 7
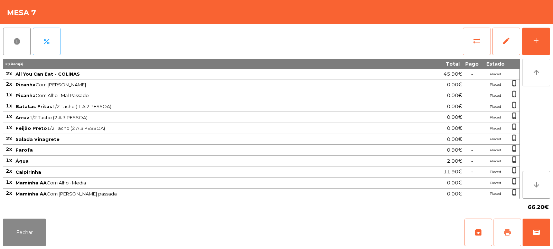
click at [512, 224] on button "print" at bounding box center [508, 233] width 28 height 28
click at [24, 230] on button "Fechar" at bounding box center [24, 233] width 43 height 28
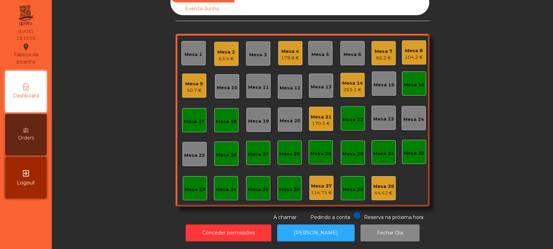
click at [317, 120] on div "170.5 €" at bounding box center [321, 123] width 21 height 7
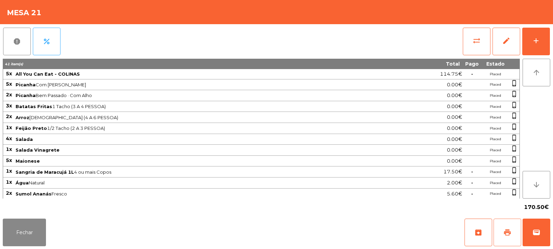
click at [504, 237] on button "print" at bounding box center [508, 233] width 28 height 28
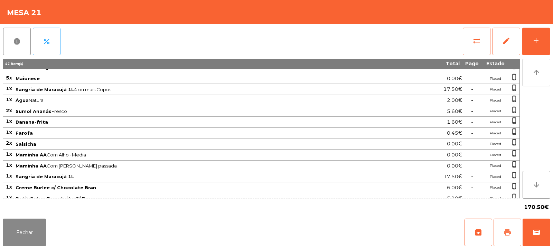
scroll to position [88, 0]
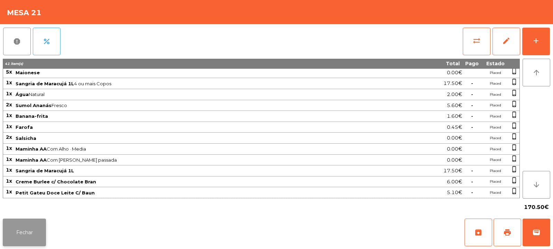
click at [16, 233] on button "Fechar" at bounding box center [24, 233] width 43 height 28
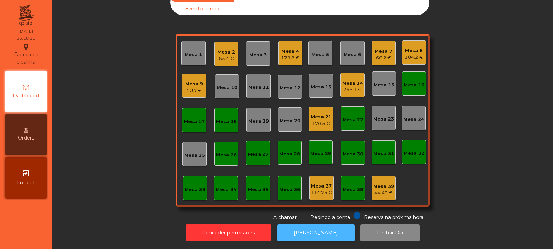
click at [311, 227] on button "[PERSON_NAME]" at bounding box center [315, 233] width 77 height 17
click at [314, 120] on div "170.5 €" at bounding box center [321, 123] width 21 height 7
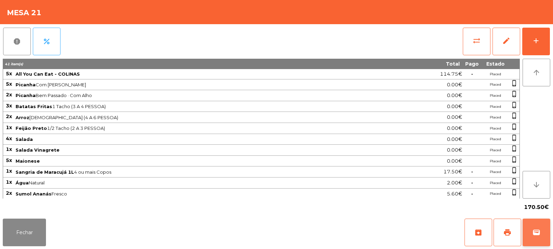
click at [537, 233] on span "wallet" at bounding box center [536, 232] width 8 height 8
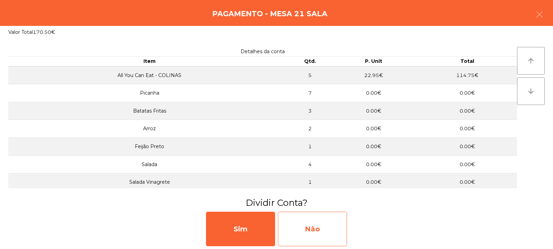
click at [309, 227] on div "Não" at bounding box center [312, 229] width 69 height 35
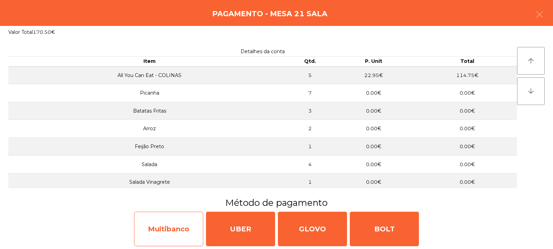
click at [165, 227] on div "Multibanco" at bounding box center [168, 229] width 69 height 35
select select "**"
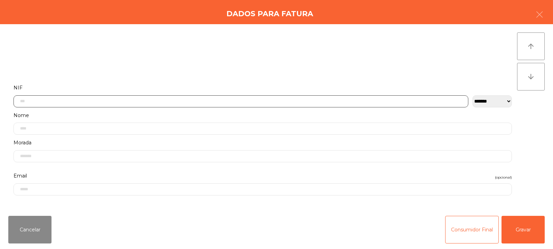
click at [130, 99] on input "text" at bounding box center [240, 101] width 455 height 12
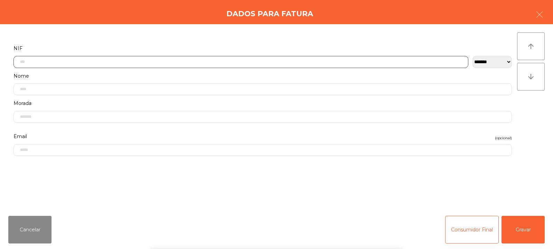
scroll to position [50, 0]
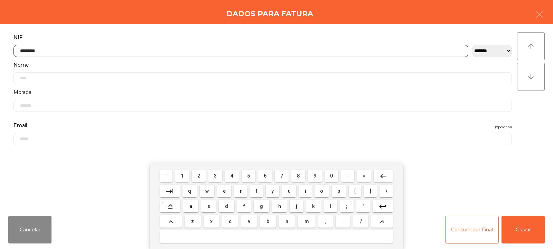
type input "*********"
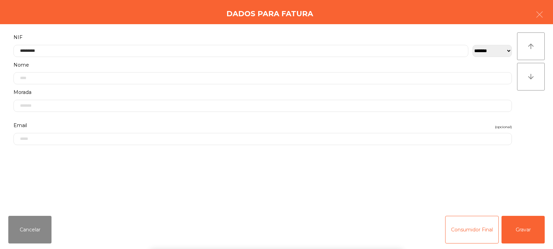
click at [523, 114] on div "arrow_upward arrow_downward" at bounding box center [531, 117] width 28 height 170
click at [522, 232] on button "Gravar" at bounding box center [523, 230] width 43 height 28
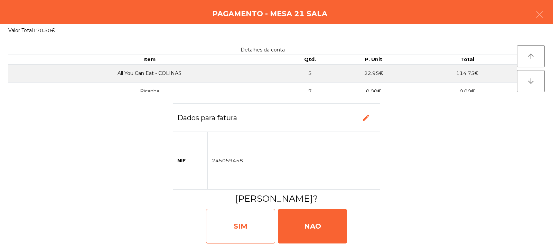
click at [242, 225] on div "SIM" at bounding box center [240, 226] width 69 height 35
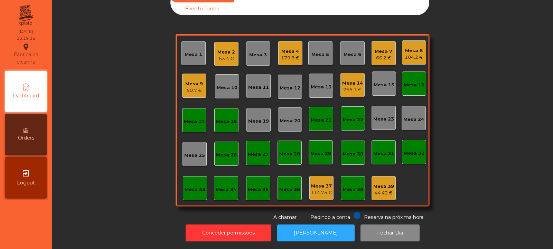
click at [189, 81] on div "Mesa 9" at bounding box center [194, 84] width 18 height 7
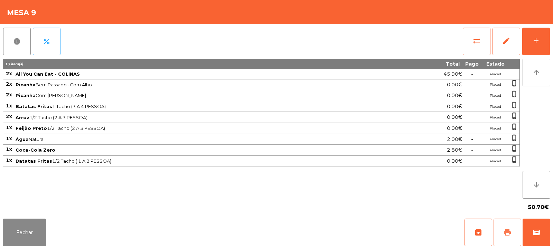
click at [505, 236] on span "print" at bounding box center [507, 232] width 8 height 8
click at [26, 230] on button "Fechar" at bounding box center [24, 233] width 43 height 28
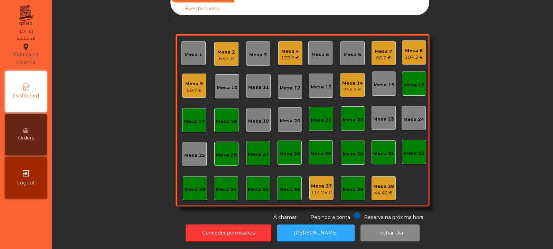
click at [380, 48] on div "Mesa 7" at bounding box center [384, 51] width 18 height 7
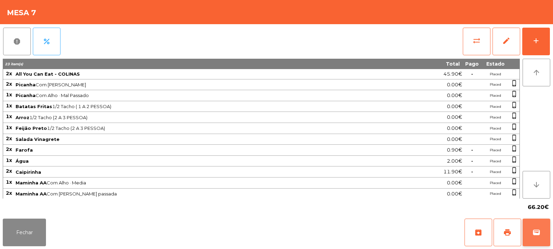
click at [533, 236] on span "wallet" at bounding box center [536, 232] width 8 height 8
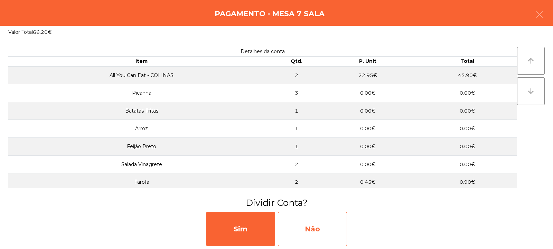
click at [314, 234] on div "Não" at bounding box center [312, 229] width 69 height 35
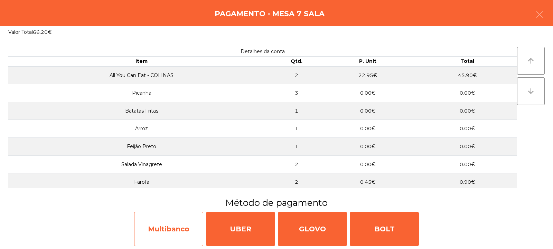
click at [169, 232] on div "Multibanco" at bounding box center [168, 229] width 69 height 35
select select "**"
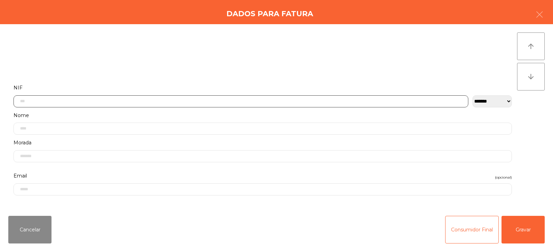
click at [48, 103] on input "text" at bounding box center [240, 101] width 455 height 12
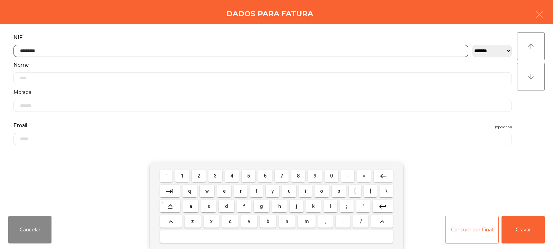
type input "*********"
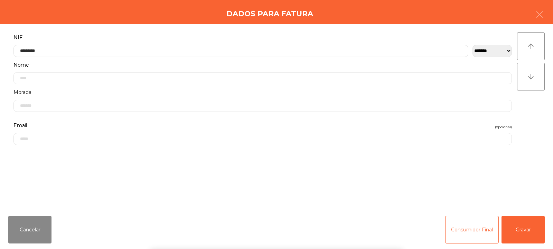
click at [519, 115] on div "arrow_upward arrow_downward" at bounding box center [531, 117] width 28 height 170
click at [522, 231] on button "Gravar" at bounding box center [523, 230] width 43 height 28
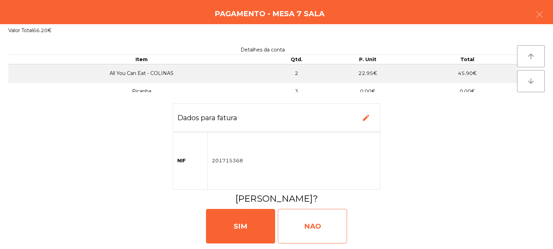
click at [314, 232] on div "NAO" at bounding box center [312, 226] width 69 height 35
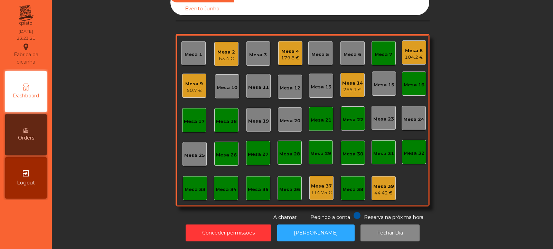
click at [383, 51] on div "Mesa 7" at bounding box center [384, 54] width 18 height 7
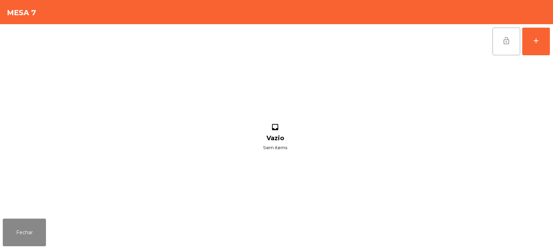
click at [505, 44] on span "lock_open" at bounding box center [506, 41] width 8 height 8
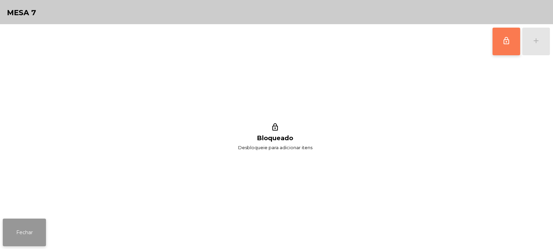
click at [36, 229] on button "Fechar" at bounding box center [24, 233] width 43 height 28
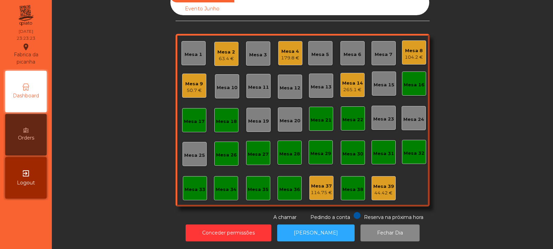
click at [192, 115] on div "Mesa 17" at bounding box center [194, 120] width 21 height 10
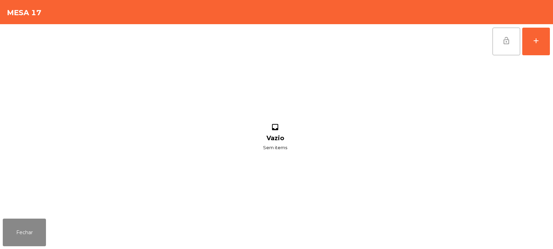
click at [503, 47] on button "lock_open" at bounding box center [507, 42] width 28 height 28
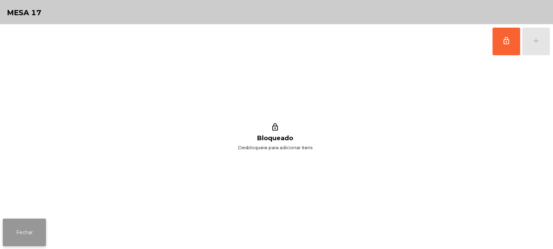
click at [24, 232] on button "Fechar" at bounding box center [24, 233] width 43 height 28
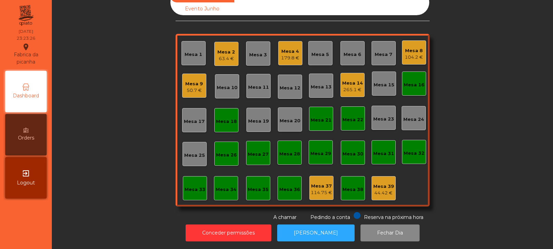
click at [351, 81] on div "Mesa 14" at bounding box center [352, 83] width 21 height 7
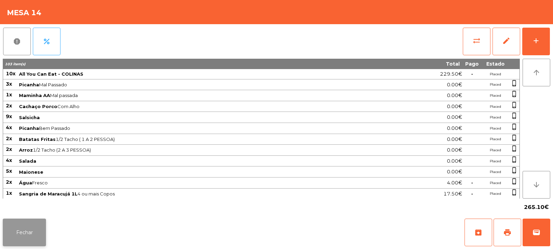
click at [25, 234] on button "Fechar" at bounding box center [24, 233] width 43 height 28
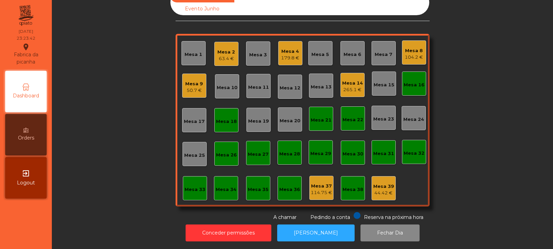
click at [198, 81] on div "Mesa 9" at bounding box center [194, 84] width 18 height 7
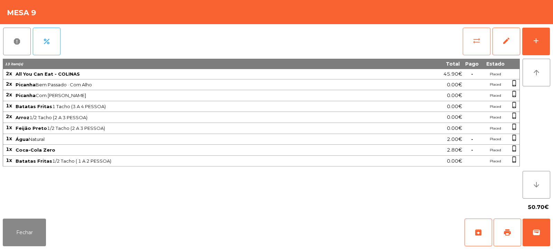
click at [469, 42] on button "sync_alt" at bounding box center [477, 42] width 28 height 28
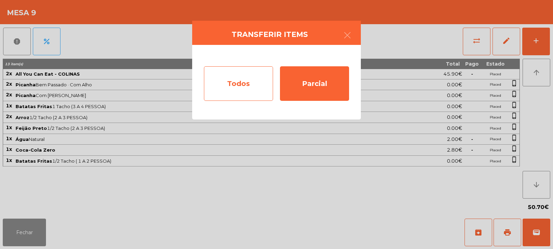
click at [236, 92] on div "Todos" at bounding box center [238, 83] width 69 height 35
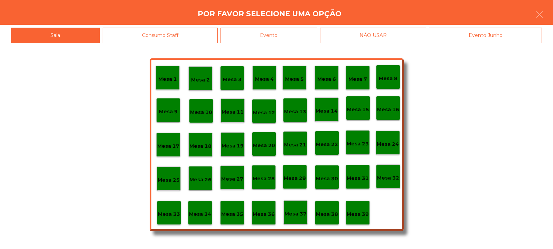
click at [293, 35] on div "Evento" at bounding box center [269, 36] width 97 height 16
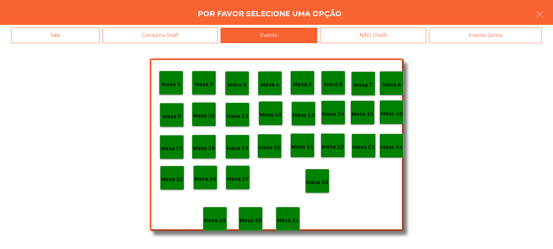
click at [320, 187] on div "Mesa 28" at bounding box center [317, 181] width 24 height 24
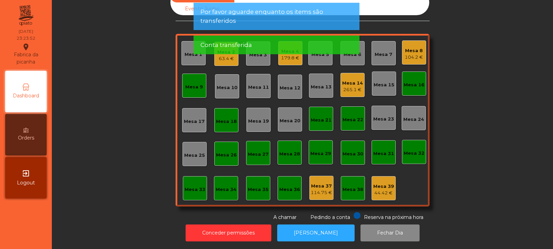
click at [187, 84] on div "Mesa 9" at bounding box center [194, 87] width 18 height 7
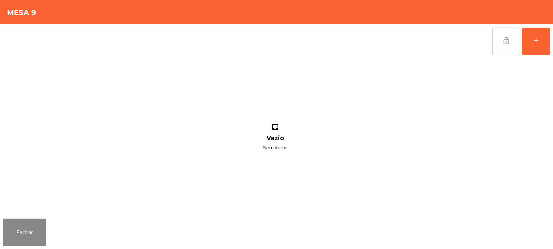
click at [500, 35] on button "lock_open" at bounding box center [507, 42] width 28 height 28
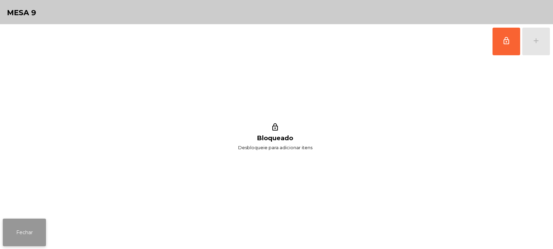
click at [29, 223] on button "Fechar" at bounding box center [24, 233] width 43 height 28
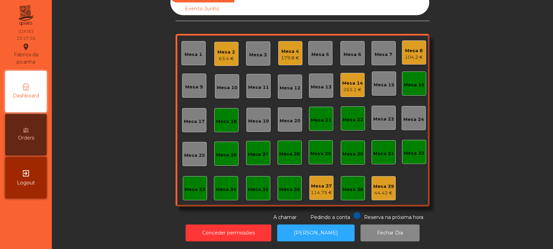
click at [410, 47] on div "Mesa 8" at bounding box center [414, 50] width 18 height 7
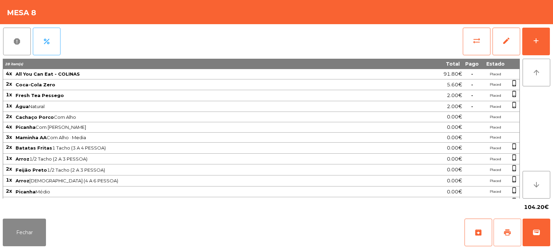
click at [508, 236] on span "print" at bounding box center [507, 232] width 8 height 8
click at [507, 227] on button "print" at bounding box center [508, 233] width 28 height 28
click at [537, 228] on span "wallet" at bounding box center [536, 232] width 8 height 8
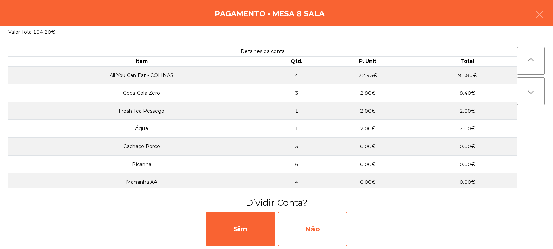
click at [313, 228] on div "Não" at bounding box center [312, 229] width 69 height 35
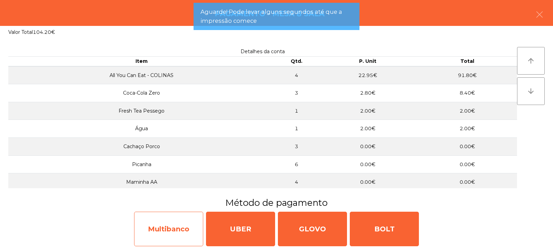
click at [153, 228] on div "Multibanco" at bounding box center [168, 229] width 69 height 35
select select "**"
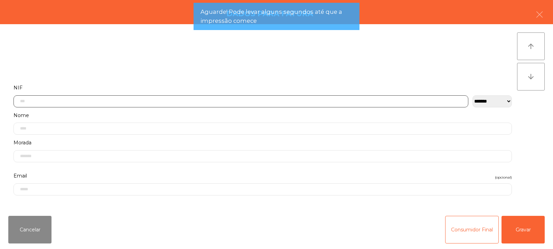
click at [152, 102] on input "text" at bounding box center [240, 101] width 455 height 12
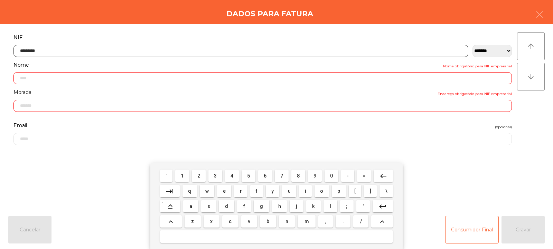
type input "*********"
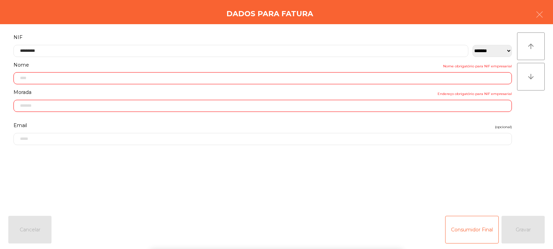
click at [524, 225] on div "` 1 2 3 4 5 6 7 8 9 0 - = keyboard_backspace keyboard_tab q w e r t y u i o p […" at bounding box center [276, 207] width 553 height 86
type input "**********"
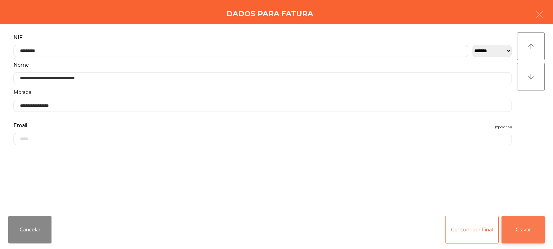
click at [532, 232] on button "Gravar" at bounding box center [523, 230] width 43 height 28
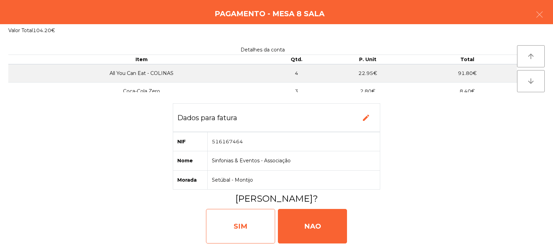
click at [261, 224] on div "SIM" at bounding box center [240, 226] width 69 height 35
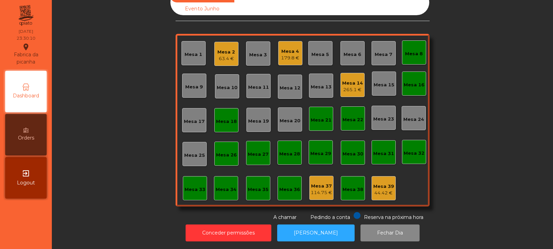
click at [341, 88] on div "Mesa 14 265.1 €" at bounding box center [353, 85] width 24 height 24
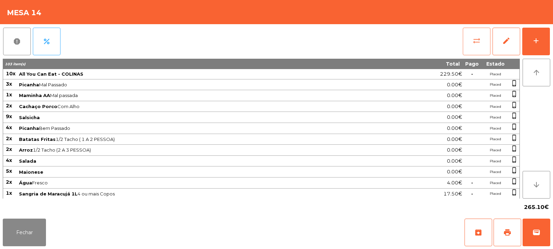
click at [470, 52] on button "sync_alt" at bounding box center [477, 42] width 28 height 28
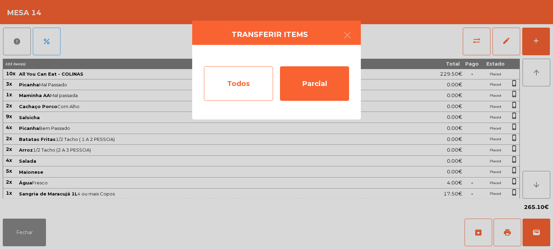
click at [226, 84] on div "Todos" at bounding box center [238, 83] width 69 height 35
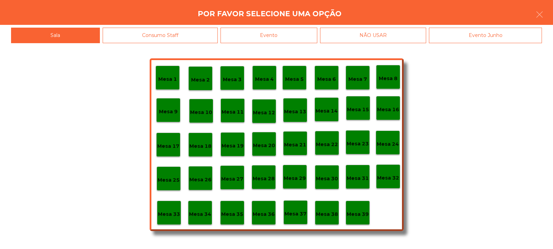
click at [278, 31] on div "Evento" at bounding box center [269, 36] width 97 height 16
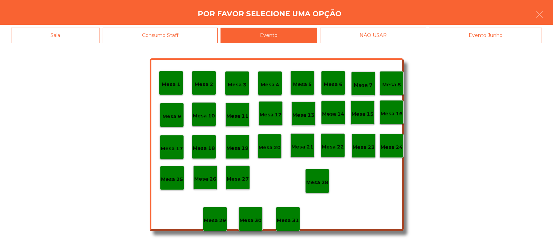
click at [308, 172] on div "Mesa 28" at bounding box center [317, 181] width 24 height 24
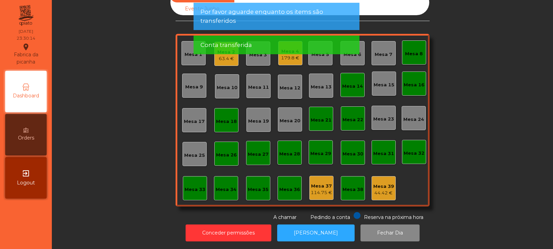
click at [224, 49] on span "Conta transferida" at bounding box center [226, 45] width 52 height 9
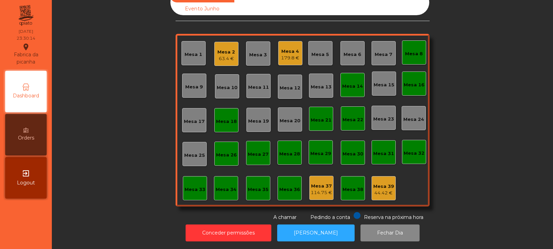
click at [230, 55] on div "63.4 €" at bounding box center [226, 58] width 18 height 7
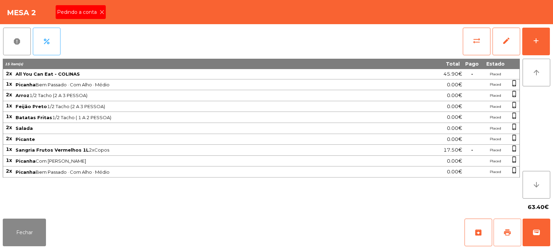
click at [514, 234] on button "print" at bounding box center [508, 233] width 28 height 28
click at [514, 231] on button "print" at bounding box center [508, 233] width 28 height 28
click at [537, 229] on span "wallet" at bounding box center [536, 232] width 8 height 8
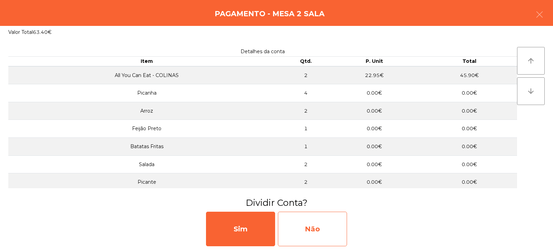
click at [313, 225] on div "Não" at bounding box center [312, 229] width 69 height 35
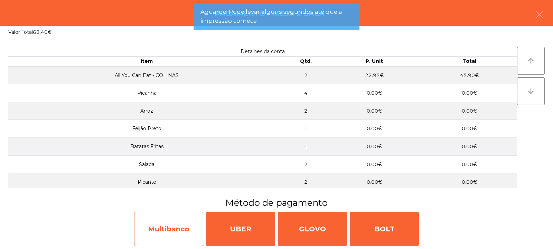
click at [160, 225] on div "Multibanco" at bounding box center [168, 229] width 69 height 35
select select "**"
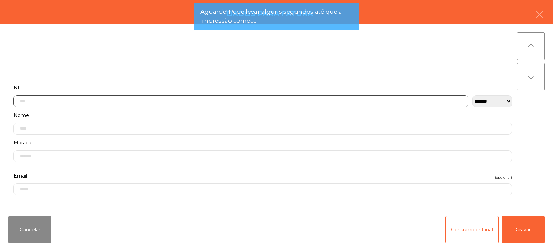
click at [139, 104] on input "text" at bounding box center [240, 101] width 455 height 12
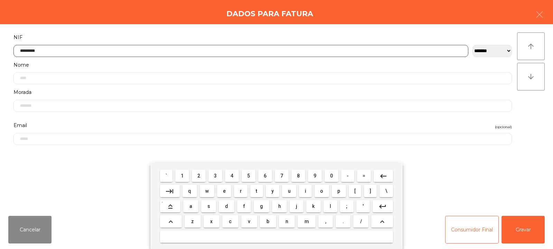
type input "*********"
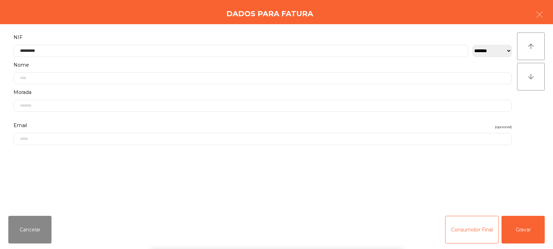
click at [525, 217] on div "` 1 2 3 4 5 6 7 8 9 0 - = keyboard_backspace keyboard_tab q w e r t y u i o p […" at bounding box center [276, 207] width 553 height 86
click at [543, 231] on button "Gravar" at bounding box center [523, 230] width 43 height 28
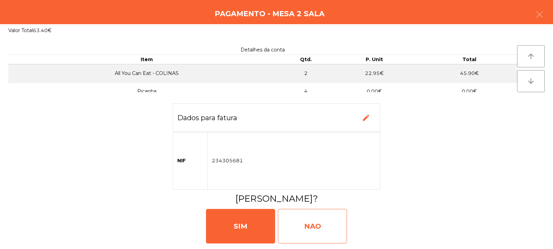
click at [308, 212] on div "NAO" at bounding box center [312, 226] width 69 height 35
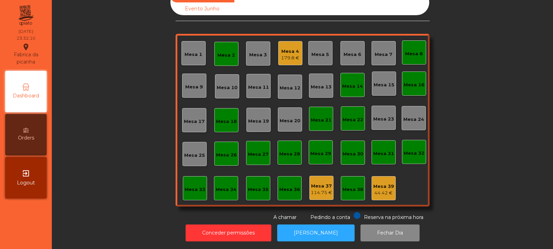
click at [218, 49] on div "Mesa 2" at bounding box center [226, 54] width 18 height 10
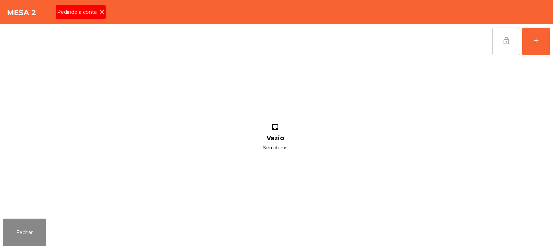
click at [494, 42] on button "lock_open" at bounding box center [507, 42] width 28 height 28
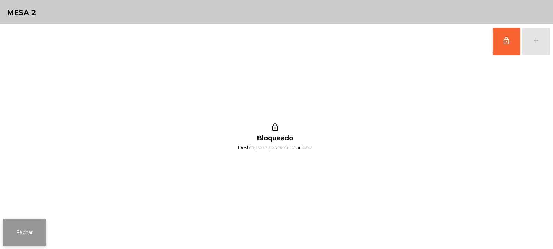
click at [22, 244] on button "Fechar" at bounding box center [24, 233] width 43 height 28
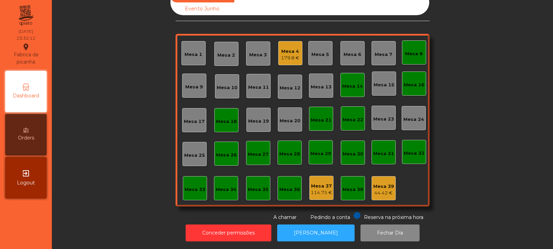
scroll to position [0, 0]
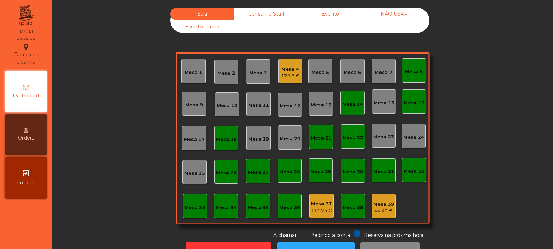
click at [263, 17] on div "Consumo Staff" at bounding box center [266, 14] width 64 height 13
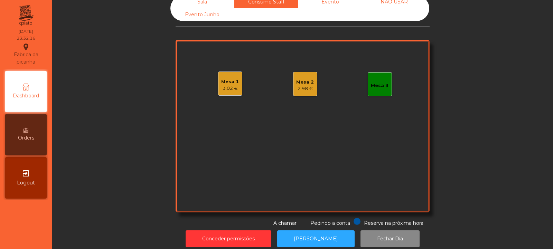
scroll to position [23, 0]
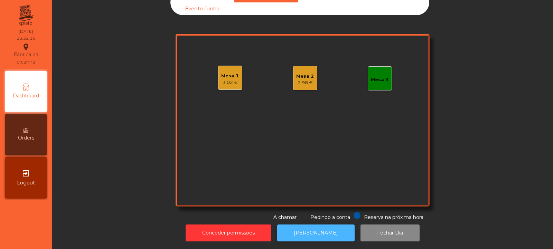
click at [319, 230] on button "[PERSON_NAME]" at bounding box center [315, 233] width 77 height 17
click at [310, 70] on div "Mesa 2 2.98 €" at bounding box center [305, 78] width 18 height 16
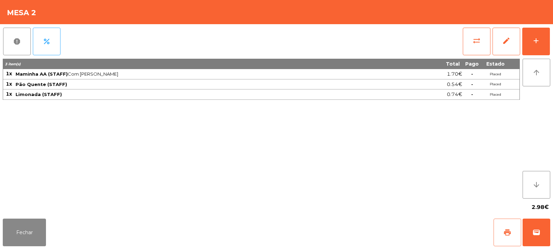
click at [509, 232] on span "print" at bounding box center [507, 232] width 8 height 8
click at [529, 235] on button "wallet" at bounding box center [537, 233] width 28 height 28
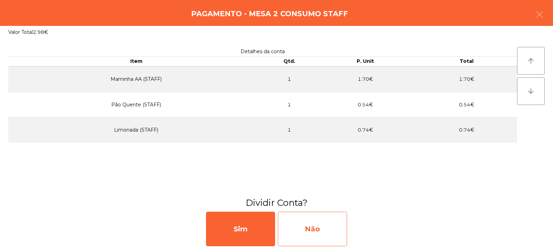
click at [306, 233] on div "Não" at bounding box center [312, 229] width 69 height 35
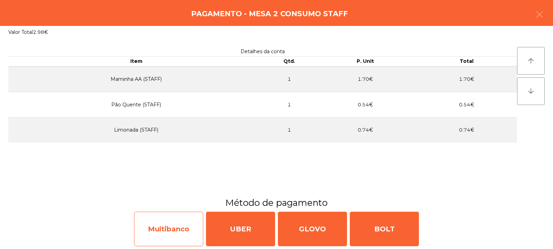
click at [174, 240] on div "Multibanco" at bounding box center [168, 229] width 69 height 35
select select "**"
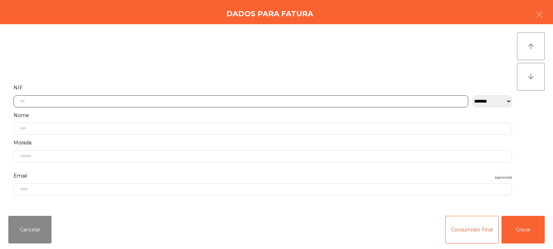
click at [104, 102] on input "text" at bounding box center [240, 101] width 455 height 12
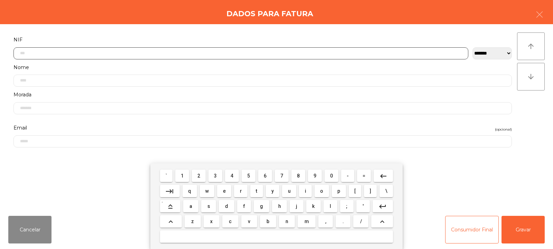
scroll to position [50, 0]
type input "*********"
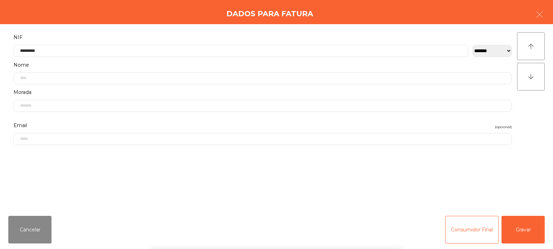
click at [532, 121] on div "arrow_upward arrow_downward" at bounding box center [531, 117] width 28 height 170
click at [521, 231] on button "Gravar" at bounding box center [523, 230] width 43 height 28
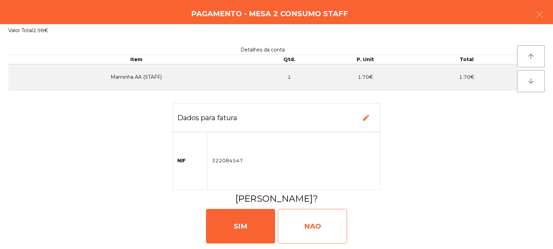
click at [309, 226] on div "NAO" at bounding box center [312, 226] width 69 height 35
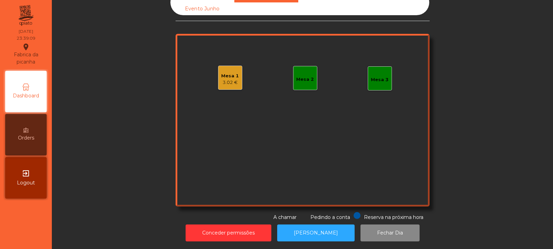
scroll to position [0, 0]
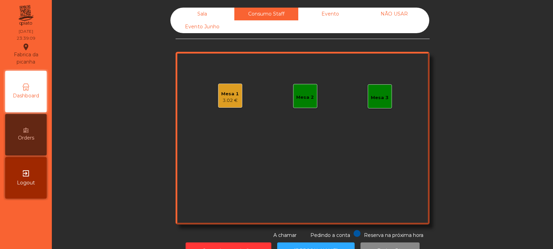
click at [210, 20] on div "Evento Junho" at bounding box center [202, 26] width 64 height 13
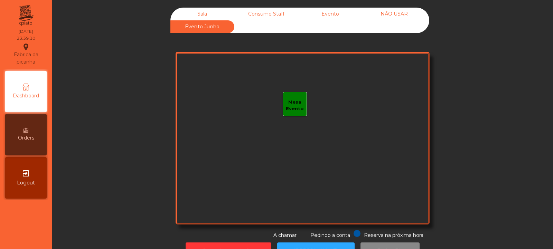
click at [258, 14] on div "Consumo Staff" at bounding box center [266, 14] width 64 height 13
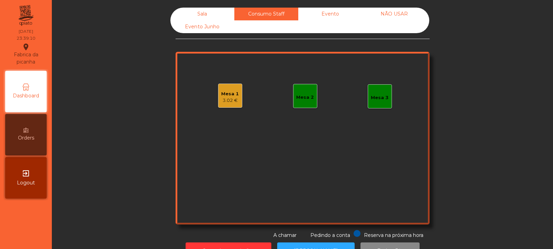
click at [231, 101] on div "3.02 €" at bounding box center [230, 100] width 18 height 7
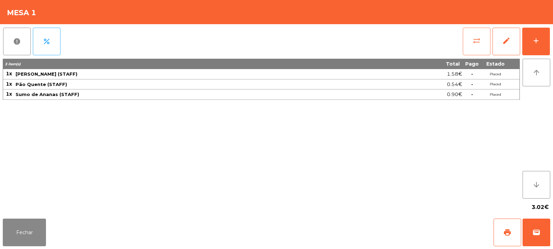
click at [472, 49] on button "sync_alt" at bounding box center [477, 42] width 28 height 28
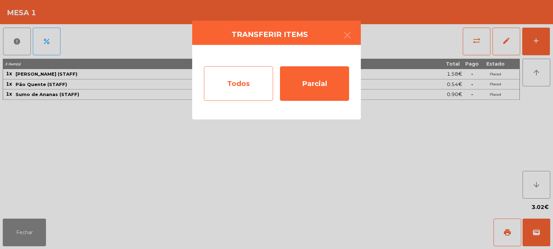
click at [228, 93] on div "Todos" at bounding box center [238, 83] width 69 height 35
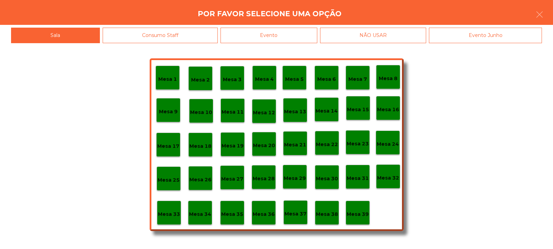
click at [348, 212] on p "Mesa 39" at bounding box center [358, 215] width 22 height 8
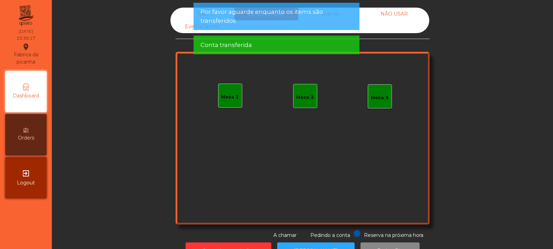
click at [187, 18] on div "Sala" at bounding box center [202, 14] width 64 height 13
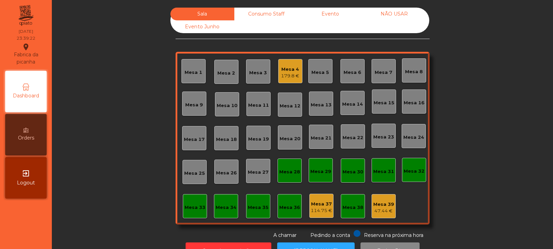
click at [292, 77] on div "179.8 €" at bounding box center [290, 76] width 18 height 7
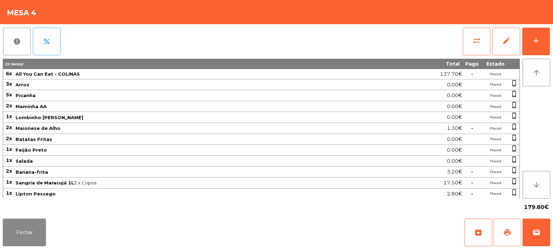
click at [502, 227] on button "print" at bounding box center [508, 233] width 28 height 28
click at [535, 37] on div "add" at bounding box center [536, 41] width 8 height 8
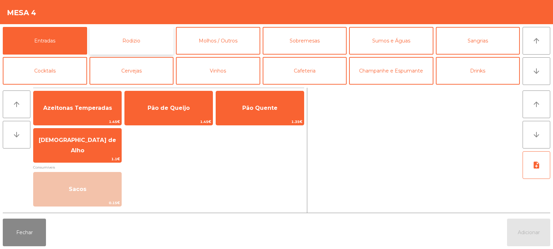
click at [139, 43] on button "Rodizio" at bounding box center [132, 41] width 84 height 28
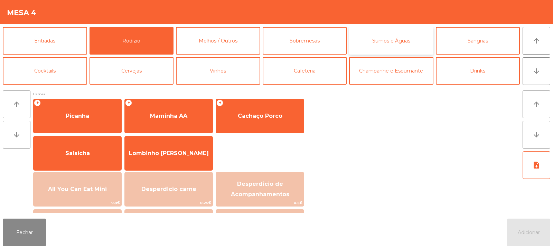
click at [395, 45] on button "Sumos e Águas" at bounding box center [391, 41] width 84 height 28
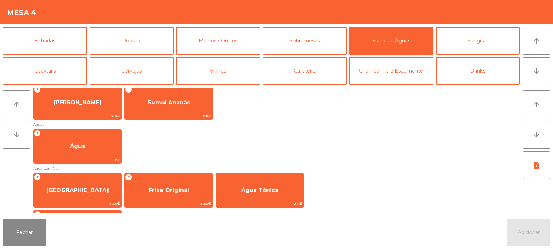
scroll to position [202, 0]
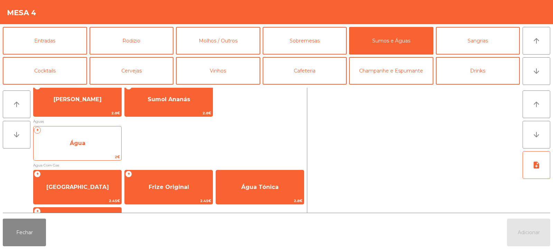
click at [86, 158] on span "2€" at bounding box center [78, 157] width 88 height 7
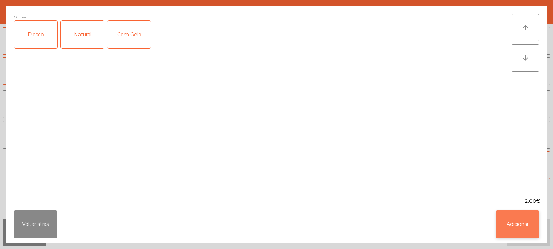
click at [518, 223] on button "Adicionar" at bounding box center [517, 225] width 43 height 28
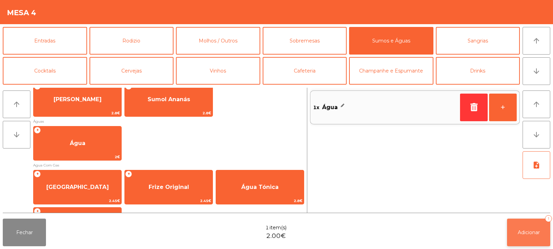
click at [525, 231] on span "Adicionar" at bounding box center [529, 233] width 22 height 6
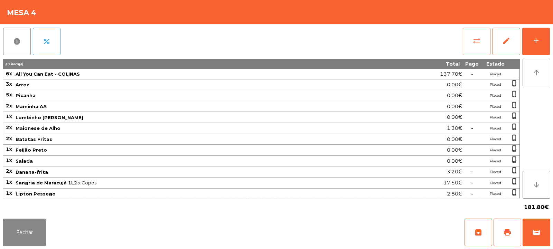
click at [483, 35] on button "sync_alt" at bounding box center [477, 42] width 28 height 28
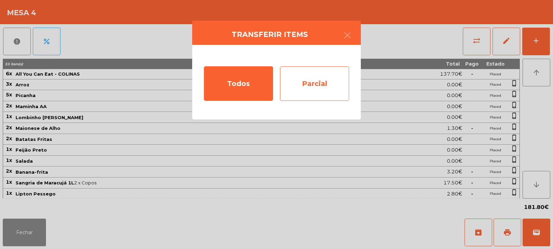
click at [334, 84] on div "Parcial" at bounding box center [314, 83] width 69 height 35
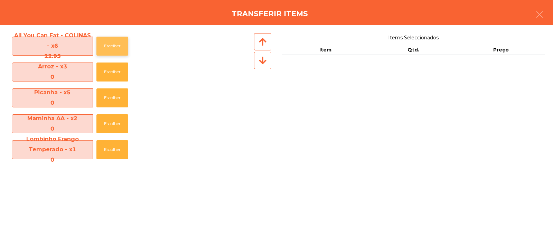
click at [112, 53] on button "Escolher" at bounding box center [112, 46] width 32 height 19
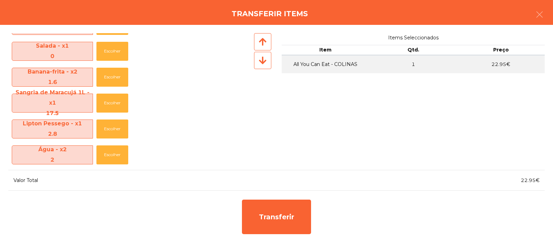
scroll to position [260, 0]
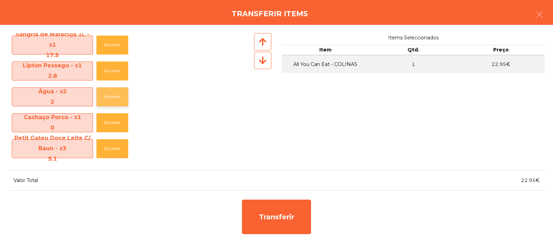
click at [113, 96] on button "Escolher" at bounding box center [112, 96] width 32 height 19
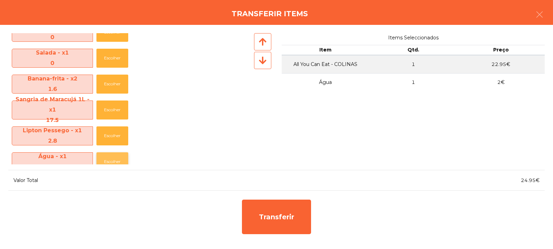
scroll to position [193, 0]
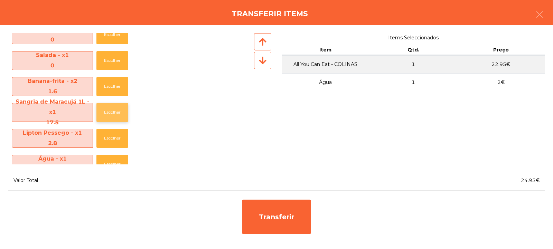
click at [116, 112] on button "Escolher" at bounding box center [112, 112] width 32 height 19
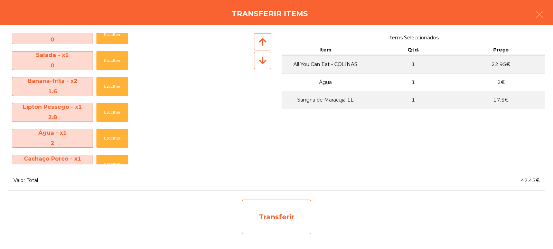
click at [249, 218] on div "Transferir" at bounding box center [276, 217] width 69 height 35
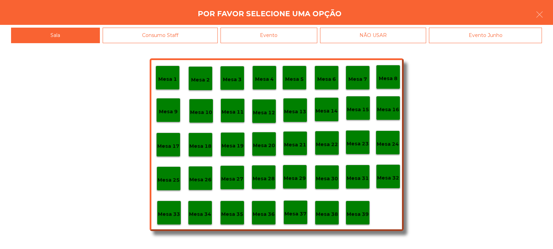
click at [161, 209] on div "Mesa 33" at bounding box center [169, 213] width 22 height 11
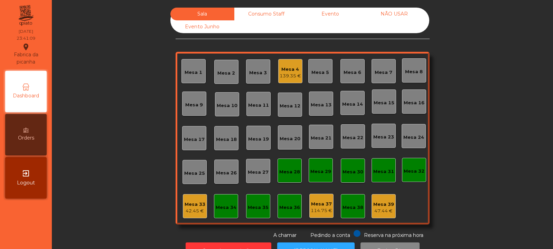
scroll to position [23, 0]
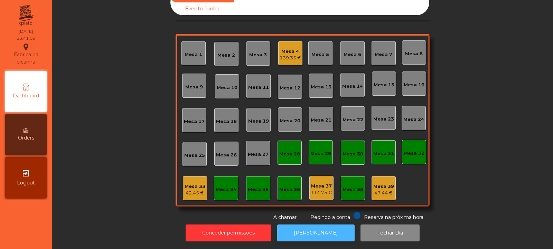
click at [302, 232] on button "[PERSON_NAME]" at bounding box center [315, 233] width 77 height 17
click at [296, 55] on div "139.35 €" at bounding box center [290, 58] width 21 height 7
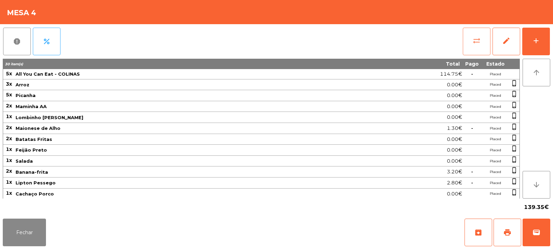
click at [475, 47] on button "sync_alt" at bounding box center [477, 42] width 28 height 28
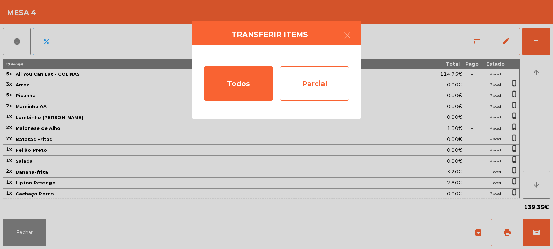
click at [314, 82] on div "Parcial" at bounding box center [314, 83] width 69 height 35
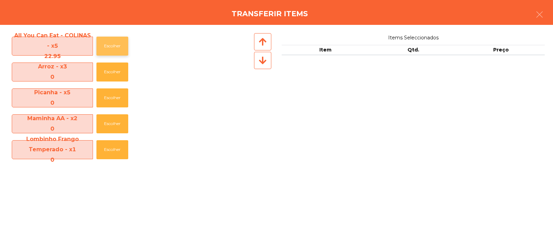
click at [107, 39] on button "Escolher" at bounding box center [112, 46] width 32 height 19
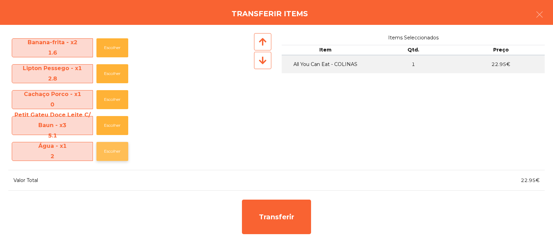
click at [108, 151] on button "Escolher" at bounding box center [112, 151] width 32 height 19
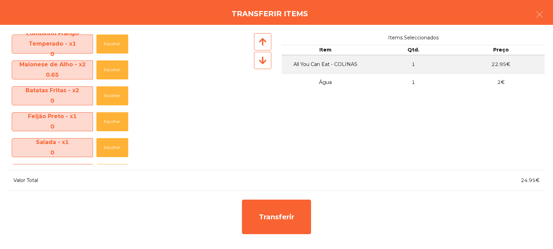
scroll to position [99, 0]
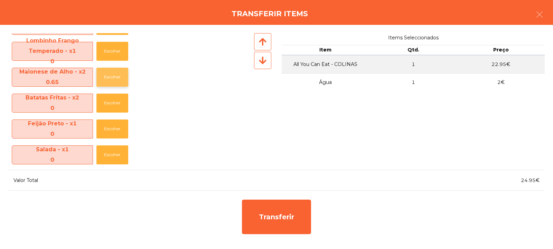
click at [115, 75] on button "Escolher" at bounding box center [112, 77] width 32 height 19
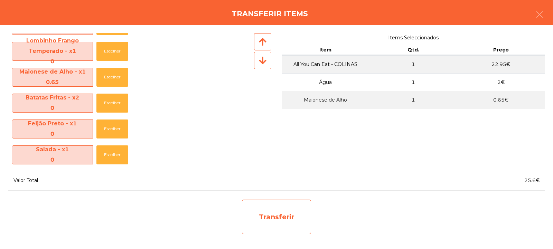
click at [266, 200] on div "Transferir" at bounding box center [276, 217] width 69 height 35
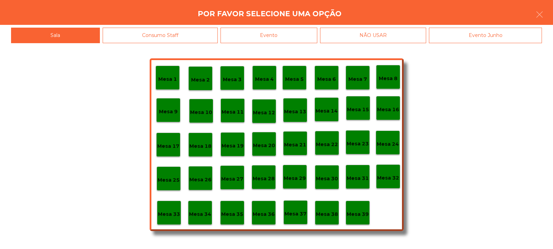
click at [199, 214] on p "Mesa 34" at bounding box center [200, 215] width 22 height 8
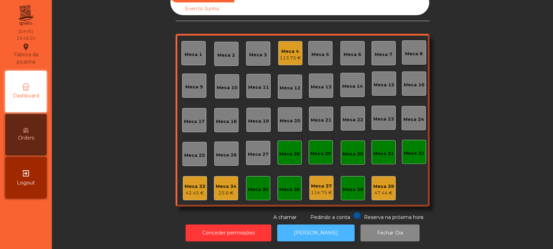
click at [307, 228] on button "[PERSON_NAME]" at bounding box center [315, 233] width 77 height 17
click at [283, 41] on div "Mesa 4 113.75 €" at bounding box center [290, 53] width 24 height 24
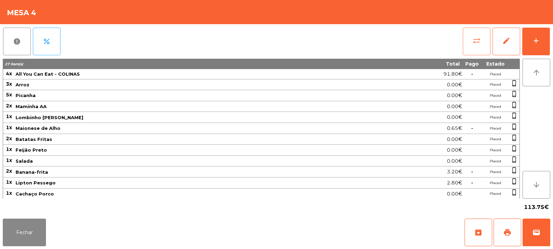
click at [470, 53] on button "sync_alt" at bounding box center [477, 42] width 28 height 28
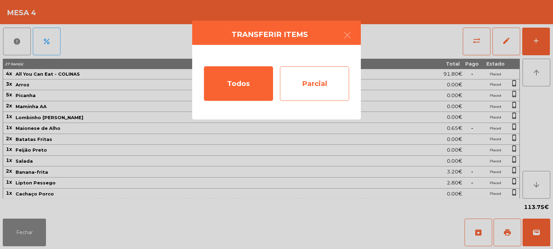
click at [338, 99] on div "Parcial" at bounding box center [314, 83] width 69 height 35
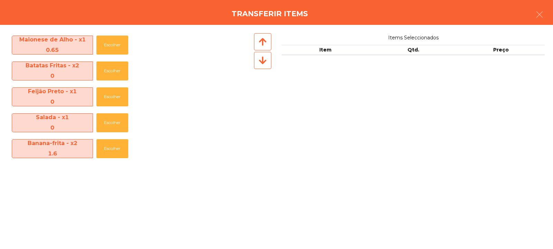
scroll to position [208, 0]
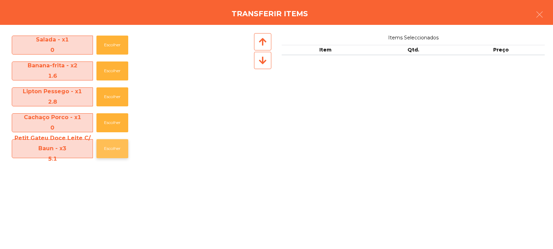
click at [112, 155] on button "Escolher" at bounding box center [112, 148] width 32 height 19
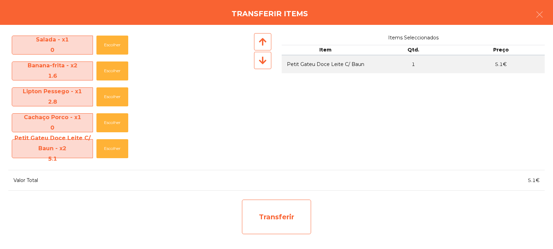
click at [295, 215] on div "Transferir" at bounding box center [276, 217] width 69 height 35
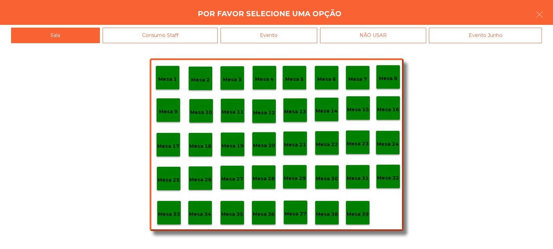
click at [364, 208] on div "Mesa 39" at bounding box center [358, 213] width 22 height 11
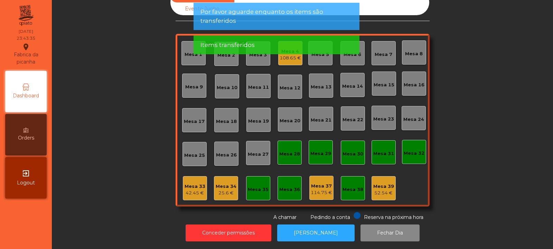
click at [305, 41] on div "Items transferidos" at bounding box center [276, 45] width 152 height 9
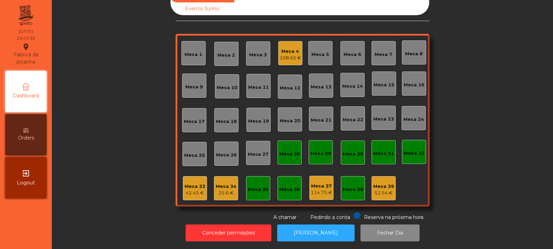
click at [302, 17] on div "Sala Consumo Staff Evento NÃO USAR Evento Junho Mesa 1 Mesa 2 Mesa 3 Mesa 4 108…" at bounding box center [303, 106] width 254 height 232
click at [288, 58] on div "Mesa 4 108.65 €" at bounding box center [290, 53] width 24 height 24
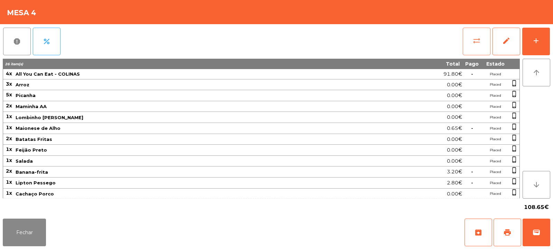
click at [464, 44] on button "sync_alt" at bounding box center [477, 42] width 28 height 28
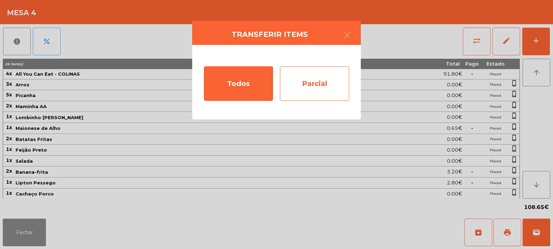
click at [318, 84] on div "Parcial" at bounding box center [314, 83] width 69 height 35
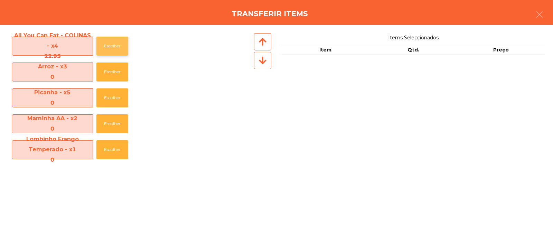
click at [113, 46] on button "Escolher" at bounding box center [112, 46] width 32 height 19
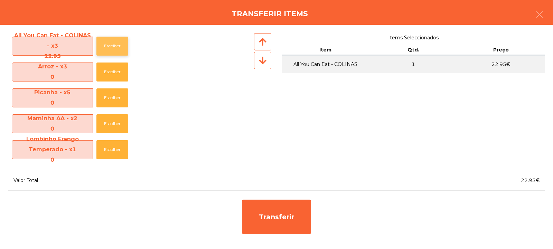
click at [117, 48] on button "Escolher" at bounding box center [112, 46] width 32 height 19
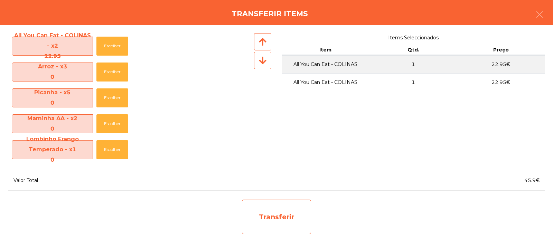
click at [268, 223] on div "Transferir" at bounding box center [276, 217] width 69 height 35
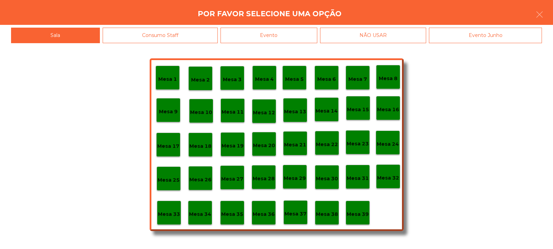
click at [293, 211] on p "Mesa 37" at bounding box center [296, 214] width 22 height 8
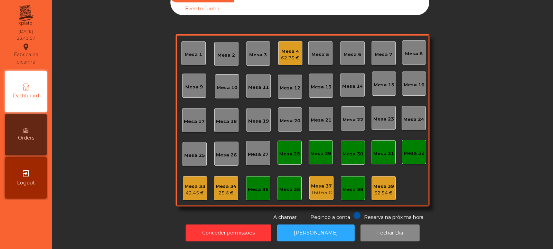
click at [289, 48] on div "Mesa 4" at bounding box center [290, 51] width 18 height 7
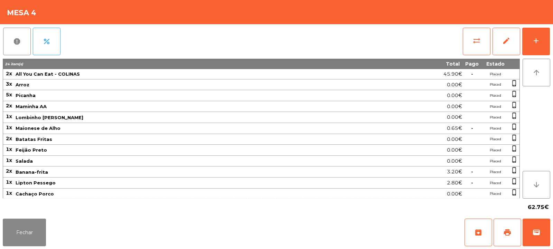
scroll to position [12, 0]
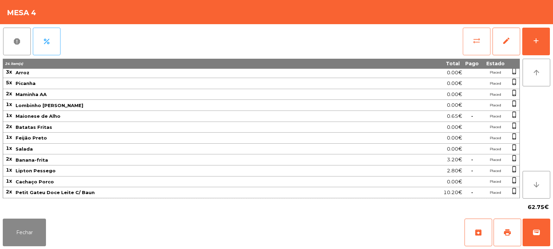
click at [479, 40] on span "sync_alt" at bounding box center [477, 41] width 8 height 8
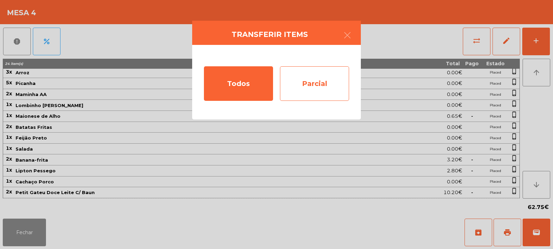
click at [339, 79] on div "Parcial" at bounding box center [314, 83] width 69 height 35
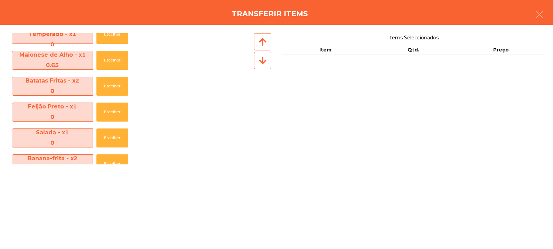
scroll to position [208, 0]
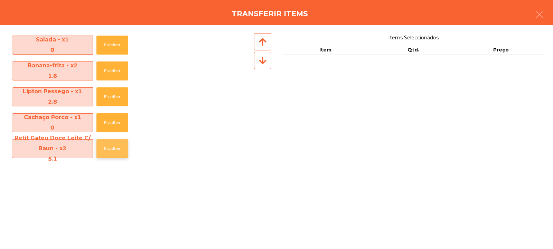
click at [104, 149] on button "Escolher" at bounding box center [112, 148] width 32 height 19
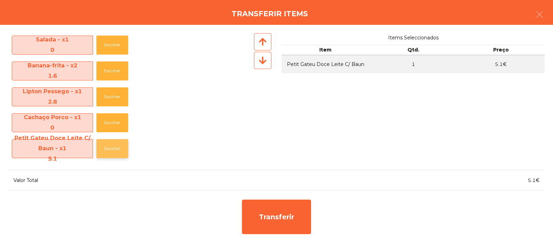
click at [108, 153] on button "Escolher" at bounding box center [112, 148] width 32 height 19
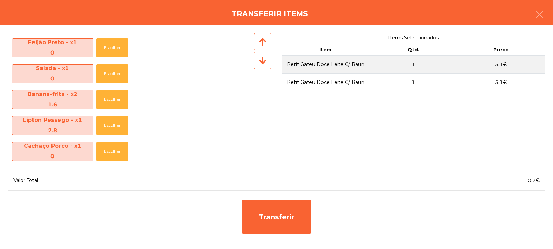
scroll to position [180, 0]
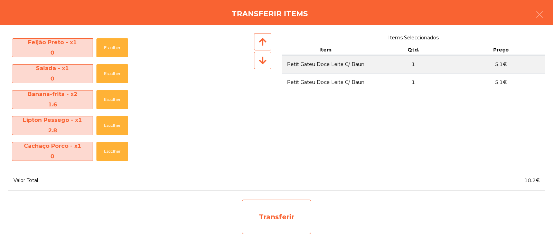
click at [273, 215] on div "Transferir" at bounding box center [276, 217] width 69 height 35
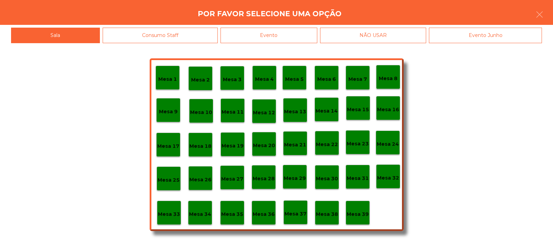
click at [235, 211] on p "Mesa 35" at bounding box center [232, 215] width 22 height 8
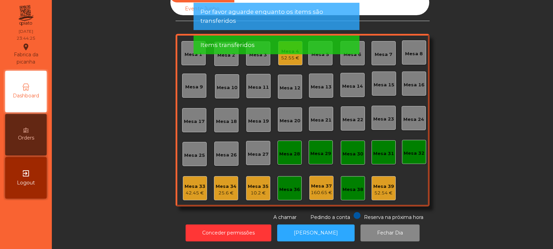
click at [259, 194] on div "Mesa 35 10.2 €" at bounding box center [258, 188] width 24 height 24
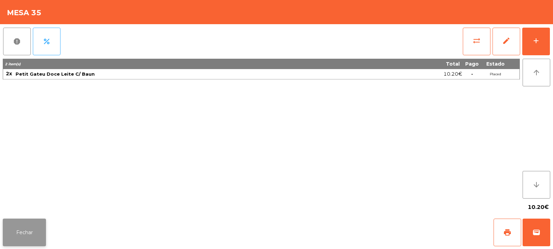
click at [28, 221] on button "Fechar" at bounding box center [24, 233] width 43 height 28
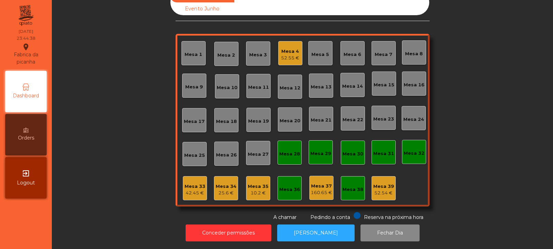
click at [294, 48] on div "Mesa 4" at bounding box center [290, 51] width 18 height 7
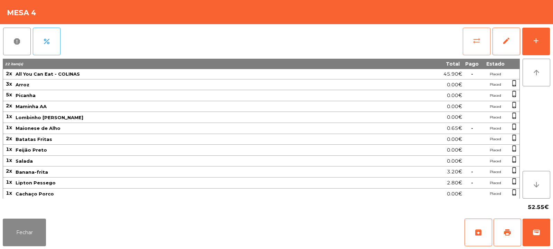
click at [475, 36] on button "sync_alt" at bounding box center [477, 42] width 28 height 28
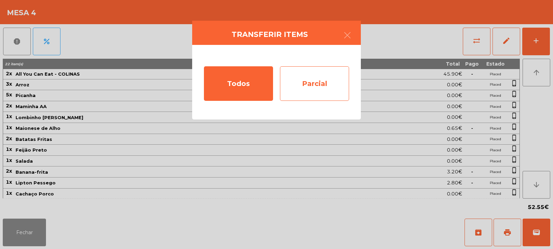
click at [335, 88] on div "Parcial" at bounding box center [314, 83] width 69 height 35
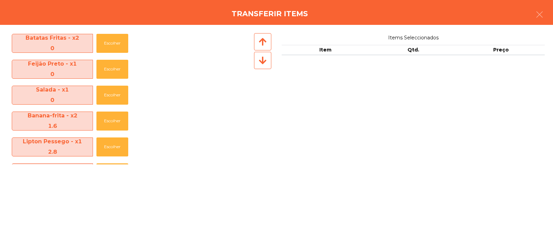
scroll to position [166, 0]
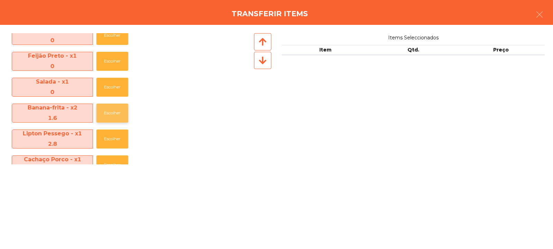
click at [111, 113] on button "Escolher" at bounding box center [112, 113] width 32 height 19
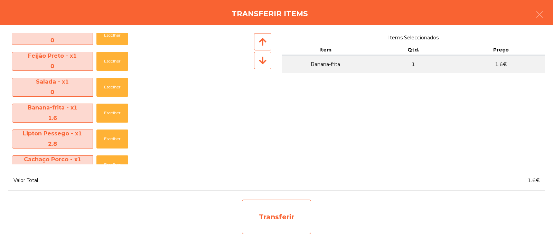
click at [282, 218] on div "Transferir" at bounding box center [276, 217] width 69 height 35
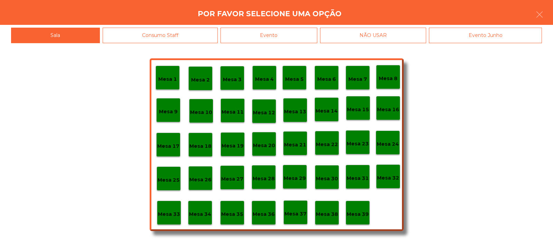
click at [233, 214] on p "Mesa 35" at bounding box center [232, 215] width 22 height 8
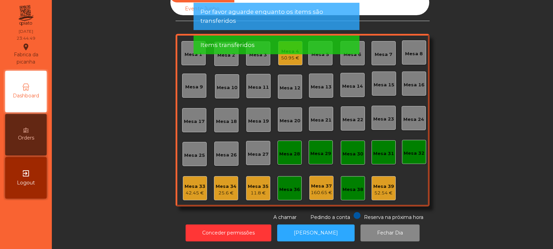
click at [251, 190] on div "11.8 €" at bounding box center [258, 193] width 21 height 7
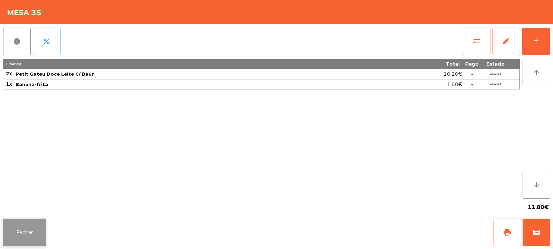
click at [40, 223] on button "Fechar" at bounding box center [24, 233] width 43 height 28
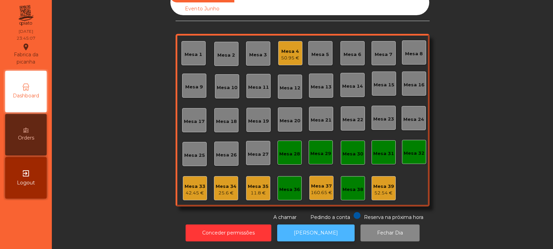
click at [317, 226] on button "[PERSON_NAME]" at bounding box center [315, 233] width 77 height 17
click at [288, 55] on div "50.95 €" at bounding box center [290, 58] width 18 height 7
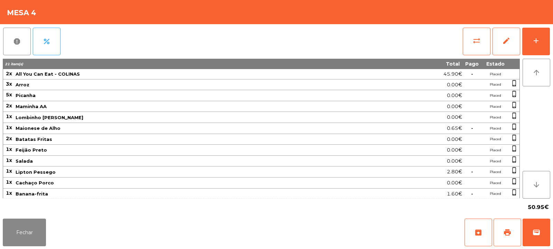
scroll to position [1, 0]
click at [477, 29] on button "sync_alt" at bounding box center [477, 42] width 28 height 28
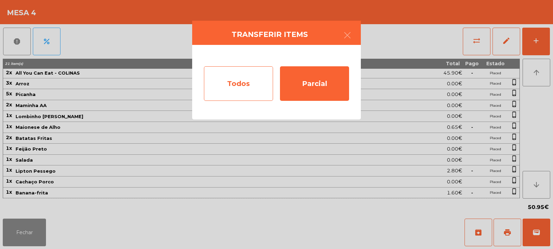
click at [221, 87] on div "Todos" at bounding box center [238, 83] width 69 height 35
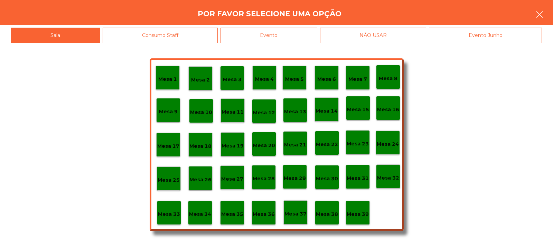
click at [532, 21] on button "button" at bounding box center [539, 15] width 19 height 21
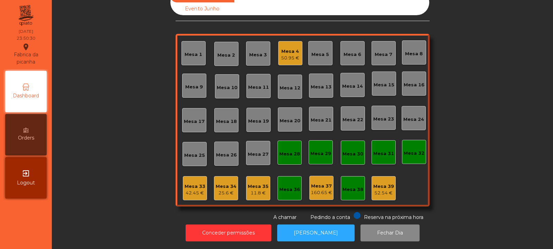
click at [185, 190] on div "42.45 €" at bounding box center [195, 193] width 21 height 7
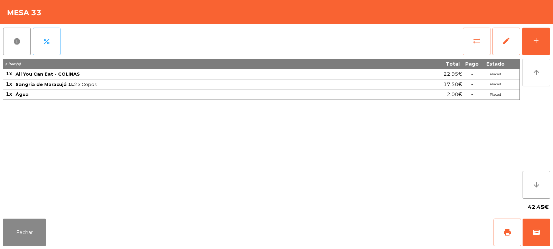
click at [477, 44] on span "sync_alt" at bounding box center [477, 41] width 8 height 8
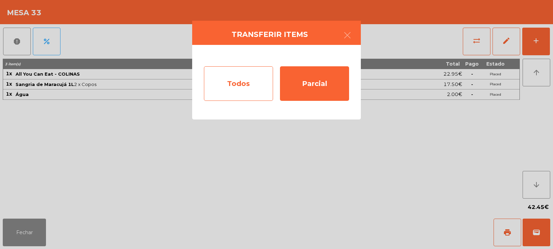
click at [242, 77] on div "Todos" at bounding box center [238, 83] width 69 height 35
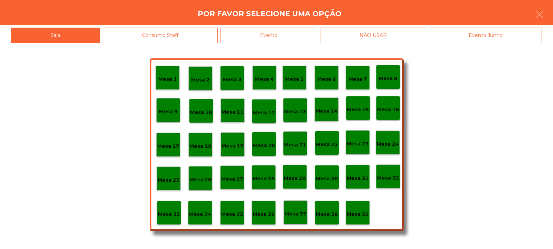
click at [264, 82] on p "Mesa 4" at bounding box center [264, 79] width 19 height 8
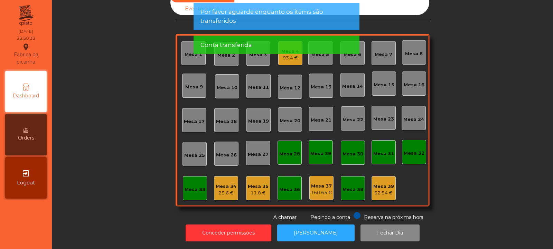
click at [221, 193] on div "Mesa 34 25.6 €" at bounding box center [226, 188] width 24 height 24
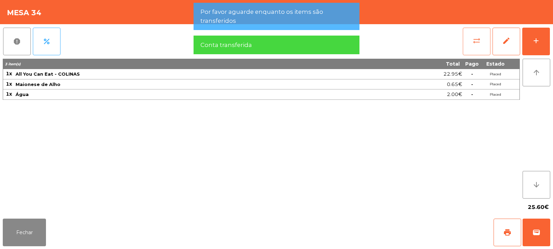
click at [467, 37] on button "sync_alt" at bounding box center [477, 42] width 28 height 28
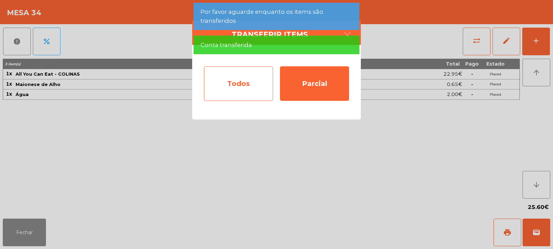
click at [232, 91] on div "Todos" at bounding box center [238, 83] width 69 height 35
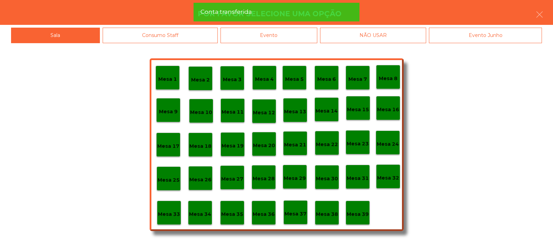
click at [263, 77] on p "Mesa 4" at bounding box center [264, 79] width 19 height 8
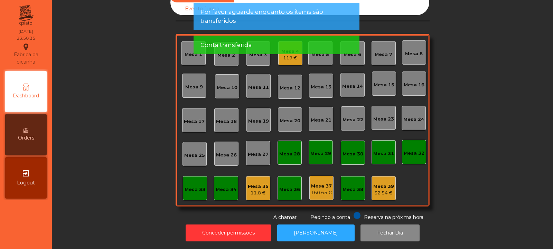
click at [252, 191] on div "11.8 €" at bounding box center [258, 193] width 21 height 7
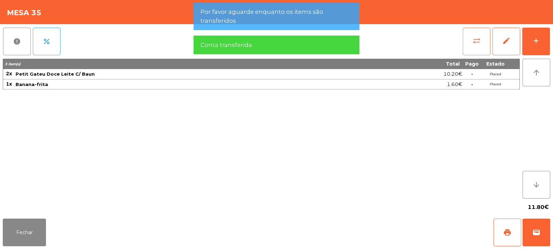
click at [470, 38] on button "sync_alt" at bounding box center [477, 42] width 28 height 28
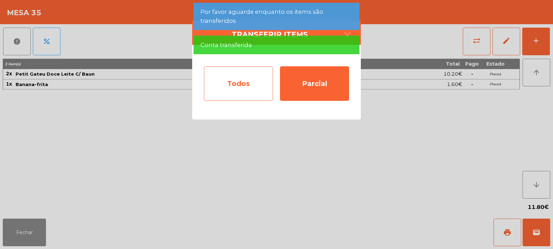
click at [228, 90] on div "Todos" at bounding box center [238, 83] width 69 height 35
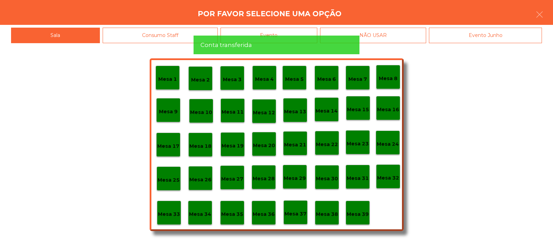
click at [261, 77] on p "Mesa 4" at bounding box center [264, 79] width 19 height 8
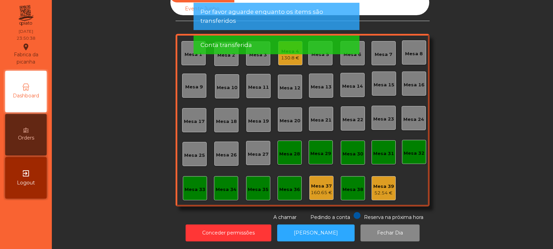
click at [287, 48] on div "Conta transferida" at bounding box center [276, 45] width 152 height 9
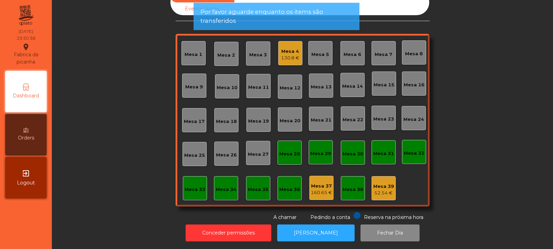
click at [278, 58] on div "Mesa 4 130.8 €" at bounding box center [290, 53] width 24 height 24
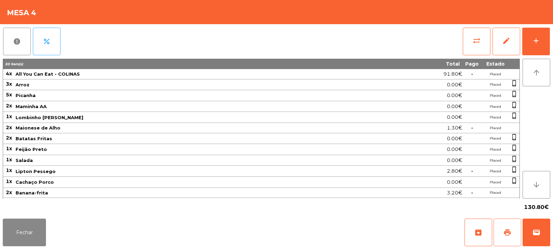
click at [509, 229] on span "print" at bounding box center [507, 232] width 8 height 8
click at [514, 228] on button "print" at bounding box center [508, 233] width 28 height 28
click at [457, 35] on div "report percent sync_alt edit add" at bounding box center [277, 41] width 548 height 35
click at [484, 36] on button "sync_alt" at bounding box center [477, 42] width 28 height 28
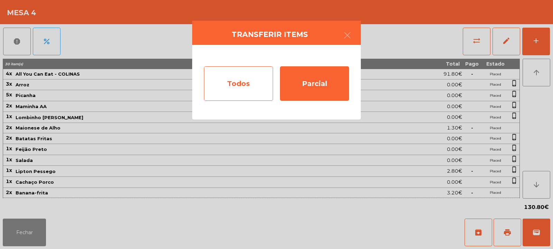
click at [249, 86] on div "Todos" at bounding box center [238, 83] width 69 height 35
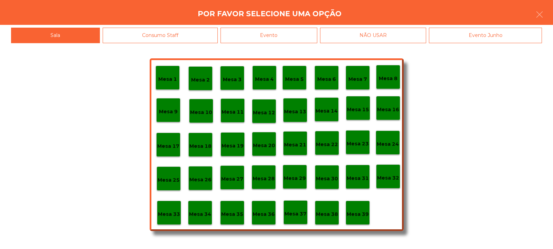
click at [288, 38] on div "Evento" at bounding box center [269, 36] width 97 height 16
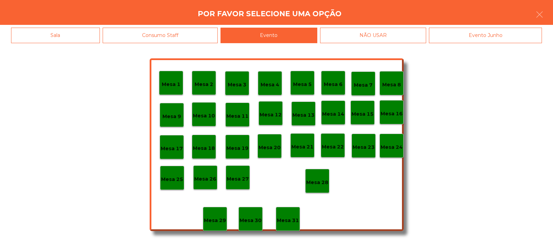
click at [316, 177] on div "Mesa 28" at bounding box center [317, 181] width 22 height 11
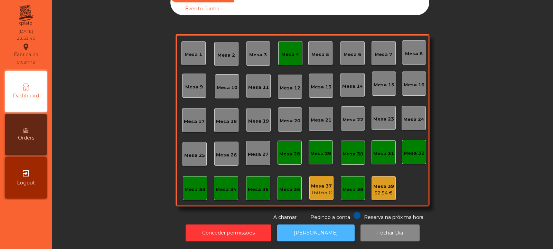
click at [320, 230] on button "[PERSON_NAME]" at bounding box center [315, 233] width 77 height 17
click at [310, 225] on button "[PERSON_NAME]" at bounding box center [315, 233] width 77 height 17
click at [314, 225] on button "[PERSON_NAME]" at bounding box center [315, 233] width 77 height 17
click at [314, 189] on div "160.65 €" at bounding box center [321, 192] width 21 height 7
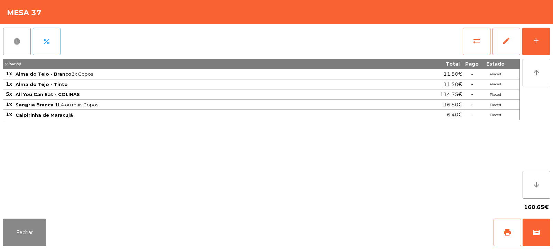
click at [12, 42] on button "report" at bounding box center [17, 42] width 28 height 28
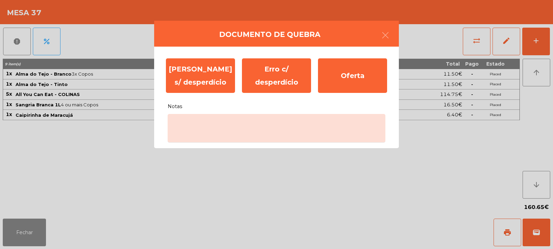
click at [14, 41] on ngb-modal-window "Documento de quebra Erro s/ desperdício Erro c/ desperdício Oferta Notas" at bounding box center [276, 124] width 553 height 249
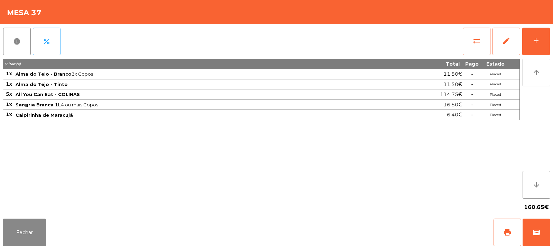
click at [202, 71] on td "Alma do Tejo - Branco 3x Copos" at bounding box center [191, 74] width 352 height 10
click at [19, 40] on span "report" at bounding box center [17, 41] width 8 height 8
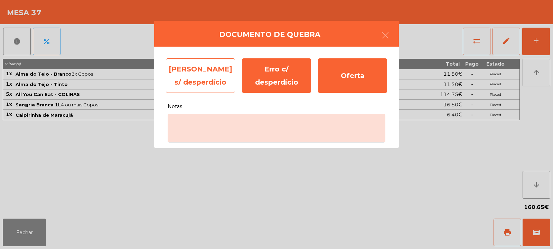
click at [227, 64] on div "Erro s/ desperdício" at bounding box center [200, 75] width 69 height 35
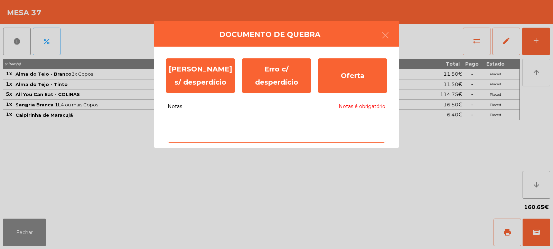
click at [251, 125] on textarea "Notas Notas é obrigatório" at bounding box center [277, 128] width 218 height 29
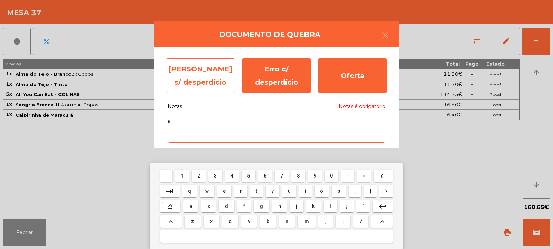
type textarea "*"
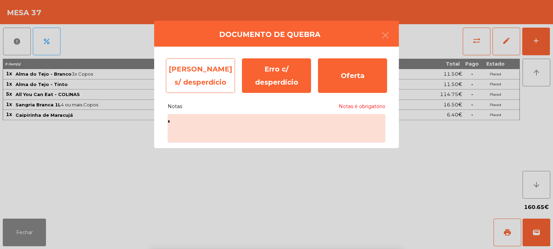
click at [210, 79] on div "Erro s/ desperdício" at bounding box center [200, 75] width 69 height 35
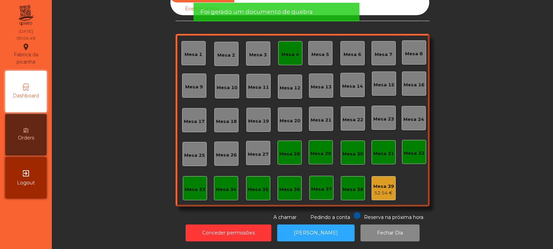
click at [373, 180] on div "Mesa 39 52.54 €" at bounding box center [383, 188] width 21 height 16
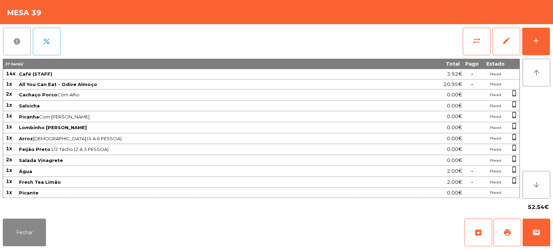
click at [11, 38] on button "report" at bounding box center [17, 42] width 28 height 28
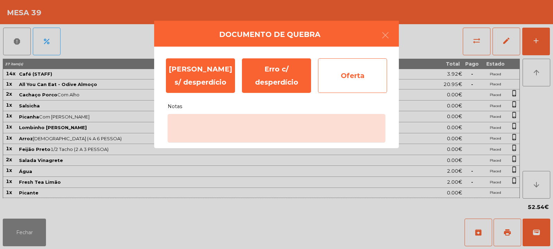
click at [360, 82] on div "Oferta" at bounding box center [352, 75] width 69 height 35
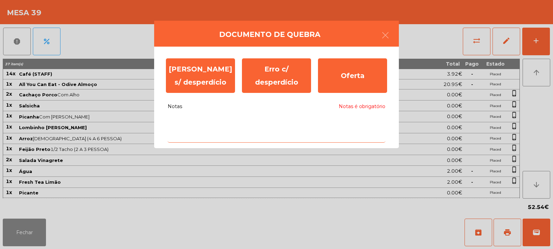
click at [297, 123] on textarea "Notas Notas é obrigatório" at bounding box center [277, 128] width 218 height 29
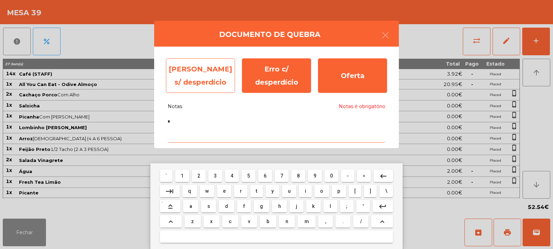
type textarea "*"
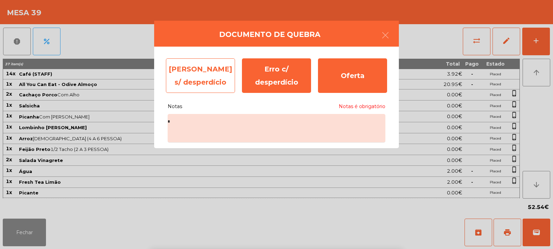
click at [196, 73] on div "Erro s/ desperdício" at bounding box center [200, 75] width 69 height 35
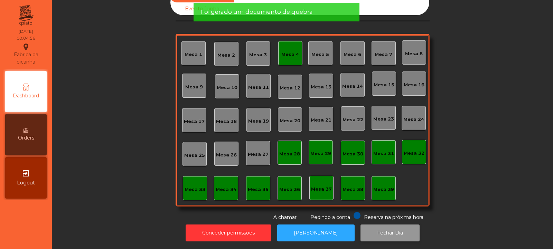
click at [382, 225] on button "Fechar Dia" at bounding box center [390, 233] width 59 height 17
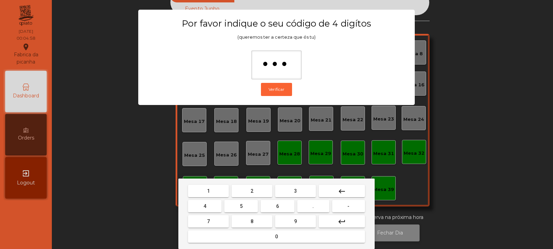
type input "****"
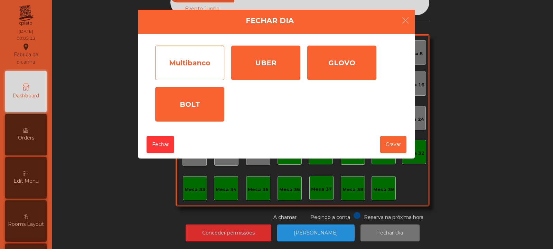
click at [191, 54] on div "Multibanco" at bounding box center [189, 63] width 69 height 35
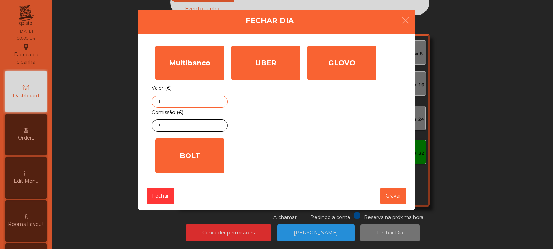
click at [208, 101] on input "*" at bounding box center [190, 102] width 76 height 12
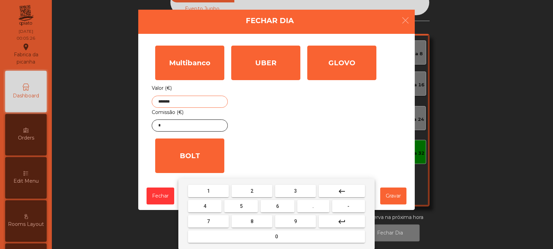
type input "*******"
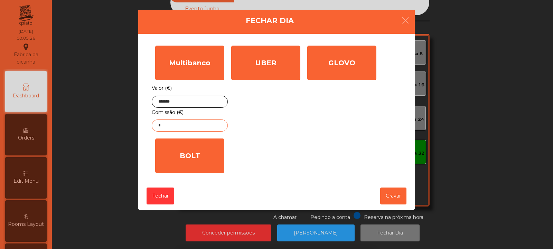
click at [213, 127] on input "*" at bounding box center [190, 126] width 76 height 12
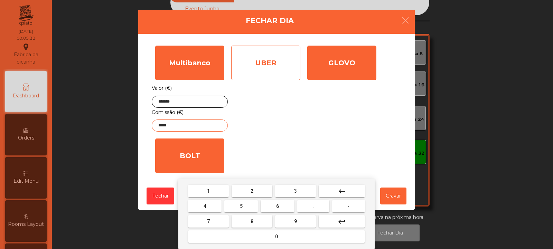
type input "*****"
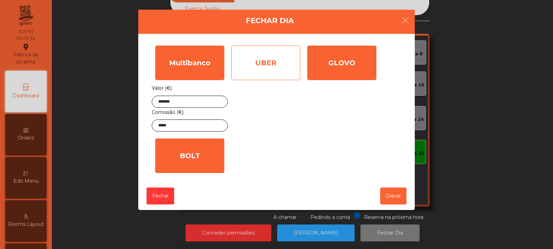
click at [261, 72] on div "UBER" at bounding box center [265, 63] width 69 height 35
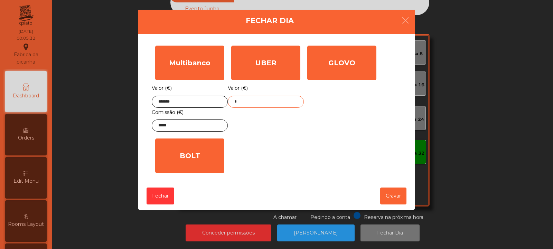
click at [264, 102] on input "*" at bounding box center [266, 102] width 76 height 12
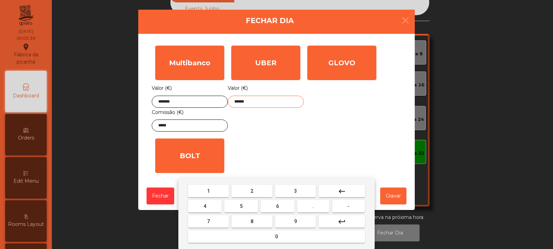
type input "******"
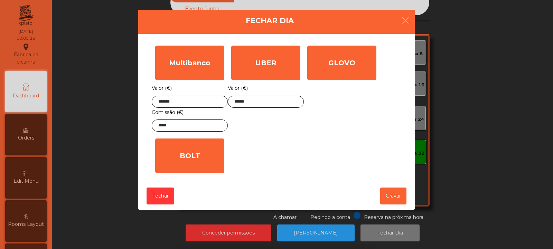
click at [404, 195] on div "1 2 3 keyboard_backspace 4 5 6 . - 7 8 9 keyboard_return 0" at bounding box center [276, 214] width 553 height 71
click at [396, 194] on button "Gravar" at bounding box center [393, 196] width 26 height 17
